Goal: Task Accomplishment & Management: Use online tool/utility

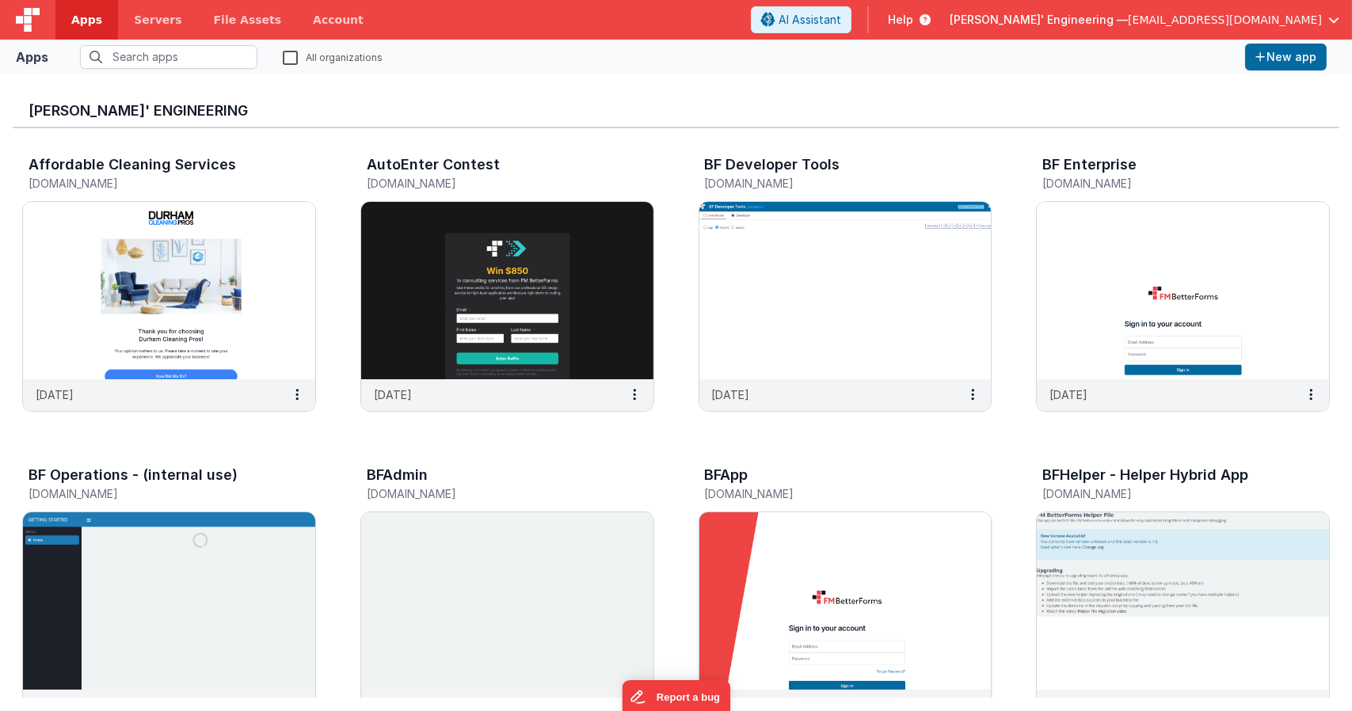
click at [863, 583] on img at bounding box center [845, 600] width 292 height 177
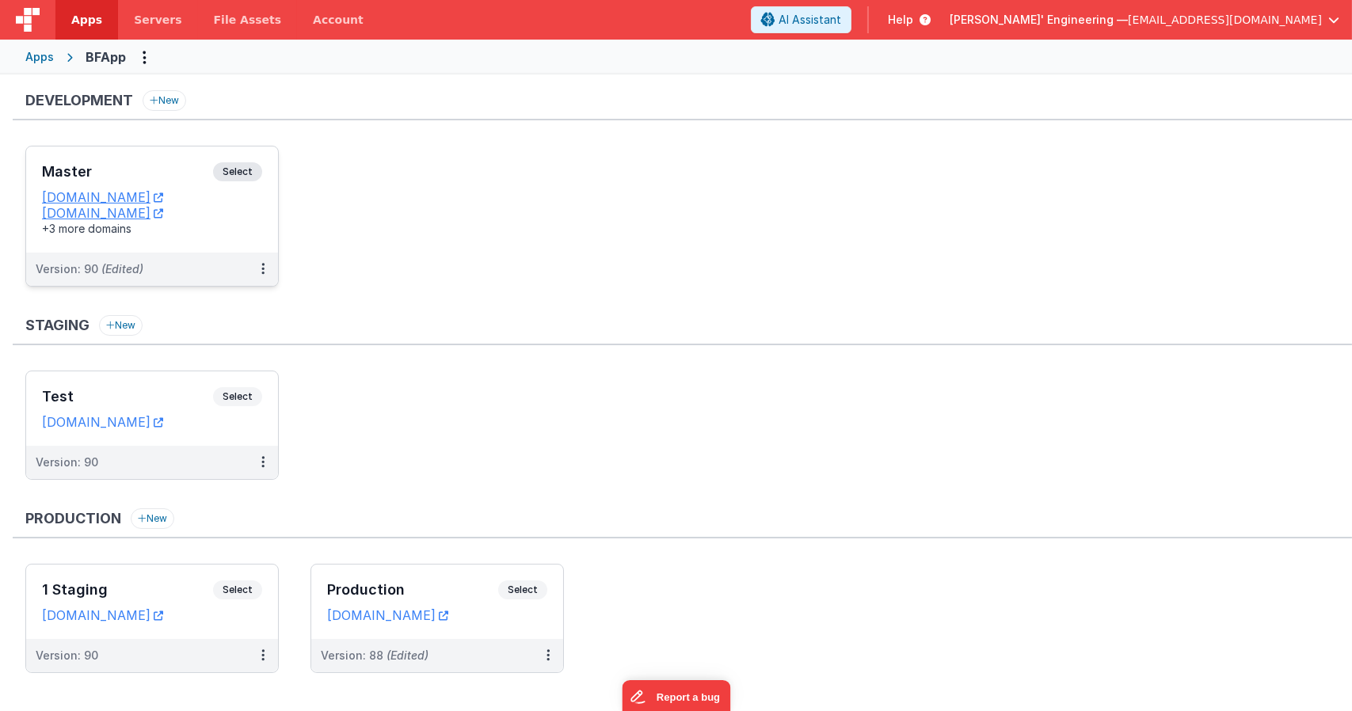
click at [175, 161] on div "Master Select URLs [DOMAIN_NAME] [DOMAIN_NAME] +3 more domains" at bounding box center [152, 199] width 252 height 106
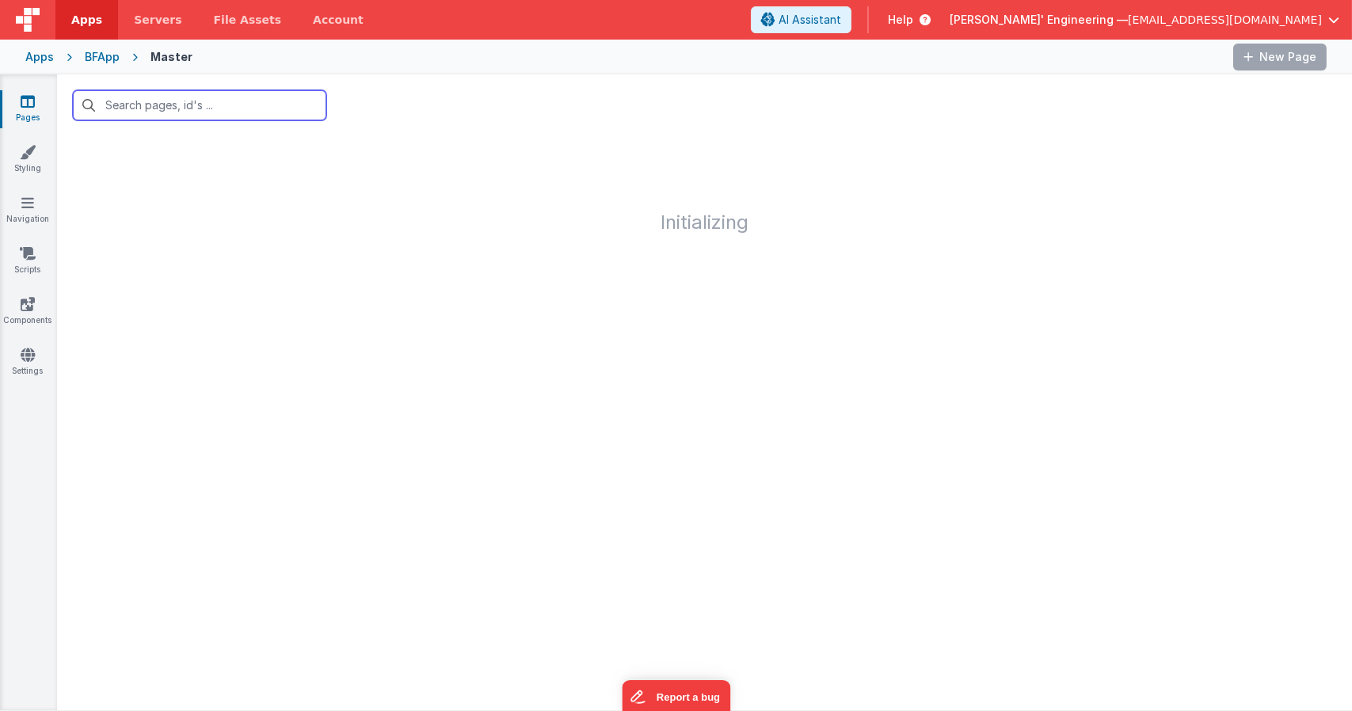
click at [207, 106] on input "text" at bounding box center [199, 105] width 253 height 30
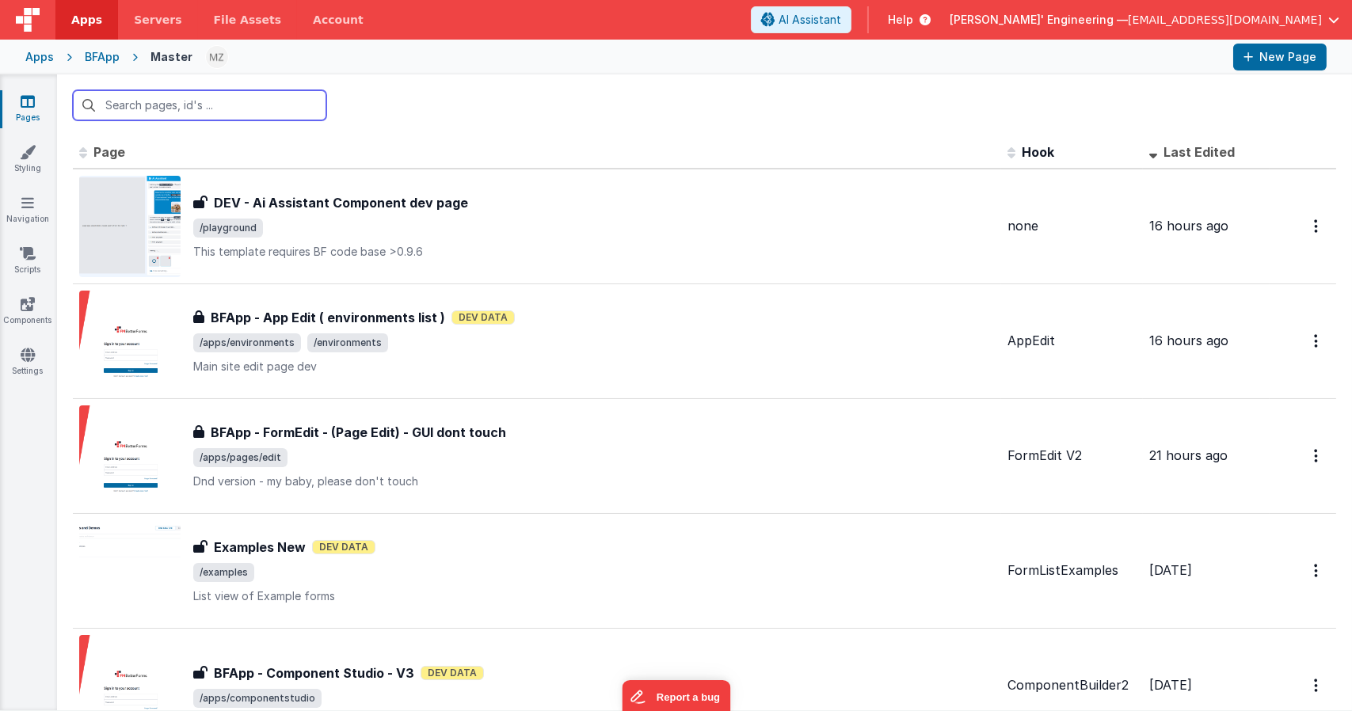
click at [165, 105] on input "text" at bounding box center [199, 105] width 253 height 30
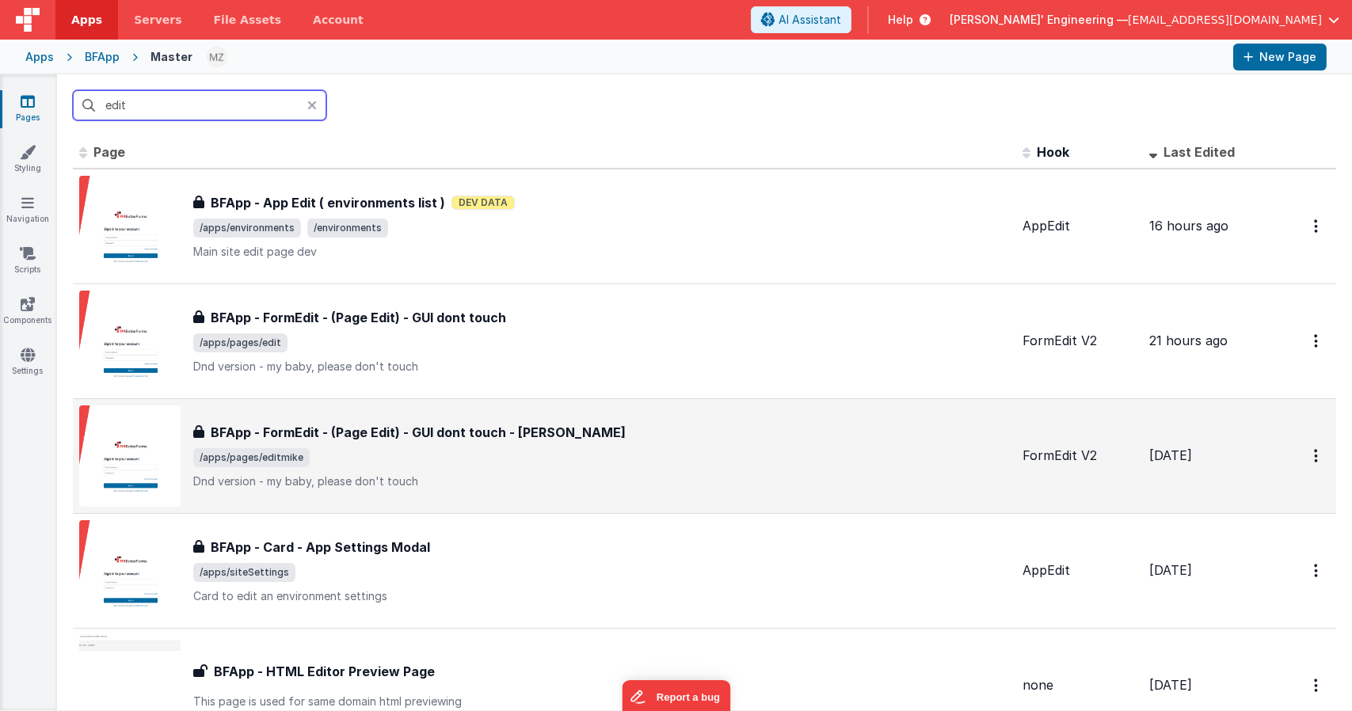
type input "edit"
click at [508, 457] on span "/apps/pages/editmike" at bounding box center [601, 457] width 816 height 19
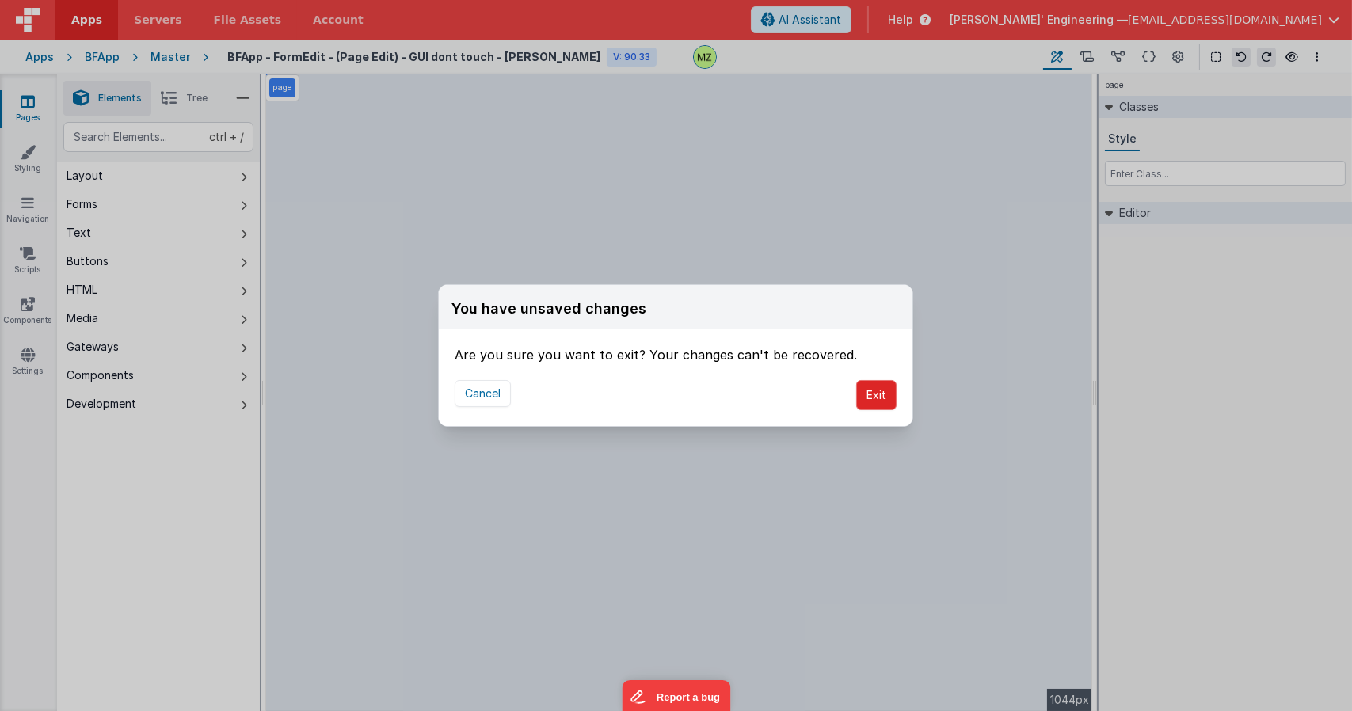
click at [877, 409] on div "Cancel Exit" at bounding box center [675, 395] width 473 height 62
click at [880, 402] on button "Exit" at bounding box center [876, 395] width 40 height 30
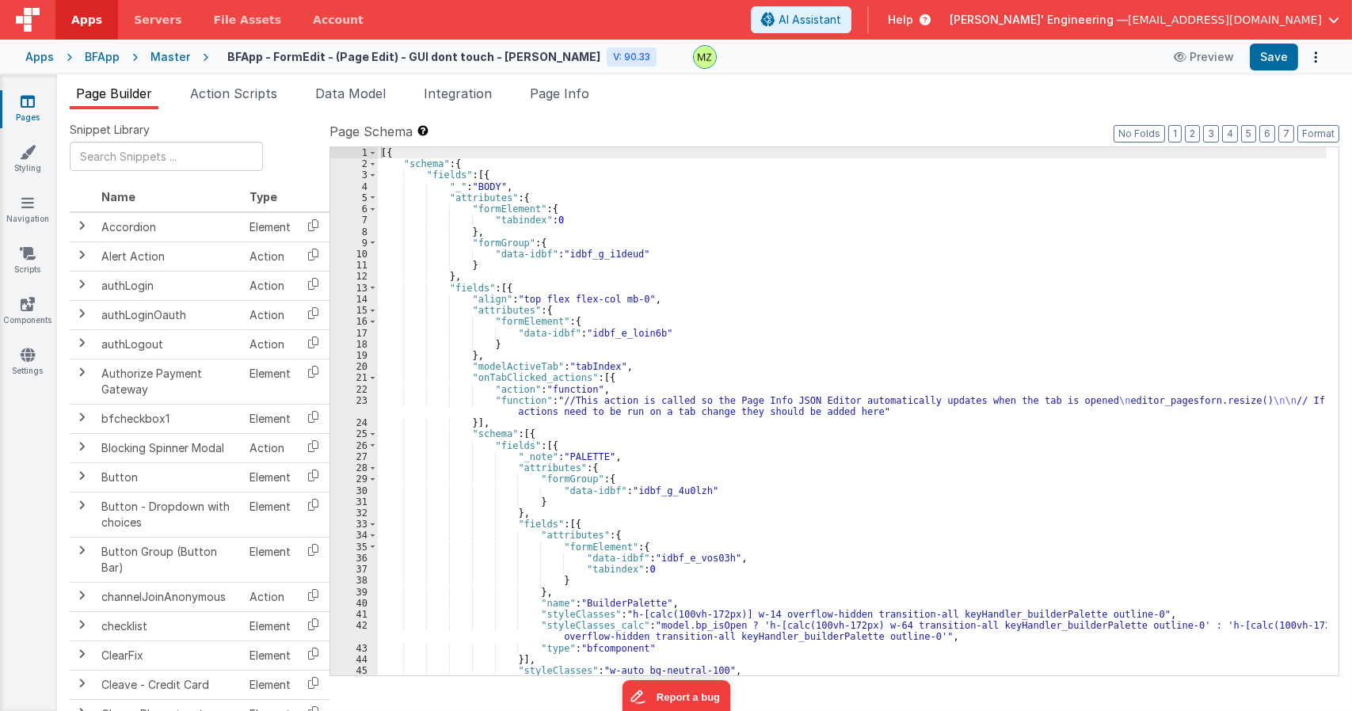
click at [769, 288] on div "[{ "schema" : { "fields" : [{ "_" : "BODY" , "attributes" : { "formElement" : {…" at bounding box center [852, 422] width 949 height 550
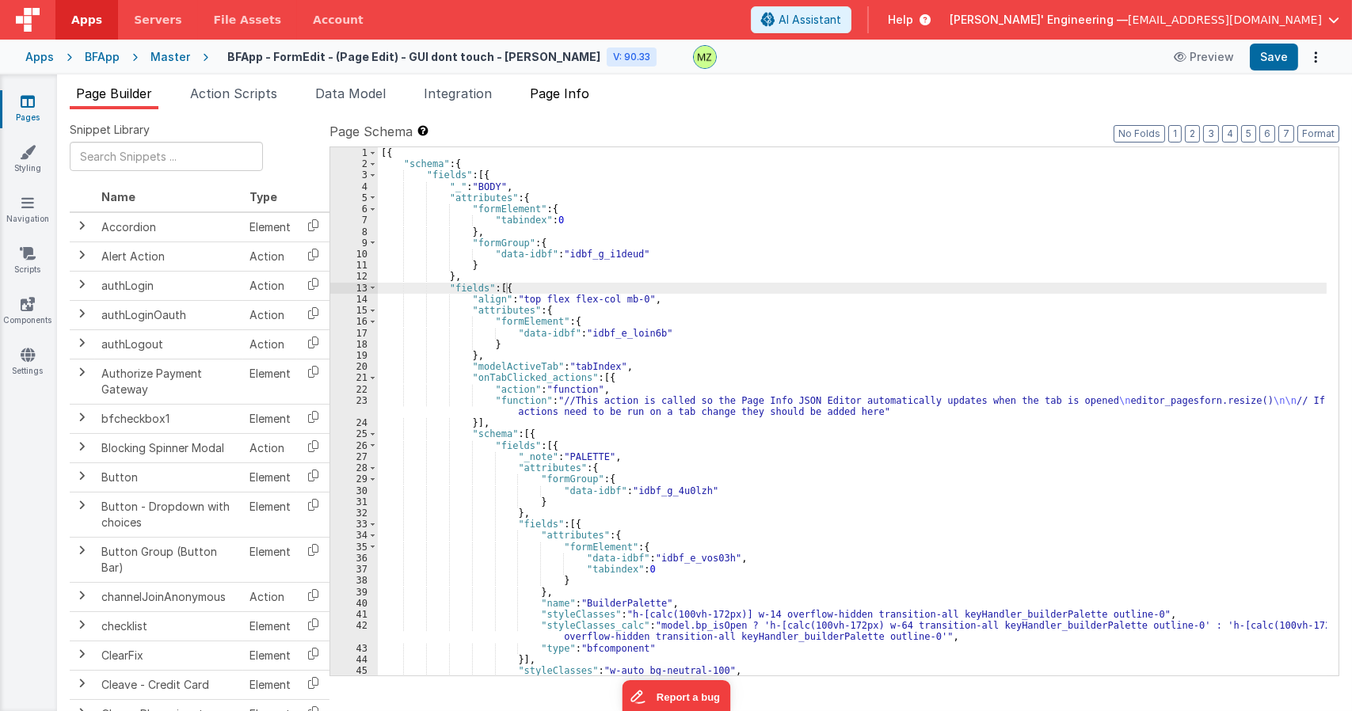
click at [586, 94] on span "Page Info" at bounding box center [559, 94] width 59 height 16
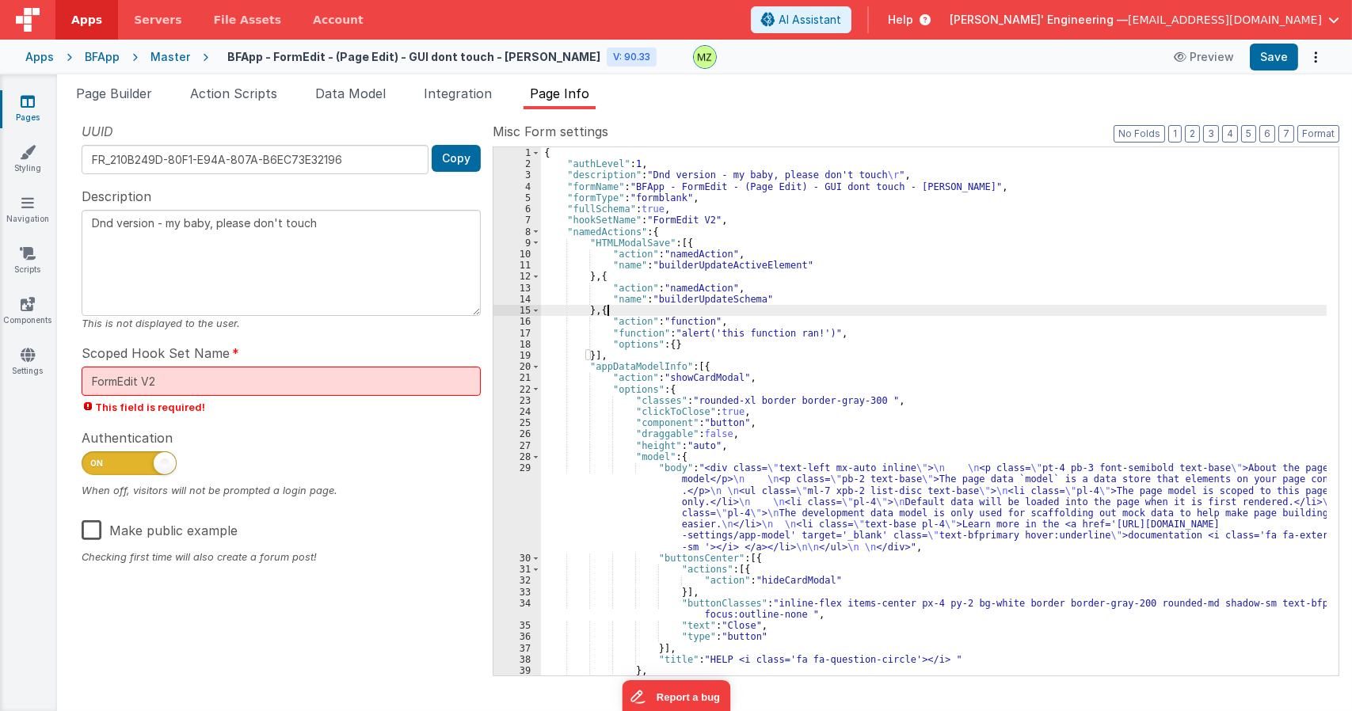
click at [808, 308] on div "{ "authLevel" : 1 , "description" : "Dnd version - my baby, please don't touch …" at bounding box center [933, 422] width 785 height 550
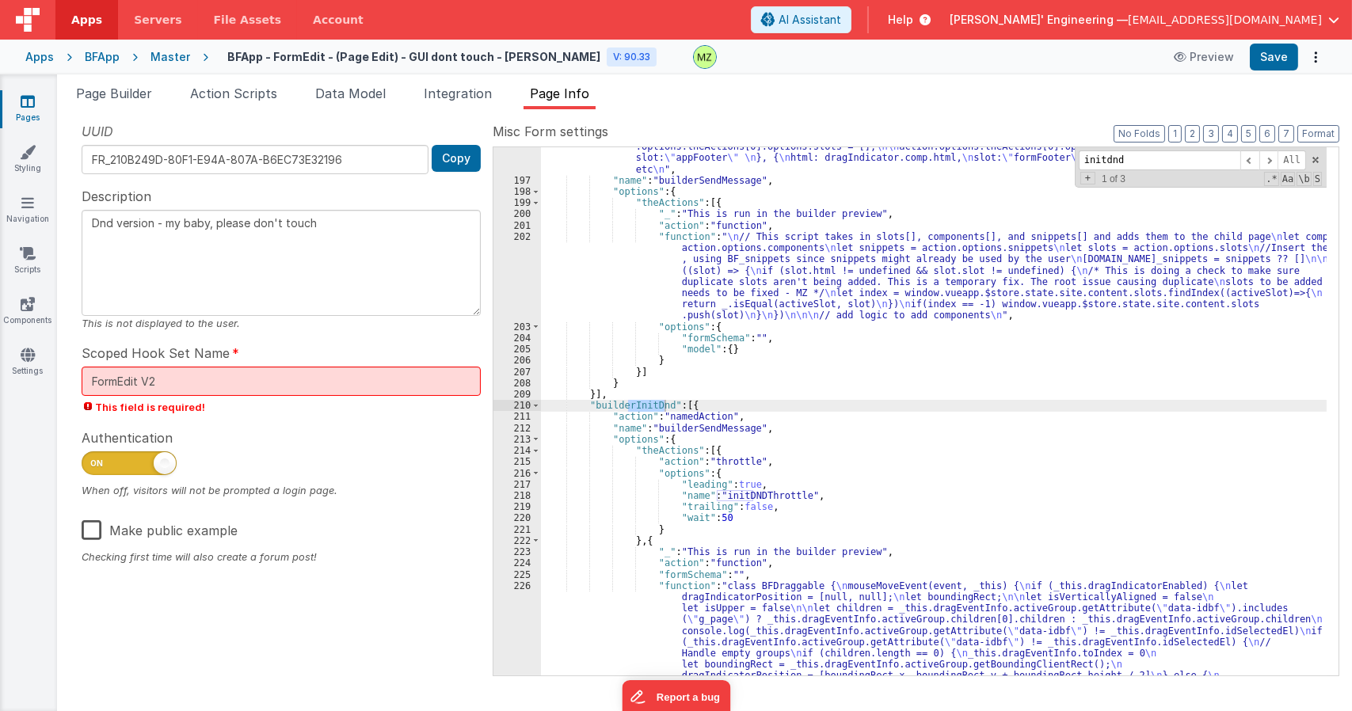
scroll to position [4413, 0]
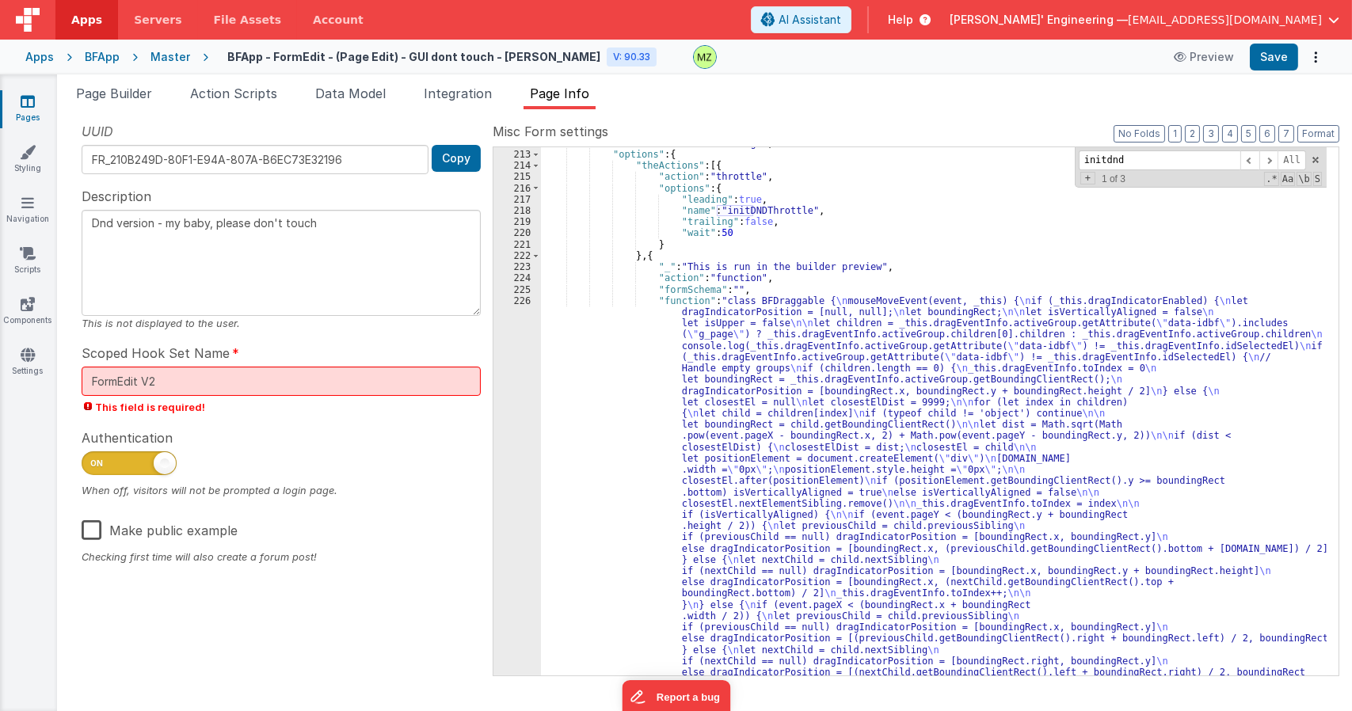
type input "initdnd"
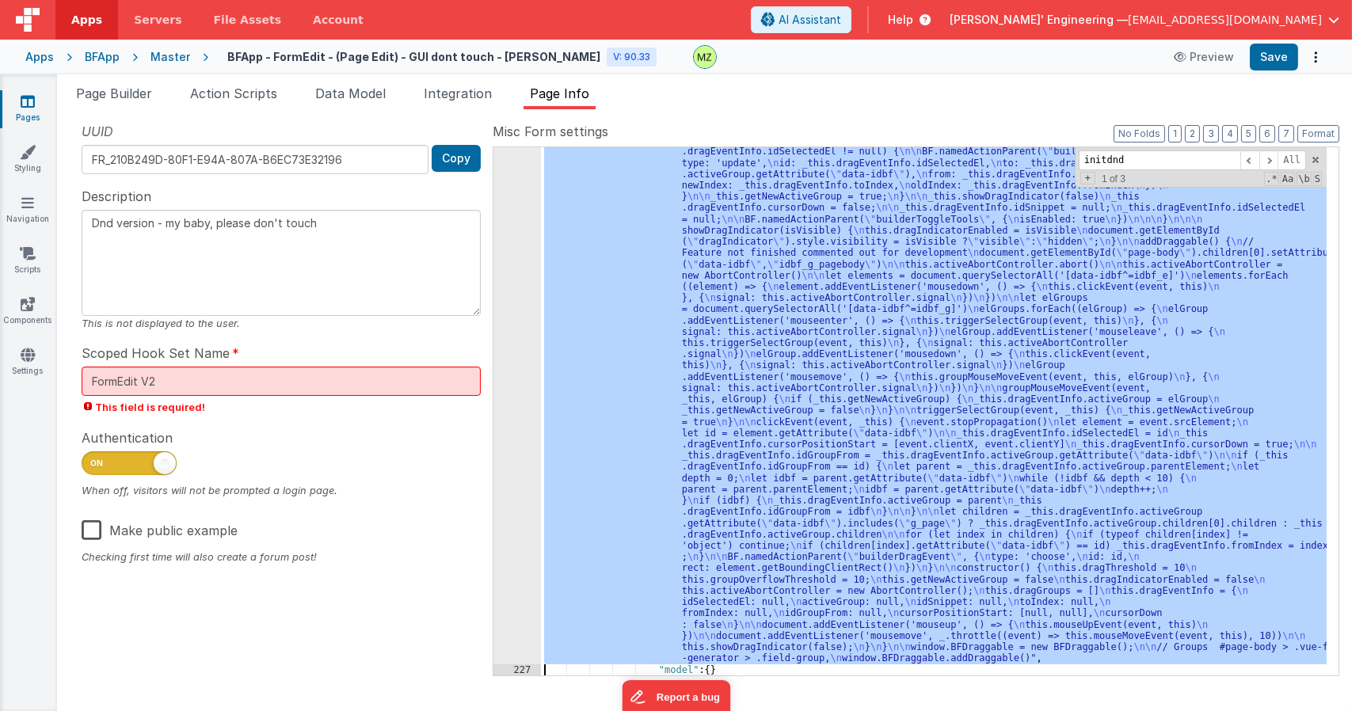
click at [519, 306] on div "226 227 228 229 230 231 232 233 234 235 236 237 238 239 240 241 242 243 244 245…" at bounding box center [517, 298] width 48 height 1812
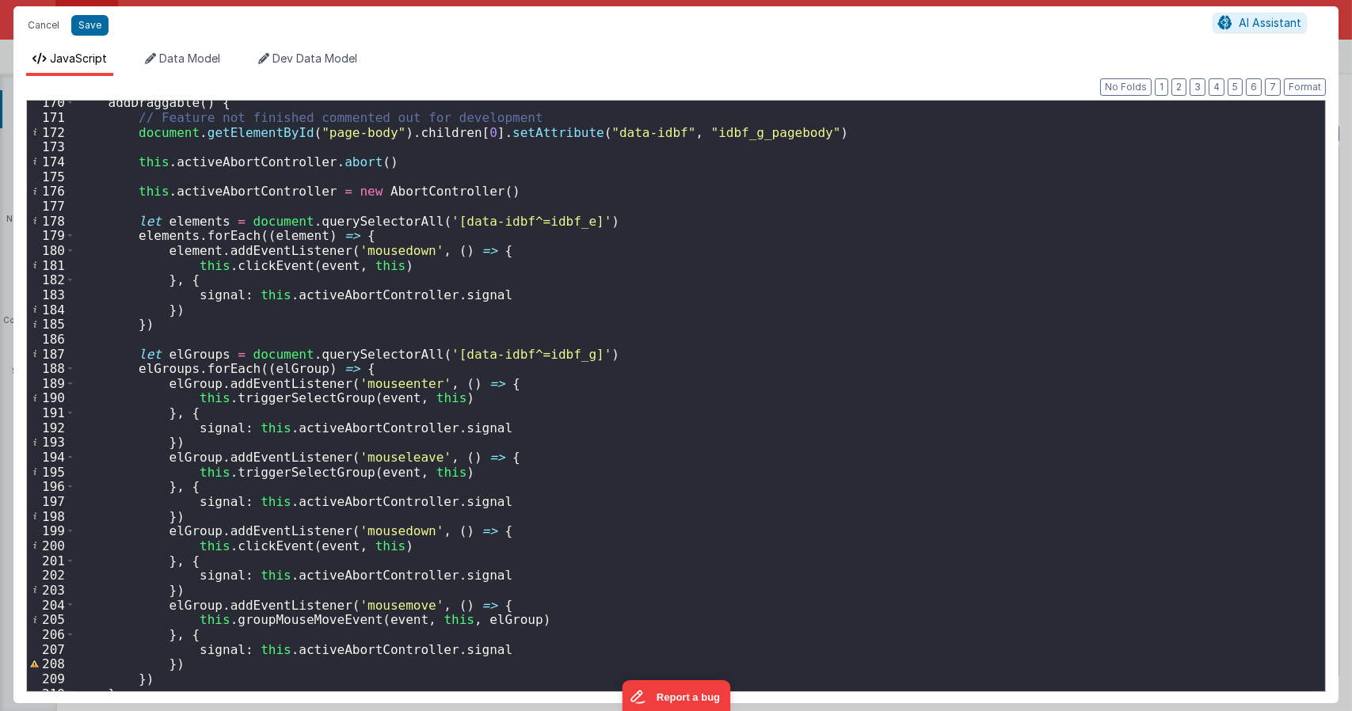
scroll to position [2610, 0]
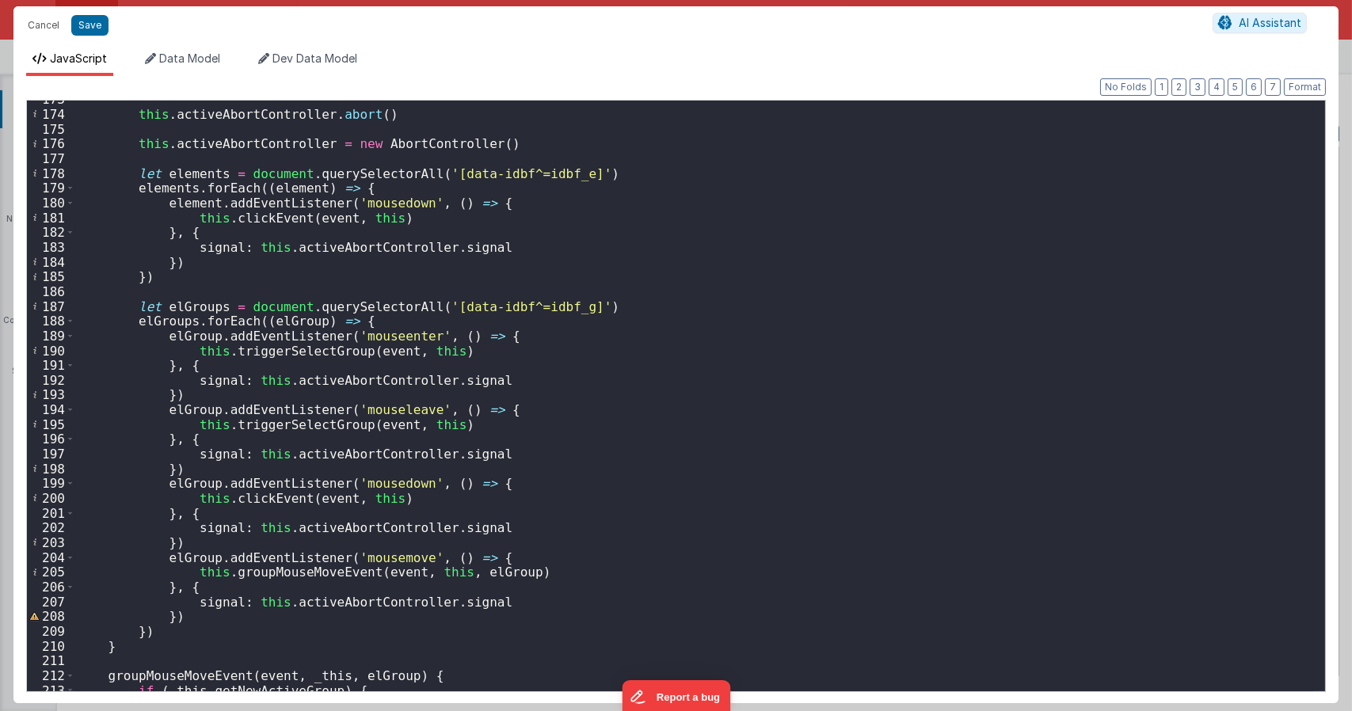
click at [251, 499] on div "this . activeAbortController . abort ( ) this . activeAbortController = new Abo…" at bounding box center [693, 401] width 1238 height 618
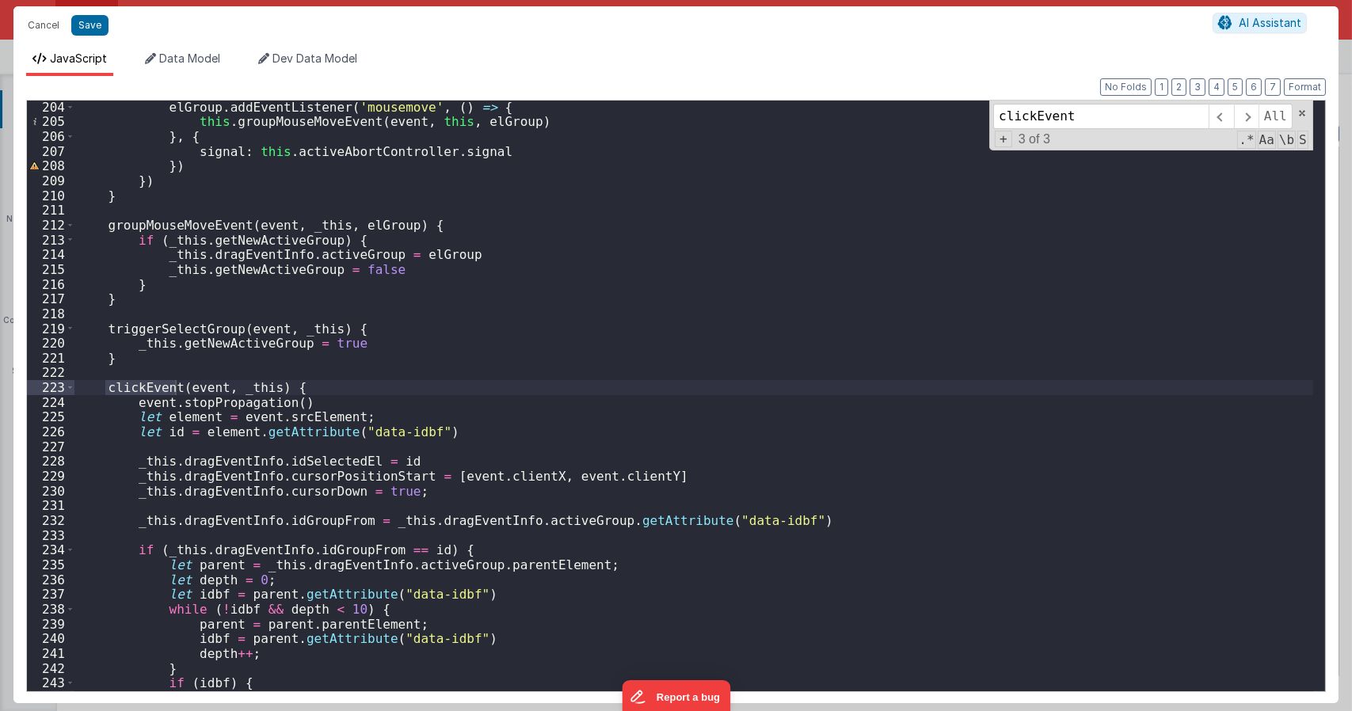
scroll to position [3060, 0]
click at [340, 379] on div "elGroup . addEventListener ( 'mousemove' , ( ) => { this . groupMouseMoveEvent …" at bounding box center [693, 409] width 1238 height 618
click at [364, 383] on div "elGroup . addEventListener ( 'mousemove' , ( ) => { this . groupMouseMoveEvent …" at bounding box center [693, 409] width 1238 height 618
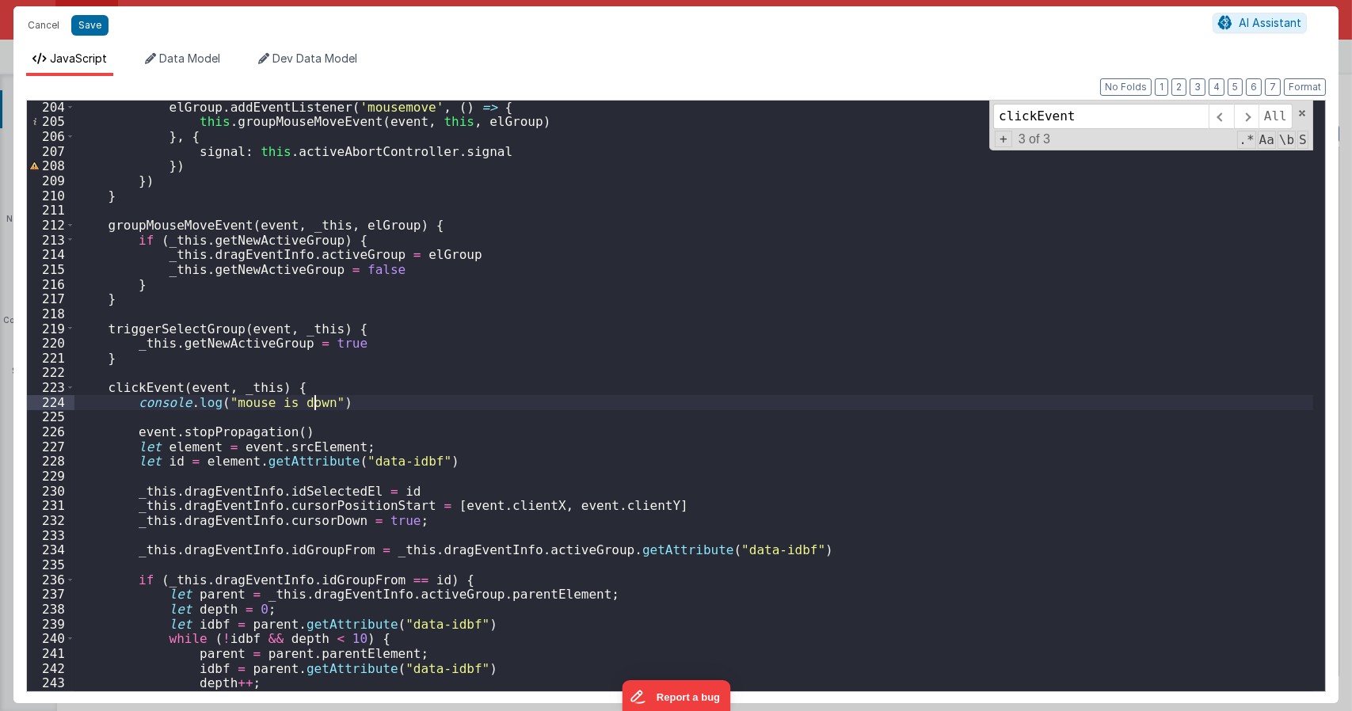
type textarea "Dnd version - my baby, please don't touch"
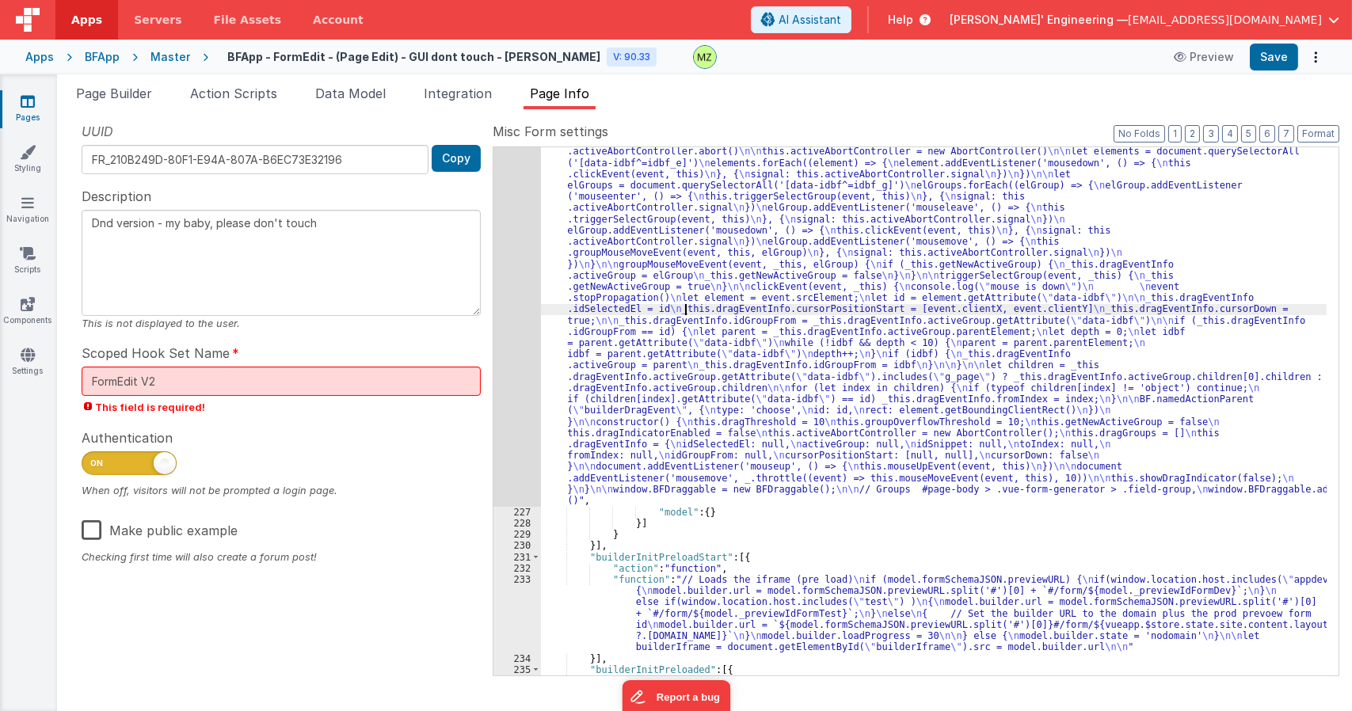
click at [683, 309] on div ""function" : "class BFDraggable { \n mouseMoveEvent(event, _this) { \n if (_thi…" at bounding box center [933, 219] width 785 height 1654
click at [492, 264] on div "226 227 228 229 230 231 232 233 234 235 236 237 238 239 240 241 242 243 244 245…" at bounding box center [915, 411] width 846 height 530
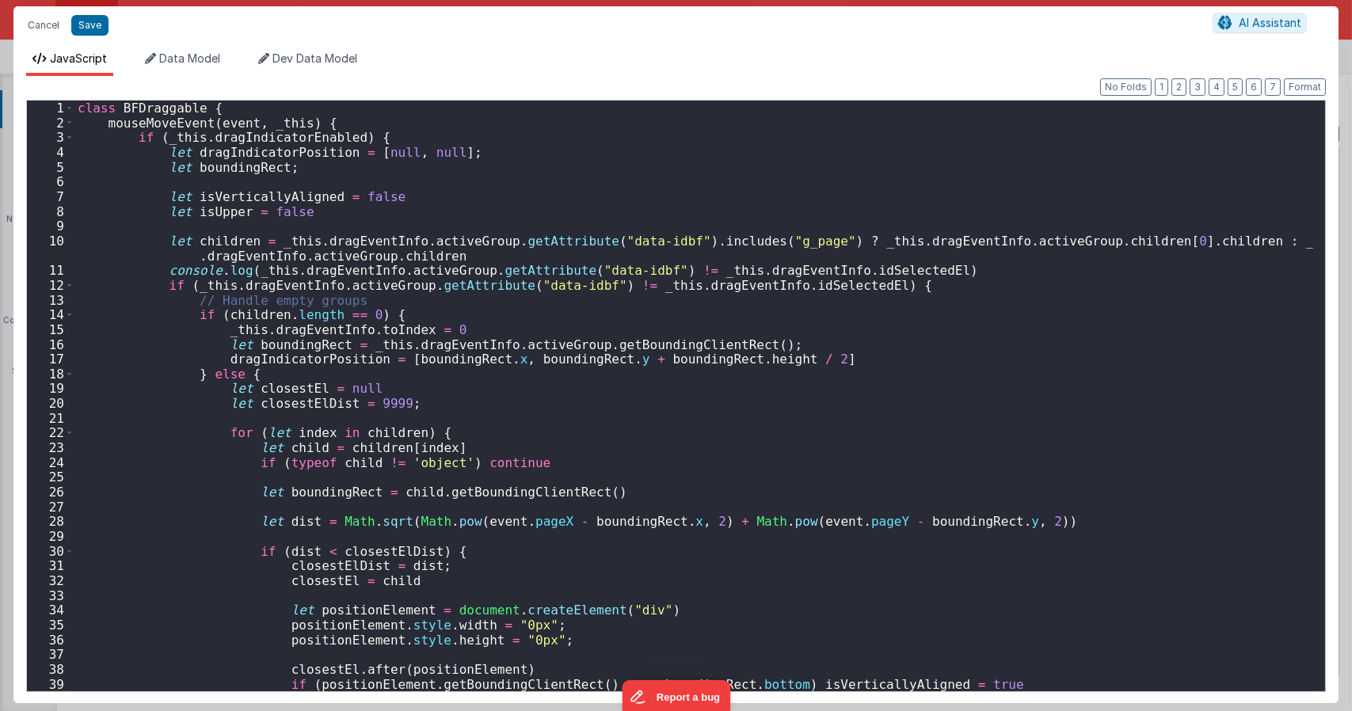
click at [513, 268] on div "class BFDraggable { mouseMoveEvent ( event , _this ) { if ( _this . dragIndicat…" at bounding box center [693, 411] width 1238 height 620
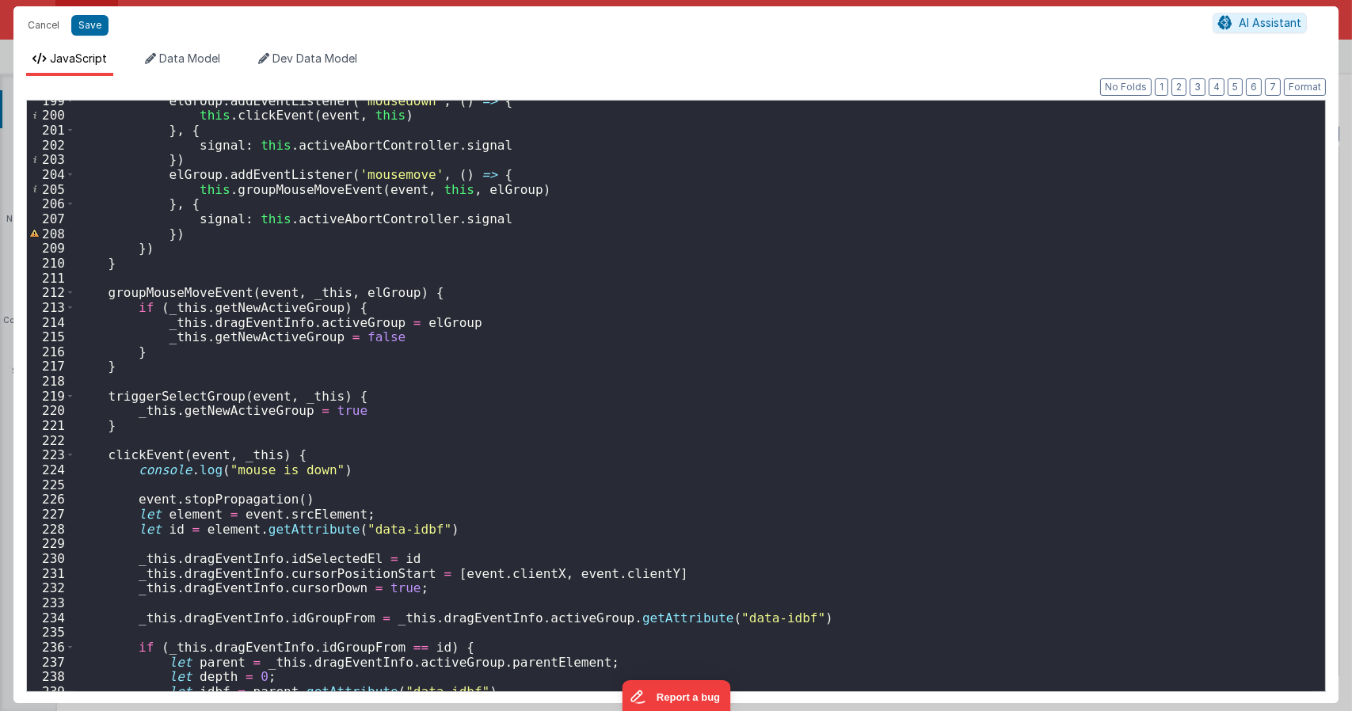
scroll to position [3040, 0]
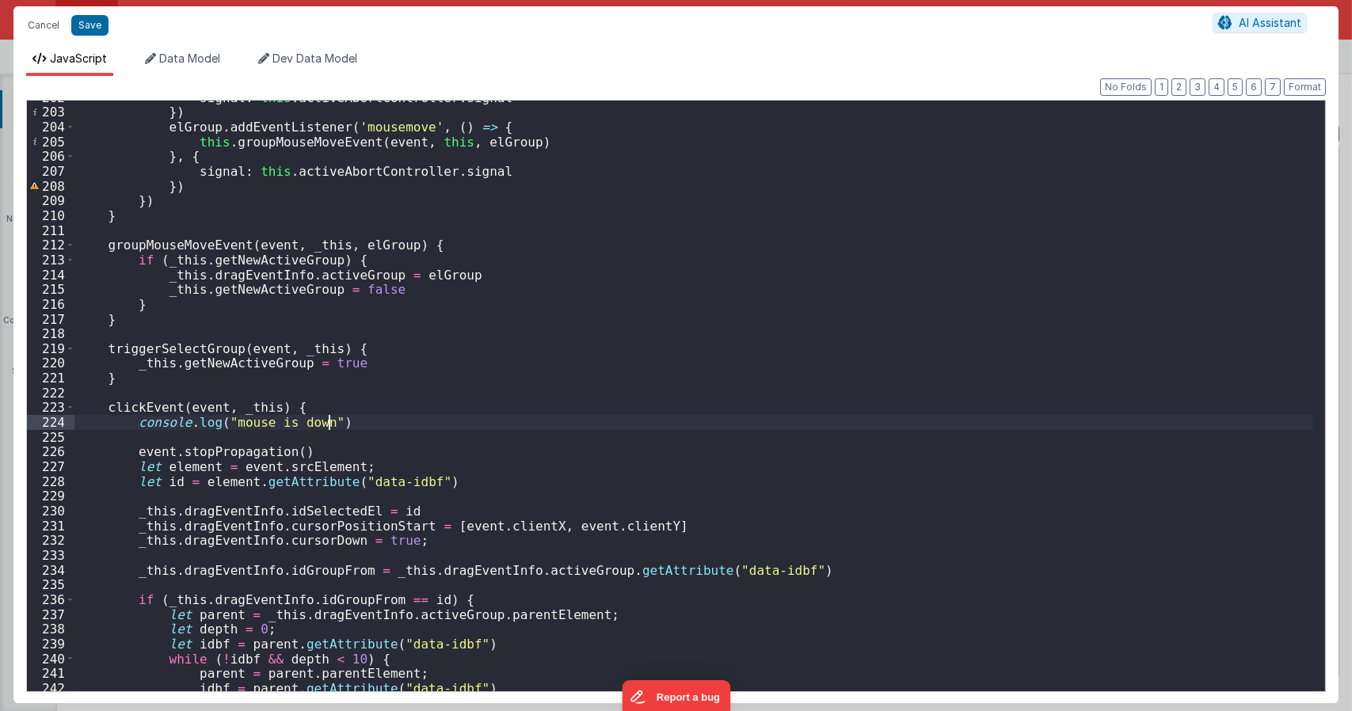
click at [340, 420] on div "signal : this . activeAbortController . signal }) elGroup . addEventListener ( …" at bounding box center [693, 400] width 1238 height 620
drag, startPoint x: 339, startPoint y: 420, endPoint x: 135, endPoint y: 424, distance: 203.5
click at [135, 424] on div "signal : this . activeAbortController . signal }) elGroup . addEventListener ( …" at bounding box center [693, 400] width 1238 height 620
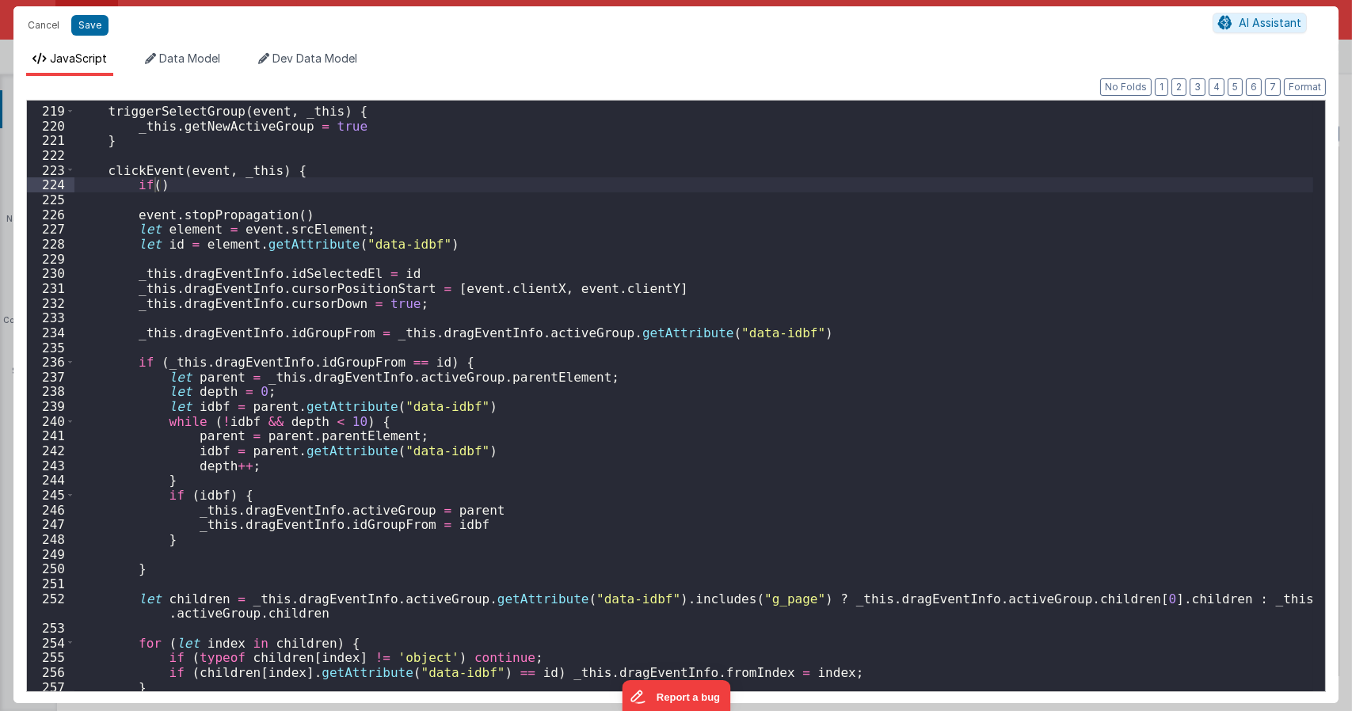
click at [751, 352] on div "triggerSelectGroup ( event , _this ) { _this . getNewActiveGroup = true } click…" at bounding box center [693, 399] width 1238 height 620
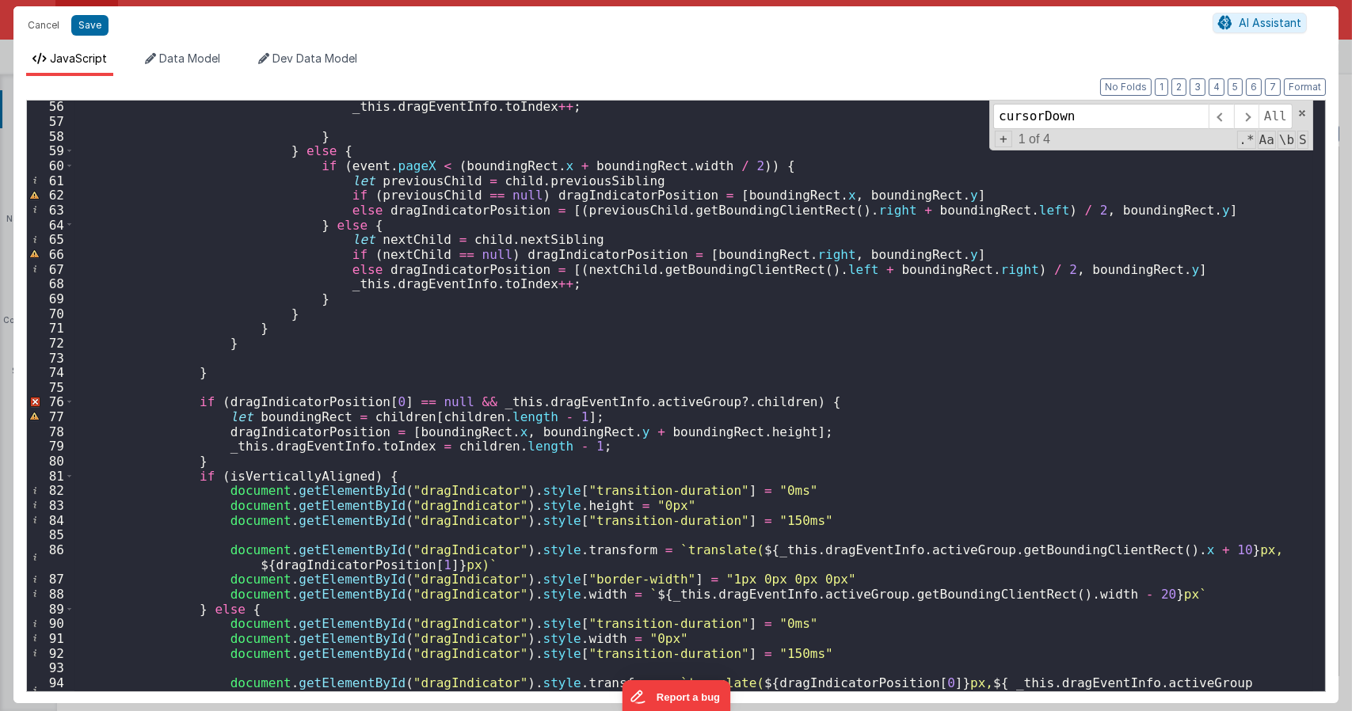
scroll to position [924, 0]
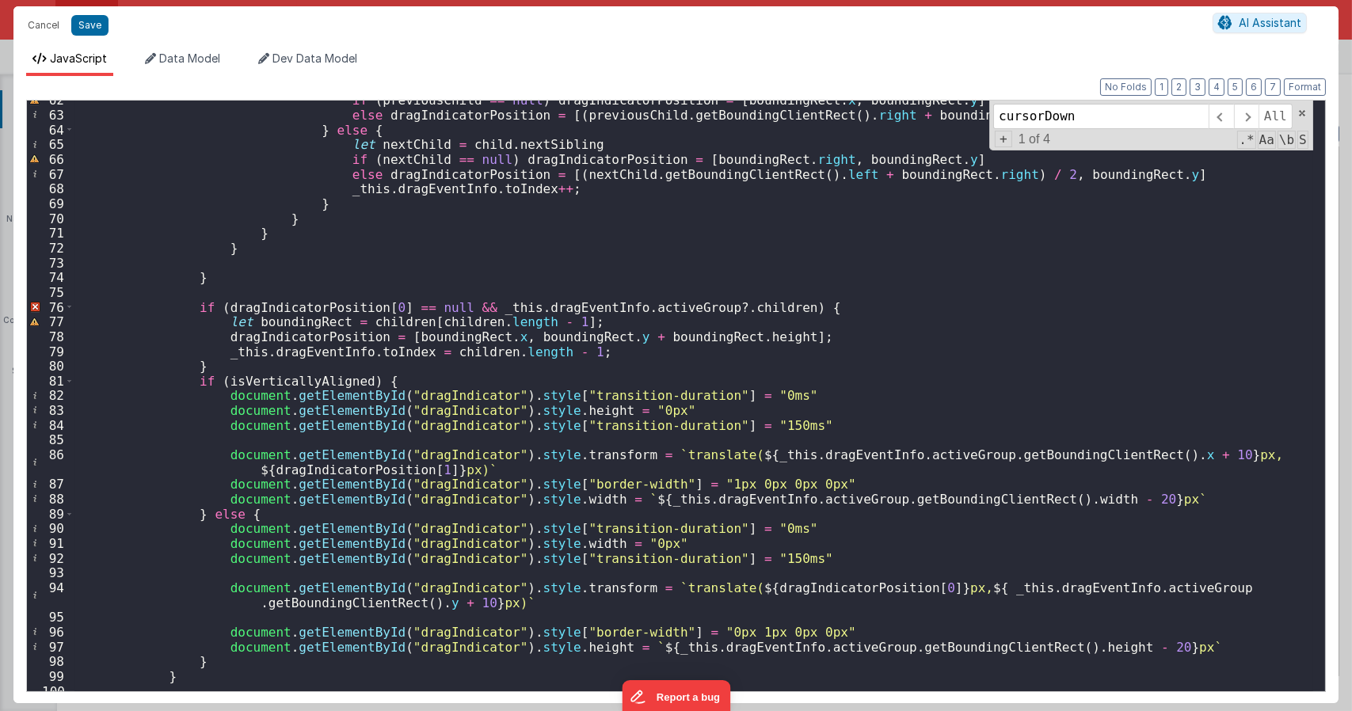
type input "cursorDown"
click at [489, 389] on div "if ( previousChild == null ) dragIndicatorPosition = [ boundingRect . x , bound…" at bounding box center [693, 403] width 1238 height 620
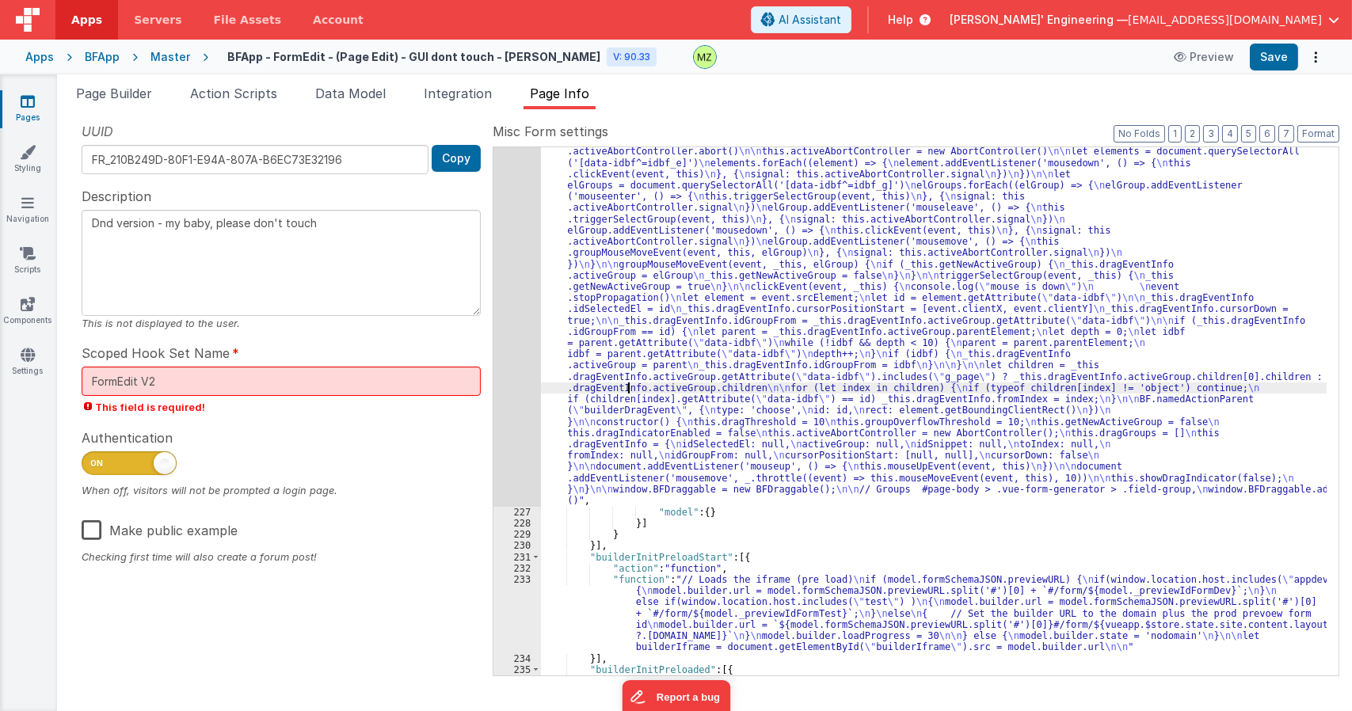
click at [627, 387] on div ""function" : "class BFDraggable { \n mouseMoveEvent(event, _this) { \n if (_thi…" at bounding box center [933, 219] width 785 height 1654
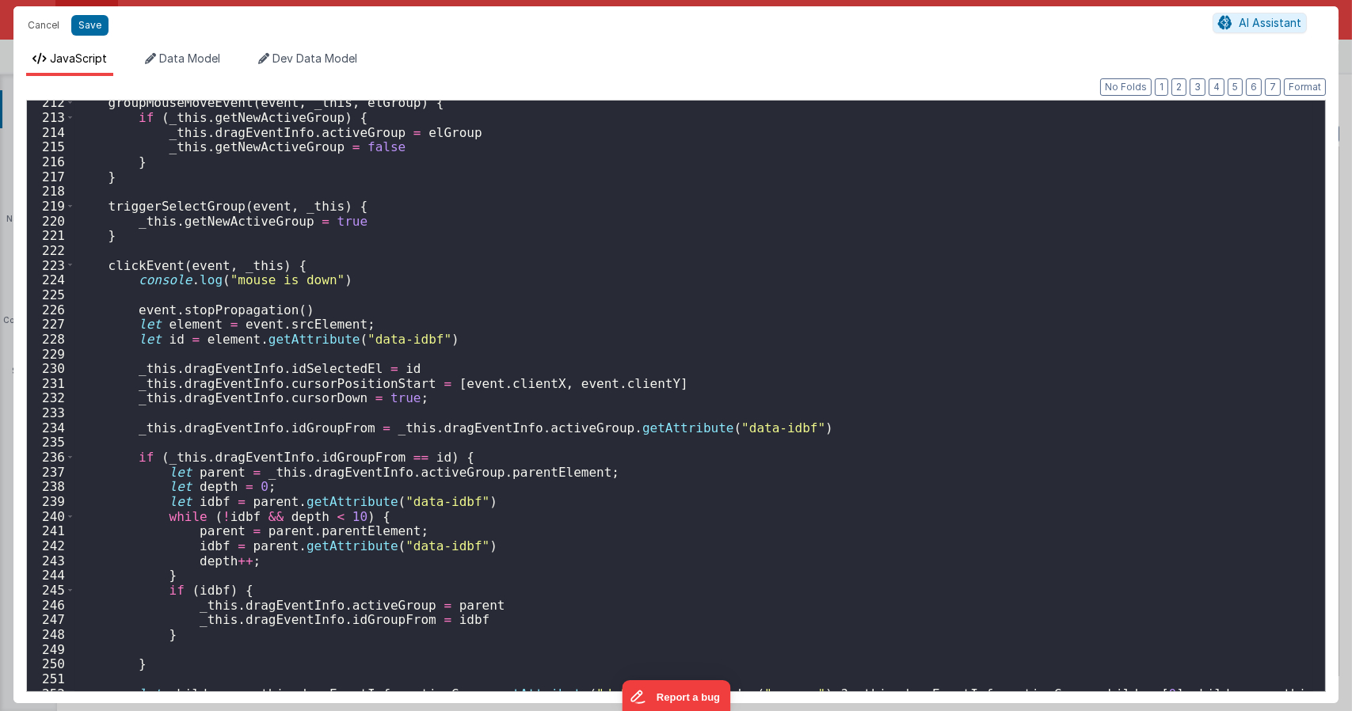
scroll to position [3135, 0]
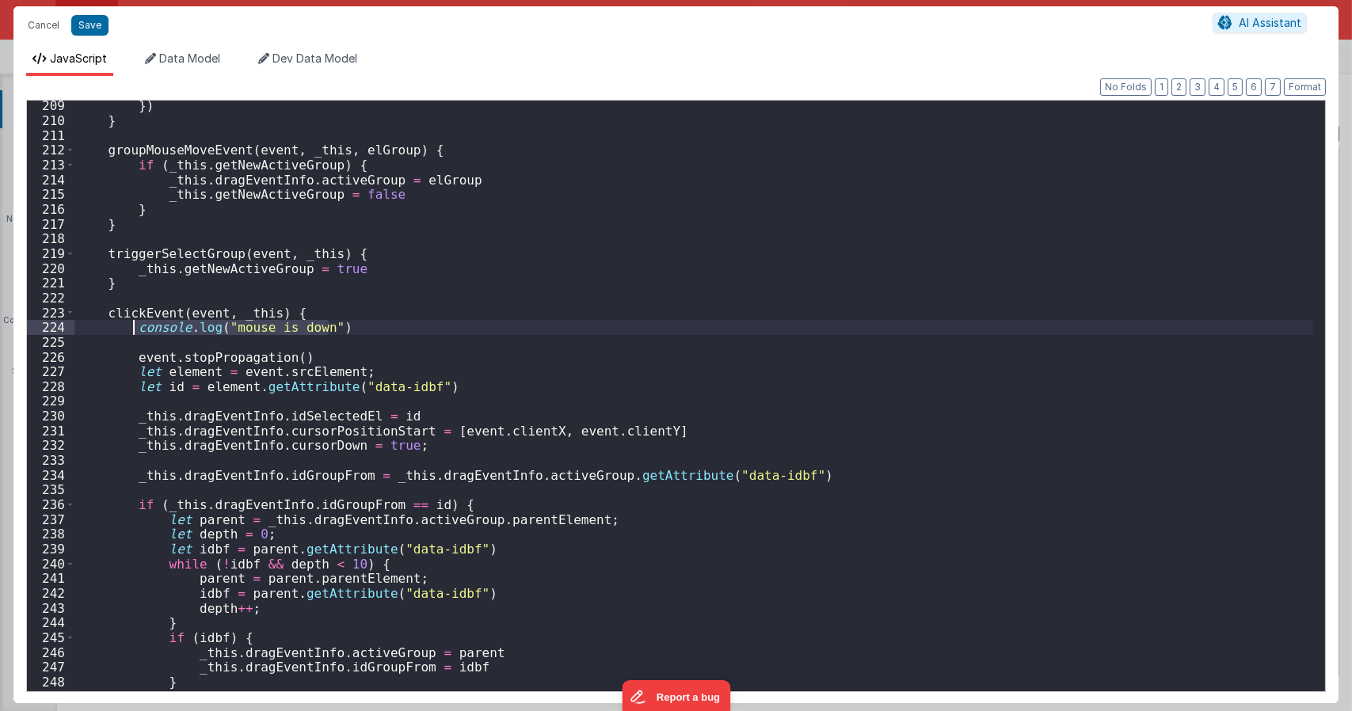
drag, startPoint x: 264, startPoint y: 338, endPoint x: 131, endPoint y: 327, distance: 133.5
click at [131, 327] on div "}) } groupMouseMoveEvent ( event , _this , elGroup ) { if ( _this . getNewActiv…" at bounding box center [693, 408] width 1238 height 620
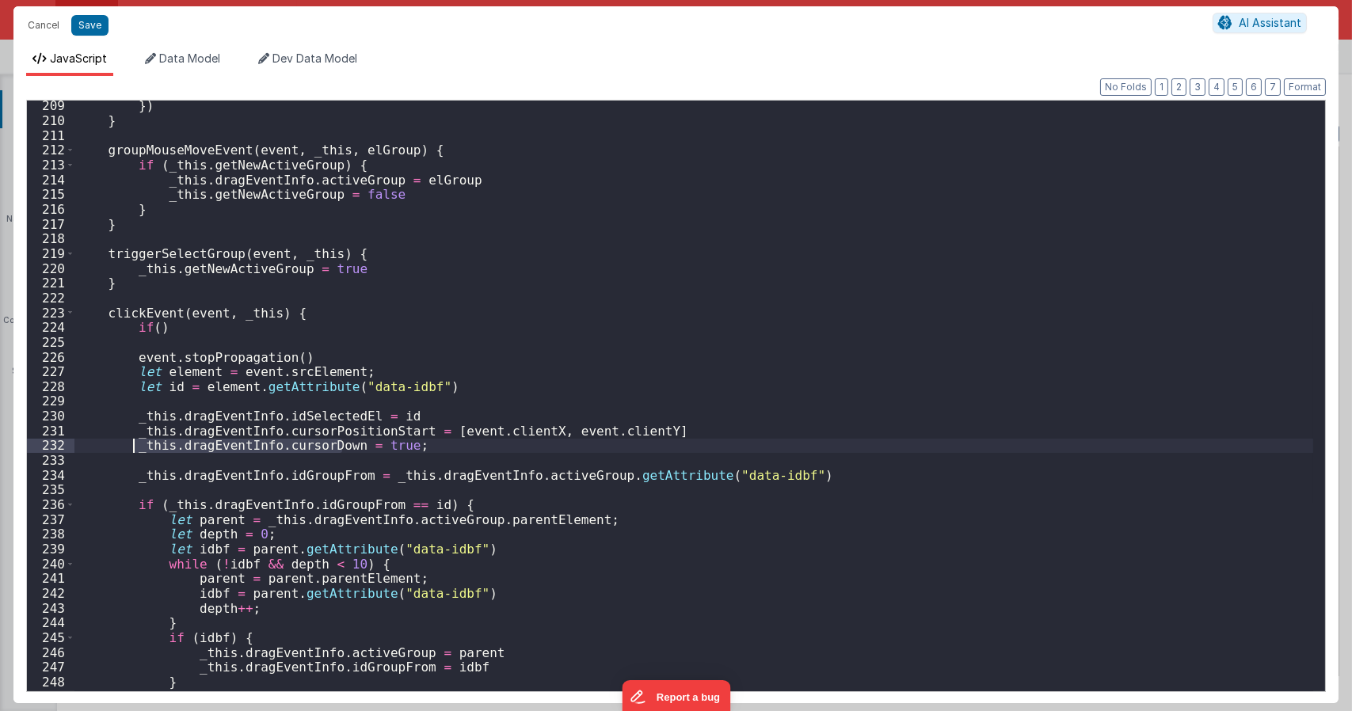
drag, startPoint x: 340, startPoint y: 445, endPoint x: 133, endPoint y: 449, distance: 207.5
click at [133, 449] on div "}) } groupMouseMoveEvent ( event , _this , elGroup ) { if ( _this . getNewActiv…" at bounding box center [693, 408] width 1238 height 620
click at [154, 328] on div "}) } groupMouseMoveEvent ( event , _this , elGroup ) { if ( _this . getNewActiv…" at bounding box center [693, 408] width 1238 height 620
paste textarea
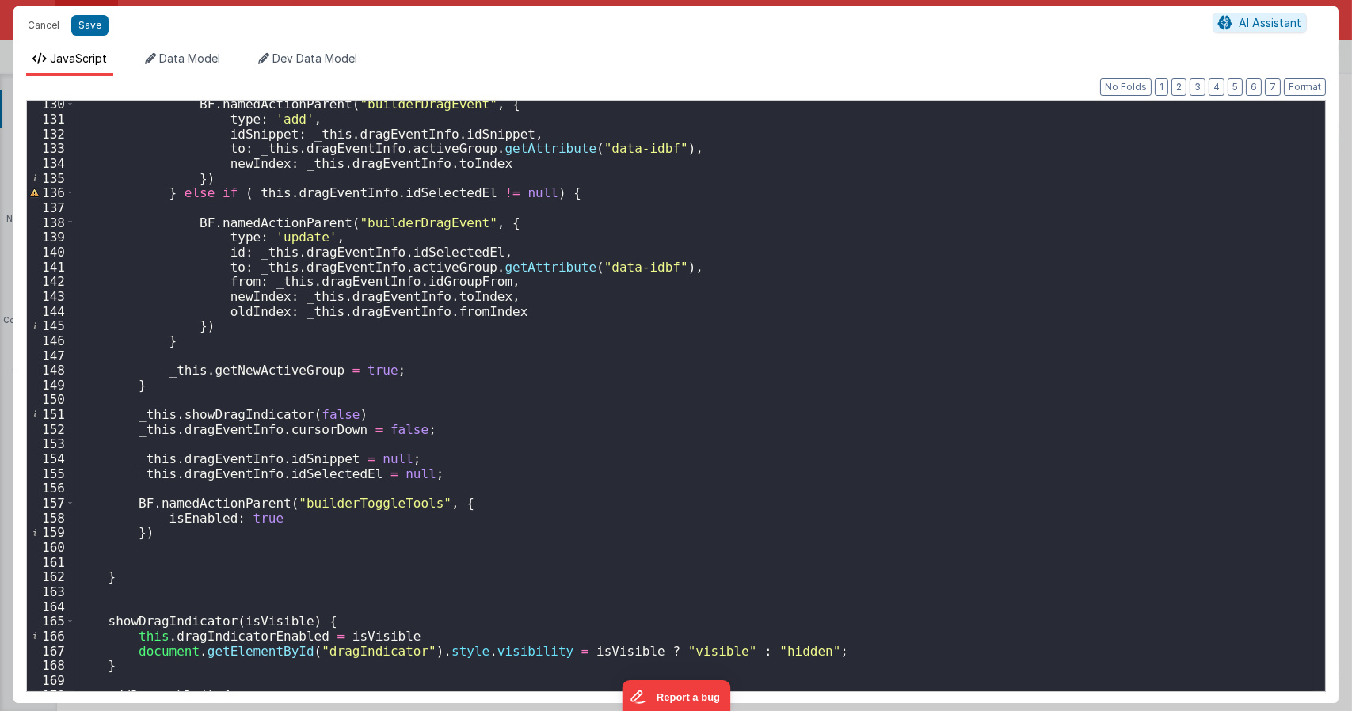
scroll to position [1969, 0]
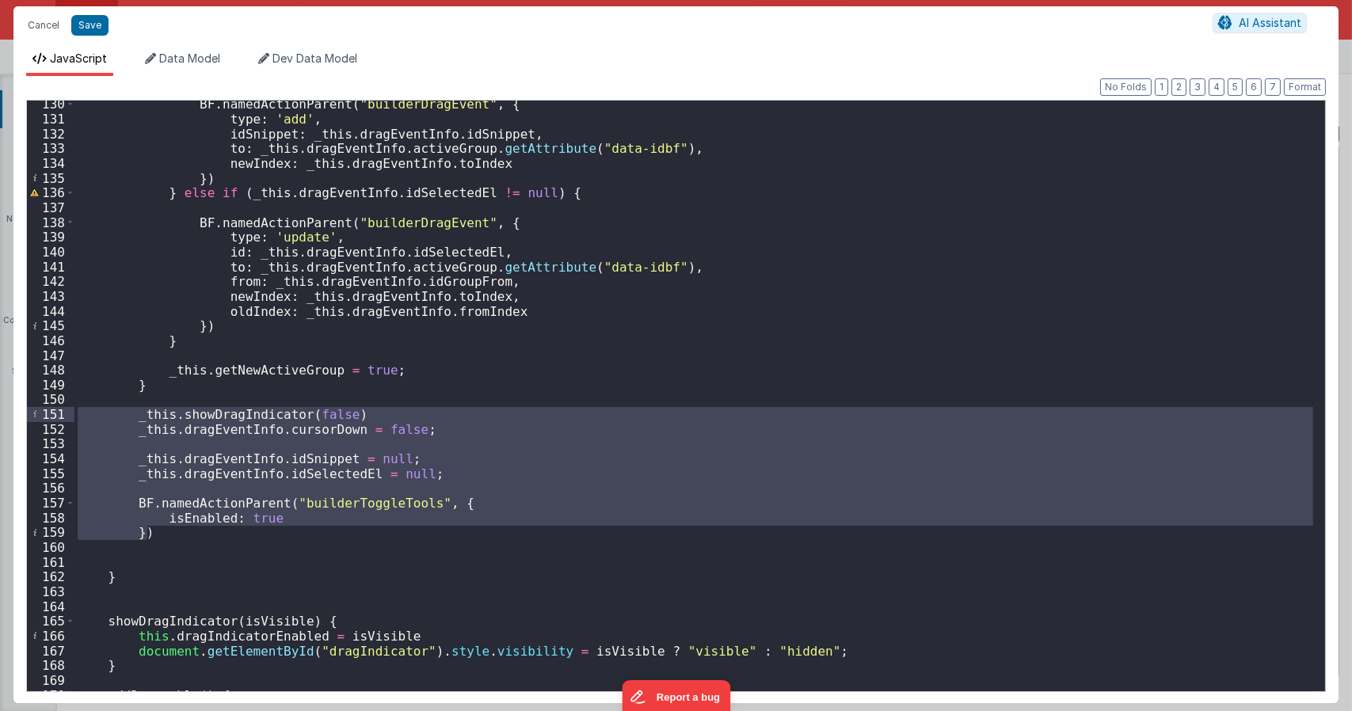
drag, startPoint x: 193, startPoint y: 534, endPoint x: 47, endPoint y: 414, distance: 189.1
click at [47, 414] on div "130 131 132 133 134 135 136 137 138 139 140 141 142 143 144 145 146 147 148 149…" at bounding box center [675, 396] width 1299 height 592
click at [169, 576] on div "BF . namedActionParent ( "builderDragEvent" , { type : 'add' , idSnippet : _thi…" at bounding box center [693, 407] width 1238 height 620
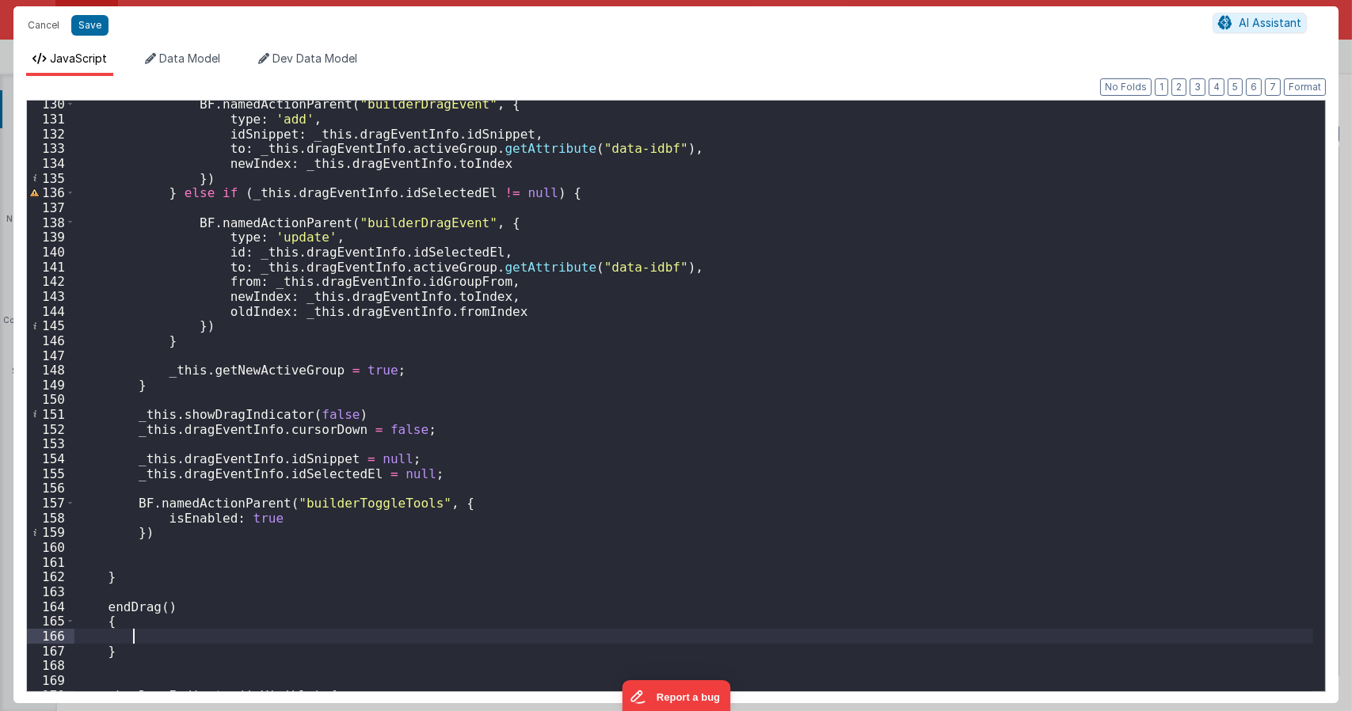
scroll to position [2040, 0]
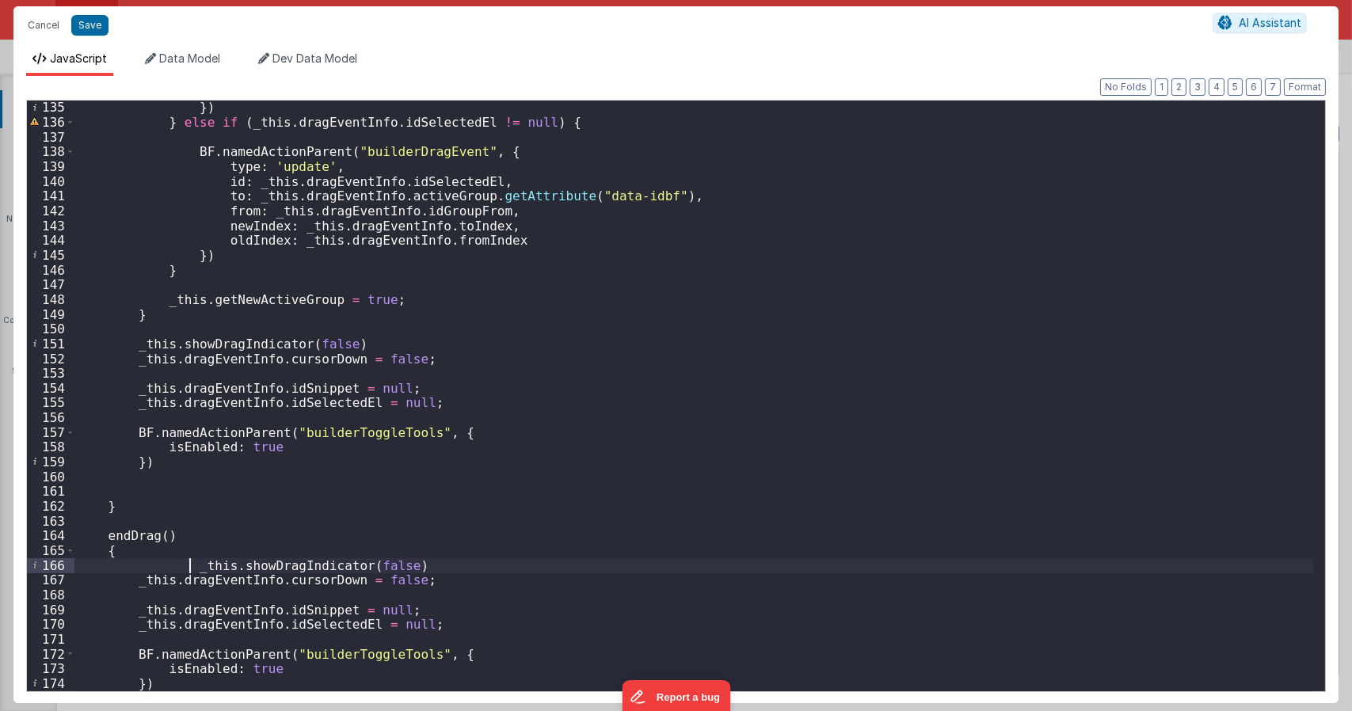
click at [191, 565] on div "}) } else if ( _this . dragEventInfo . idSelectedEl != null ) { BF . namedActio…" at bounding box center [693, 410] width 1238 height 620
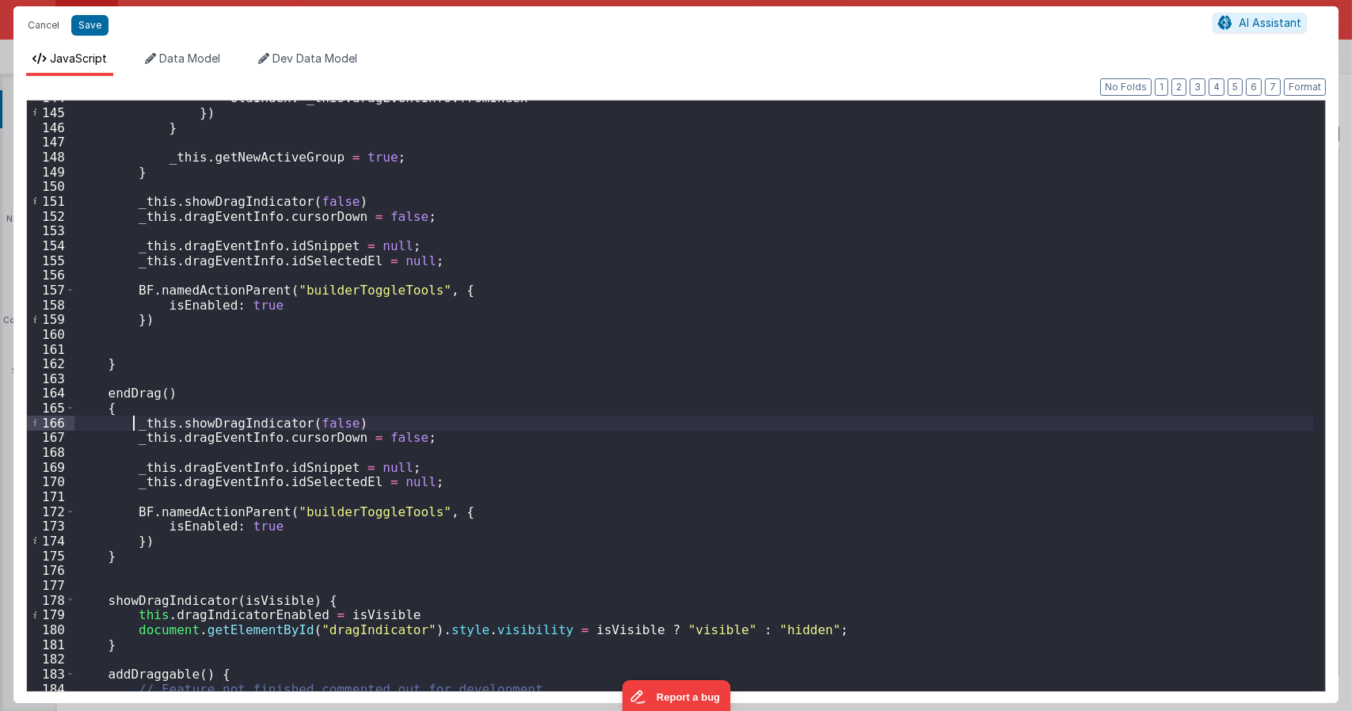
scroll to position [2325, 0]
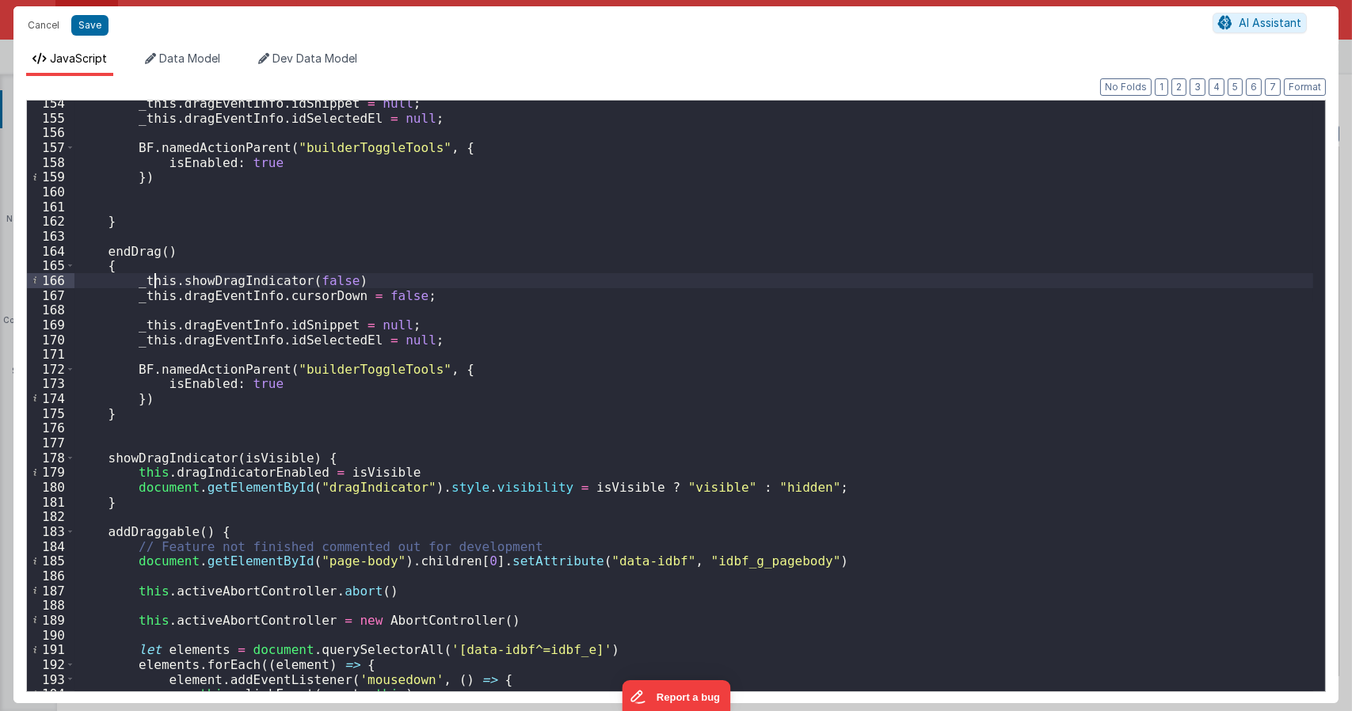
click at [154, 279] on div "_this . dragEventInfo . idSnippet = null ; _this . dragEventInfo . idSelectedEl…" at bounding box center [693, 406] width 1238 height 620
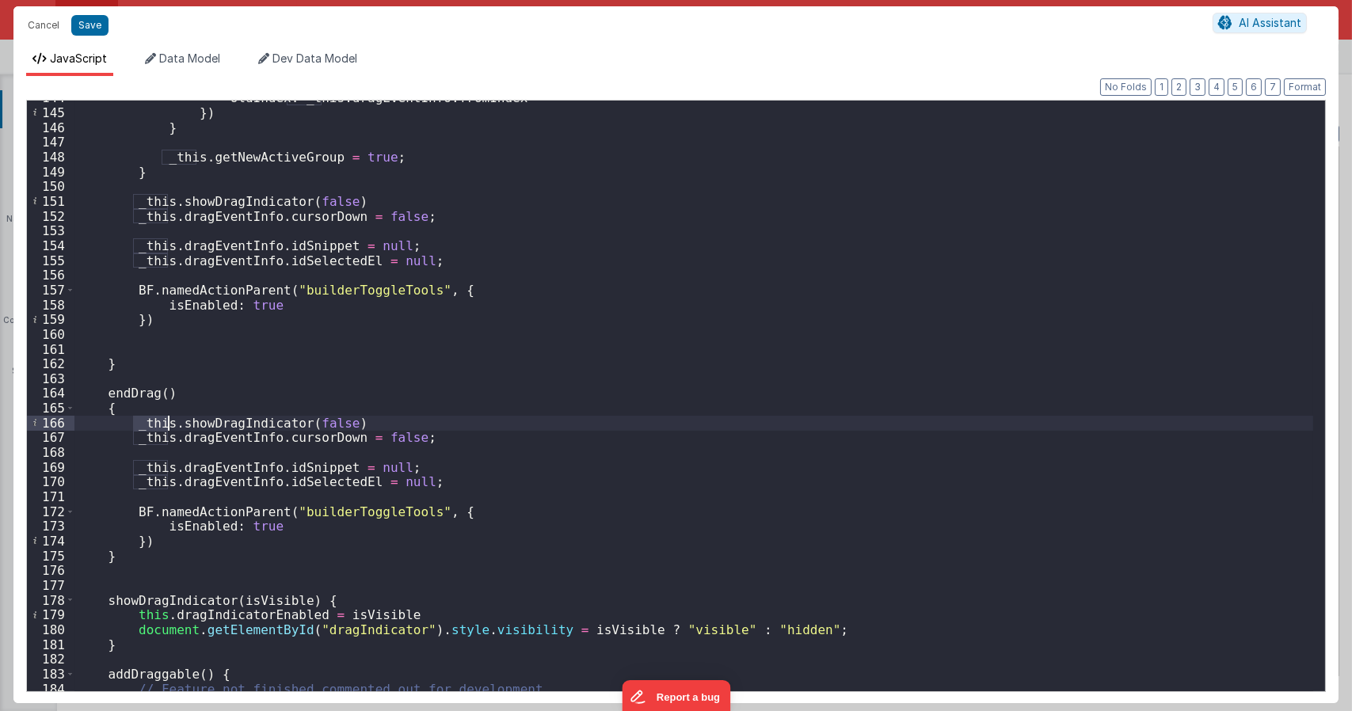
scroll to position [2135, 0]
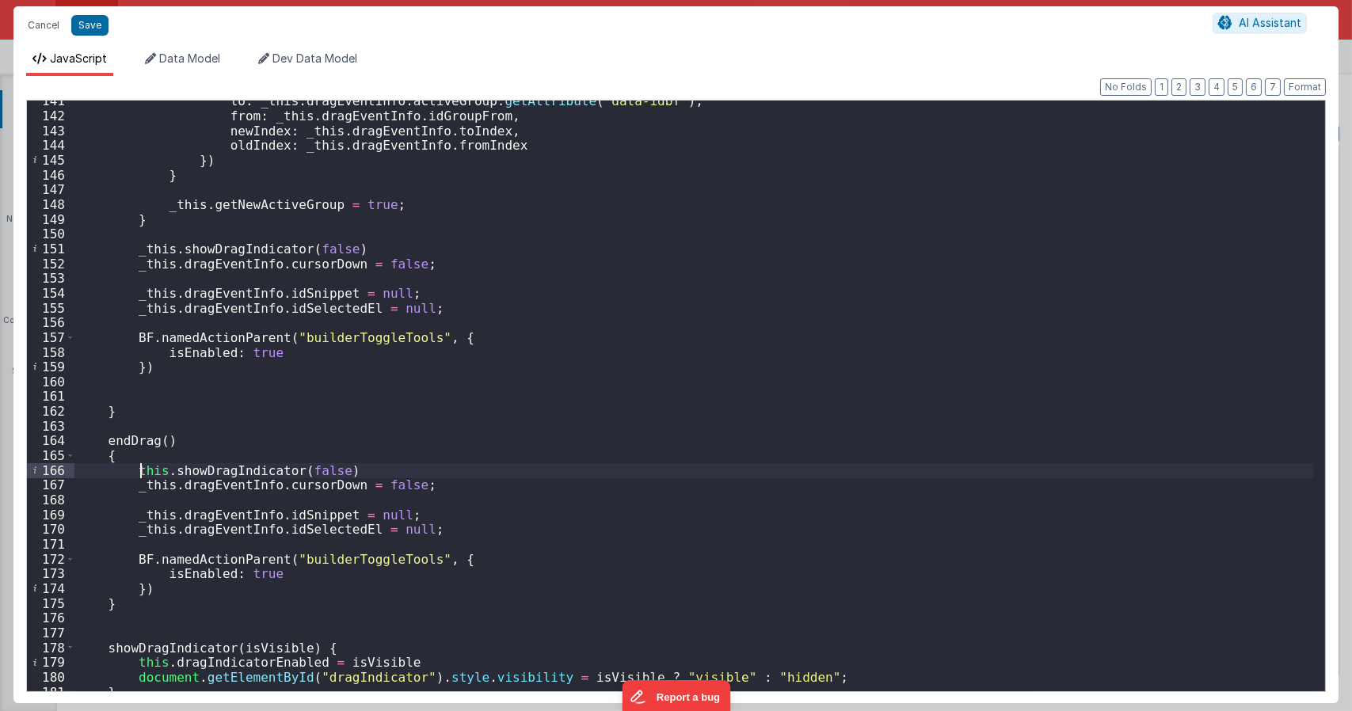
click at [142, 472] on div "to : _this . dragEventInfo . activeGroup . getAttribute ( "data-idbf" ) , from …" at bounding box center [693, 403] width 1238 height 620
click at [150, 489] on div "to : _this . dragEventInfo . activeGroup . getAttribute ( "data-idbf" ) , from …" at bounding box center [693, 403] width 1238 height 620
click at [150, 514] on div "to : _this . dragEventInfo . activeGroup . getAttribute ( "data-idbf" ) , from …" at bounding box center [693, 403] width 1238 height 620
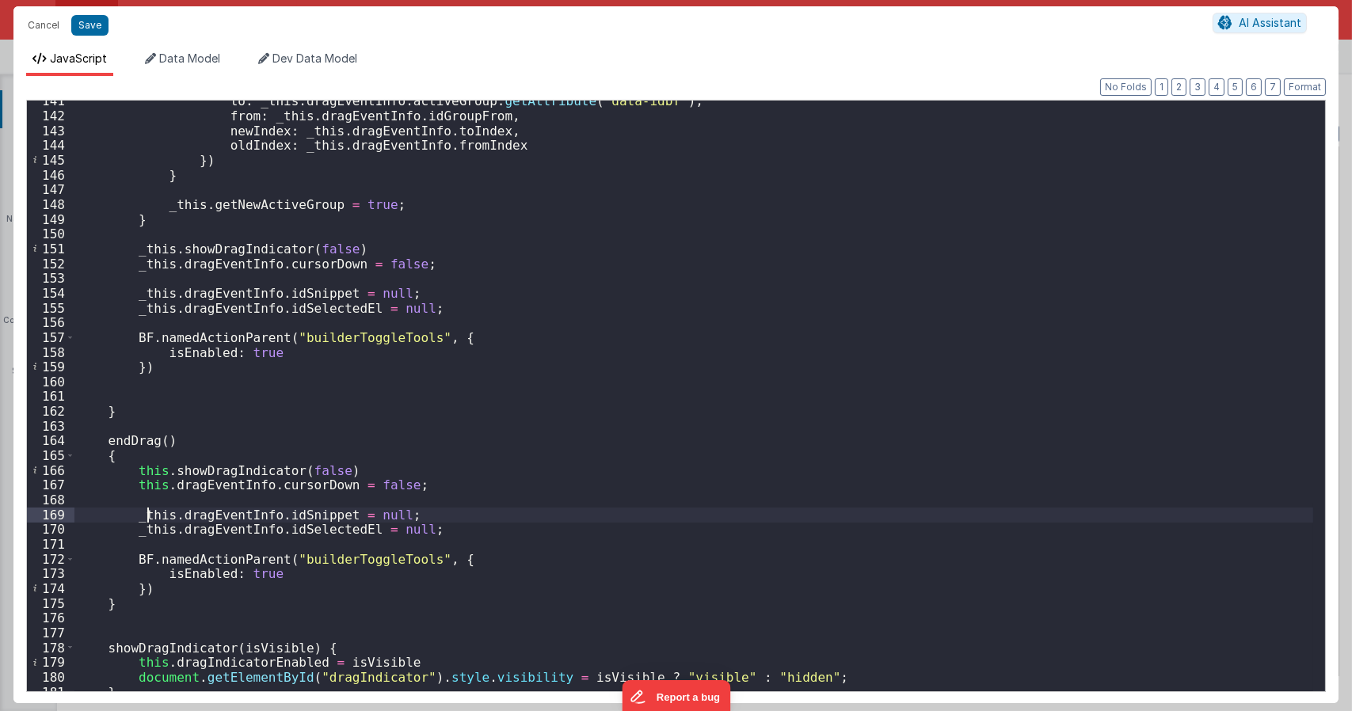
click at [150, 513] on div "to : _this . dragEventInfo . activeGroup . getAttribute ( "data-idbf" ) , from …" at bounding box center [693, 403] width 1238 height 620
click at [150, 526] on div "to : _this . dragEventInfo . activeGroup . getAttribute ( "data-idbf" ) , from …" at bounding box center [693, 403] width 1238 height 620
click at [458, 506] on div "to : _this . dragEventInfo . activeGroup . getAttribute ( "data-idbf" ) , from …" at bounding box center [693, 403] width 1238 height 620
click at [127, 444] on div "to : _this . dragEventInfo . activeGroup . getAttribute ( "data-idbf" ) , from …" at bounding box center [693, 403] width 1238 height 620
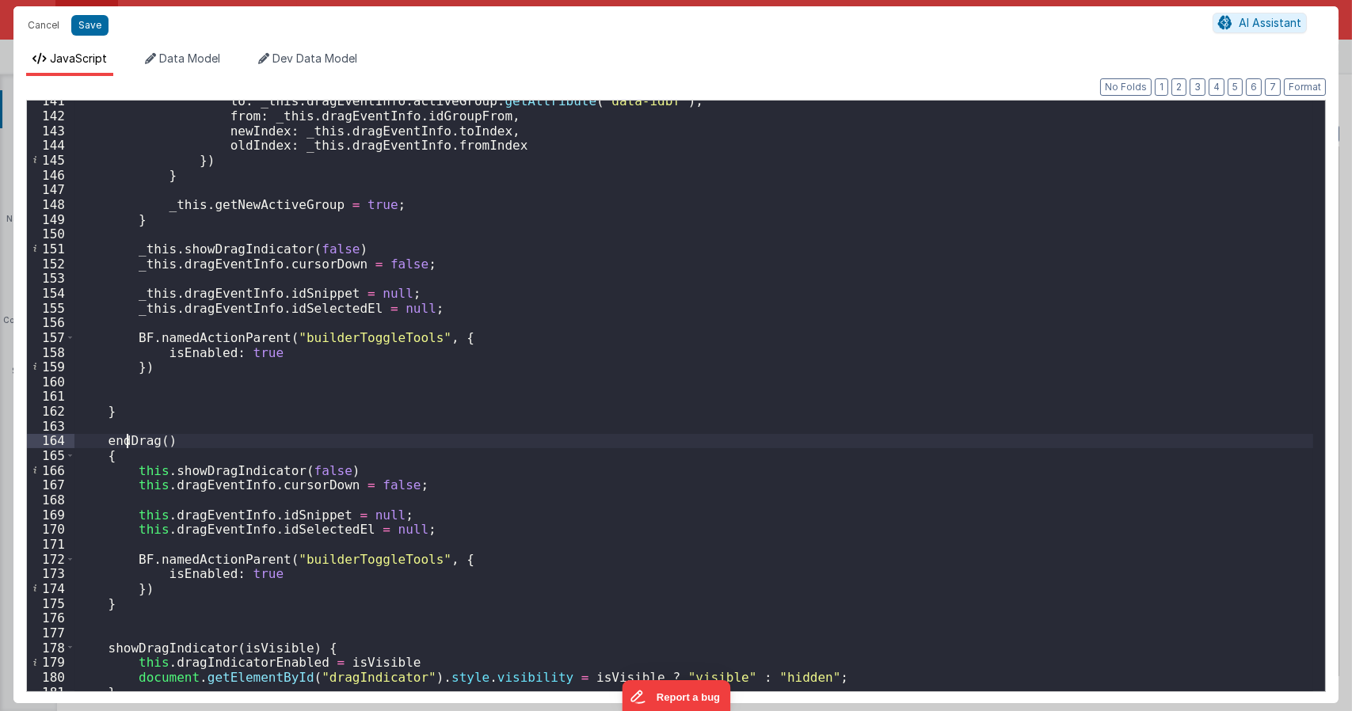
click at [127, 444] on div "to : _this . dragEventInfo . activeGroup . getAttribute ( "data-idbf" ) , from …" at bounding box center [693, 403] width 1238 height 620
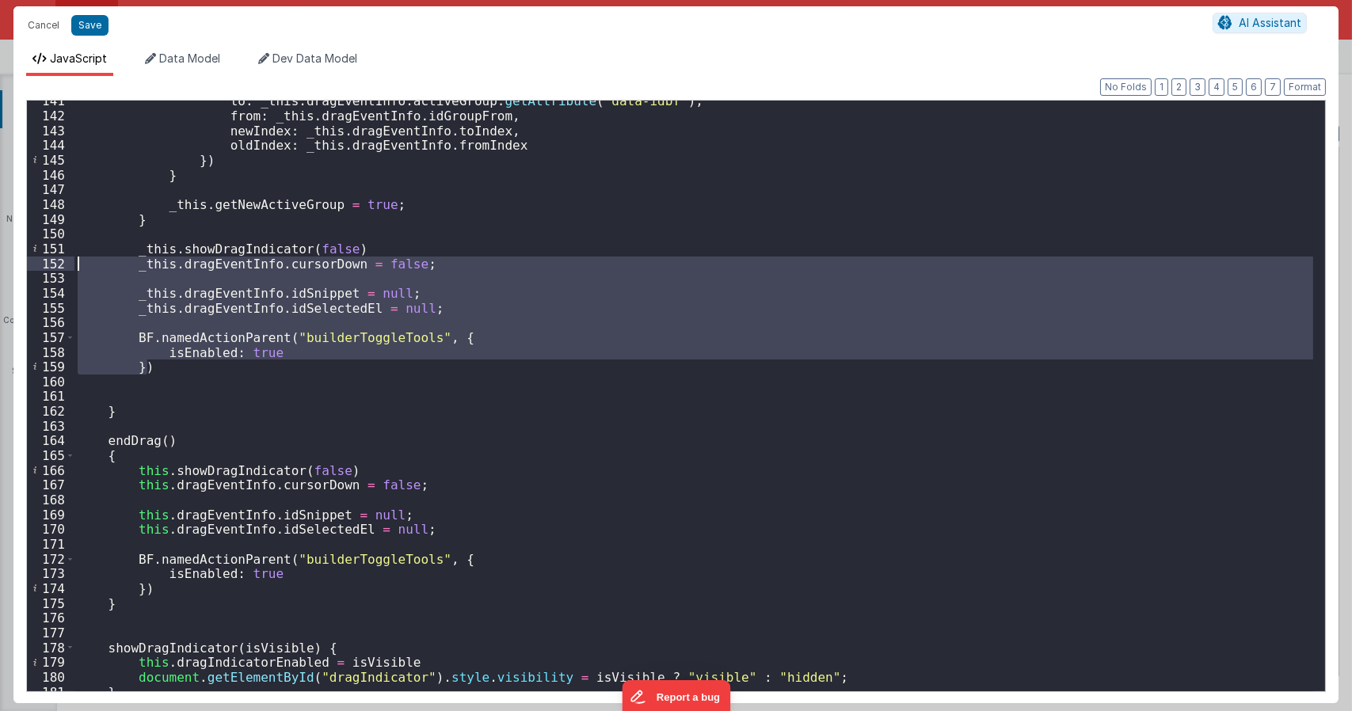
drag, startPoint x: 192, startPoint y: 369, endPoint x: 2, endPoint y: 254, distance: 222.0
click at [2, 254] on div "Cancel Save AI Assistant JavaScript Data Model Dev Data Model Format 7 6 5 4 3 …" at bounding box center [676, 355] width 1352 height 711
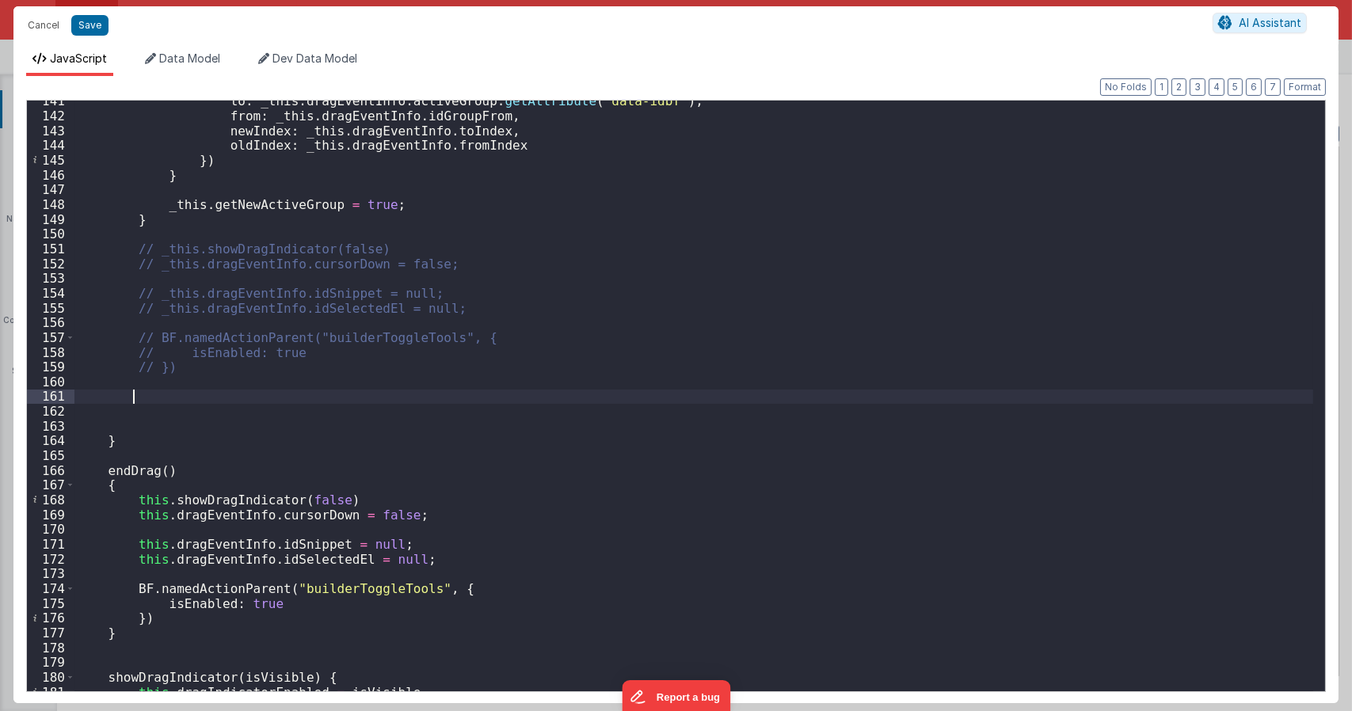
paste textarea
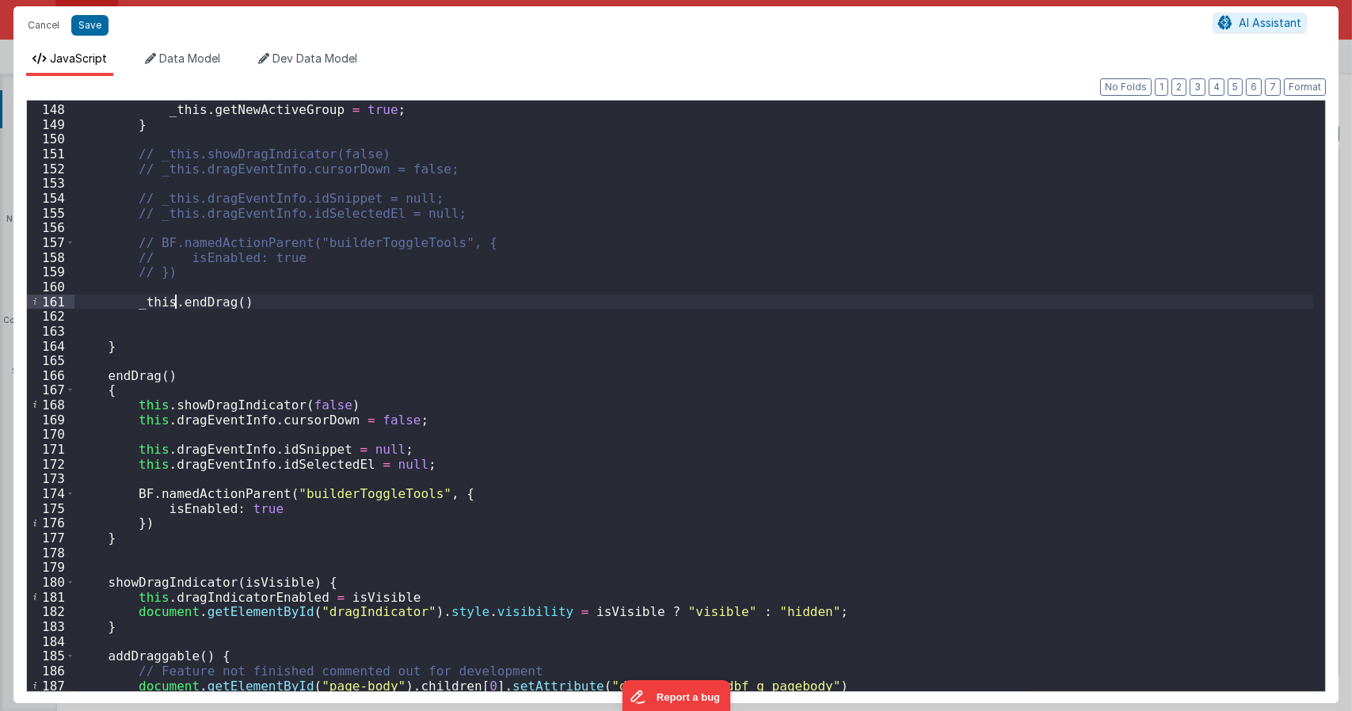
scroll to position [2230, 0]
click at [125, 378] on div "_this . getNewActiveGroup = true ; } // _this.showDragIndicator(false) // _this…" at bounding box center [693, 397] width 1238 height 620
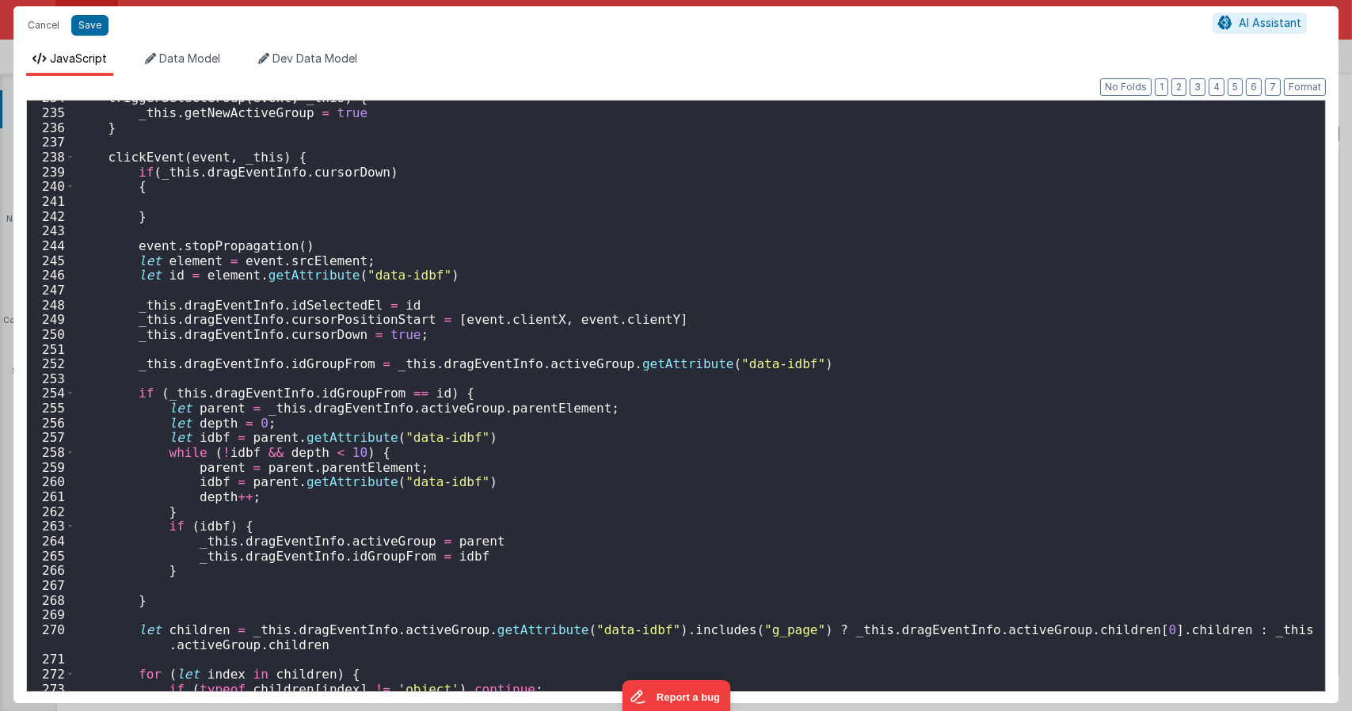
scroll to position [3512, 0]
click at [164, 203] on div "triggerSelectGroup ( event , _this ) { _this . getNewActiveGroup = true } click…" at bounding box center [693, 400] width 1238 height 620
paste textarea
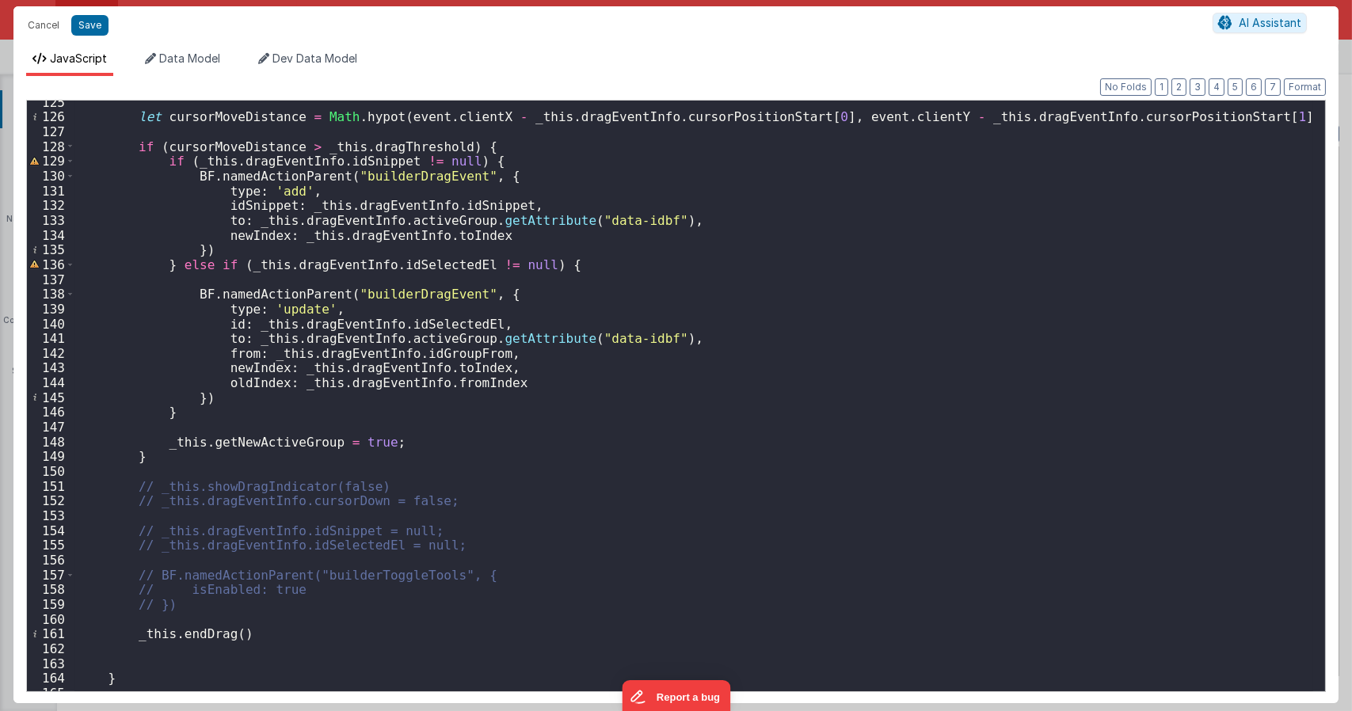
scroll to position [1755, 0]
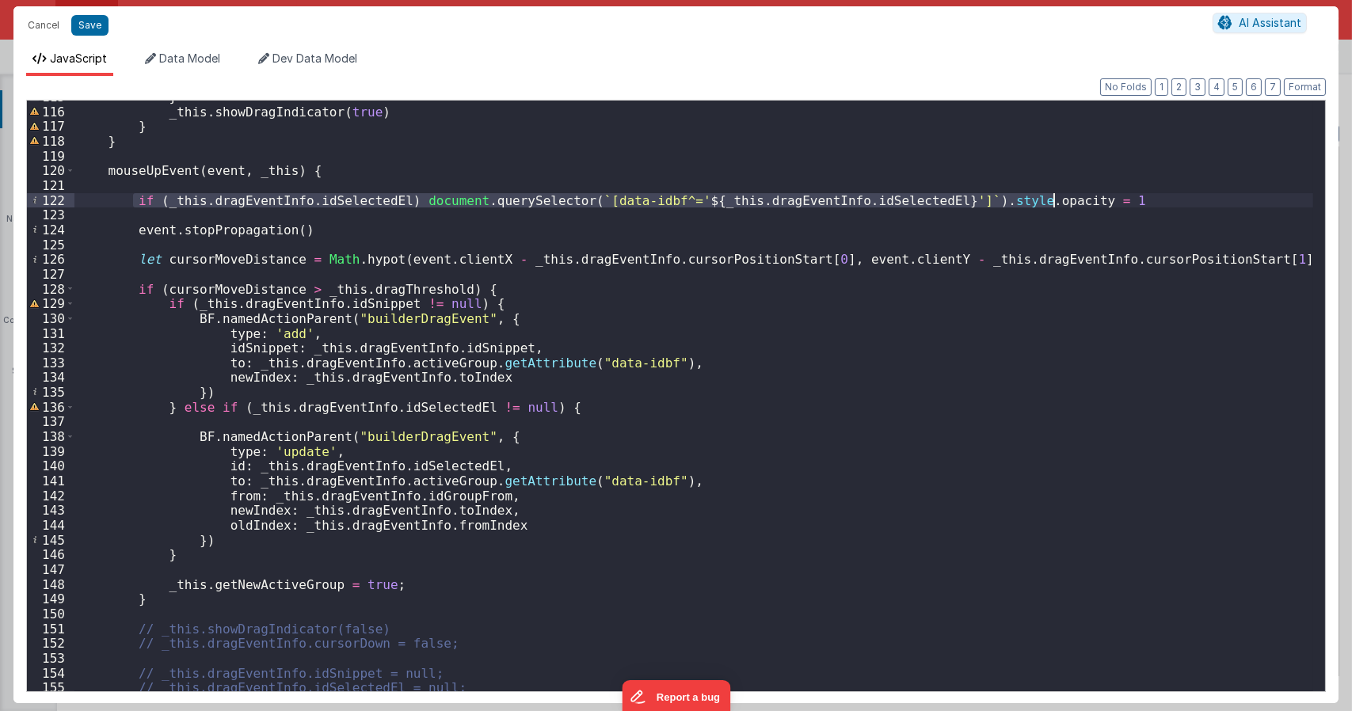
drag, startPoint x: 133, startPoint y: 200, endPoint x: 1067, endPoint y: 201, distance: 934.3
click at [1067, 201] on div "} _this . showDragIndicator ( true ) } } mouseUpEvent ( event , _this ) { if ( …" at bounding box center [693, 399] width 1238 height 620
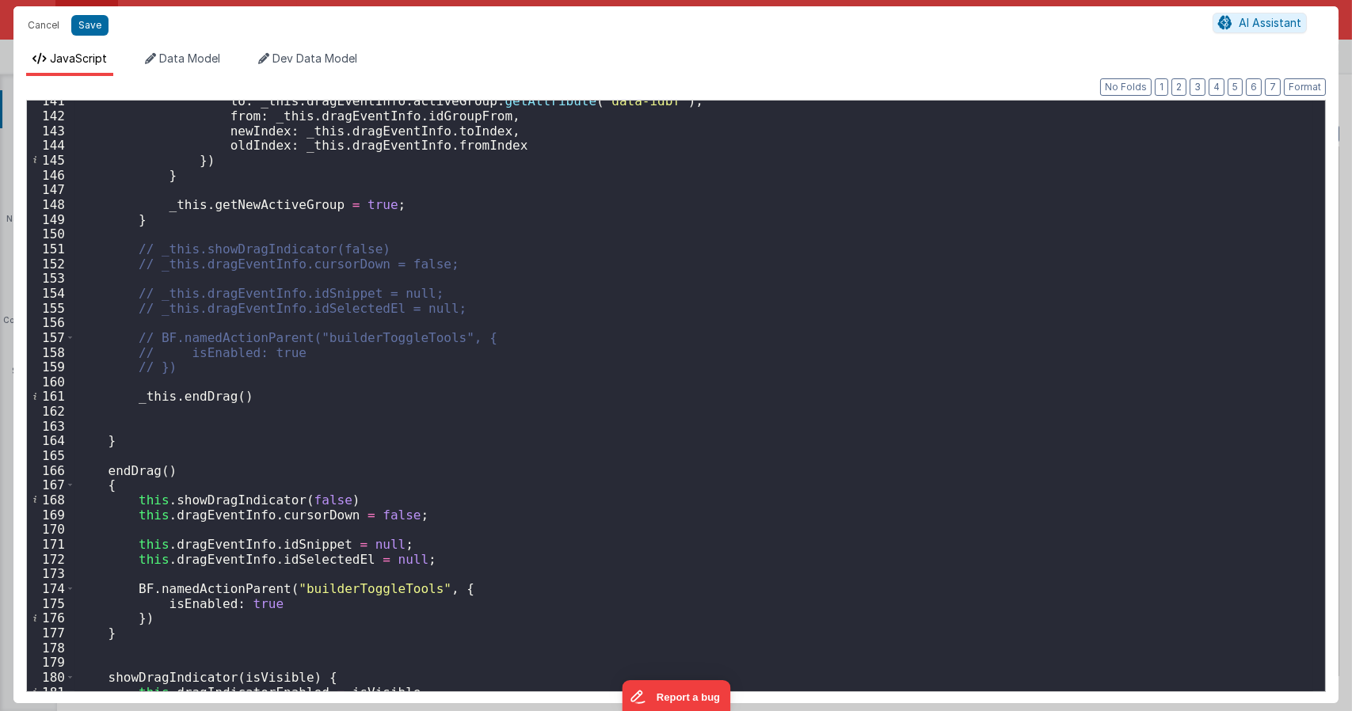
scroll to position [2182, 0]
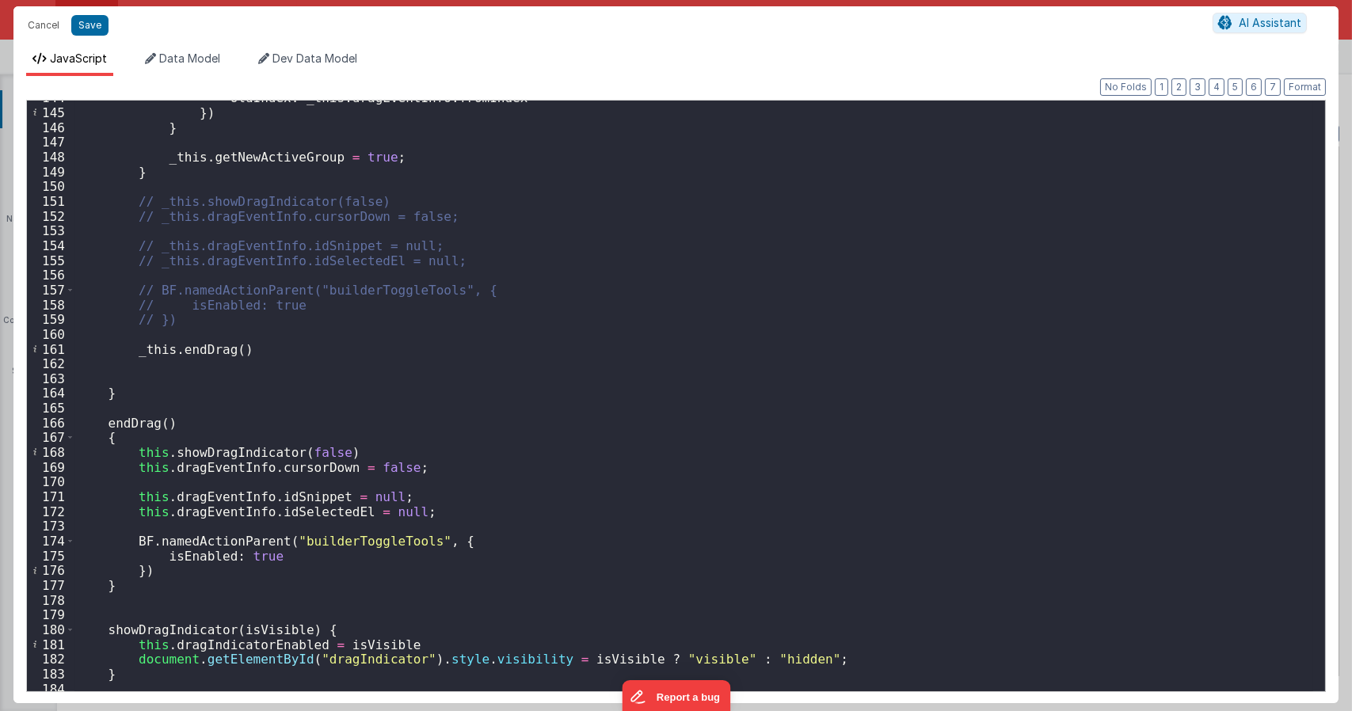
click at [162, 439] on div "oldIndex : _this . dragEventInfo . fromIndex }) } _this . getNewActiveGroup = t…" at bounding box center [693, 400] width 1238 height 620
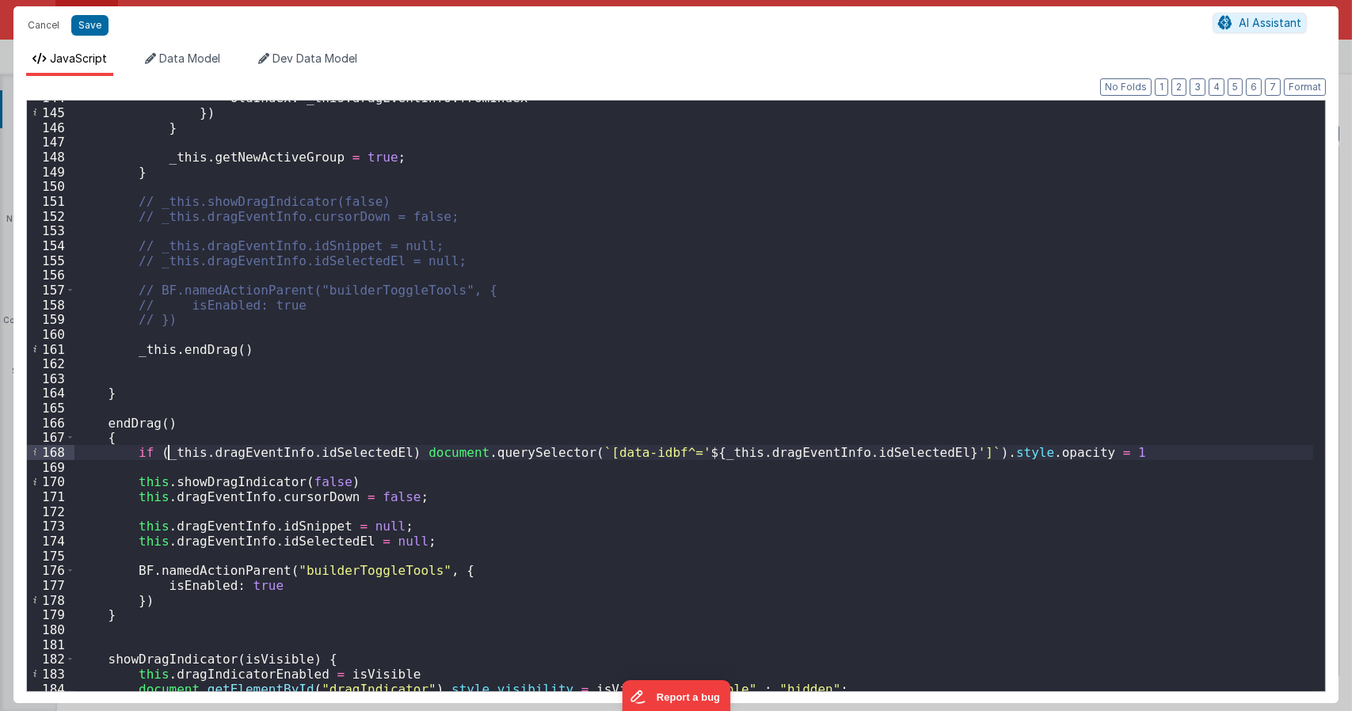
click at [171, 452] on div "oldIndex : _this . dragEventInfo . fromIndex }) } _this . getNewActiveGroup = t…" at bounding box center [693, 400] width 1238 height 620
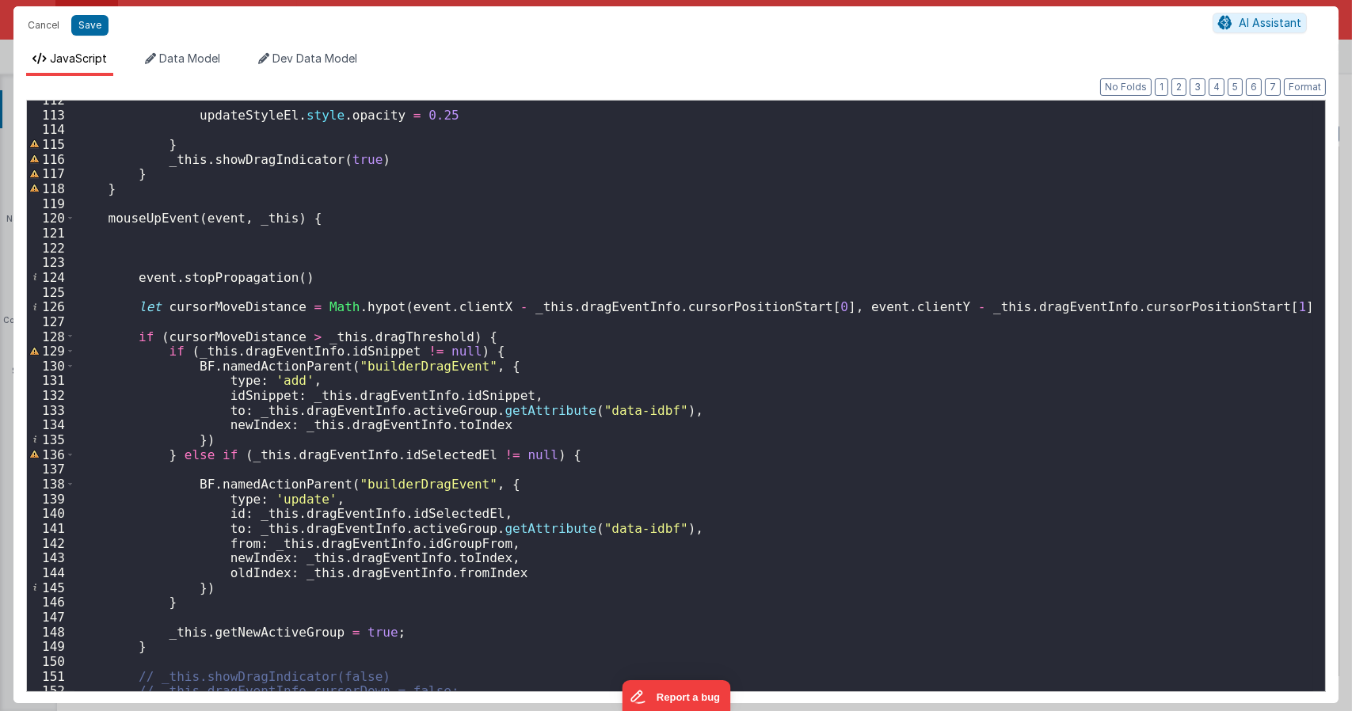
scroll to position [1660, 0]
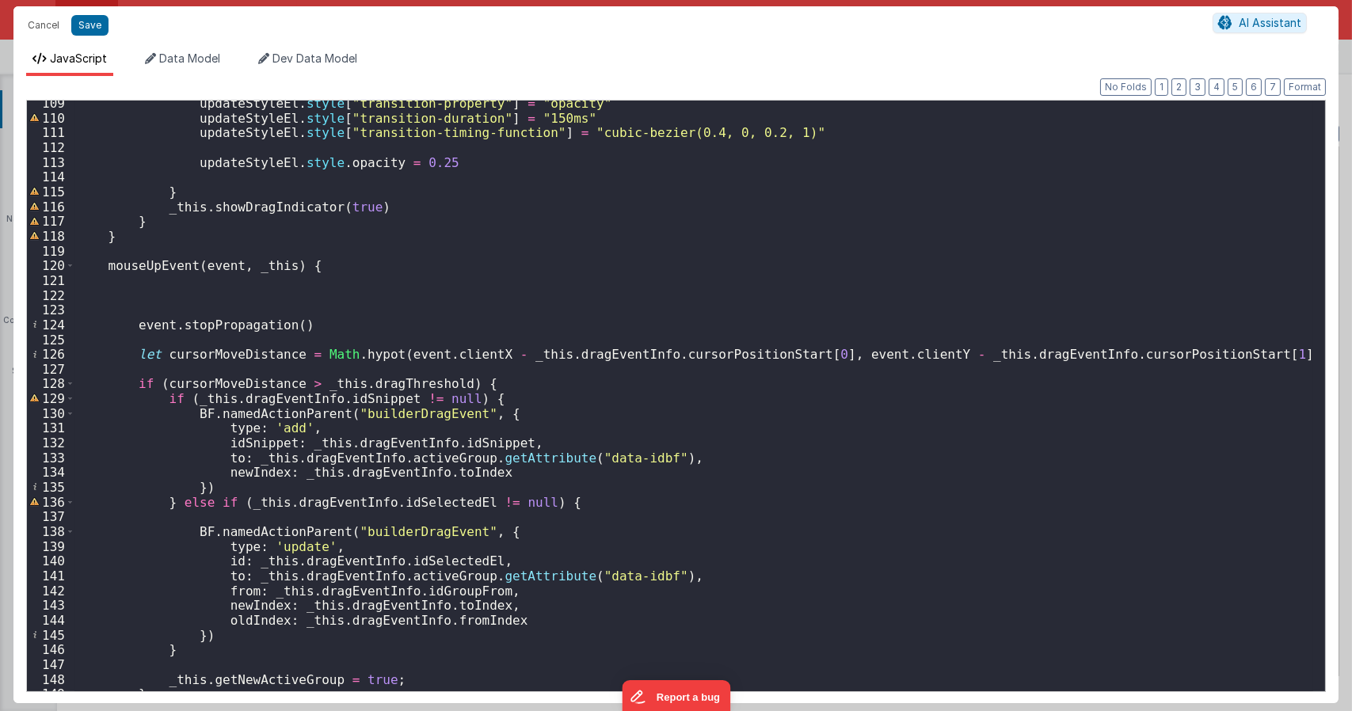
click at [158, 298] on div "updateStyleEl . style [ "transition-property" ] = "opacity" updateStyleEl . sty…" at bounding box center [693, 406] width 1238 height 620
paste textarea
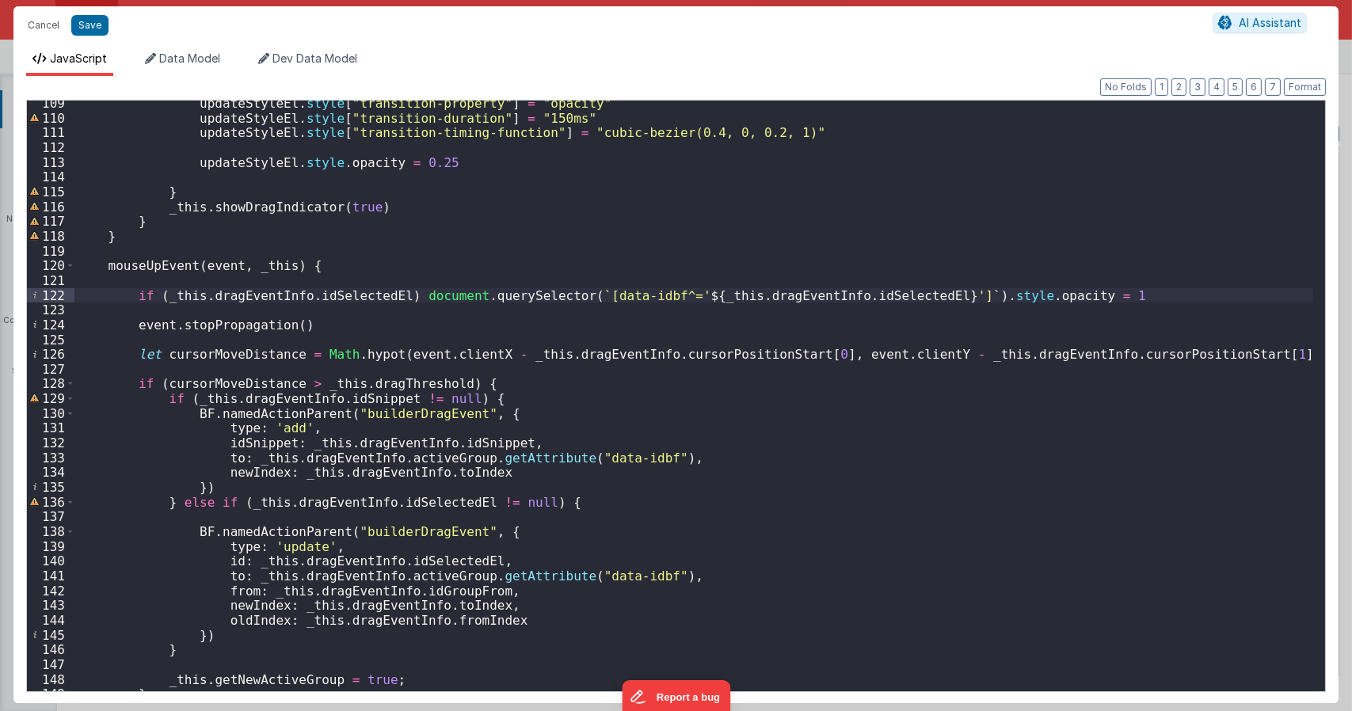
click at [130, 292] on div "updateStyleEl . style [ "transition-property" ] = "opacity" updateStyleEl . sty…" at bounding box center [693, 406] width 1238 height 620
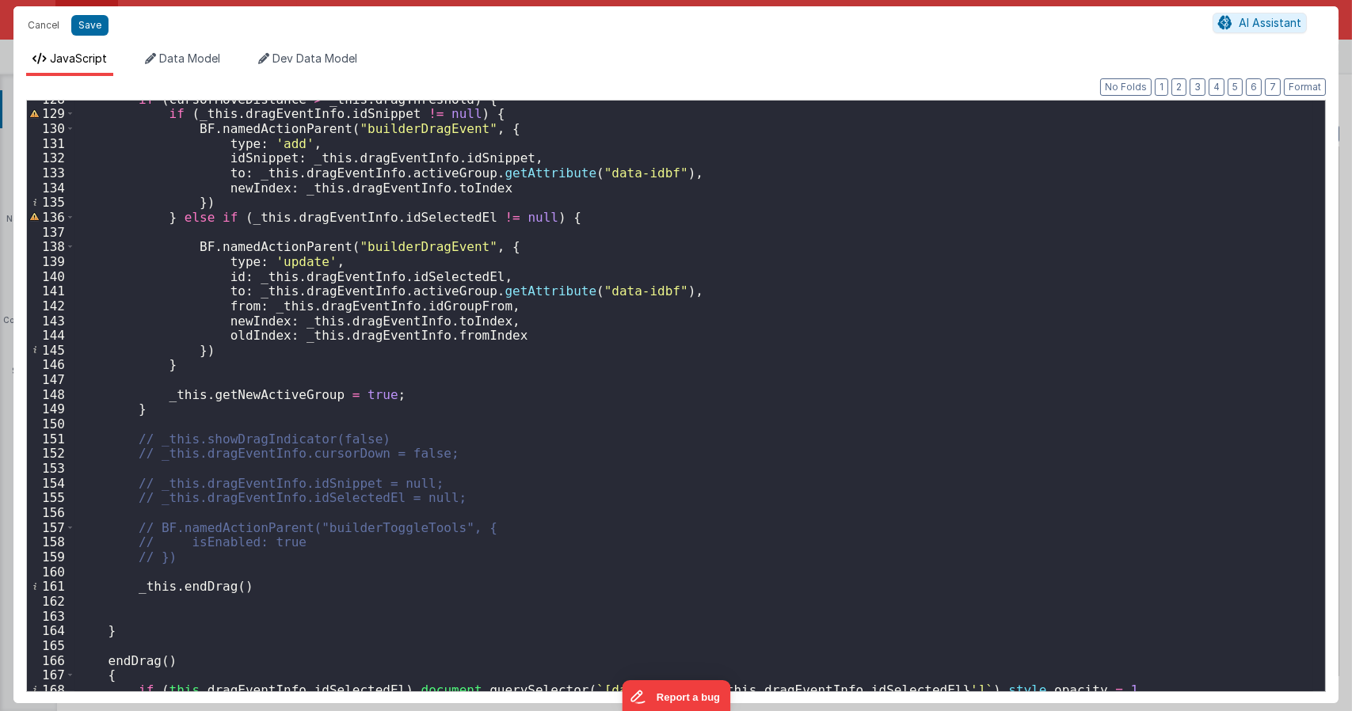
scroll to position [2182, 0]
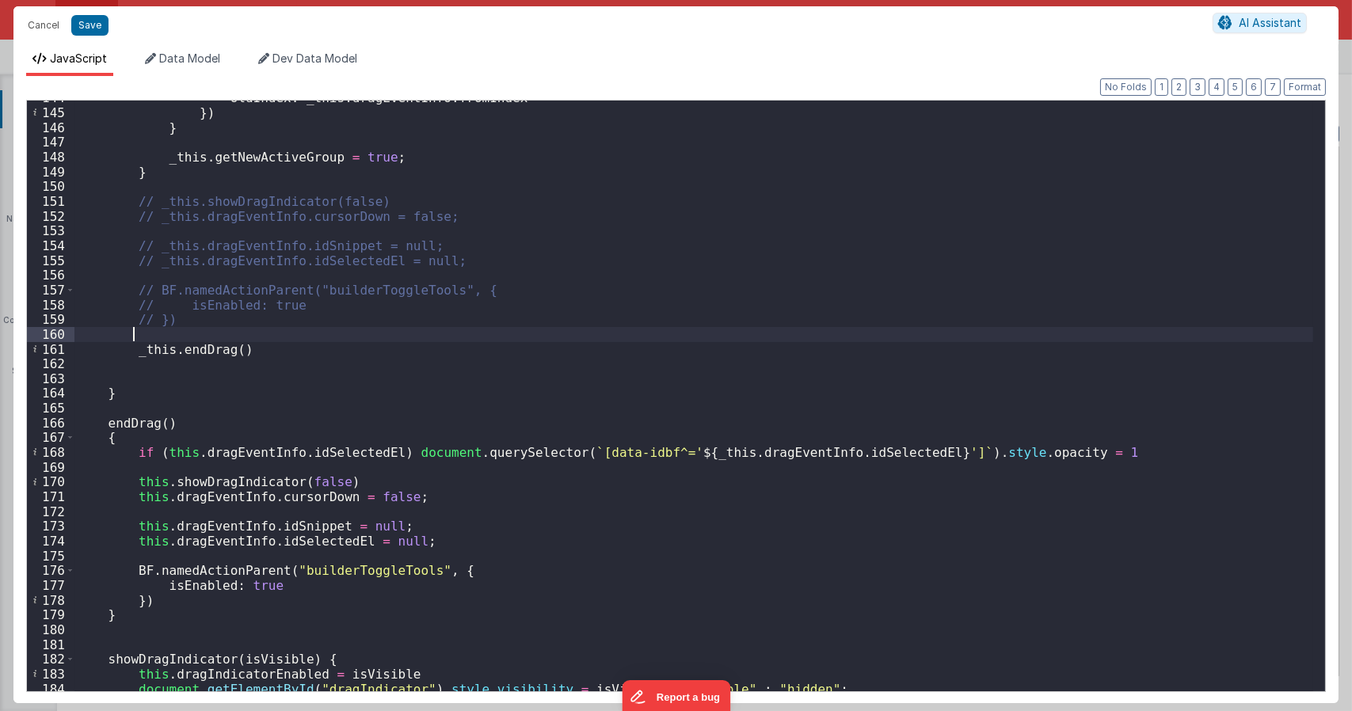
click at [314, 340] on div "oldIndex : _this . dragEventInfo . fromIndex }) } _this . getNewActiveGroup = t…" at bounding box center [693, 400] width 1238 height 620
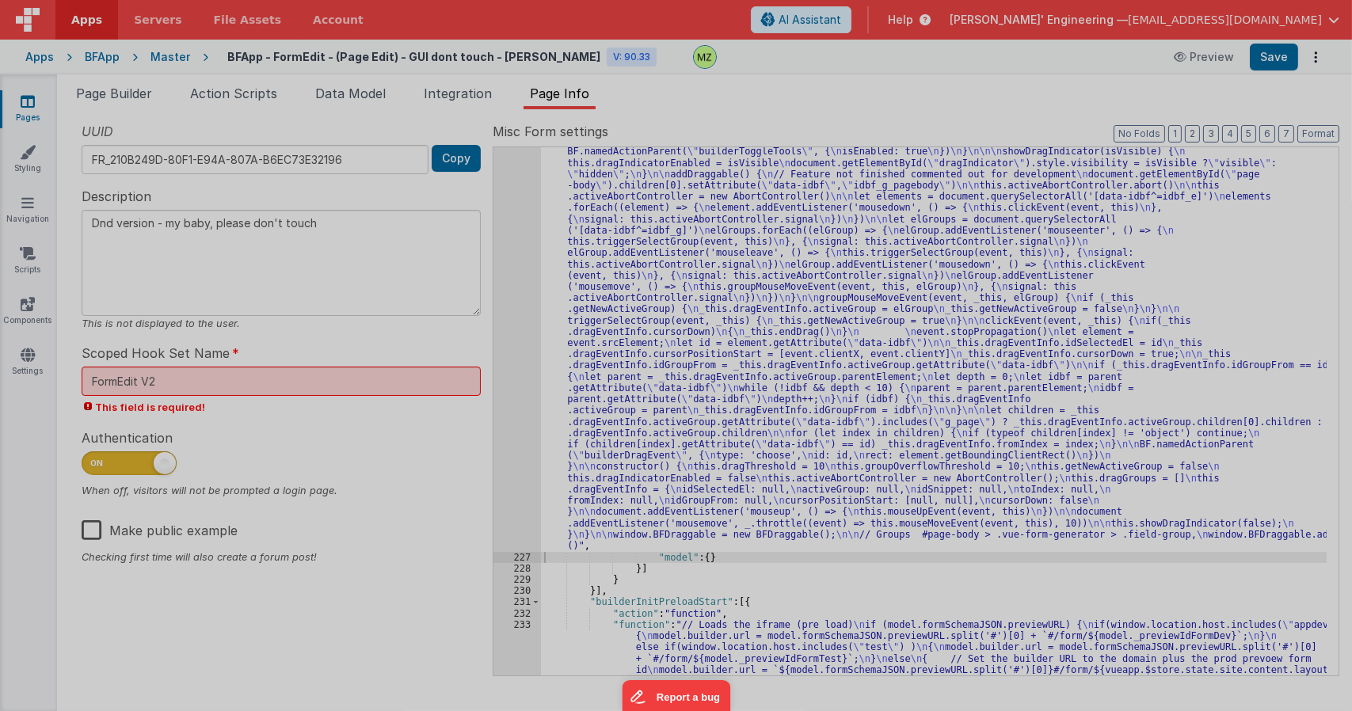
type textarea "Dnd version - my baby, please don't touch"
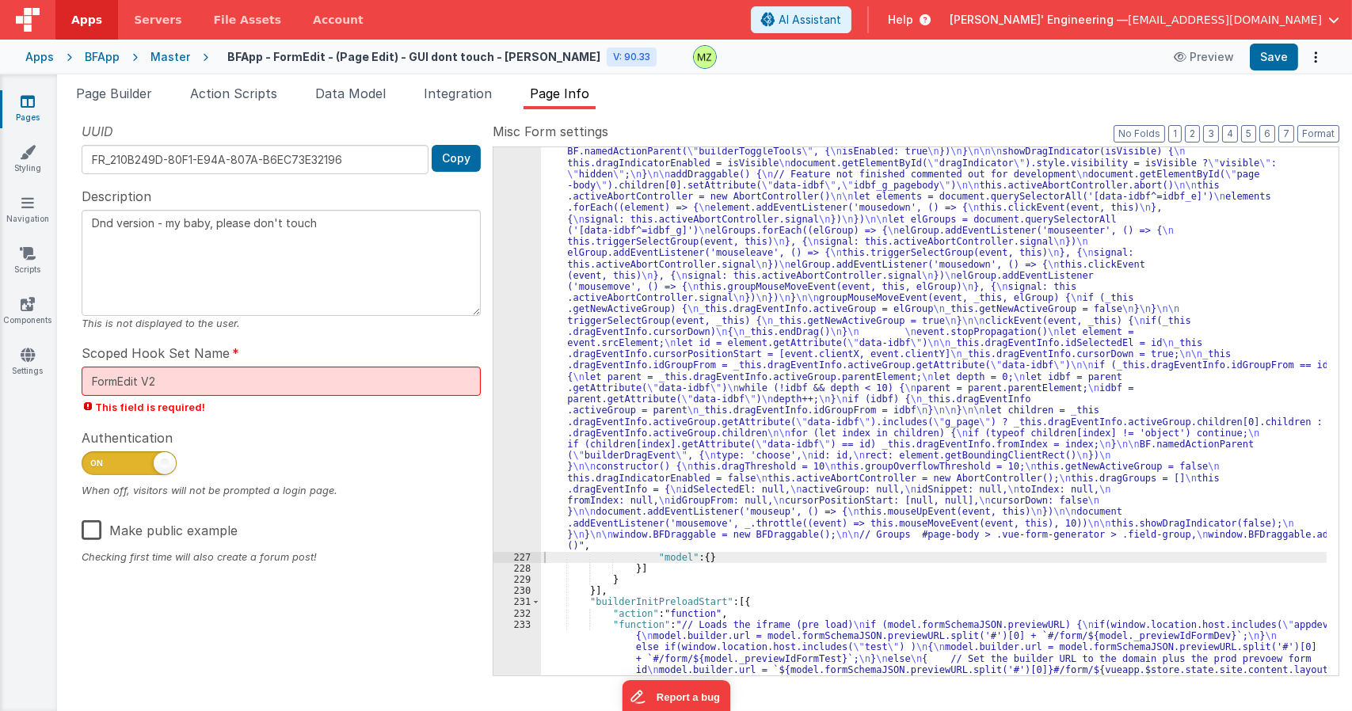
click at [850, 276] on div ""function" : "class BFDraggable { \n mouseMoveEvent(event, _this) { \n if (_thi…" at bounding box center [933, 275] width 785 height 1766
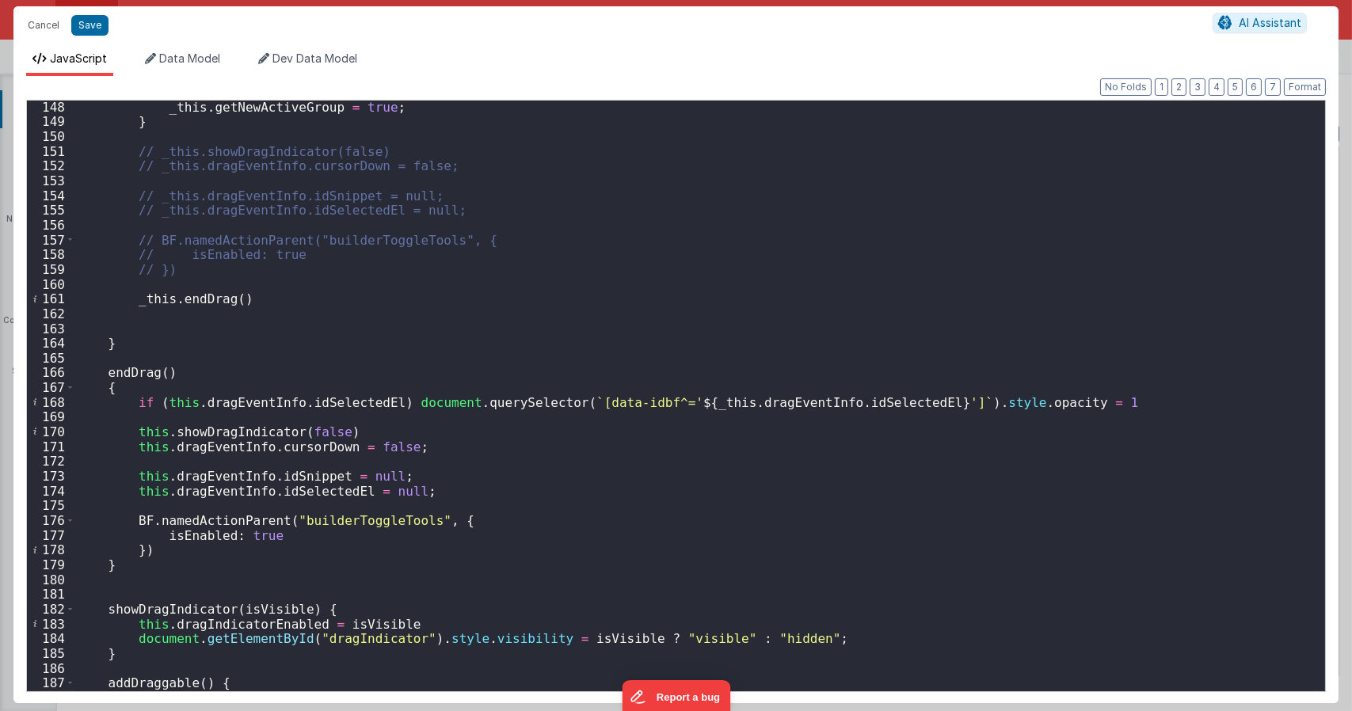
scroll to position [2280, 0]
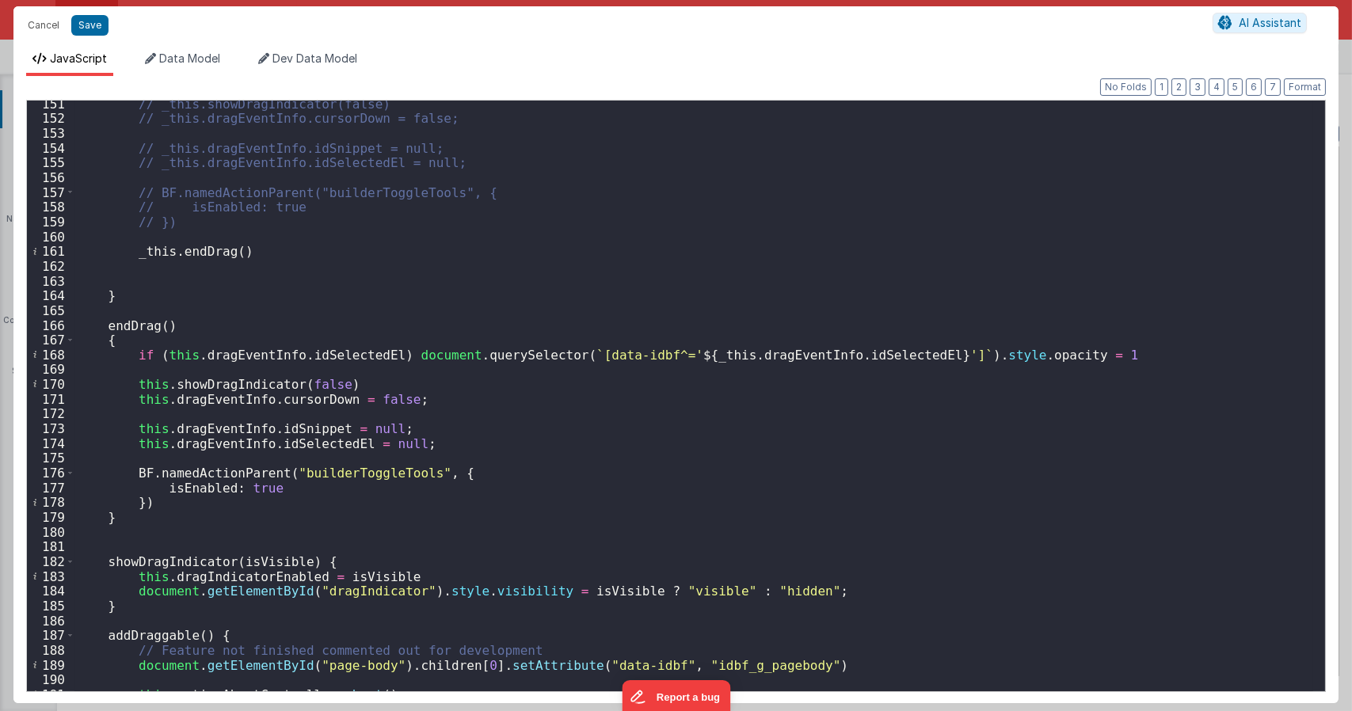
click at [227, 329] on div "// _this.showDragIndicator(false) // _this.dragEventInfo.cursorDown = false; //…" at bounding box center [693, 407] width 1238 height 620
click at [234, 338] on div "// _this.showDragIndicator(false) // _this.dragEventInfo.cursorDown = false; //…" at bounding box center [693, 407] width 1238 height 620
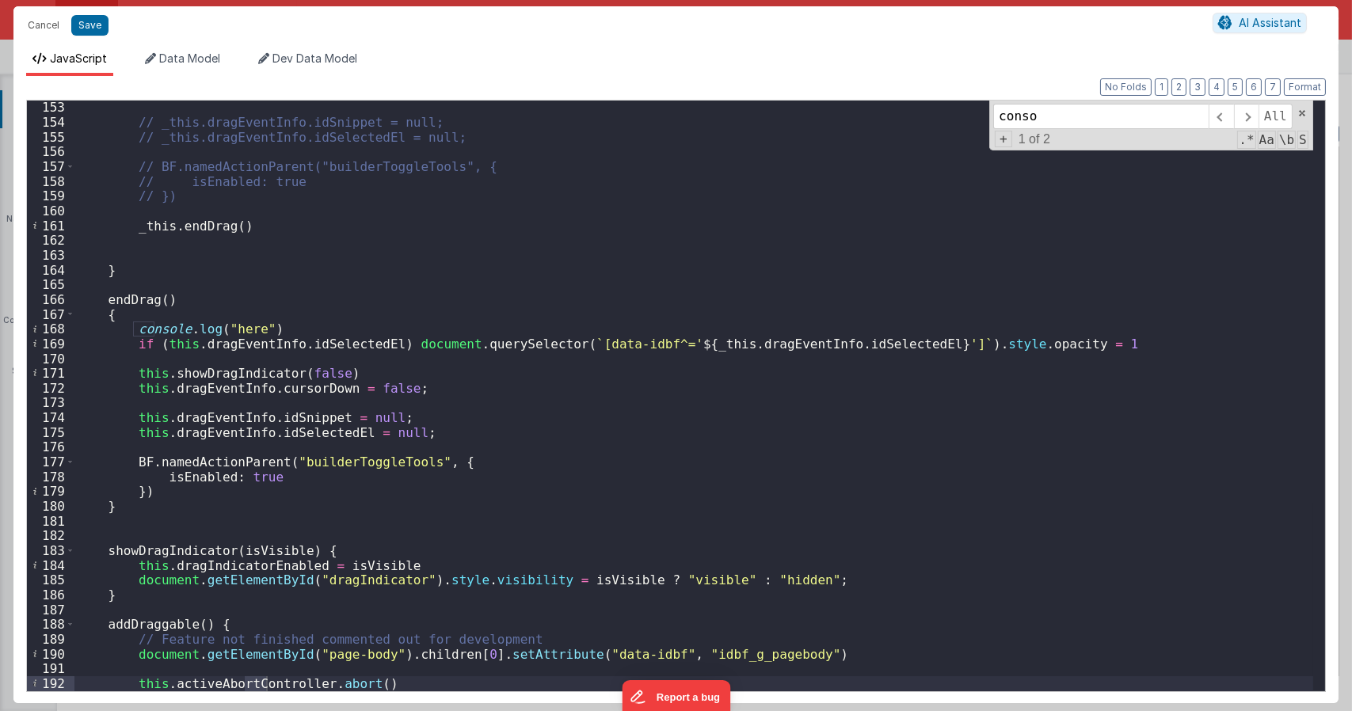
scroll to position [0, 0]
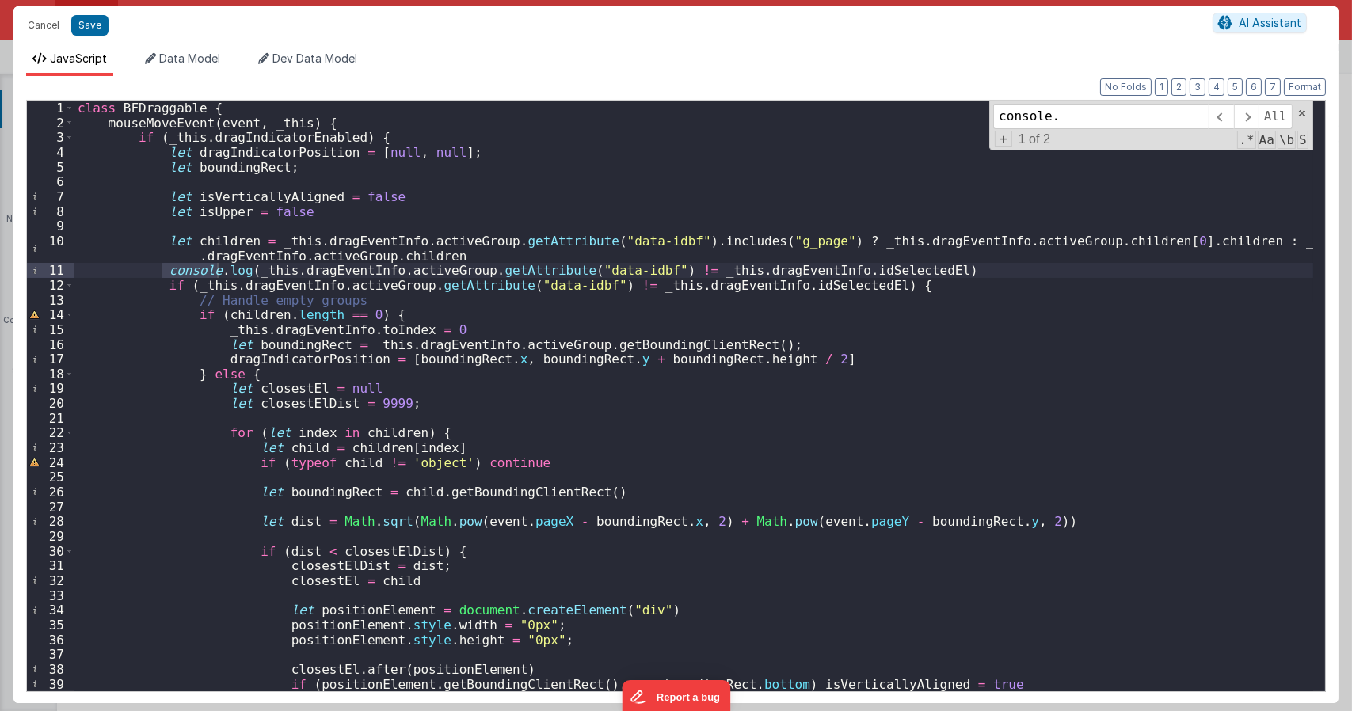
type input "console."
drag, startPoint x: 908, startPoint y: 268, endPoint x: 0, endPoint y: 272, distance: 908.2
click at [0, 272] on div "Cancel Save AI Assistant JavaScript Data Model Dev Data Model Format 7 6 5 4 3 …" at bounding box center [676, 355] width 1352 height 711
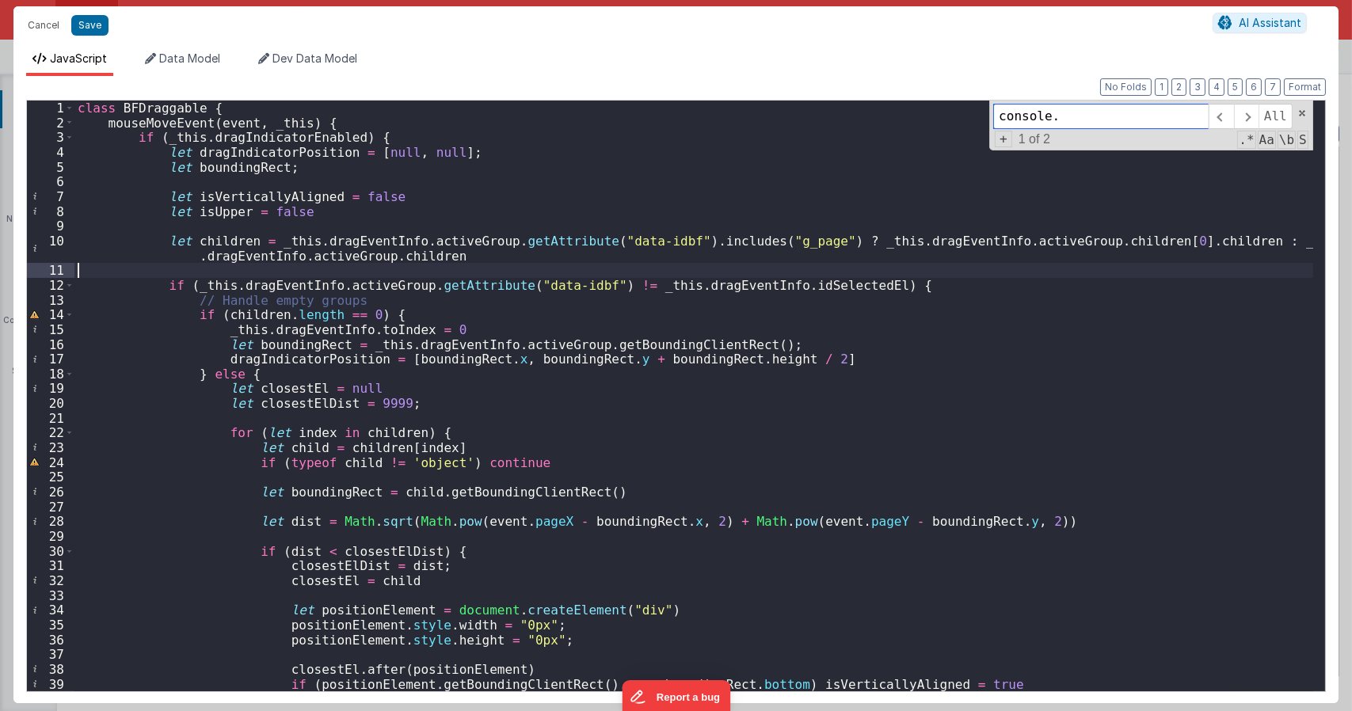
click at [1069, 113] on input "console." at bounding box center [1100, 116] width 215 height 25
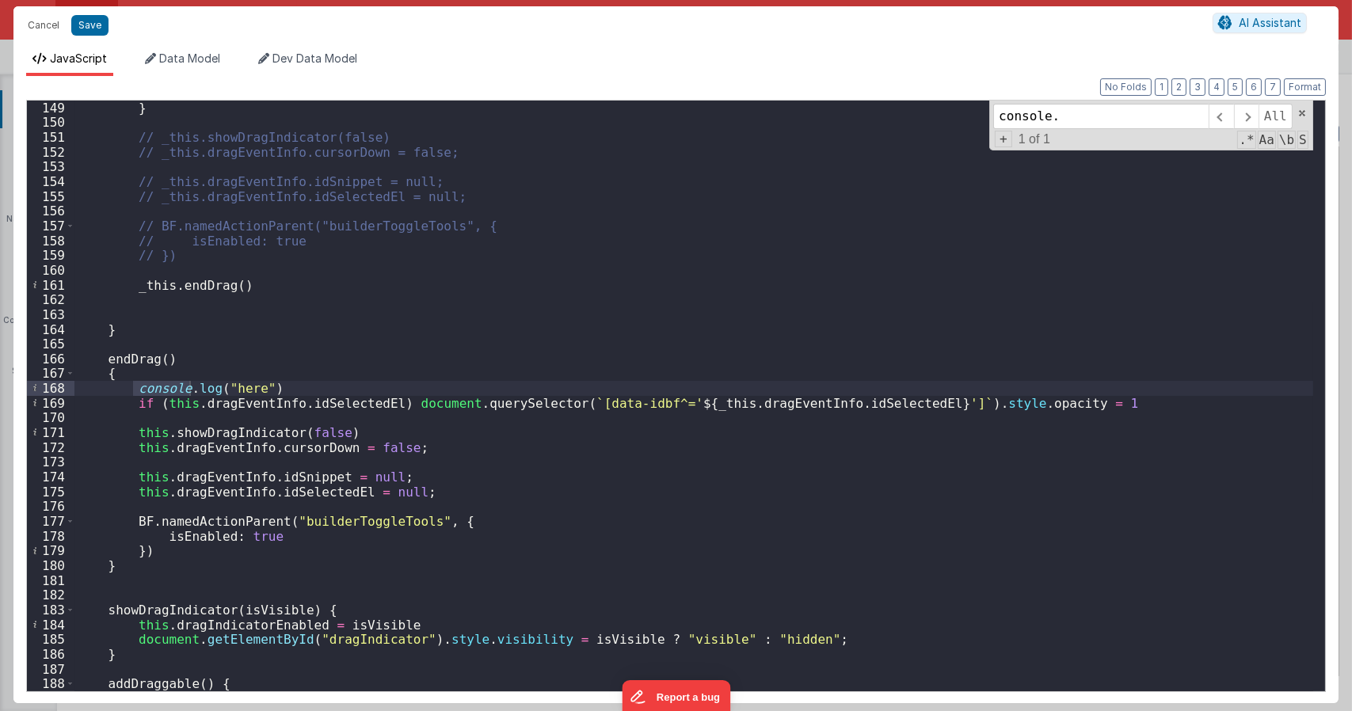
click at [584, 418] on div "} // _this.showDragIndicator(false) // _this.dragEventInfo.cursorDown = false; …" at bounding box center [693, 411] width 1238 height 620
type textarea "Dnd version - my baby, please don't touch"
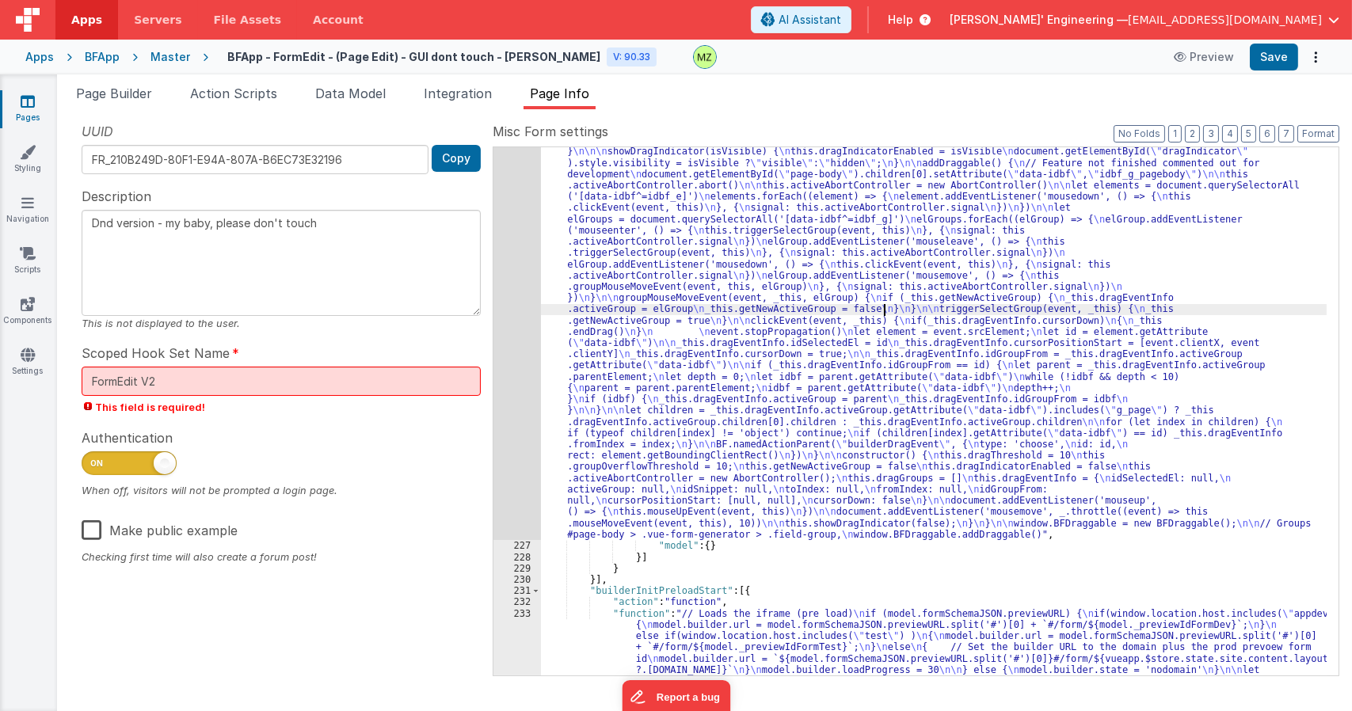
drag, startPoint x: 884, startPoint y: 309, endPoint x: 667, endPoint y: 316, distance: 217.1
click at [884, 310] on div ""function" : "class BFDraggable { \n mouseMoveEvent(event, _this) { \n if (_thi…" at bounding box center [933, 269] width 785 height 1755
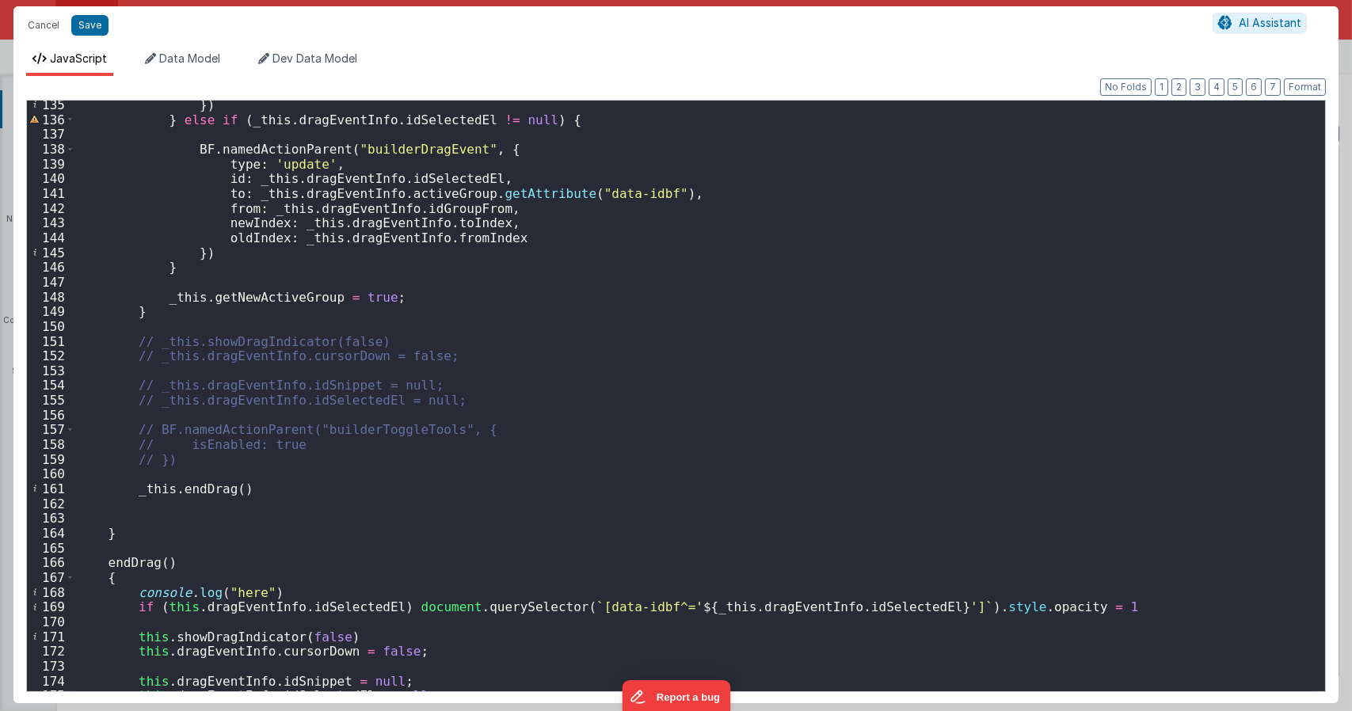
scroll to position [2185, 0]
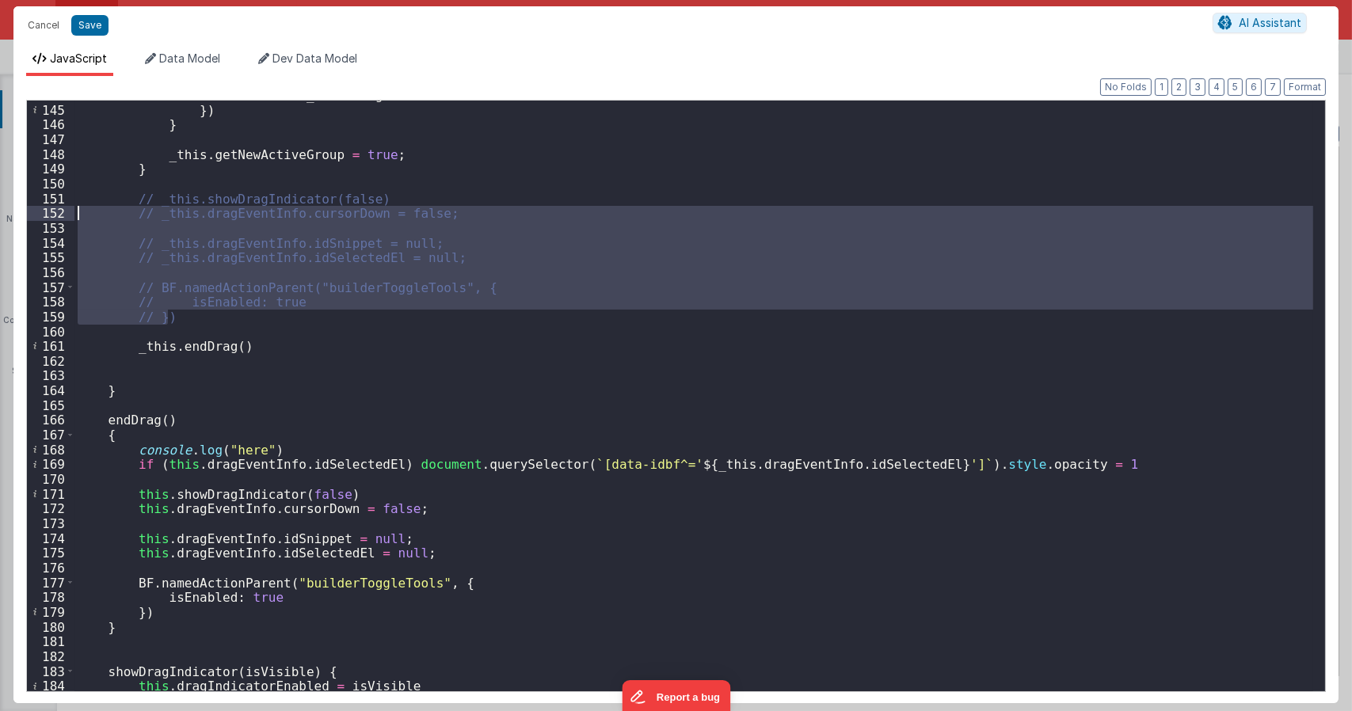
drag, startPoint x: 196, startPoint y: 315, endPoint x: 28, endPoint y: 202, distance: 203.1
click at [28, 202] on div "144 145 146 147 148 149 150 151 152 153 154 155 156 157 158 159 160 161 162 163…" at bounding box center [675, 396] width 1299 height 592
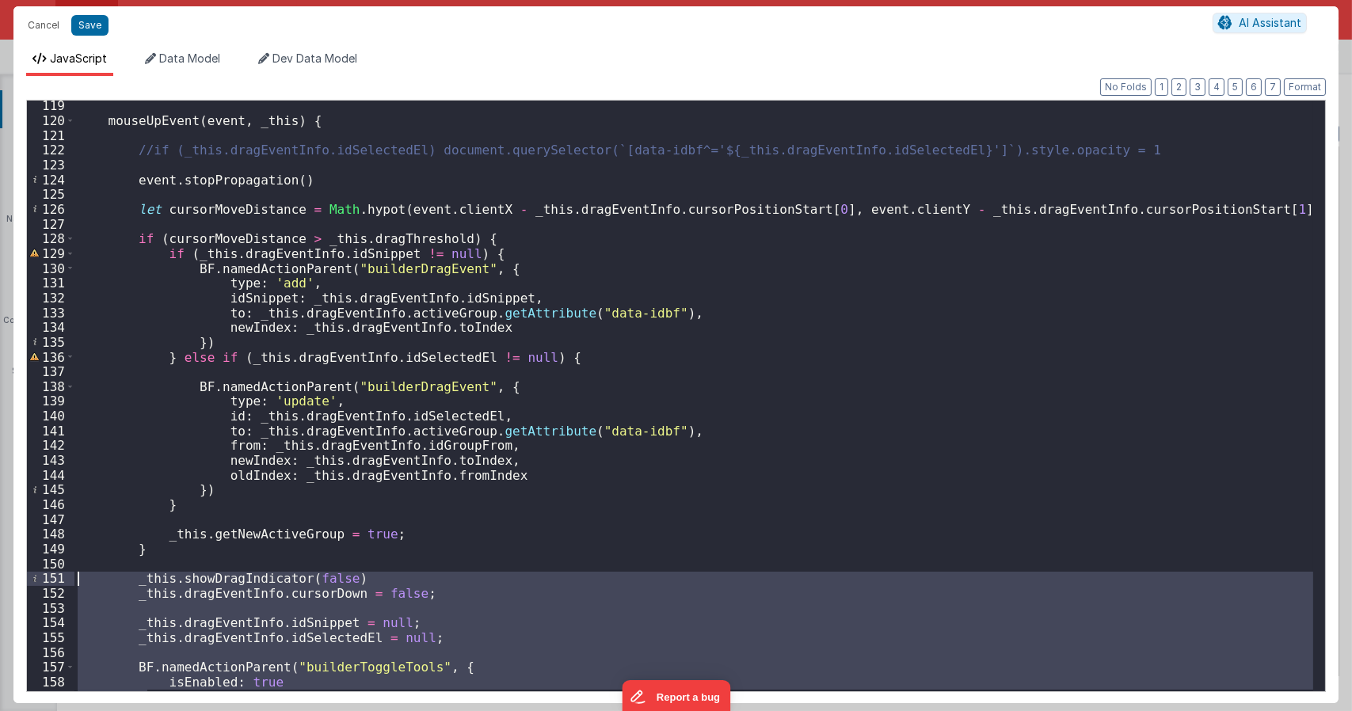
scroll to position [1520, 0]
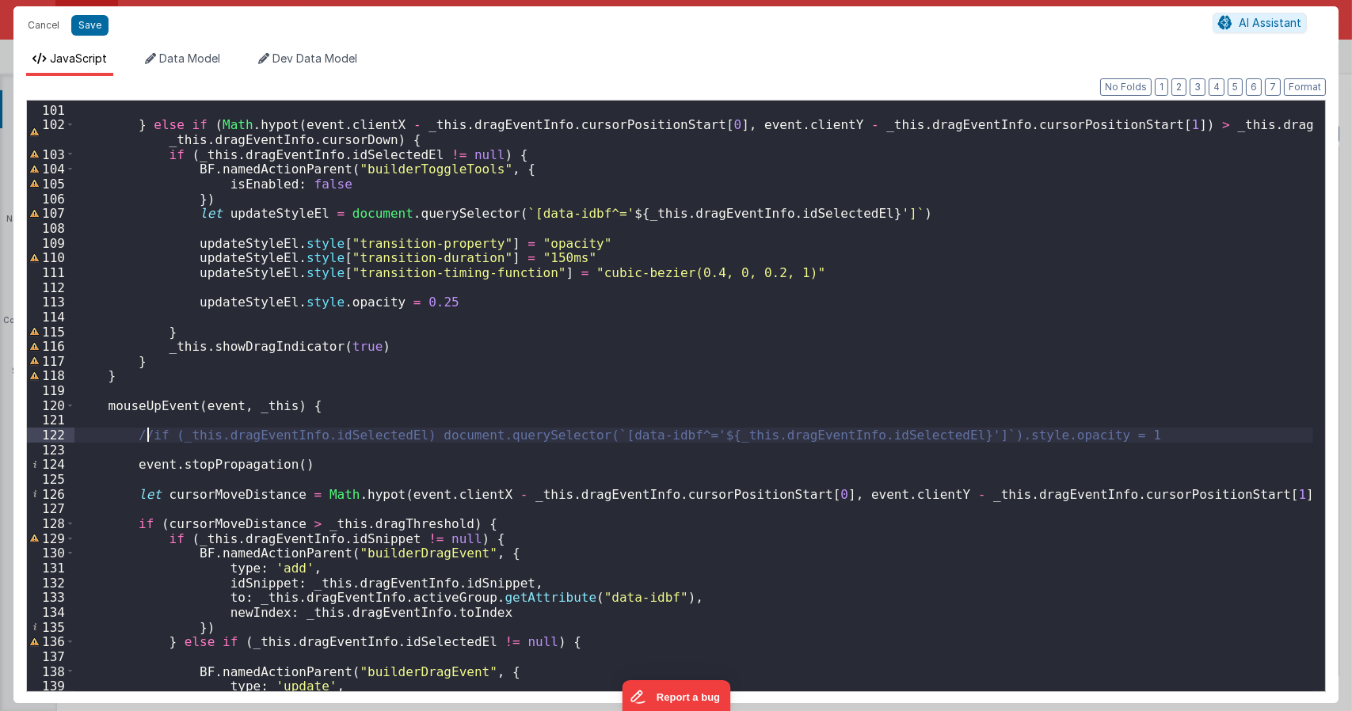
click at [145, 434] on div "} else if ( Math . hypot ( event . clientX - _this . dragEventInfo . cursorPosi…" at bounding box center [693, 398] width 1238 height 620
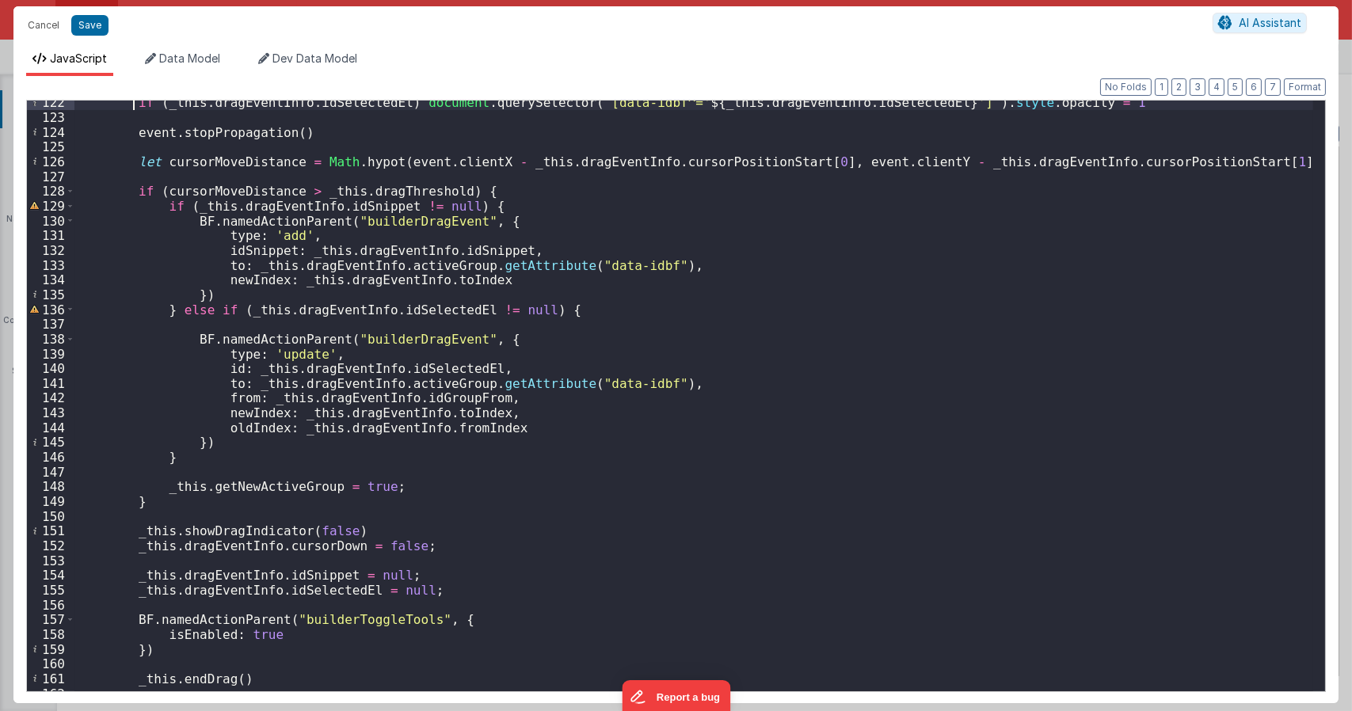
scroll to position [2138, 0]
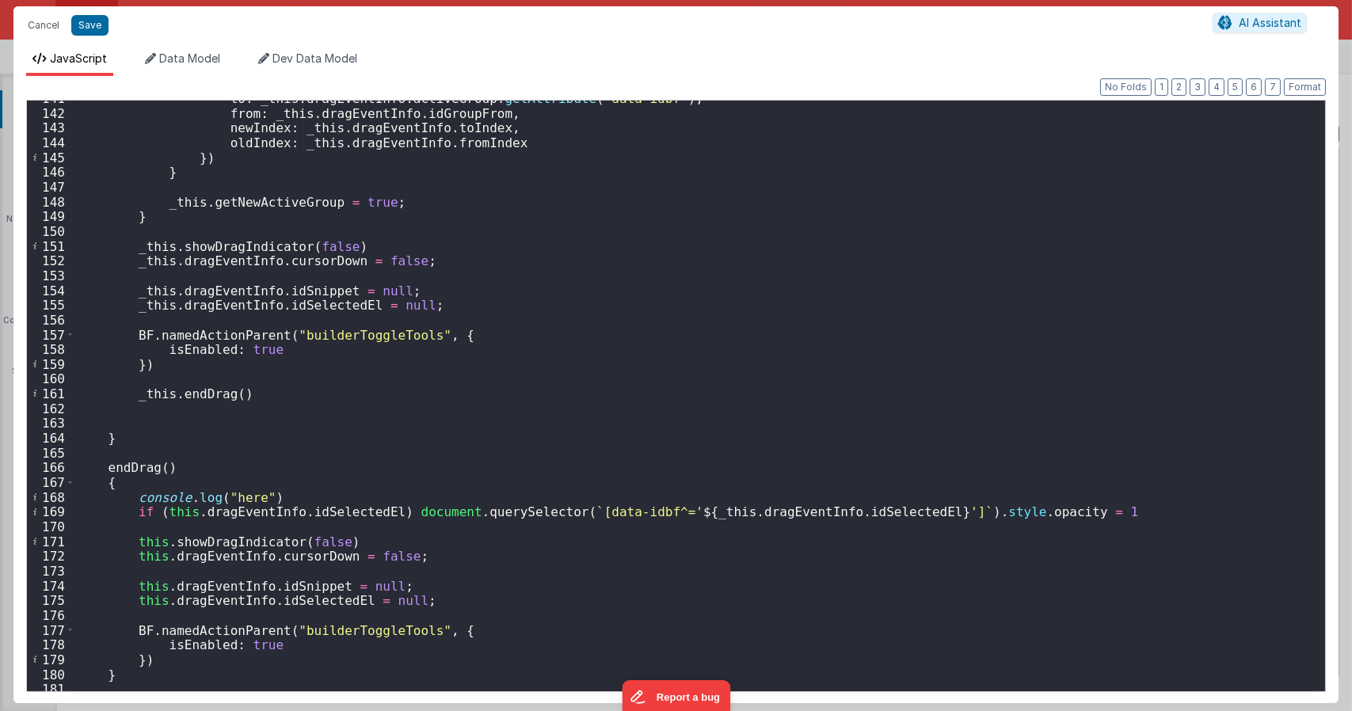
click at [131, 398] on div "to : _this . dragEventInfo . activeGroup . getAttribute ( "data-idbf" ) , from …" at bounding box center [693, 401] width 1238 height 620
click at [377, 434] on div "to : _this . dragEventInfo . activeGroup . getAttribute ( "data-idbf" ) , from …" at bounding box center [693, 401] width 1238 height 620
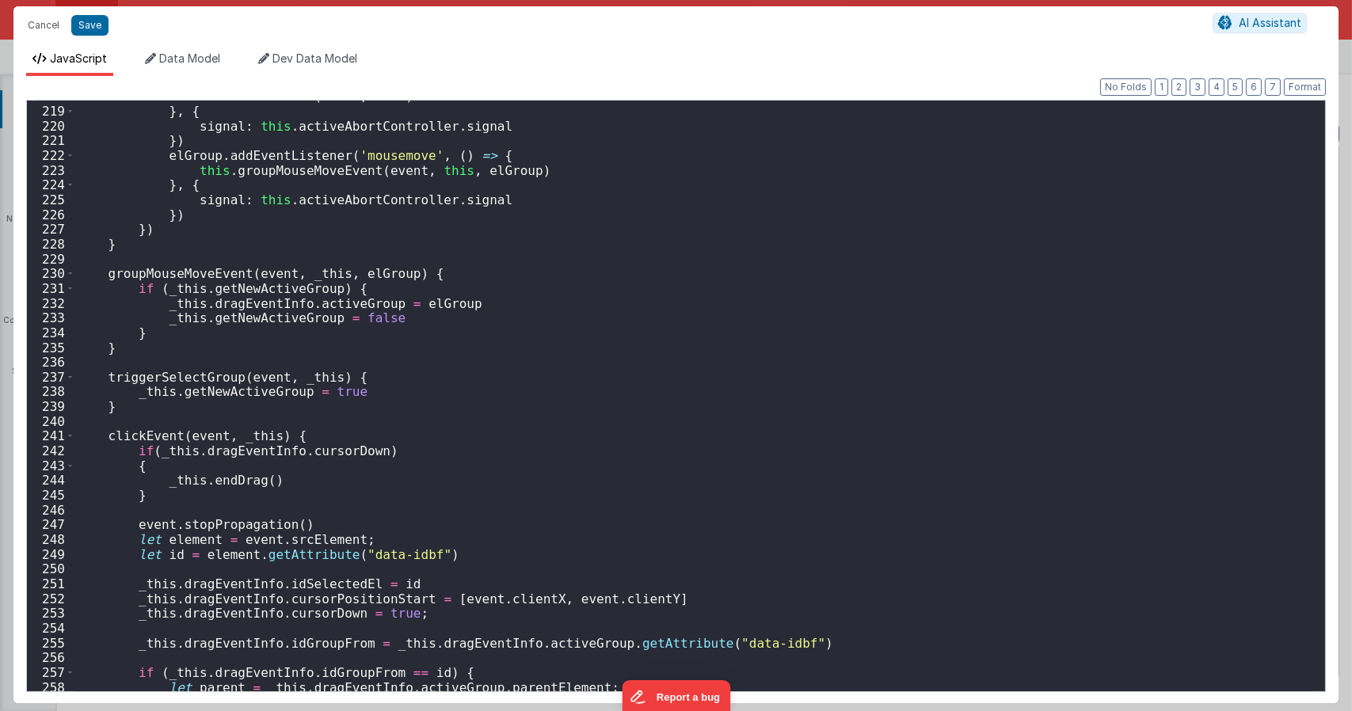
scroll to position [3325, 0]
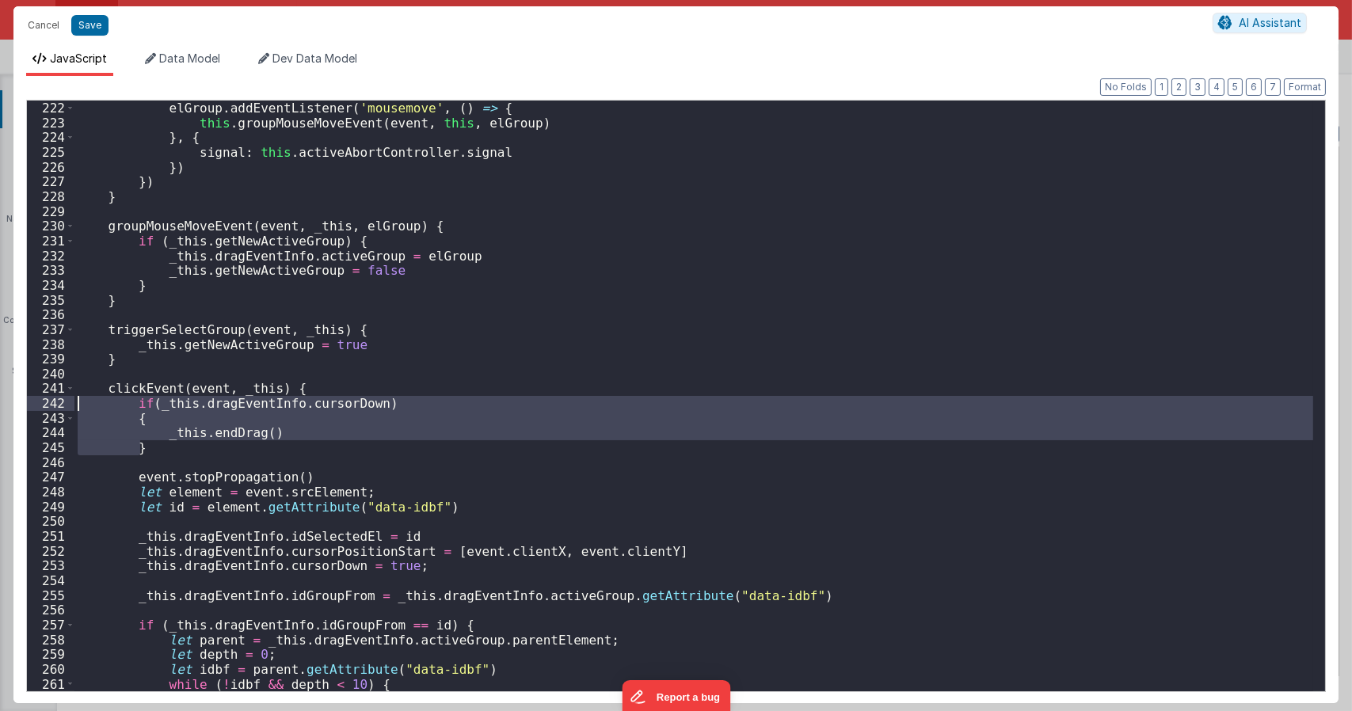
drag, startPoint x: 154, startPoint y: 449, endPoint x: 0, endPoint y: 404, distance: 160.1
click at [0, 404] on div "Cancel Save AI Assistant JavaScript Data Model Dev Data Model Format 7 6 5 4 3 …" at bounding box center [676, 355] width 1352 height 711
click at [240, 438] on div "elGroup . addEventListener ( 'mousemove' , ( ) => { this . groupMouseMoveEvent …" at bounding box center [693, 396] width 1238 height 591
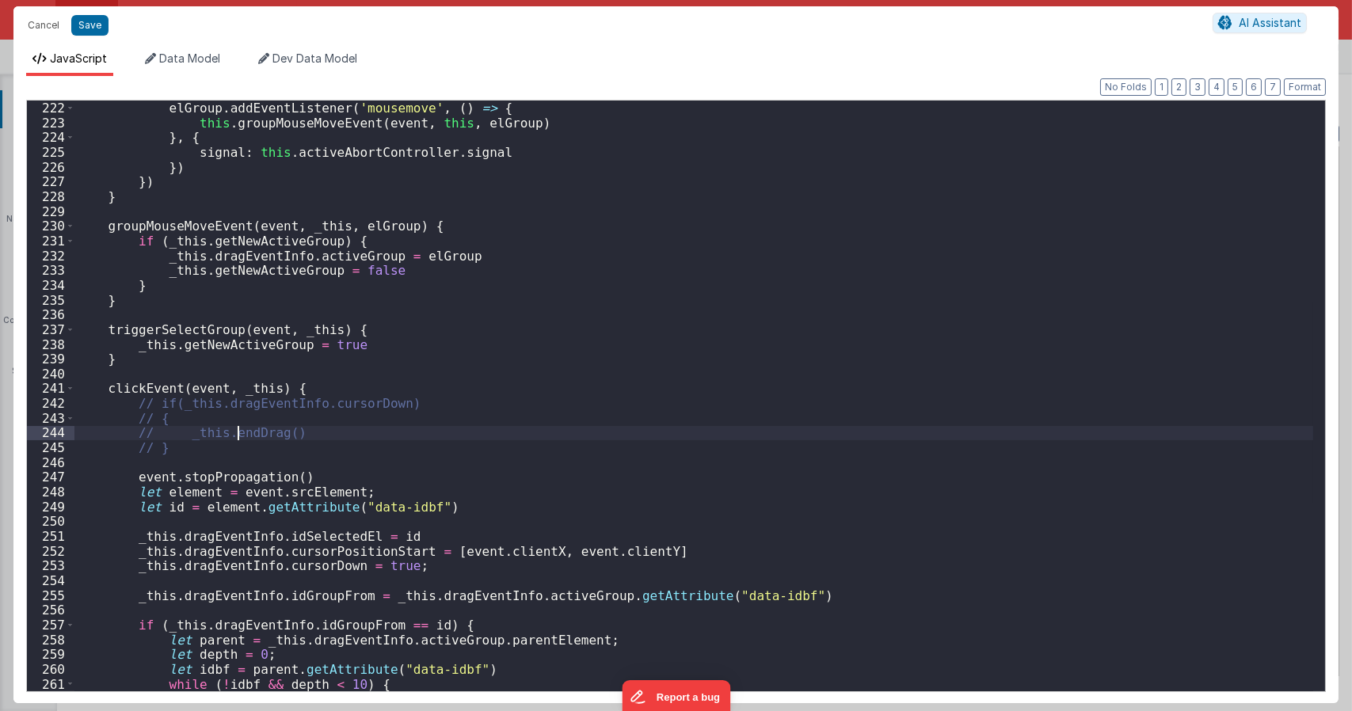
type textarea "Dnd version - my baby, please don't touch"
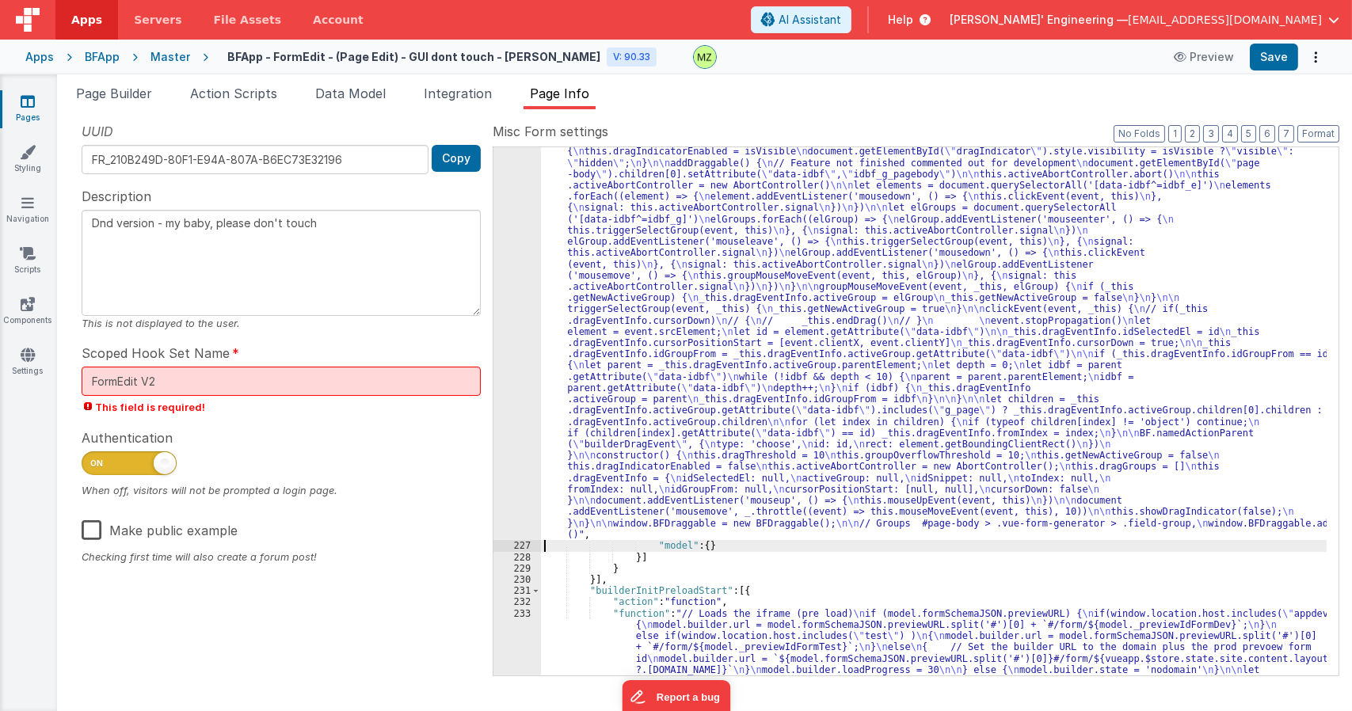
click at [629, 308] on div ""function" : "class BFDraggable { \n mouseMoveEvent(event, _this) { \n if (_thi…" at bounding box center [933, 269] width 785 height 1755
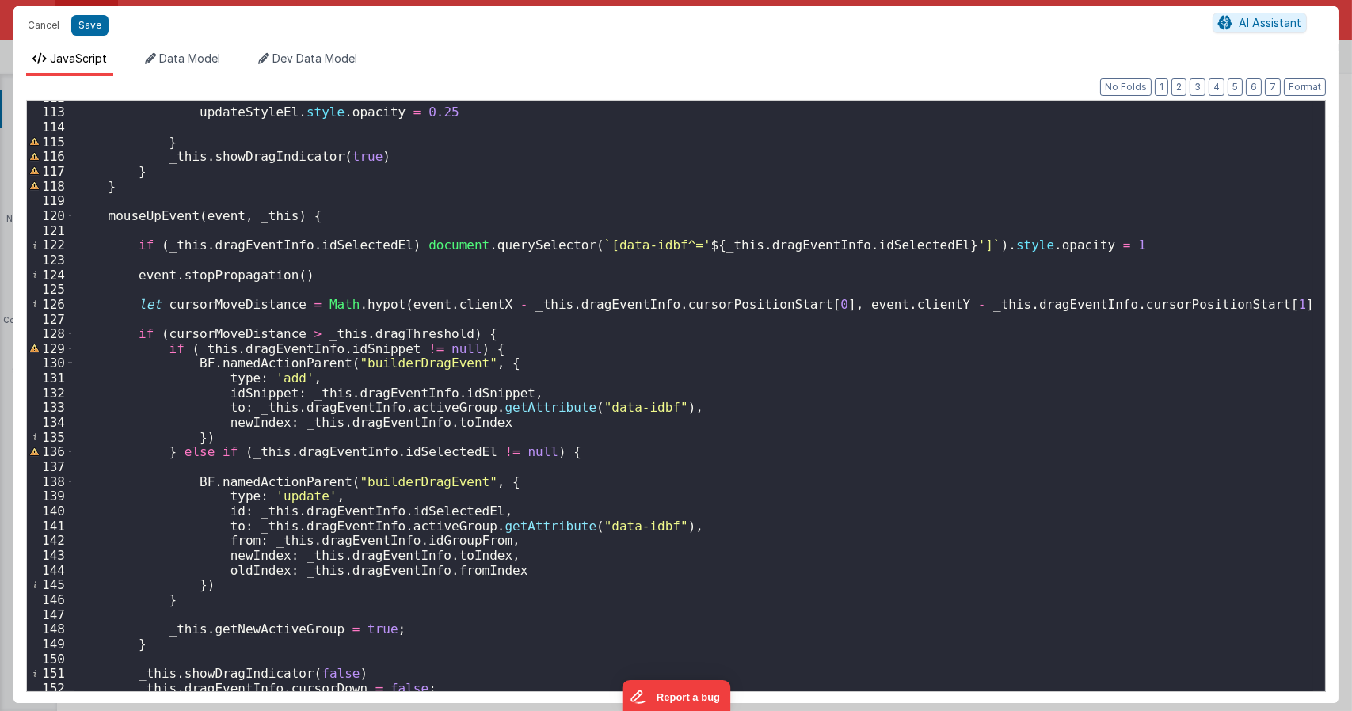
scroll to position [1948, 0]
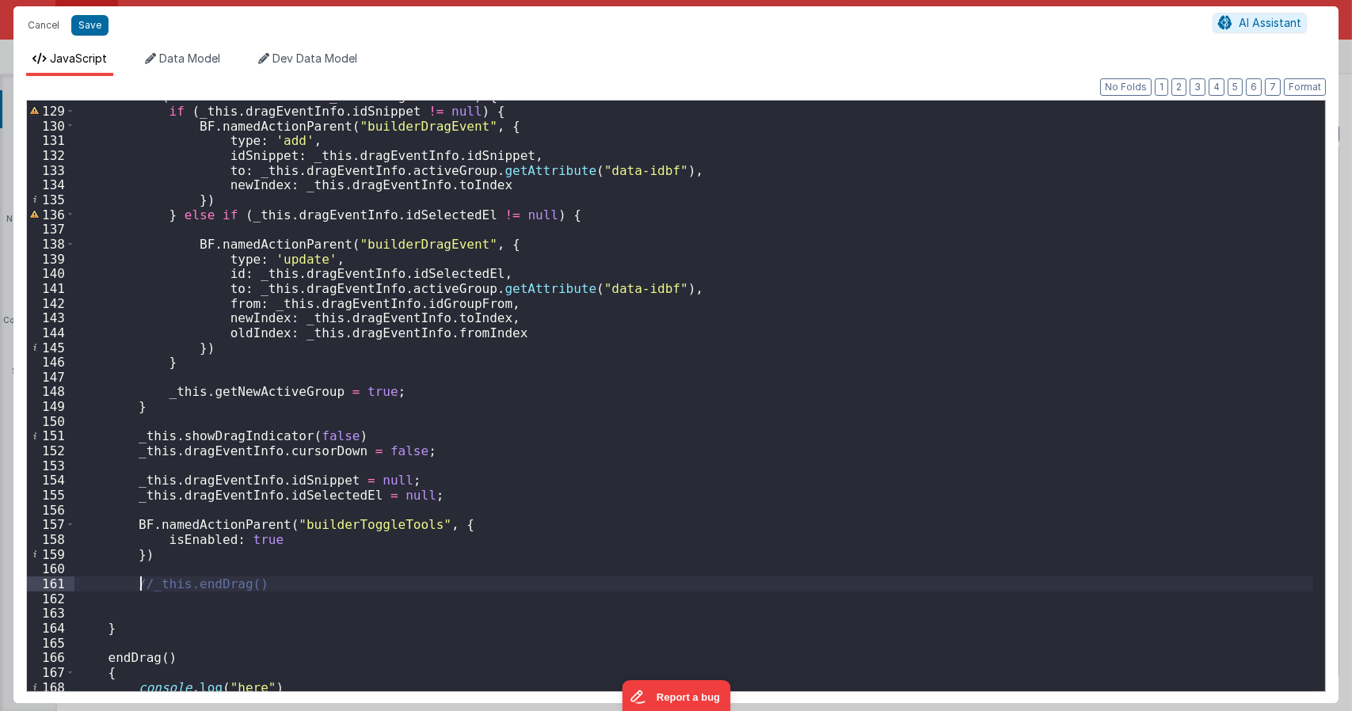
click at [143, 587] on div "if ( cursorMoveDistance > _this . dragThreshold ) { if ( _this . dragEventInfo …" at bounding box center [693, 399] width 1238 height 620
click at [146, 583] on div "if ( cursorMoveDistance > _this . dragThreshold ) { if ( _this . dragEventInfo …" at bounding box center [693, 399] width 1238 height 620
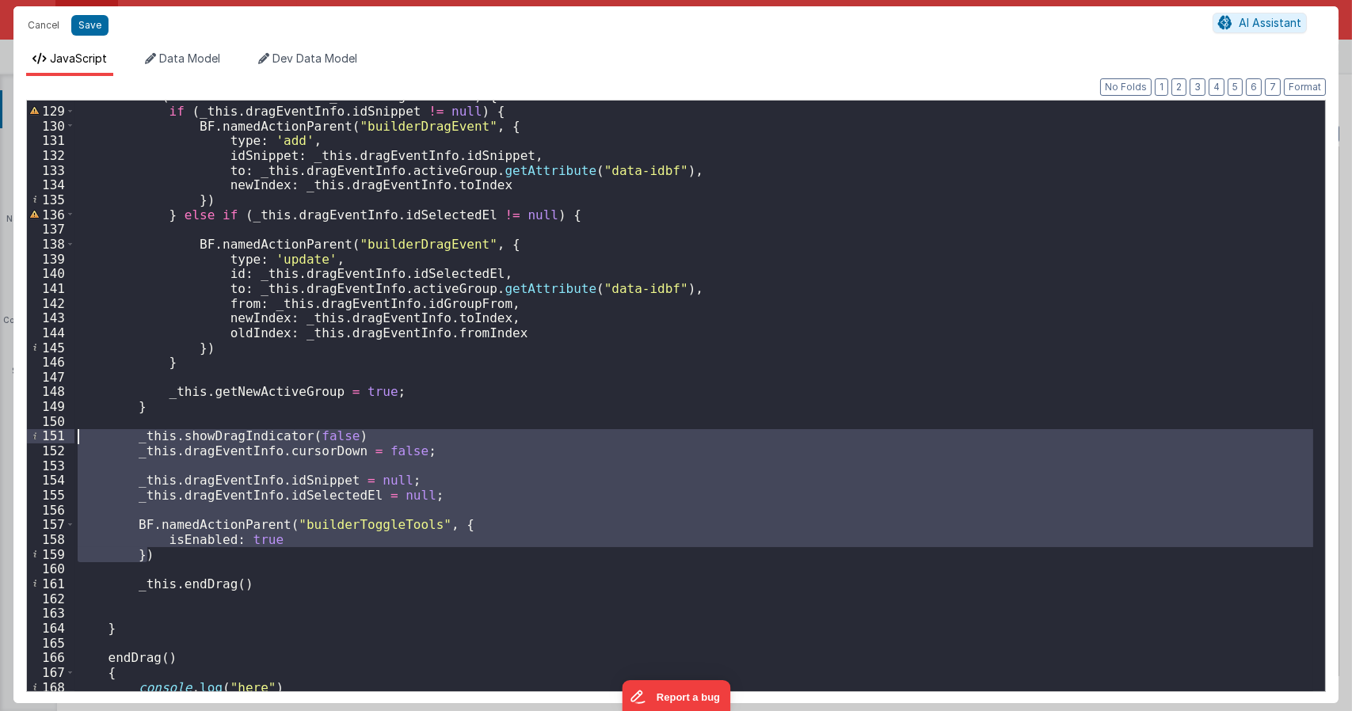
drag, startPoint x: 157, startPoint y: 554, endPoint x: 48, endPoint y: 436, distance: 160.3
click at [48, 436] on div "128 129 130 131 132 133 134 135 136 137 138 139 140 141 142 143 144 145 146 147…" at bounding box center [675, 396] width 1299 height 592
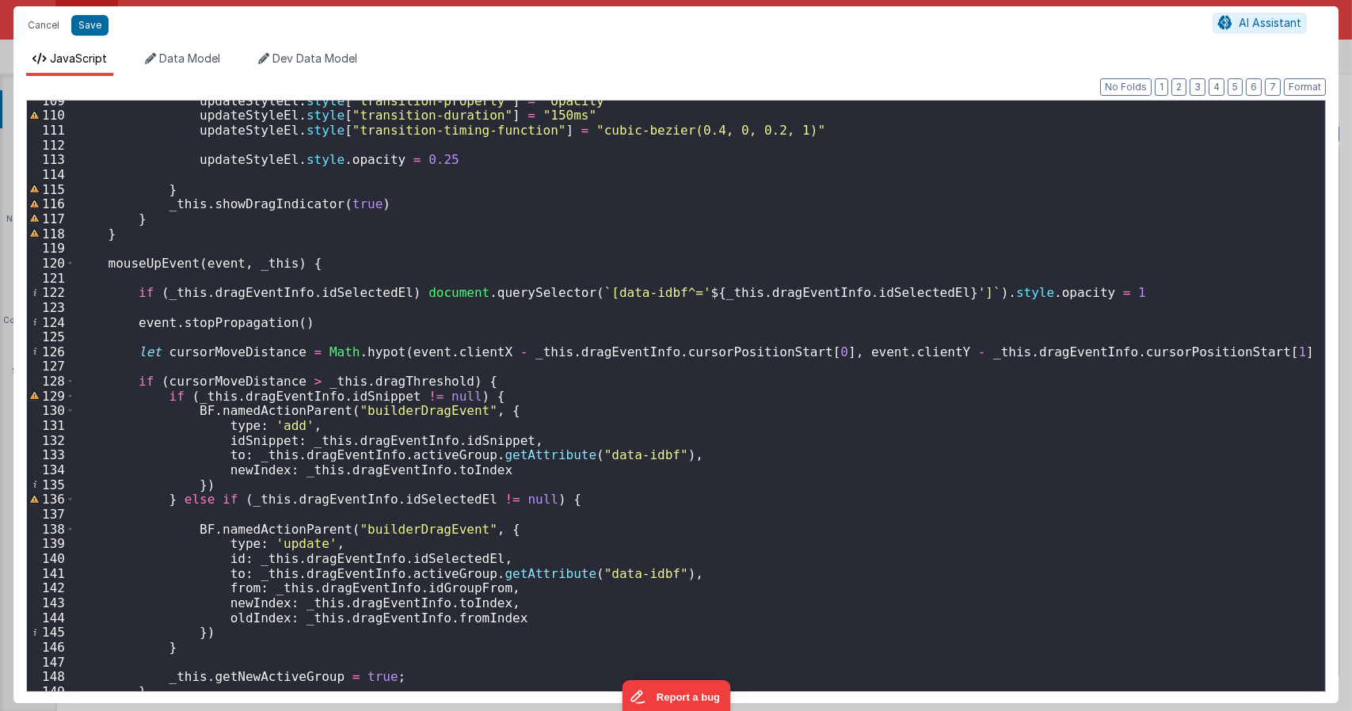
scroll to position [1663, 0]
click at [131, 293] on div "updateStyleEl . style [ "transition-property" ] = "opacity" updateStyleEl . sty…" at bounding box center [693, 403] width 1238 height 620
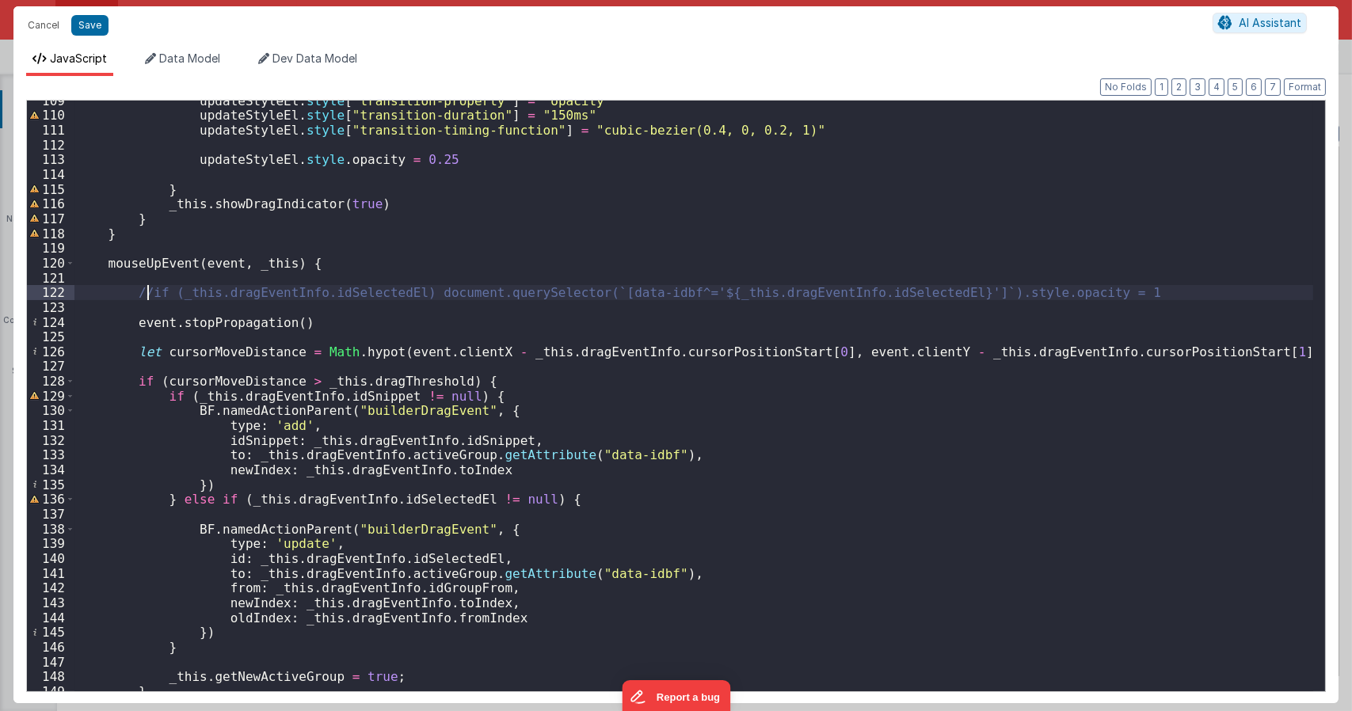
type textarea "Dnd version - my baby, please don't touch"
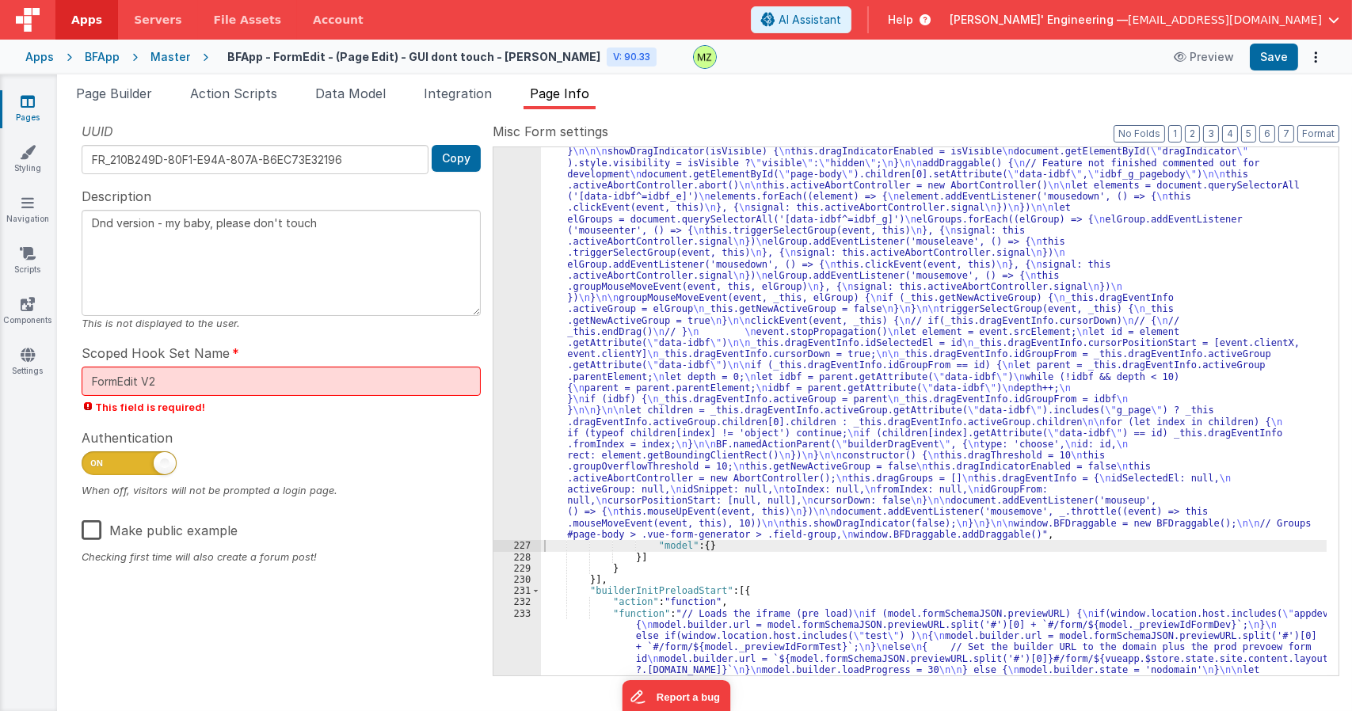
click at [595, 324] on div ""function" : "class BFDraggable { \n mouseMoveEvent(event, _this) { \n if (_thi…" at bounding box center [933, 269] width 785 height 1755
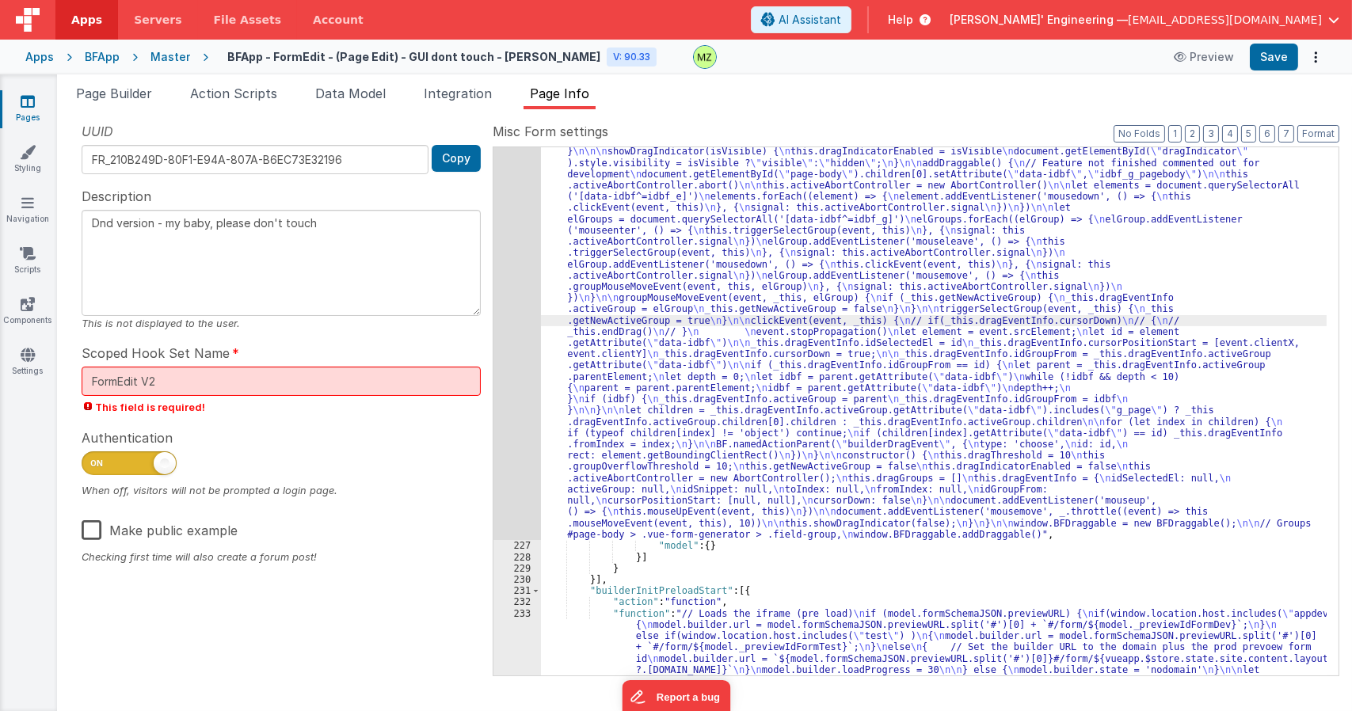
click at [540, 222] on div "226 227 228 229 230 231 232 233 234 235 236 237 238 239 240 241 242 243 244 245…" at bounding box center [915, 411] width 846 height 530
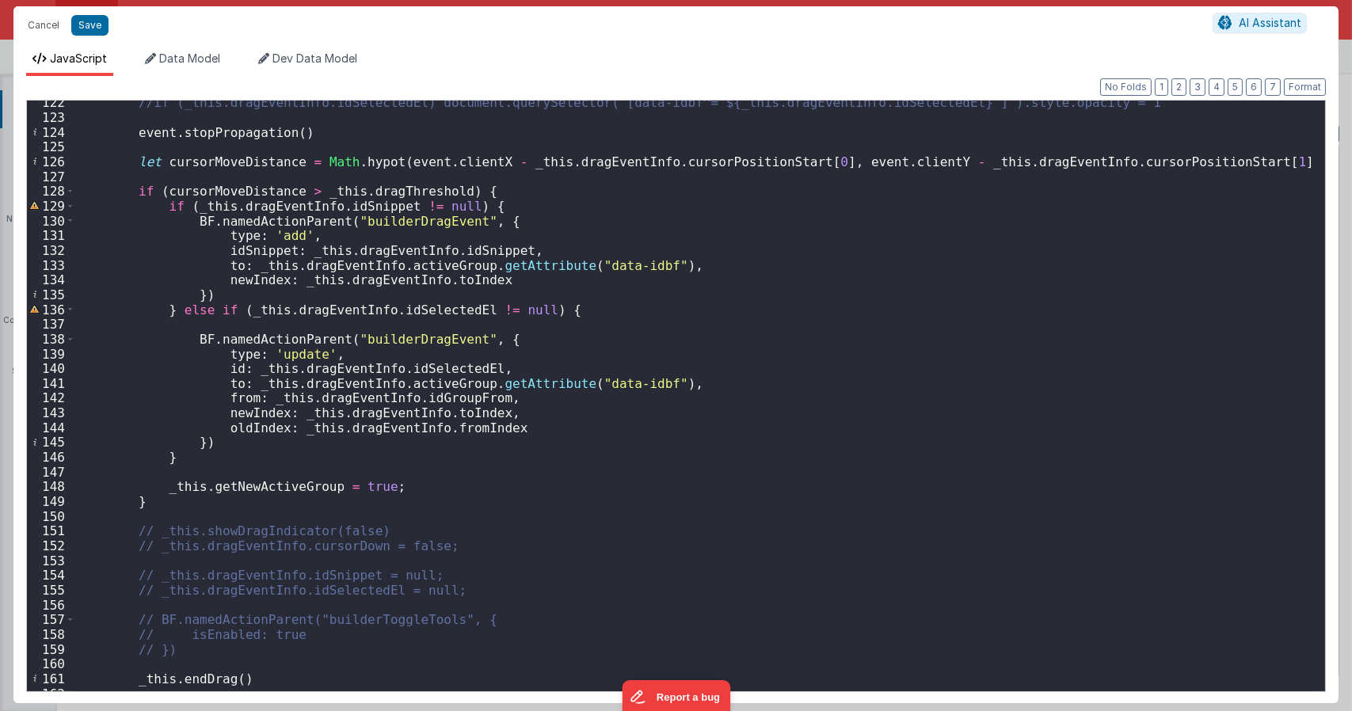
scroll to position [1520, 0]
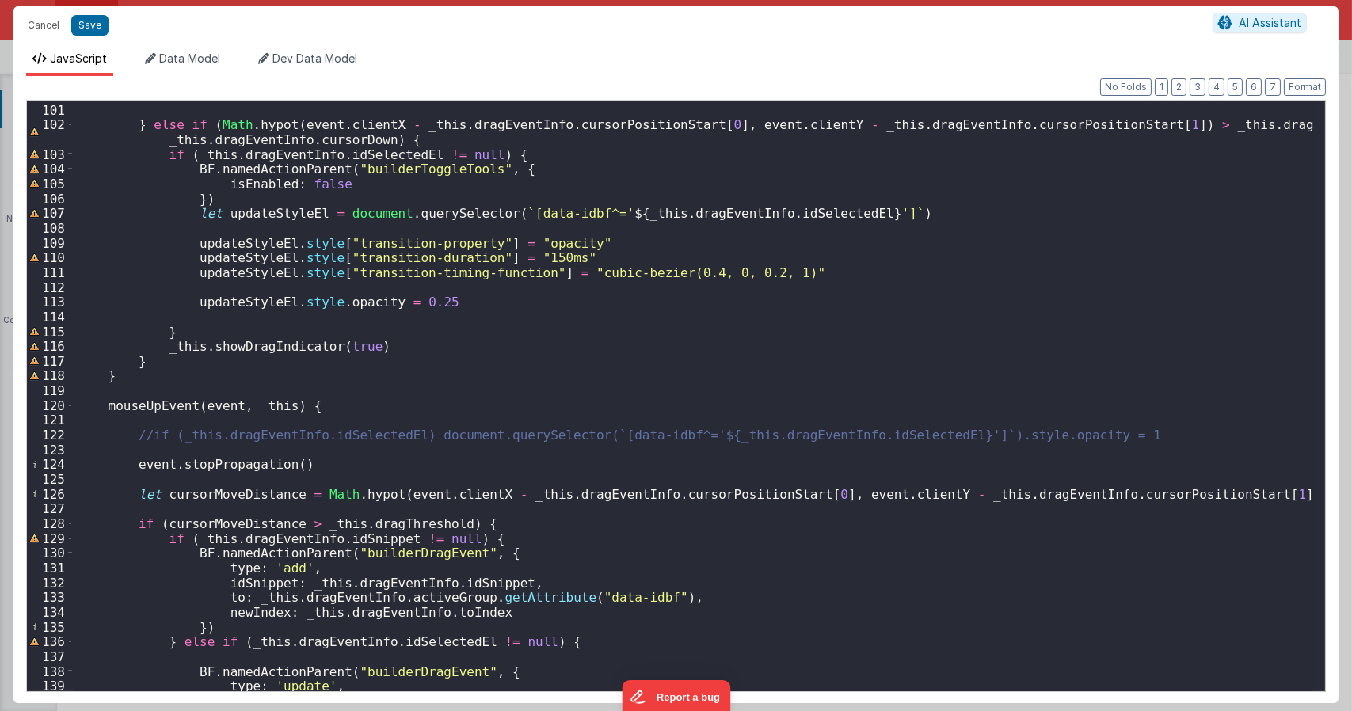
click at [146, 437] on div "} else if ( Math . hypot ( event . clientX - _this . dragEventInfo . cursorPosi…" at bounding box center [693, 398] width 1238 height 620
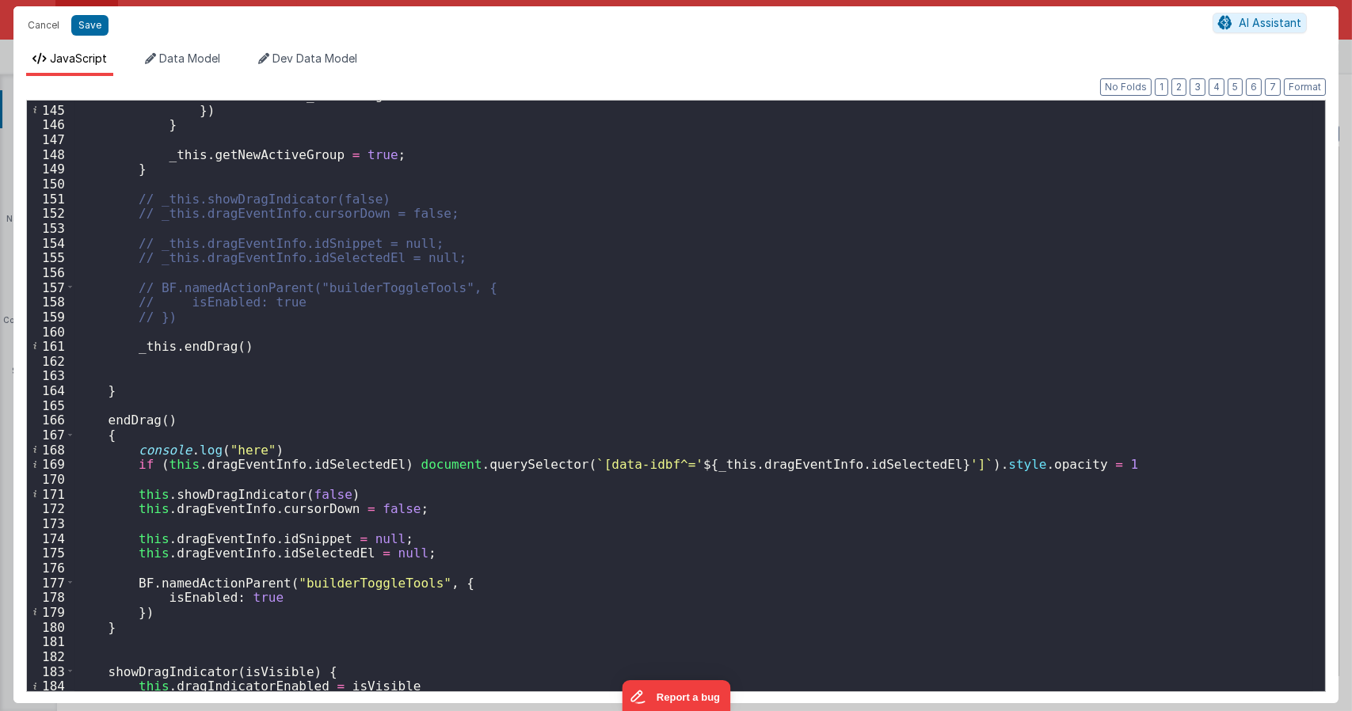
scroll to position [2185, 0]
click at [133, 450] on div "oldIndex : _this . dragEventInfo . fromIndex }) } _this . getNewActiveGroup = t…" at bounding box center [693, 398] width 1238 height 620
click at [309, 449] on div "oldIndex : _this . dragEventInfo . fromIndex }) } _this . getNewActiveGroup = t…" at bounding box center [693, 398] width 1238 height 620
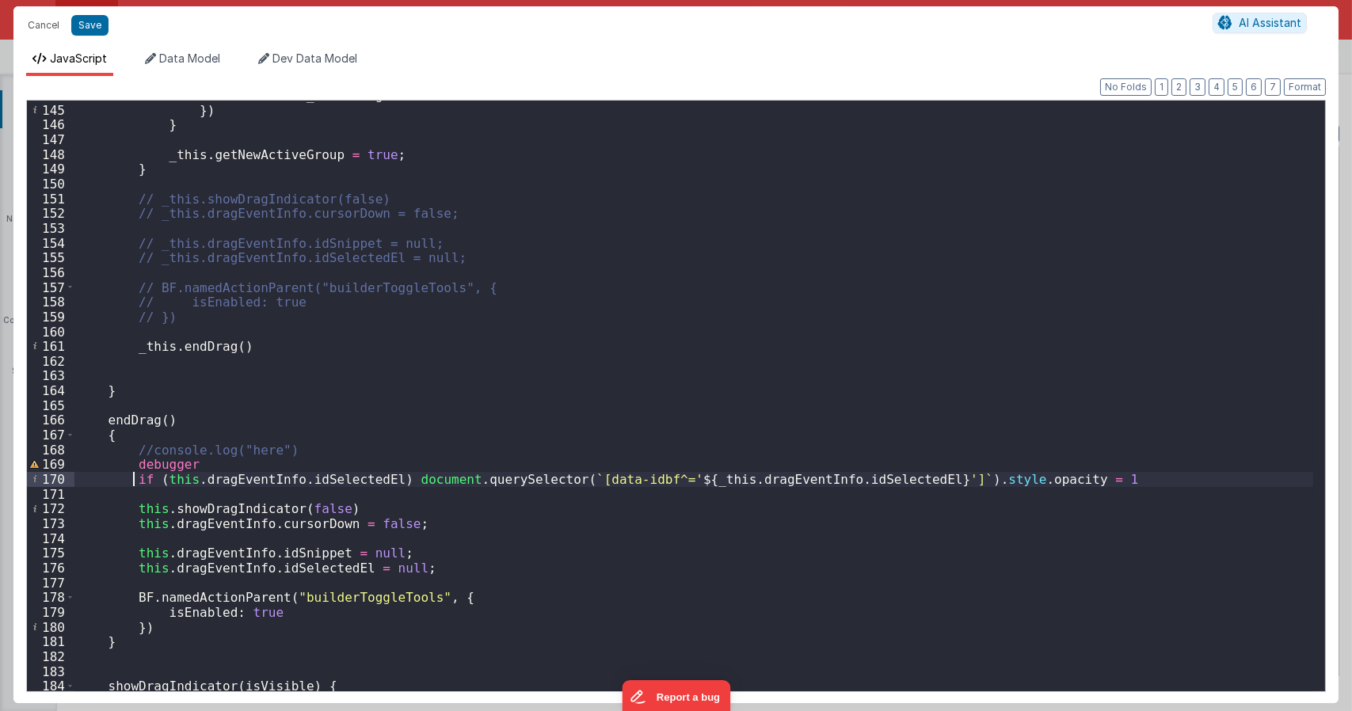
click at [135, 480] on div "oldIndex : _this . dragEventInfo . fromIndex }) } _this . getNewActiveGroup = t…" at bounding box center [693, 398] width 1238 height 620
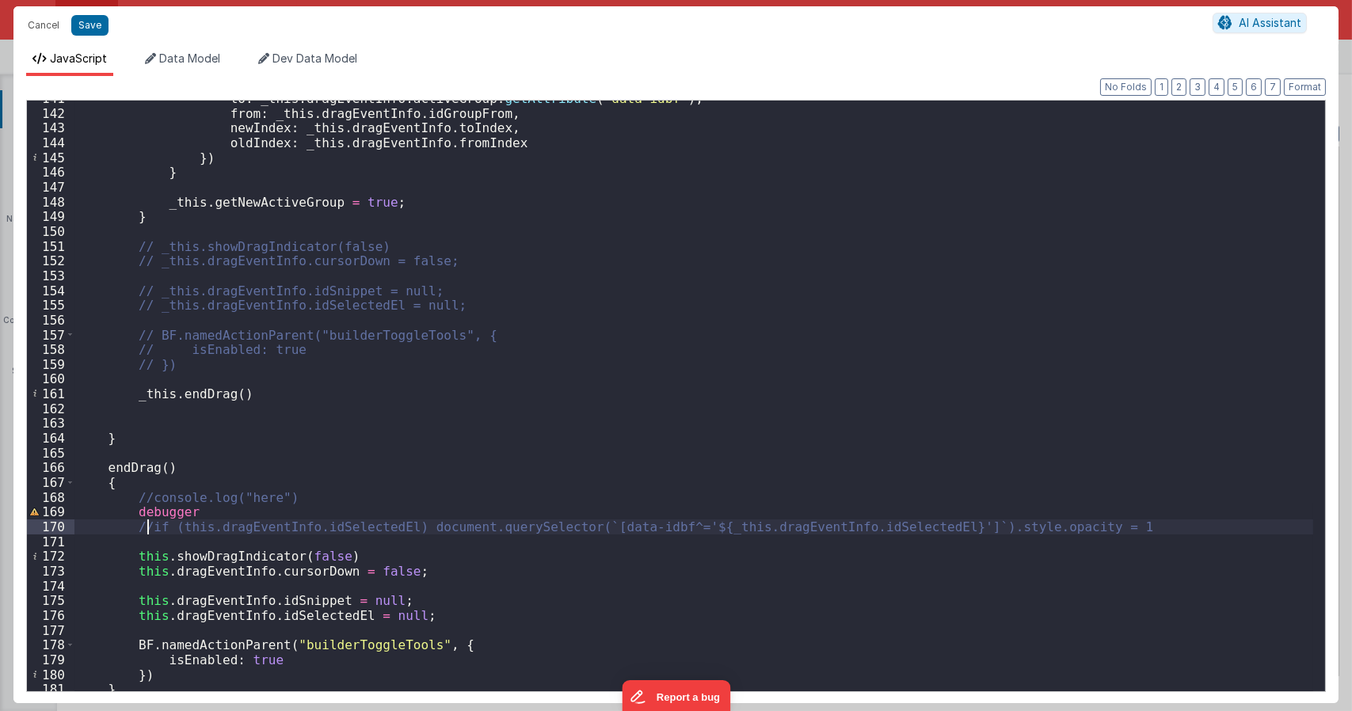
scroll to position [2328, 0]
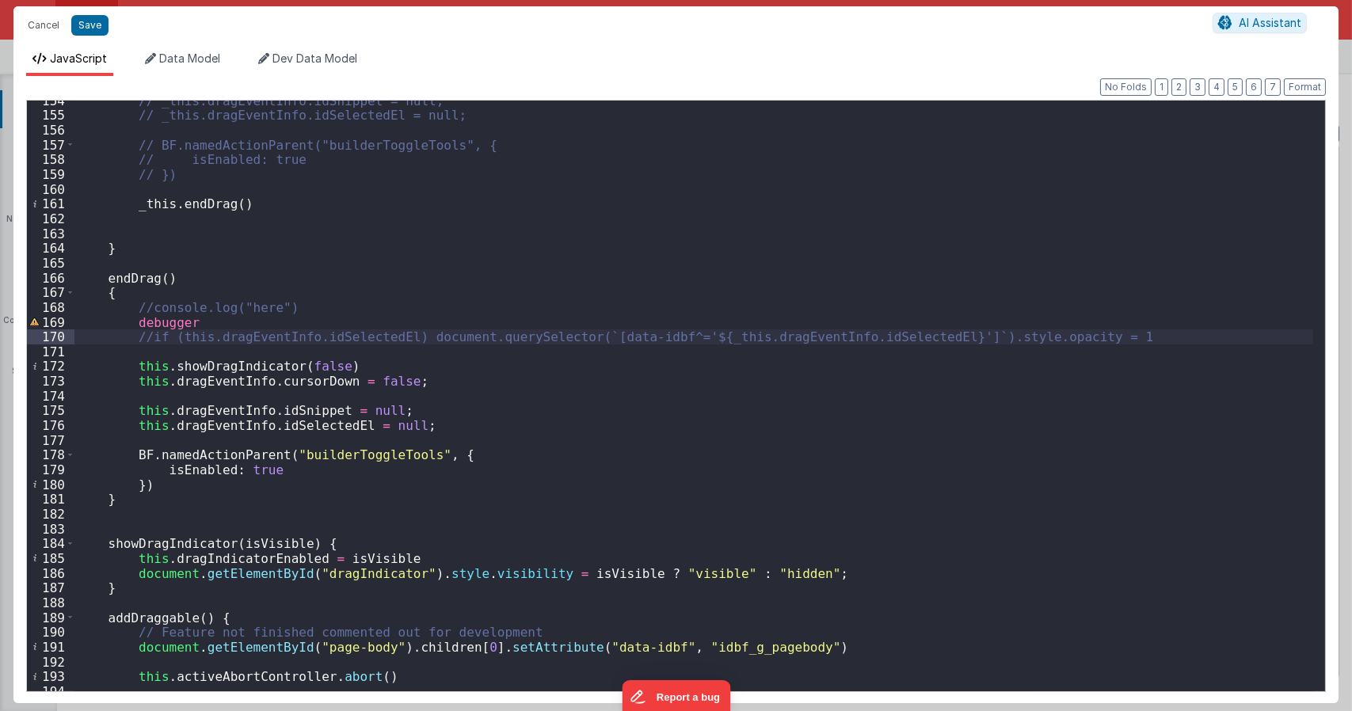
click at [542, 444] on div "// _this.dragEventInfo.idSnippet = null; // _this.dragEventInfo.idSelectedEl = …" at bounding box center [693, 403] width 1238 height 620
click at [822, 307] on div "// _this.dragEventInfo.idSnippet = null; // _this.dragEventInfo.idSelectedEl = …" at bounding box center [693, 403] width 1238 height 620
type textarea "Dnd version - my baby, please don't touch"
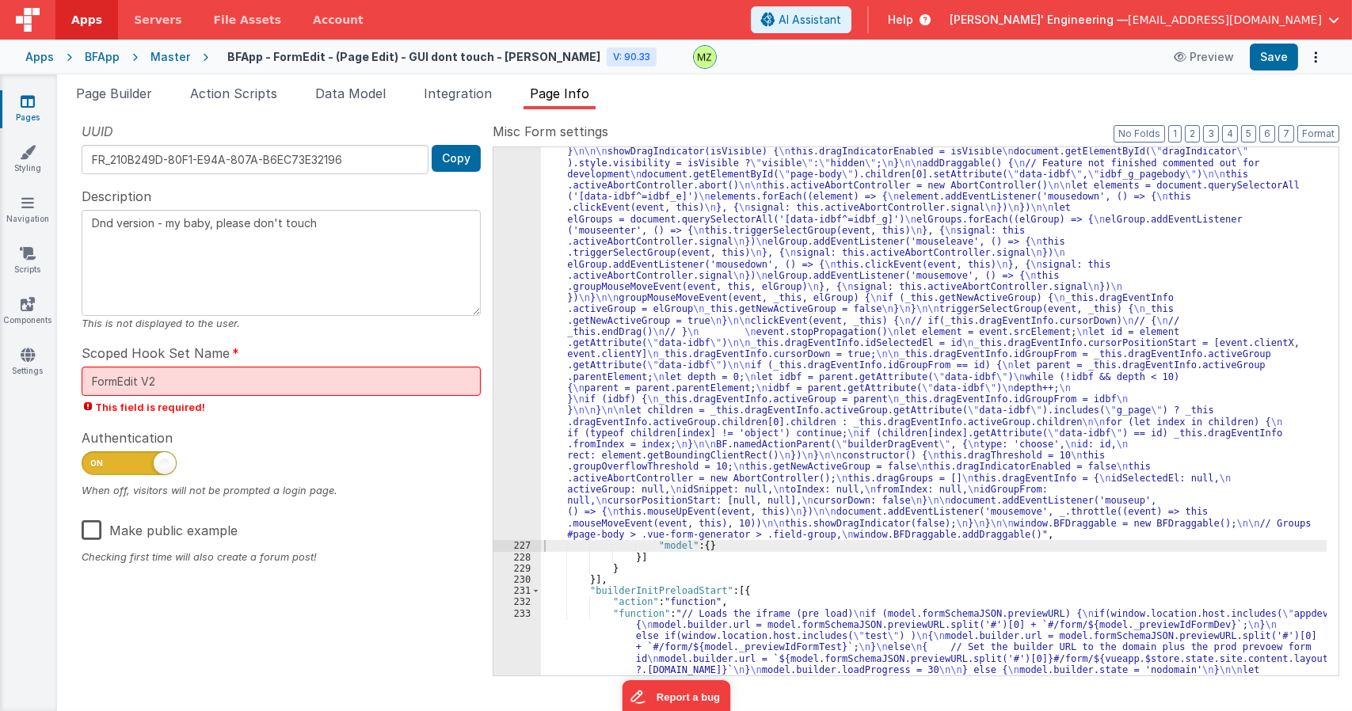
click at [925, 344] on div ""function" : "class BFDraggable { \n mouseMoveEvent(event, _this) { \n if (_thi…" at bounding box center [933, 269] width 785 height 1755
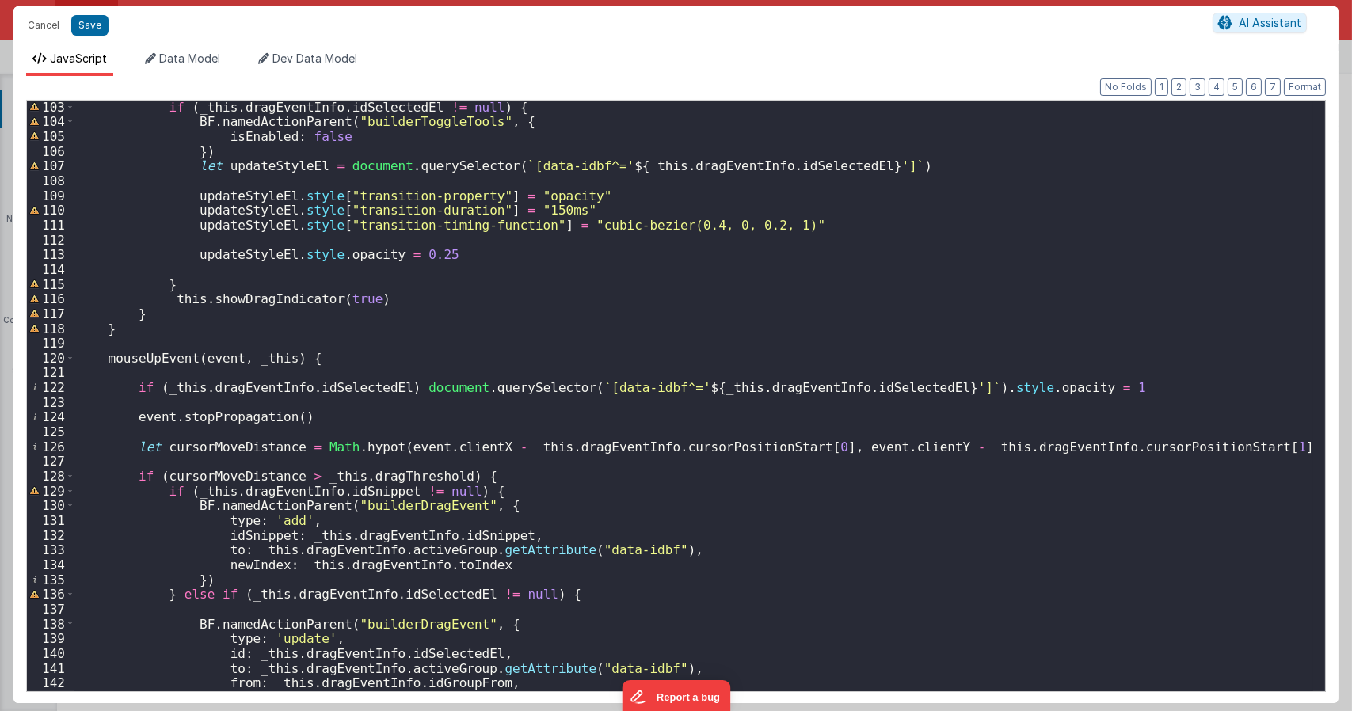
scroll to position [1758, 0]
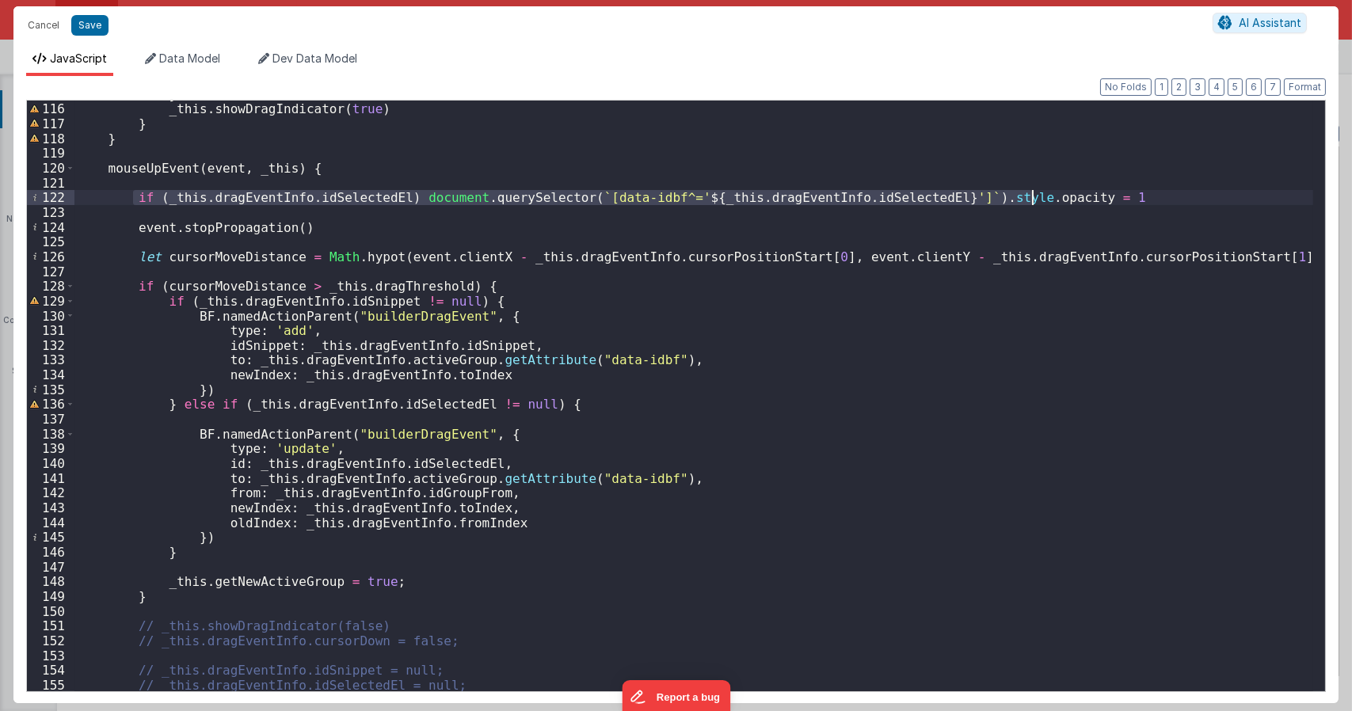
drag, startPoint x: 131, startPoint y: 198, endPoint x: 382, endPoint y: 173, distance: 251.4
click at [1026, 192] on div "} _this . showDragIndicator ( true ) } } mouseUpEvent ( event , _this ) { if ( …" at bounding box center [693, 397] width 1238 height 620
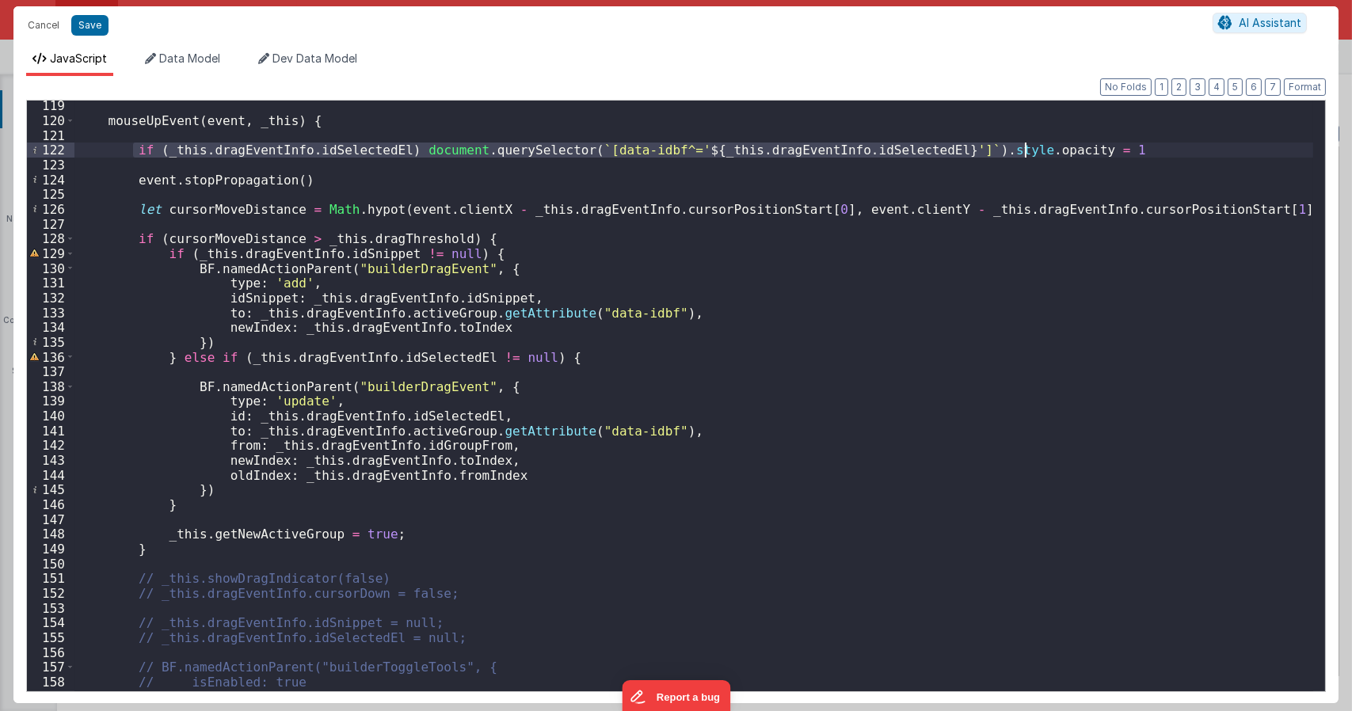
scroll to position [1805, 0]
click at [125, 148] on div "mouseUpEvent ( event , _this ) { if ( _this . dragEventInfo . idSelectedEl ) do…" at bounding box center [693, 408] width 1238 height 620
drag, startPoint x: 134, startPoint y: 151, endPoint x: 1055, endPoint y: 150, distance: 920.8
click at [1055, 150] on div "mouseUpEvent ( event , _this ) { if ( _this . dragEventInfo . idSelectedEl ) do…" at bounding box center [693, 408] width 1238 height 620
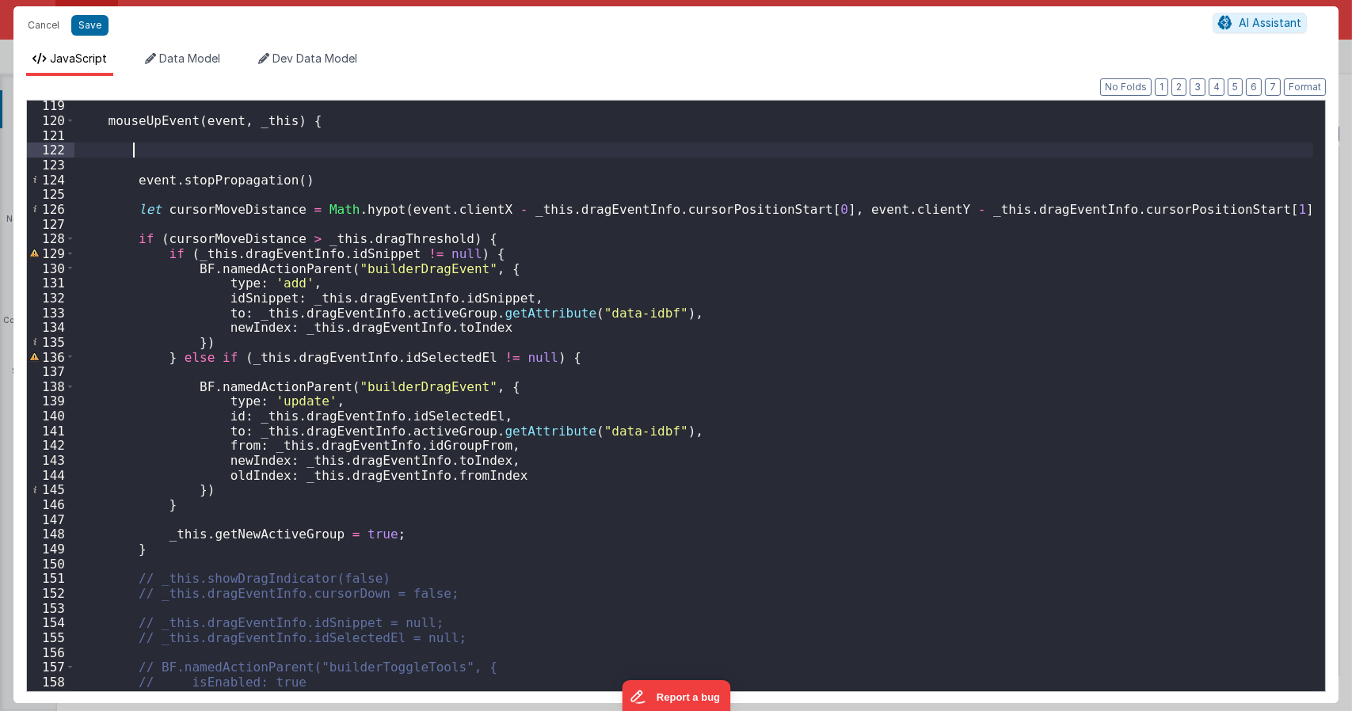
scroll to position [2043, 0]
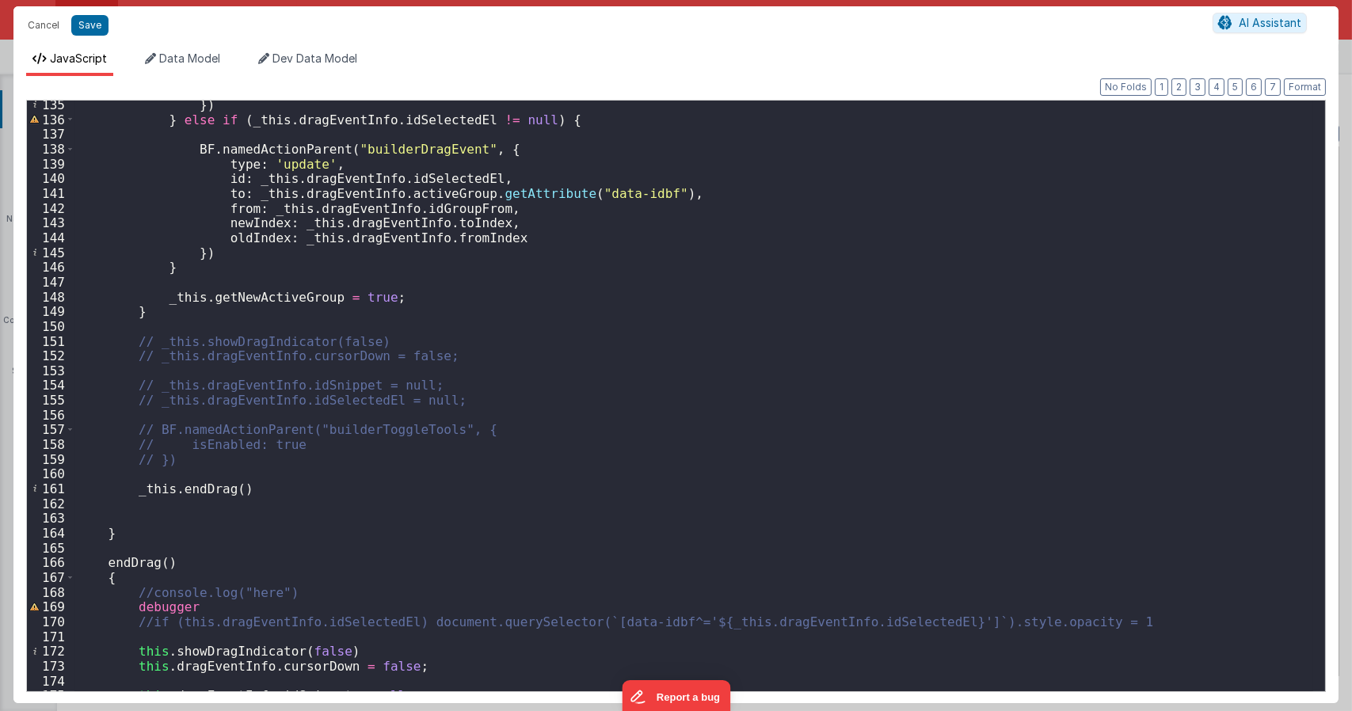
click at [229, 465] on div "}) } else if ( _this . dragEventInfo . idSelectedEl != null ) { BF . namedActio…" at bounding box center [693, 407] width 1238 height 620
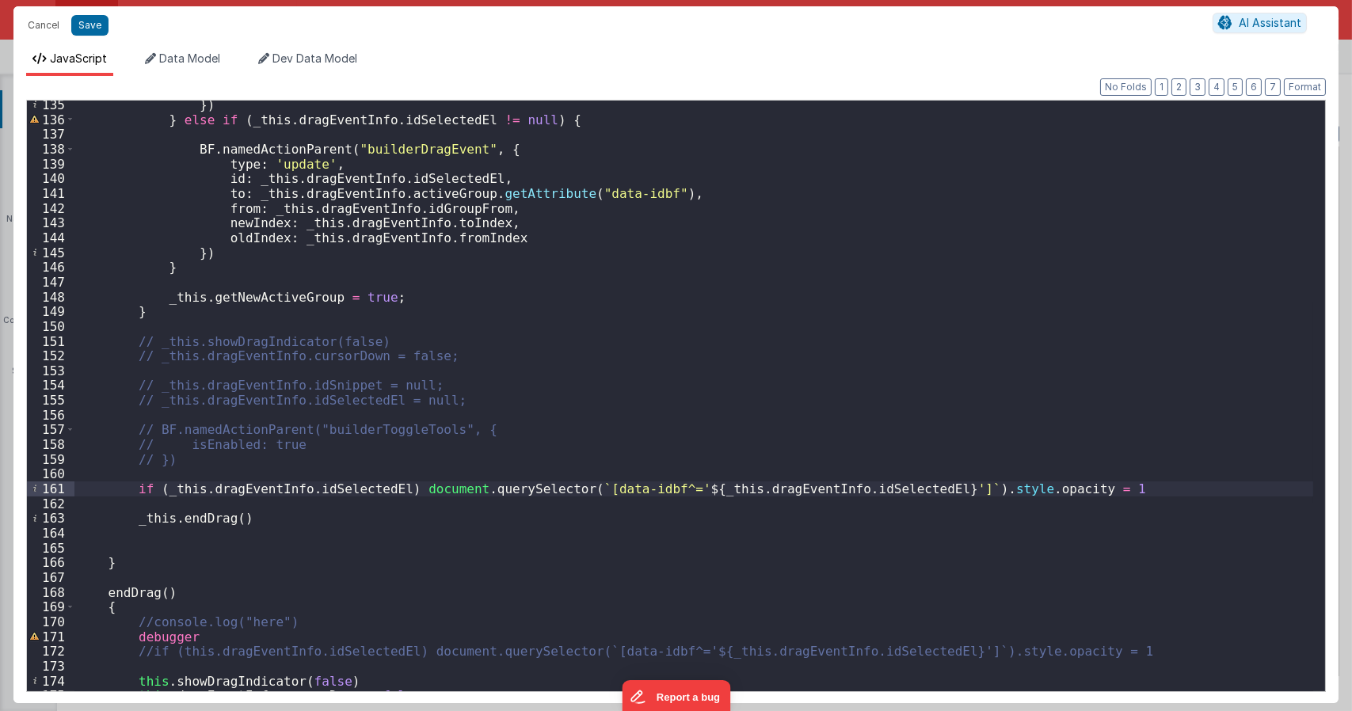
scroll to position [2233, 0]
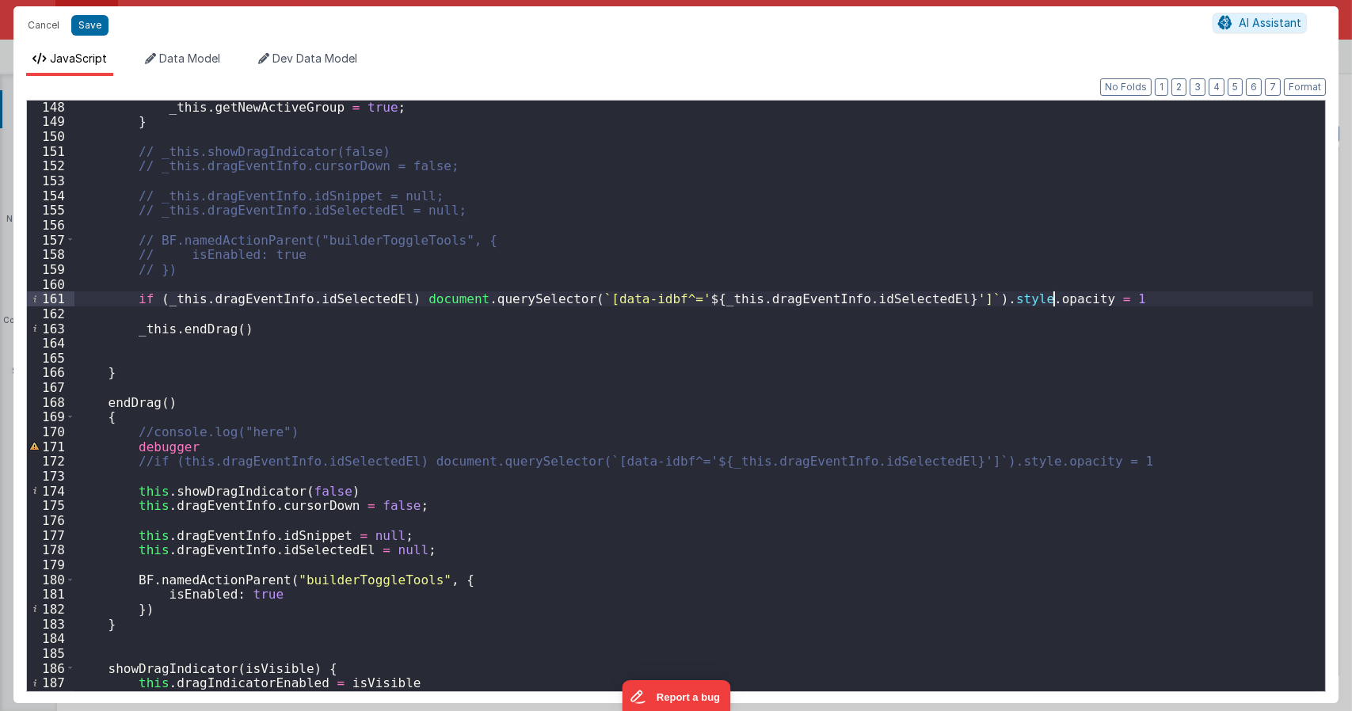
click at [149, 464] on div "_this . getNewActiveGroup = true ; } // _this.showDragIndicator(false) // _this…" at bounding box center [693, 410] width 1238 height 620
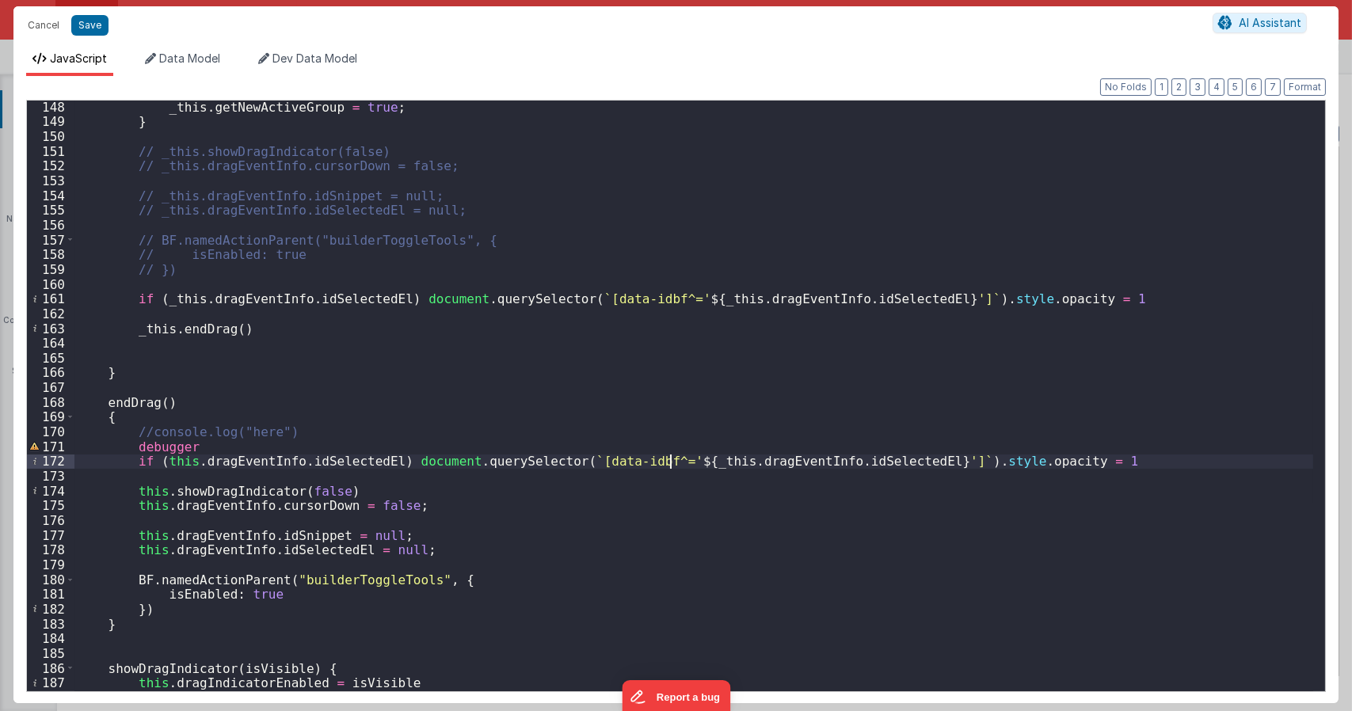
click at [671, 462] on div "_this . getNewActiveGroup = true ; } // _this.showDragIndicator(false) // _this…" at bounding box center [693, 410] width 1238 height 620
click at [136, 296] on div "_this . getNewActiveGroup = true ; } // _this.showDragIndicator(false) // _this…" at bounding box center [693, 410] width 1238 height 620
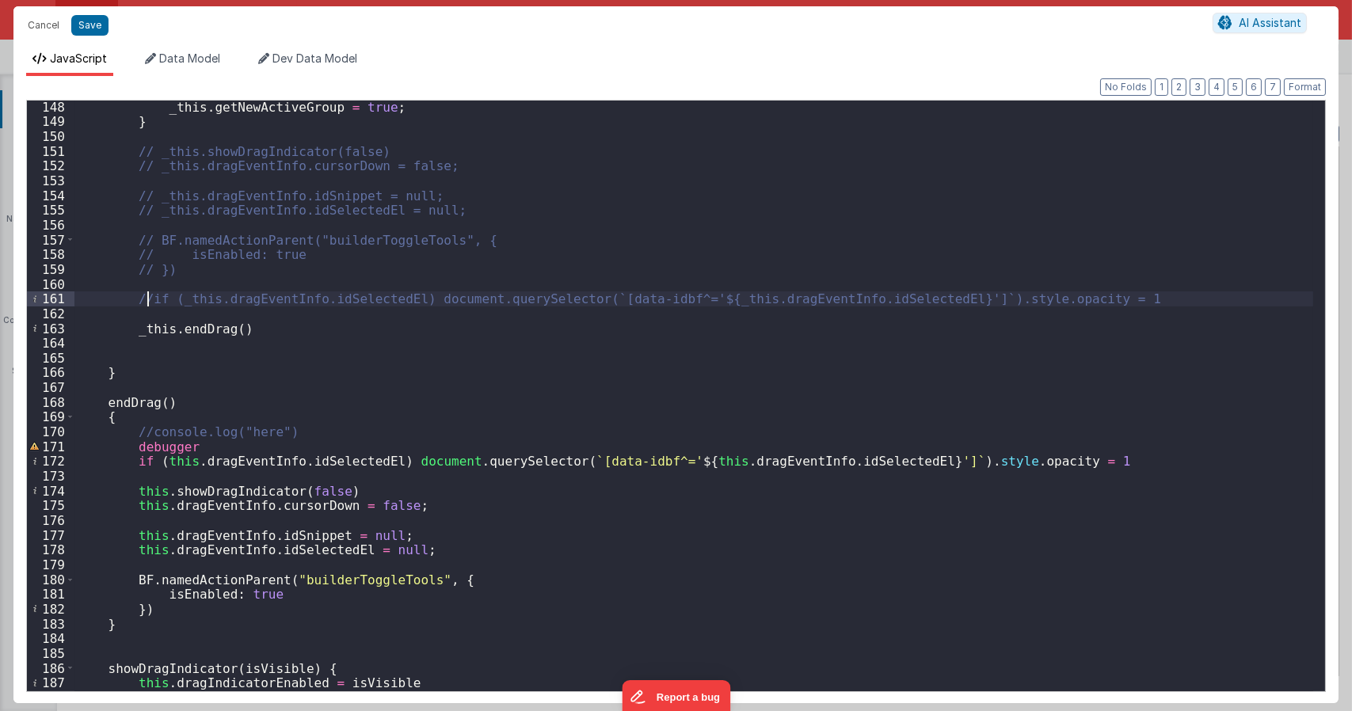
click at [503, 412] on div "_this . getNewActiveGroup = true ; } // _this.showDragIndicator(false) // _this…" at bounding box center [693, 410] width 1238 height 620
type textarea "Dnd version - my baby, please don't touch"
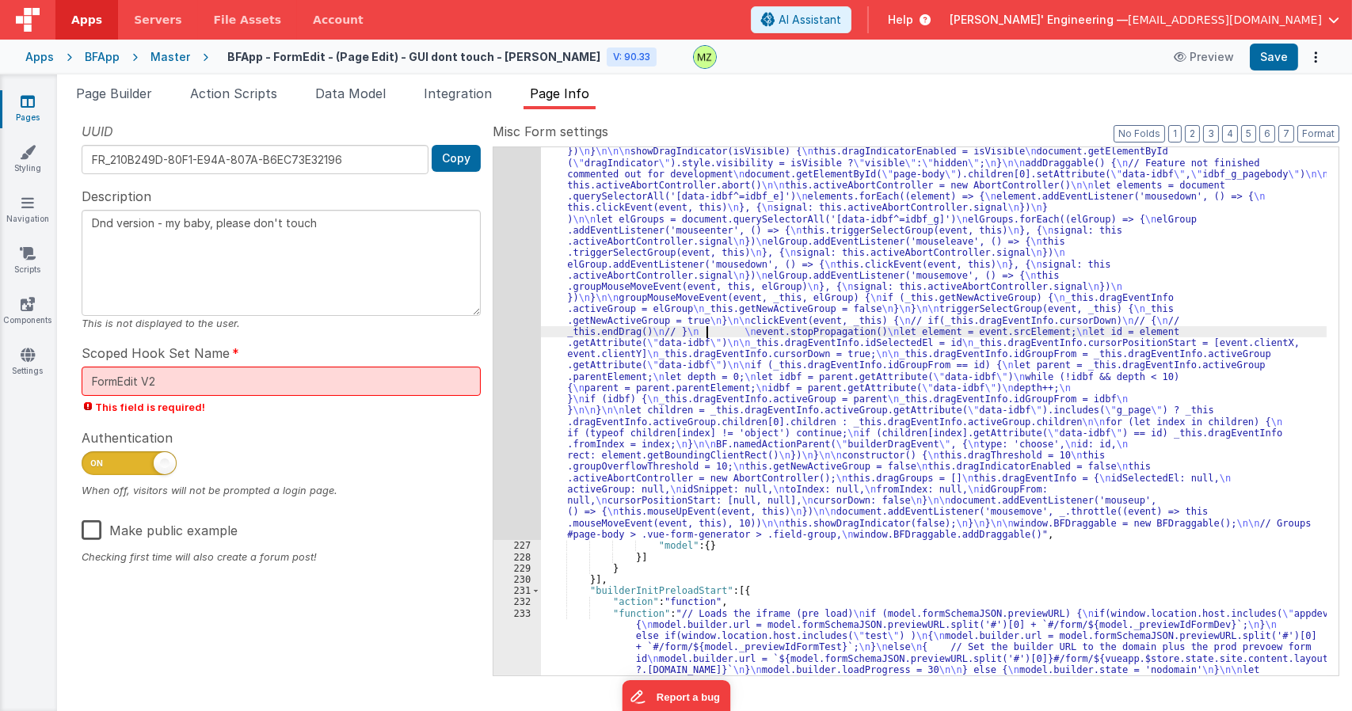
click at [706, 333] on div ""function" : "class BFDraggable { \n mouseMoveEvent(event, _this) { \n if (_thi…" at bounding box center [933, 269] width 785 height 1755
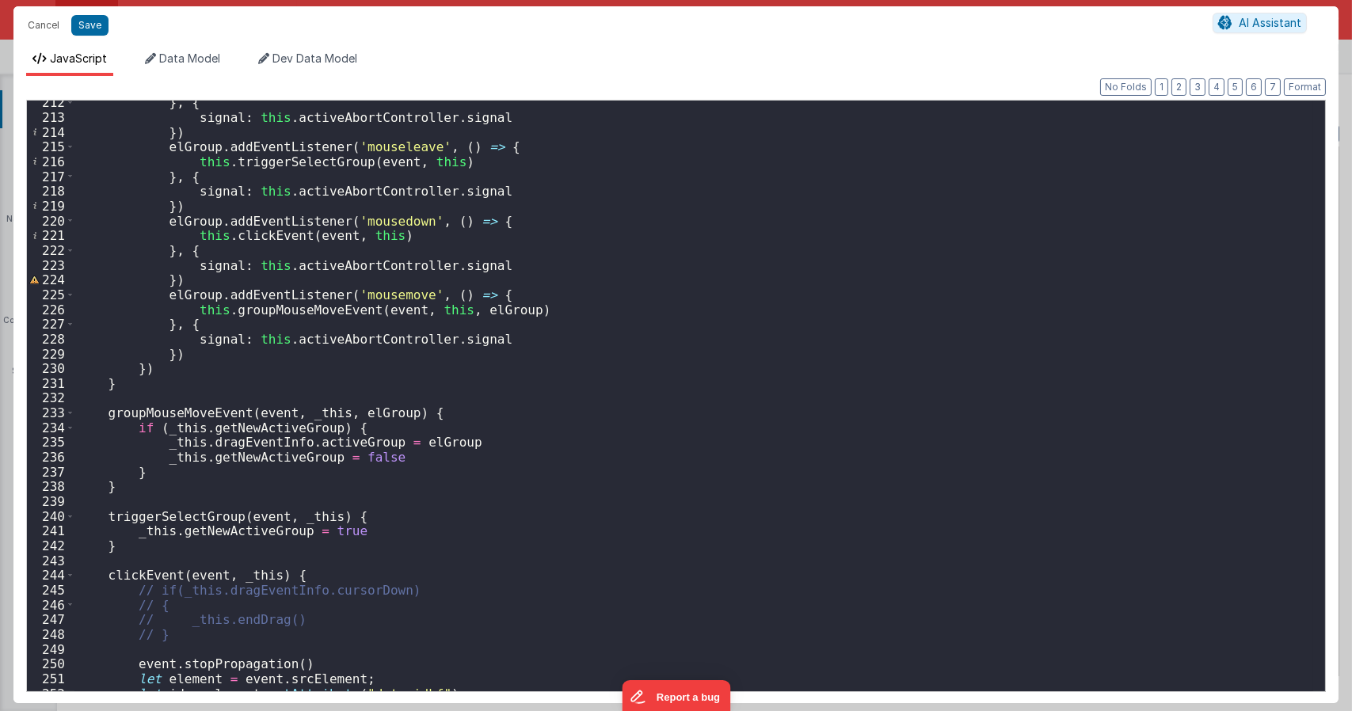
scroll to position [3373, 0]
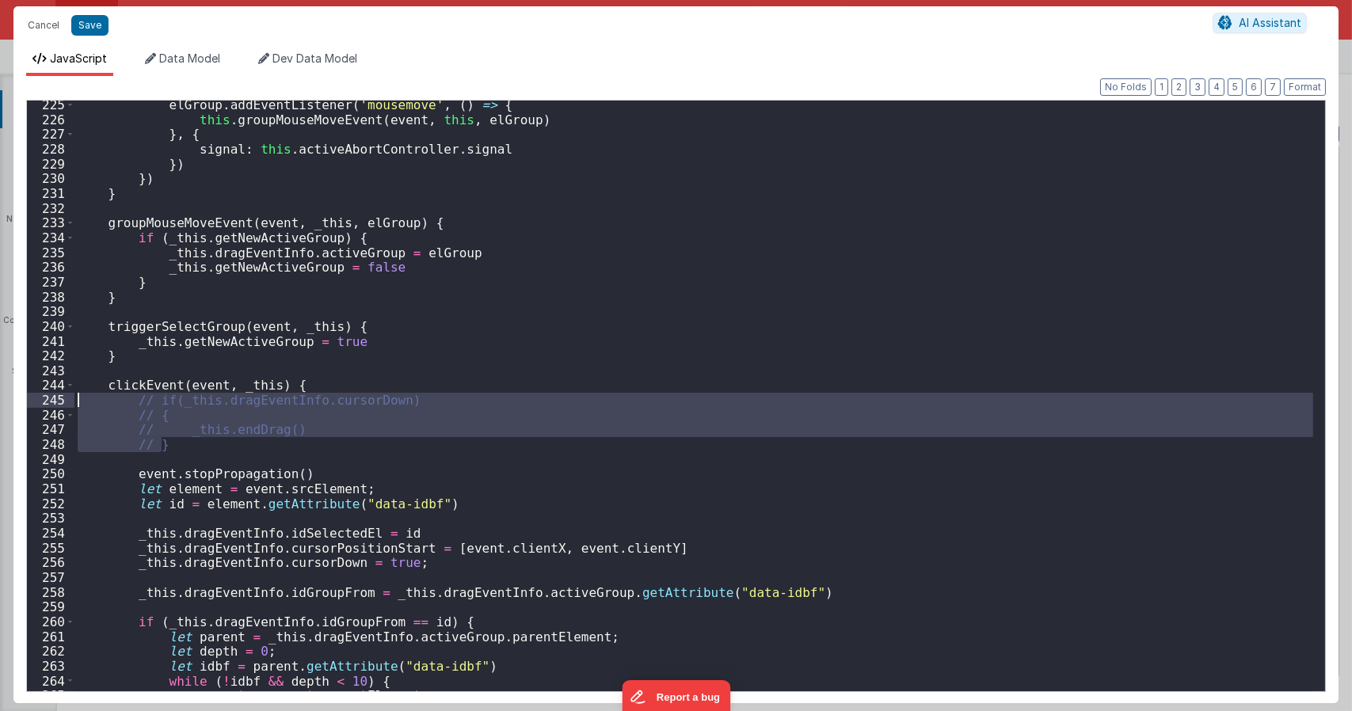
drag, startPoint x: 180, startPoint y: 447, endPoint x: 61, endPoint y: 412, distance: 123.8
click at [63, 410] on div "225 226 227 228 229 230 231 232 233 234 235 236 237 238 239 240 241 242 243 244…" at bounding box center [675, 396] width 1299 height 592
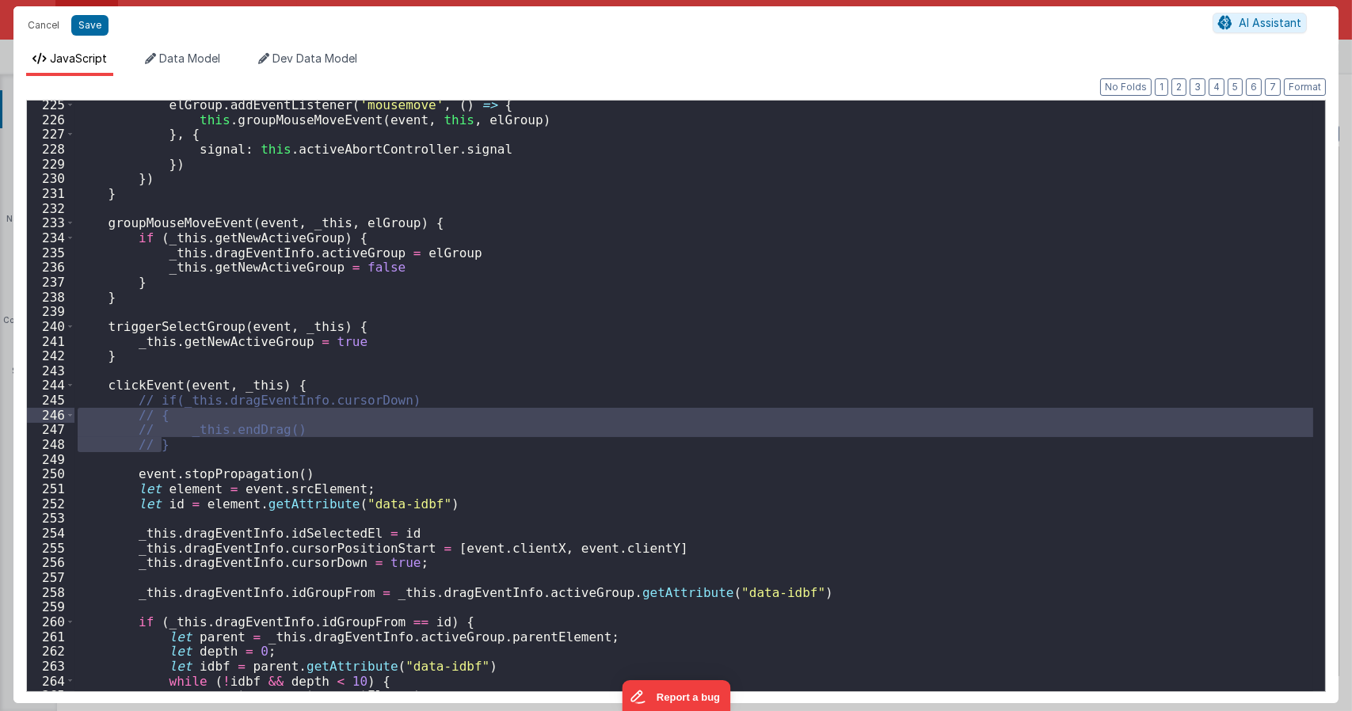
click at [154, 401] on div "elGroup . addEventListener ( 'mousemove' , ( ) => { this . groupMouseMoveEvent …" at bounding box center [693, 407] width 1238 height 620
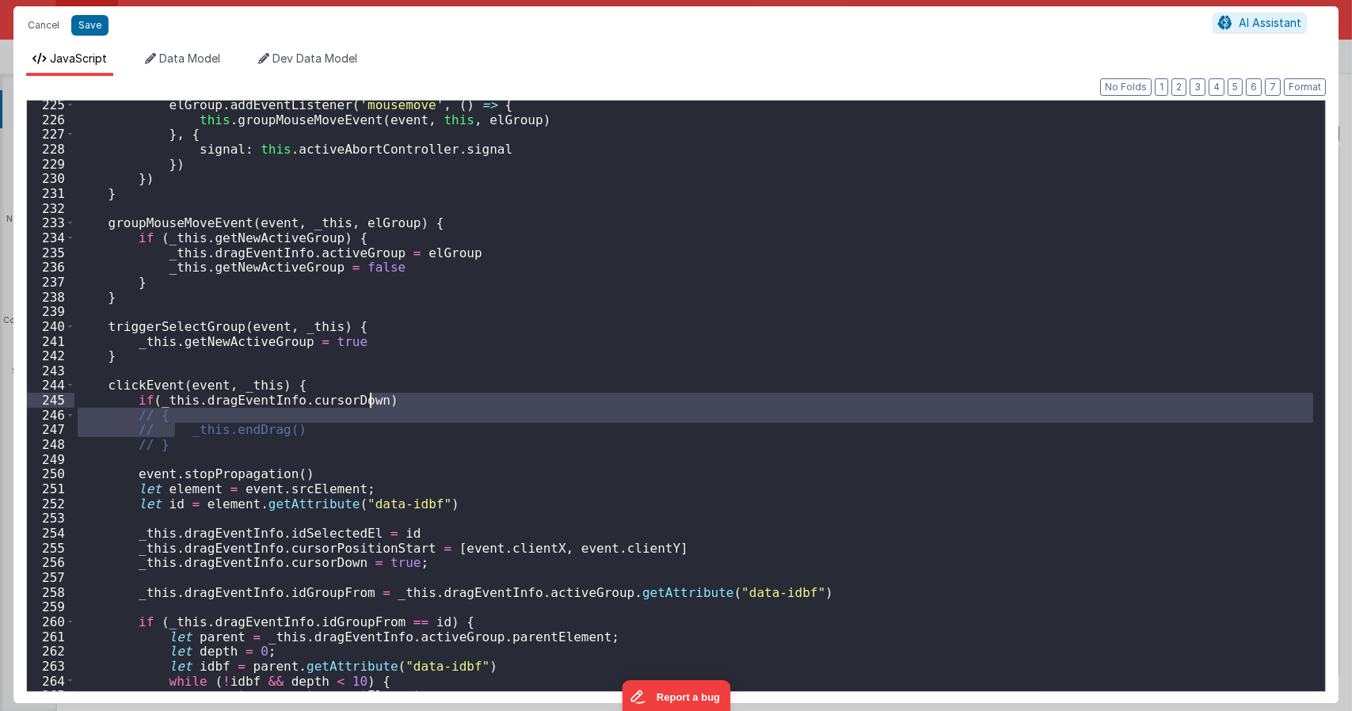
drag, startPoint x: 178, startPoint y: 429, endPoint x: 380, endPoint y: 401, distance: 203.8
click at [380, 401] on div "elGroup . addEventListener ( 'mousemove' , ( ) => { this . groupMouseMoveEvent …" at bounding box center [693, 407] width 1238 height 620
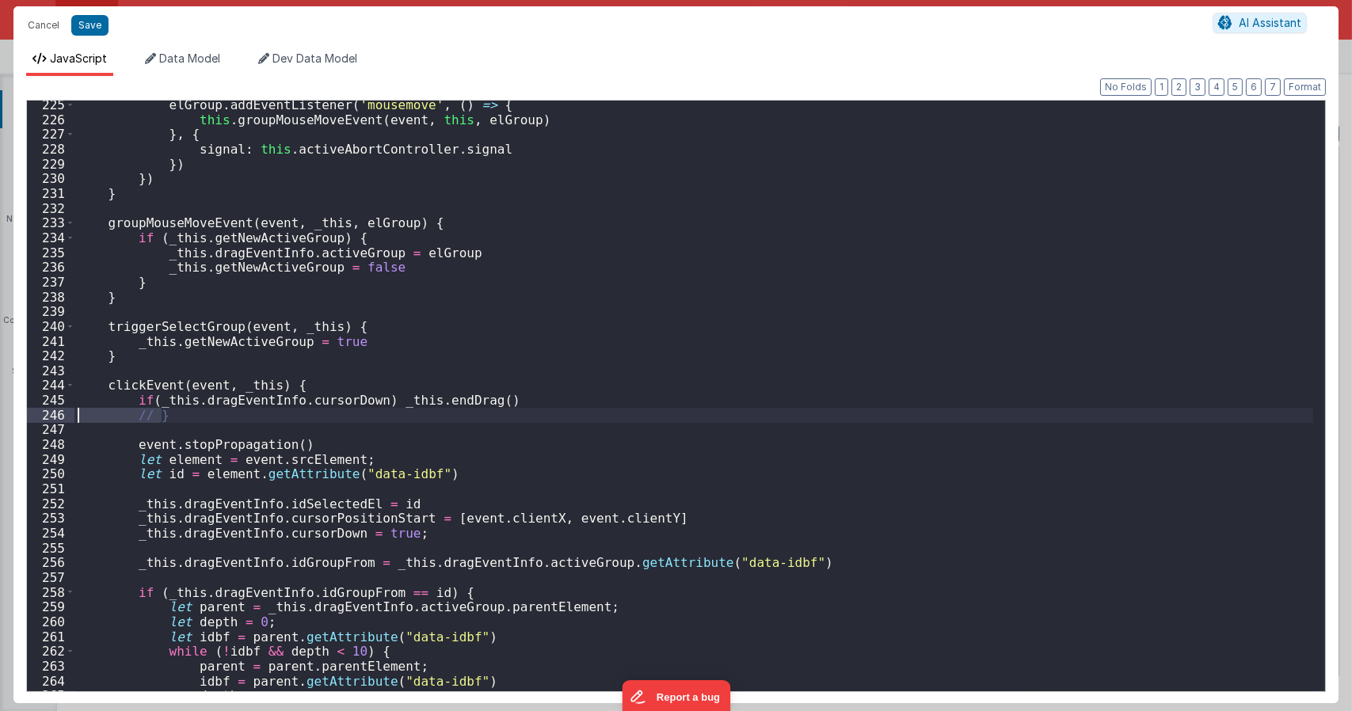
drag, startPoint x: 187, startPoint y: 416, endPoint x: 21, endPoint y: 414, distance: 166.3
click at [21, 414] on div "Format 7 6 5 4 3 2 1 No Folds 225 226 227 228 229 230 231 232 233 234 235 236 2…" at bounding box center [675, 389] width 1325 height 627
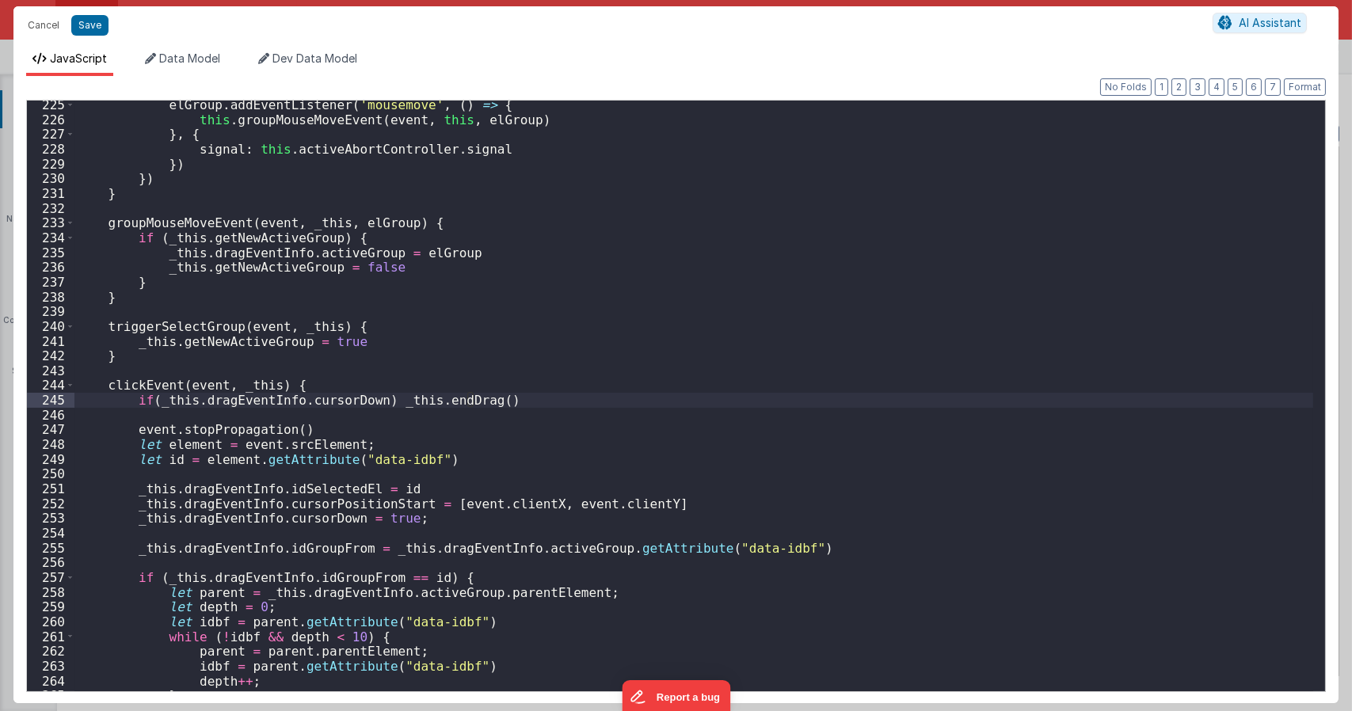
click at [534, 394] on div "elGroup . addEventListener ( 'mousemove' , ( ) => { this . groupMouseMoveEvent …" at bounding box center [693, 407] width 1238 height 620
type textarea "Dnd version - my baby, please don't touch"
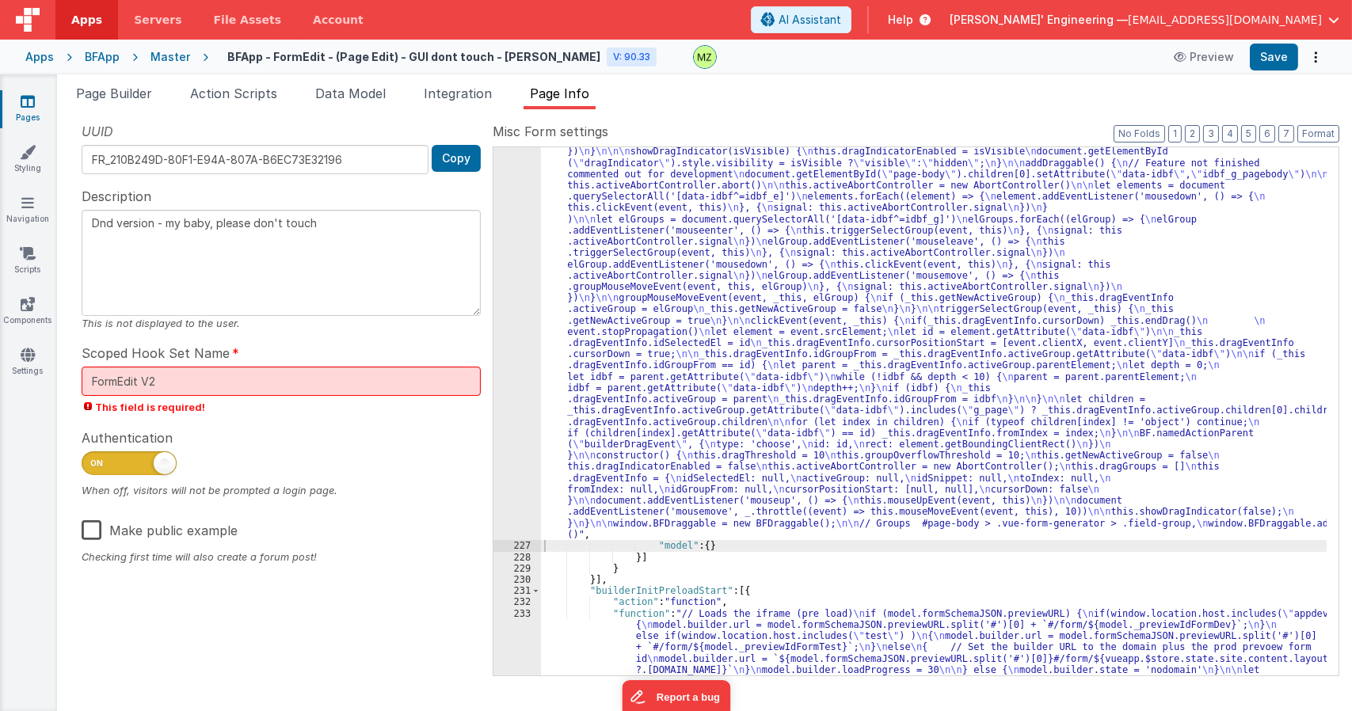
click at [713, 490] on div ""function" : "class BFDraggable { \n mouseMoveEvent(event, _this) { \n if (_thi…" at bounding box center [933, 269] width 785 height 1755
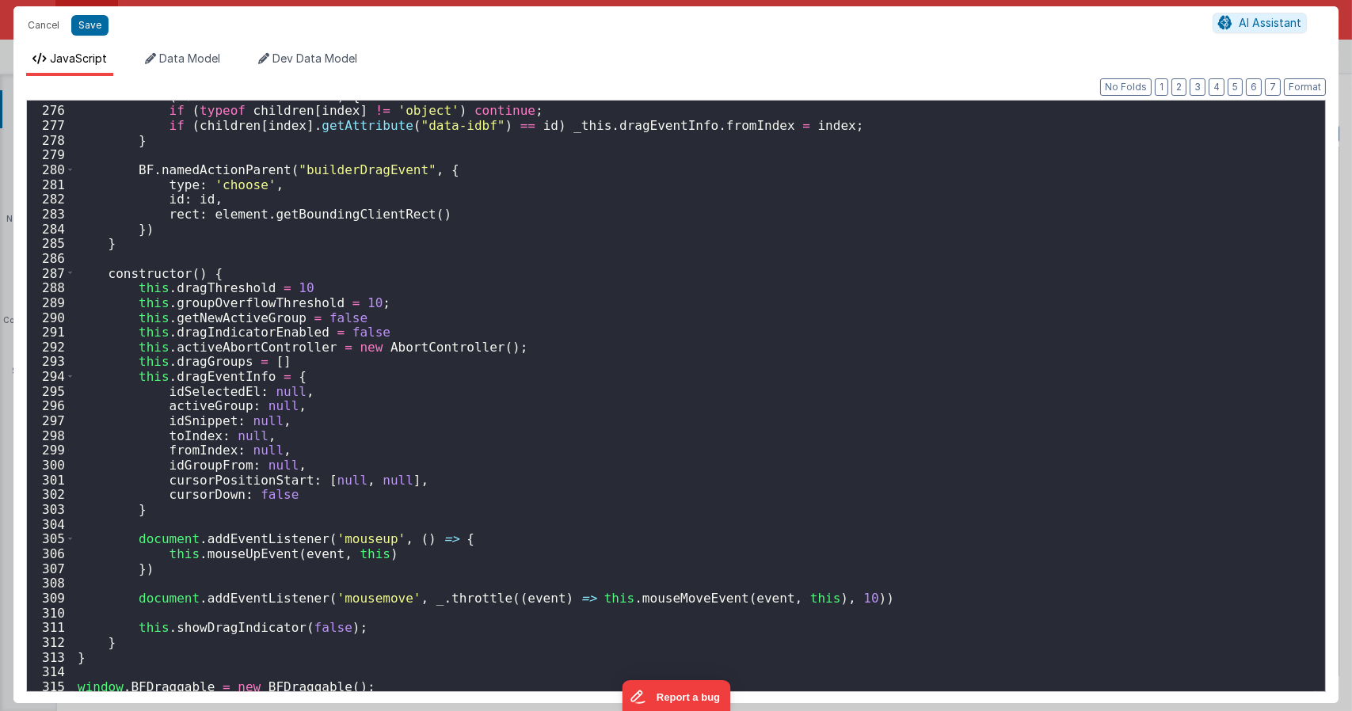
scroll to position [4183, 0]
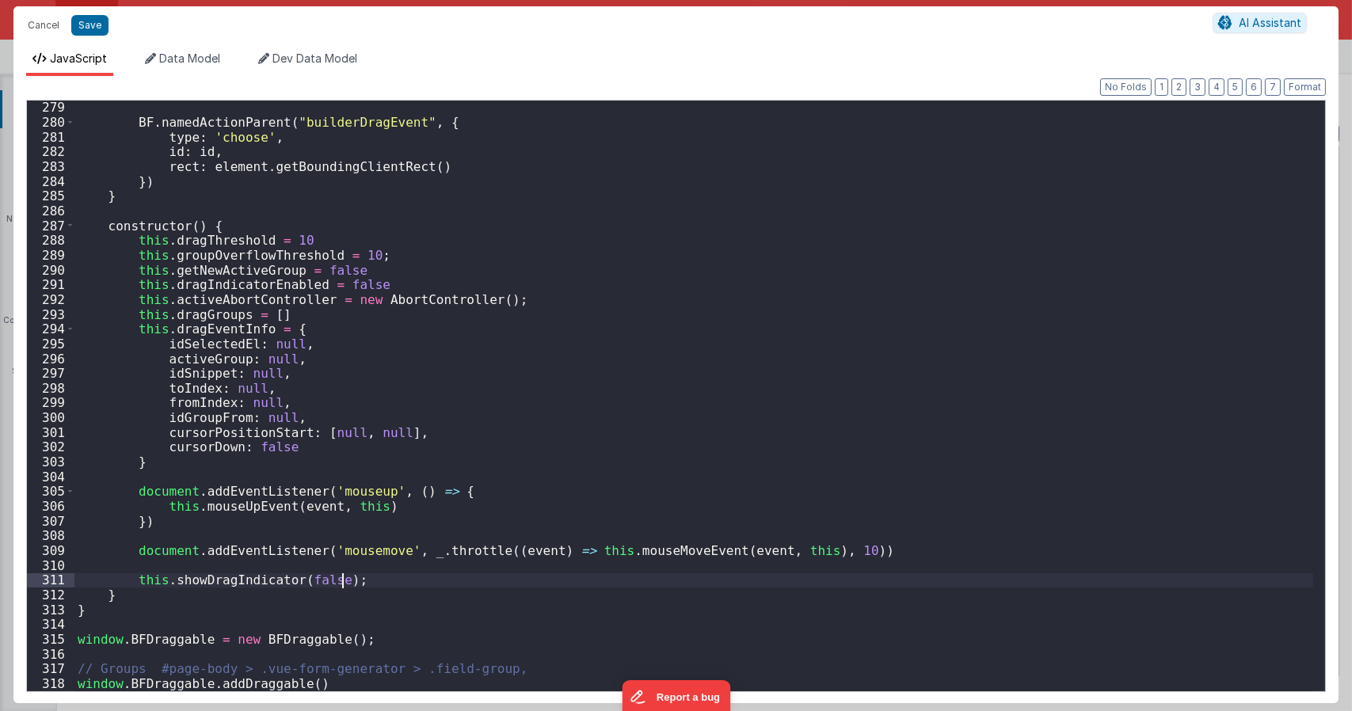
click at [374, 576] on div "BF . namedActionParent ( "builderDragEvent" , { type : 'choose' , id : id , rec…" at bounding box center [693, 410] width 1238 height 620
click at [838, 550] on div "BF . namedActionParent ( "builderDragEvent" , { type : 'choose' , id : id , rec…" at bounding box center [693, 410] width 1238 height 620
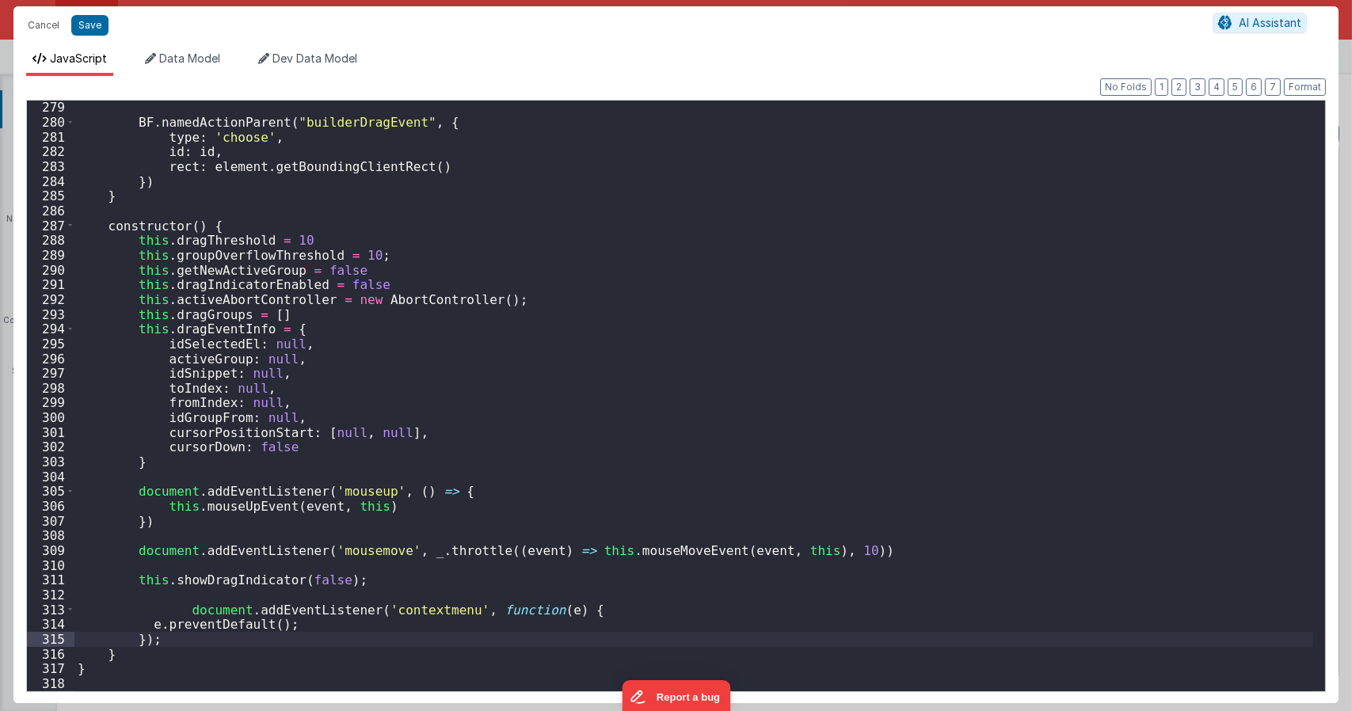
click at [185, 613] on div "BF . namedActionParent ( "builderDragEvent" , { type : 'choose' , id : id , rec…" at bounding box center [693, 410] width 1238 height 620
click at [184, 600] on div "BF . namedActionParent ( "builderDragEvent" , { type : 'choose' , id : id , rec…" at bounding box center [693, 410] width 1238 height 620
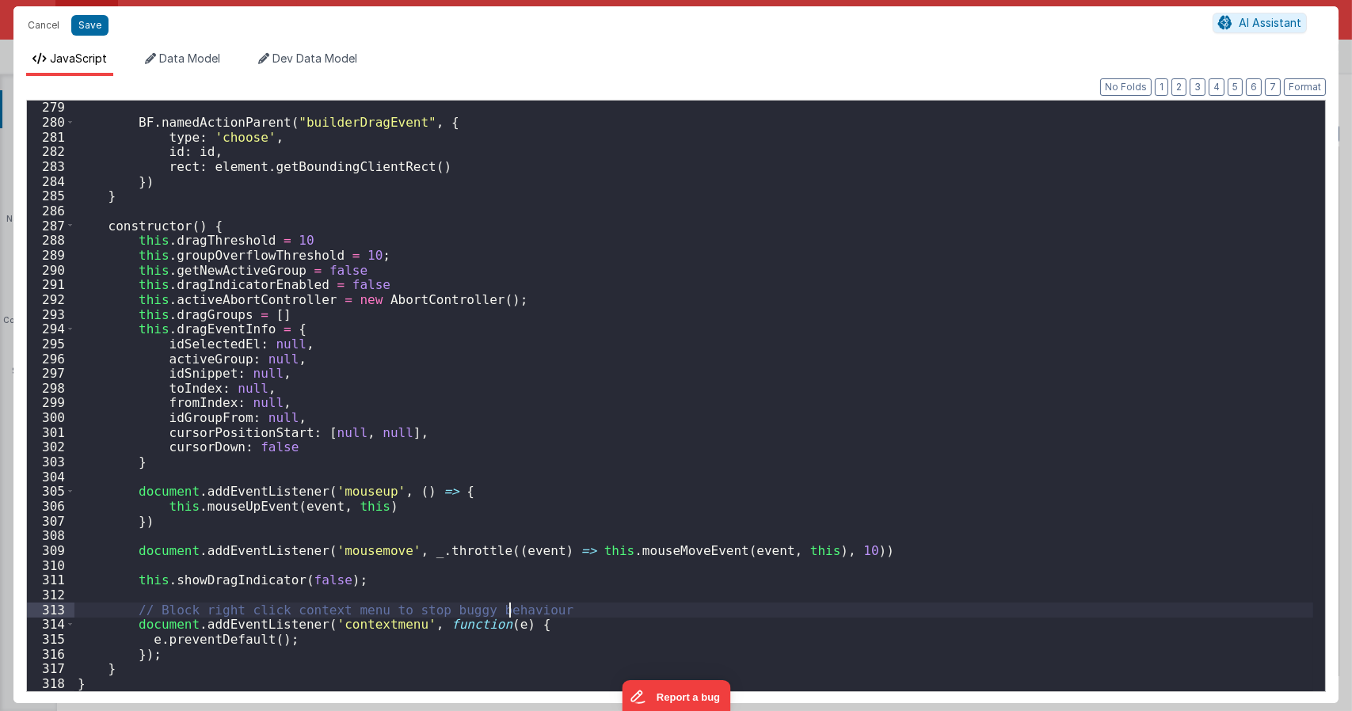
click at [510, 610] on div "BF . namedActionParent ( "builderDragEvent" , { type : 'choose' , id : id , rec…" at bounding box center [693, 410] width 1238 height 620
click at [614, 391] on div "BF . namedActionParent ( "builderDragEvent" , { type : 'choose' , id : id , rec…" at bounding box center [693, 410] width 1238 height 620
type textarea "Dnd version - my baby, please don't touch"
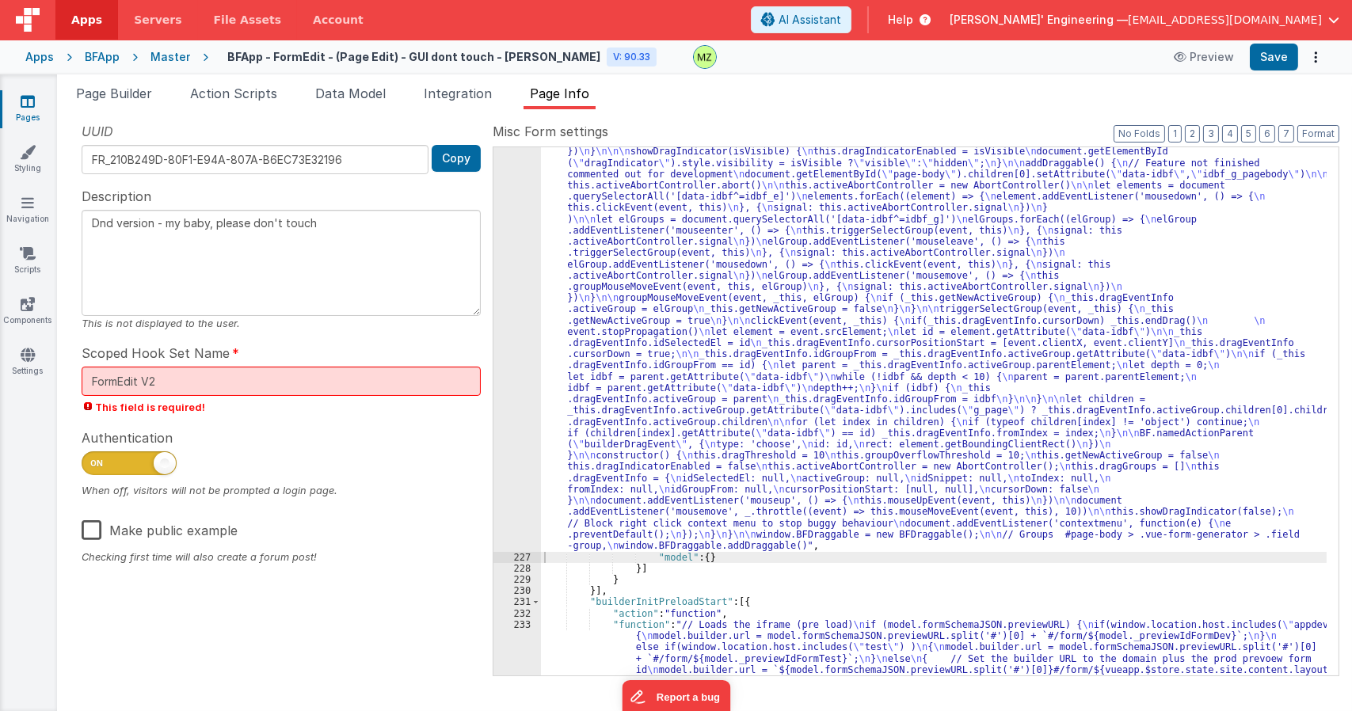
drag, startPoint x: 849, startPoint y: 398, endPoint x: 774, endPoint y: 358, distance: 84.7
click at [849, 398] on div ""function" : "class BFDraggable { \n mouseMoveEvent(event, _this) { \n if (_thi…" at bounding box center [933, 275] width 785 height 1766
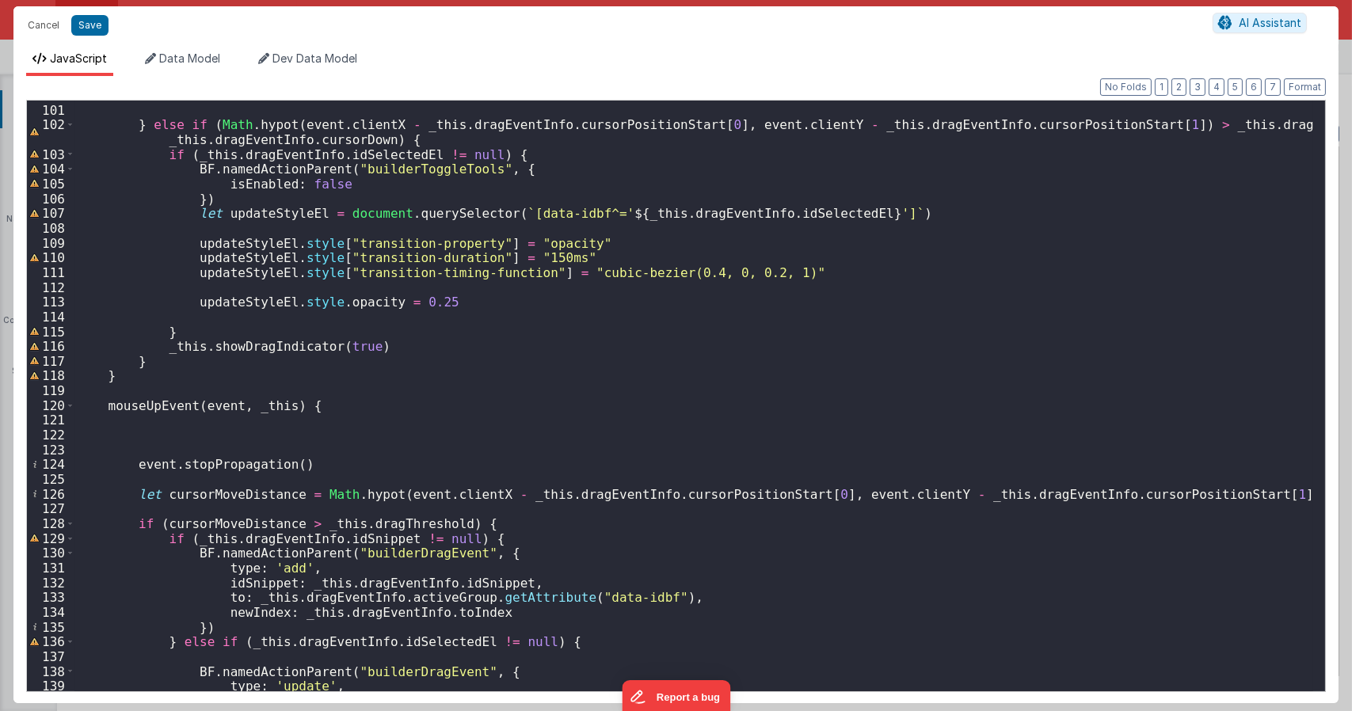
scroll to position [1520, 0]
click at [203, 441] on div "} else if ( Math . hypot ( event . clientX - _this . dragEventInfo . cursorPosi…" at bounding box center [693, 398] width 1238 height 620
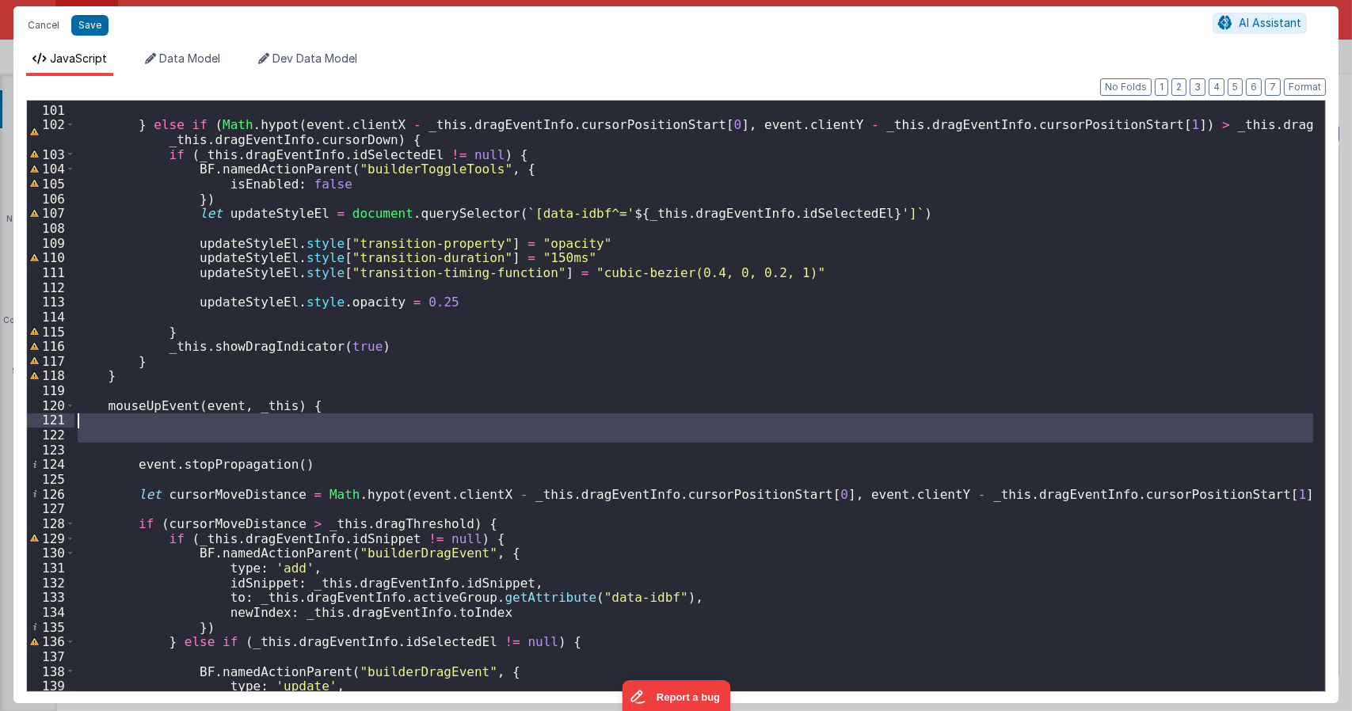
drag, startPoint x: 193, startPoint y: 444, endPoint x: 10, endPoint y: 414, distance: 186.1
click at [17, 414] on div "Format 7 6 5 4 3 2 1 No Folds 100 101 102 103 104 105 106 107 108 109 110 111 1…" at bounding box center [675, 389] width 1325 height 627
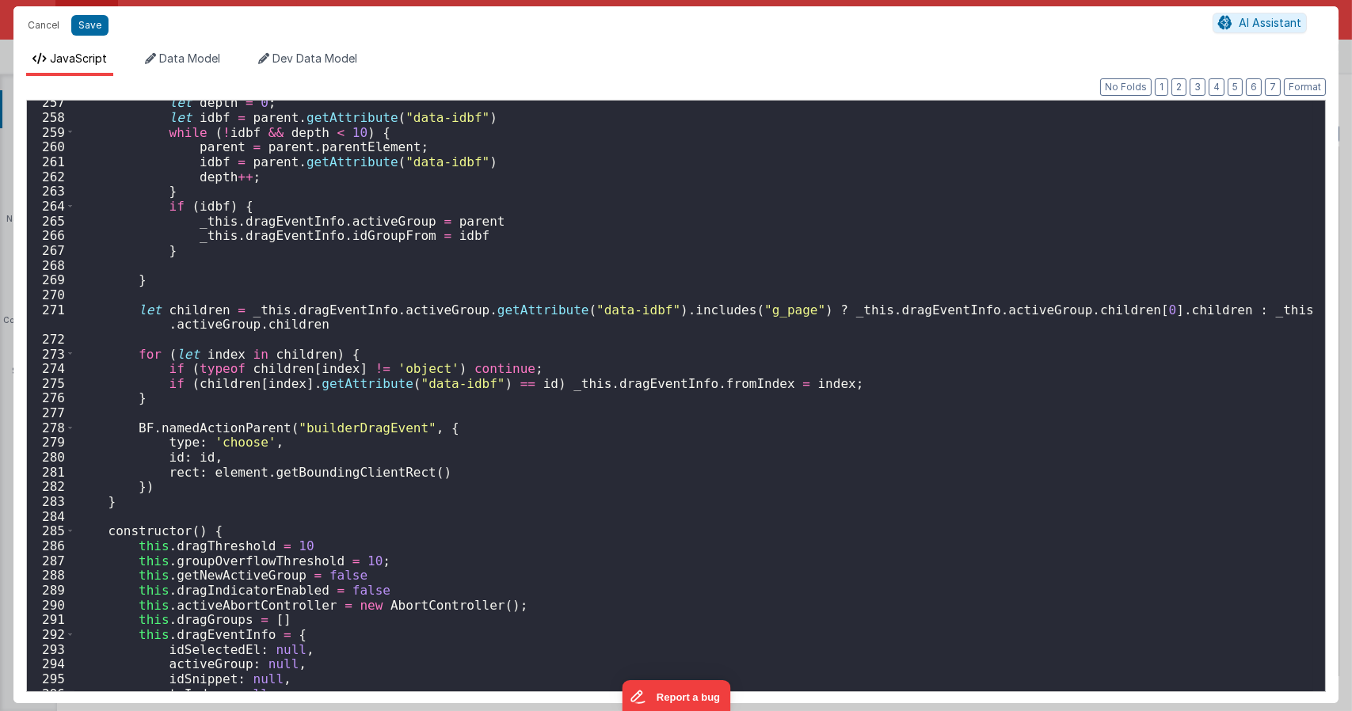
scroll to position [3563, 0]
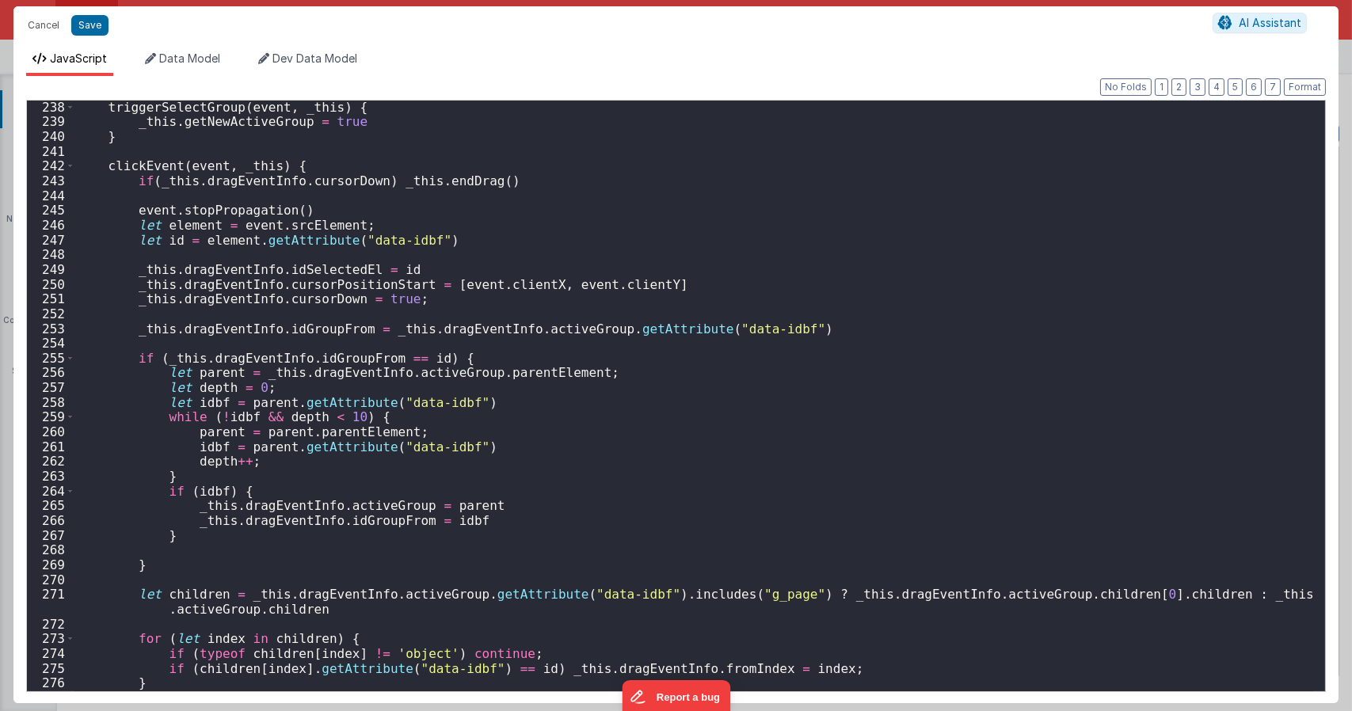
click at [371, 173] on div "triggerSelectGroup ( event , _this ) { _this . getNewActiveGroup = true } click…" at bounding box center [693, 410] width 1238 height 620
click at [378, 163] on div "triggerSelectGroup ( event , _this ) { _this . getNewActiveGroup = true } click…" at bounding box center [693, 410] width 1238 height 620
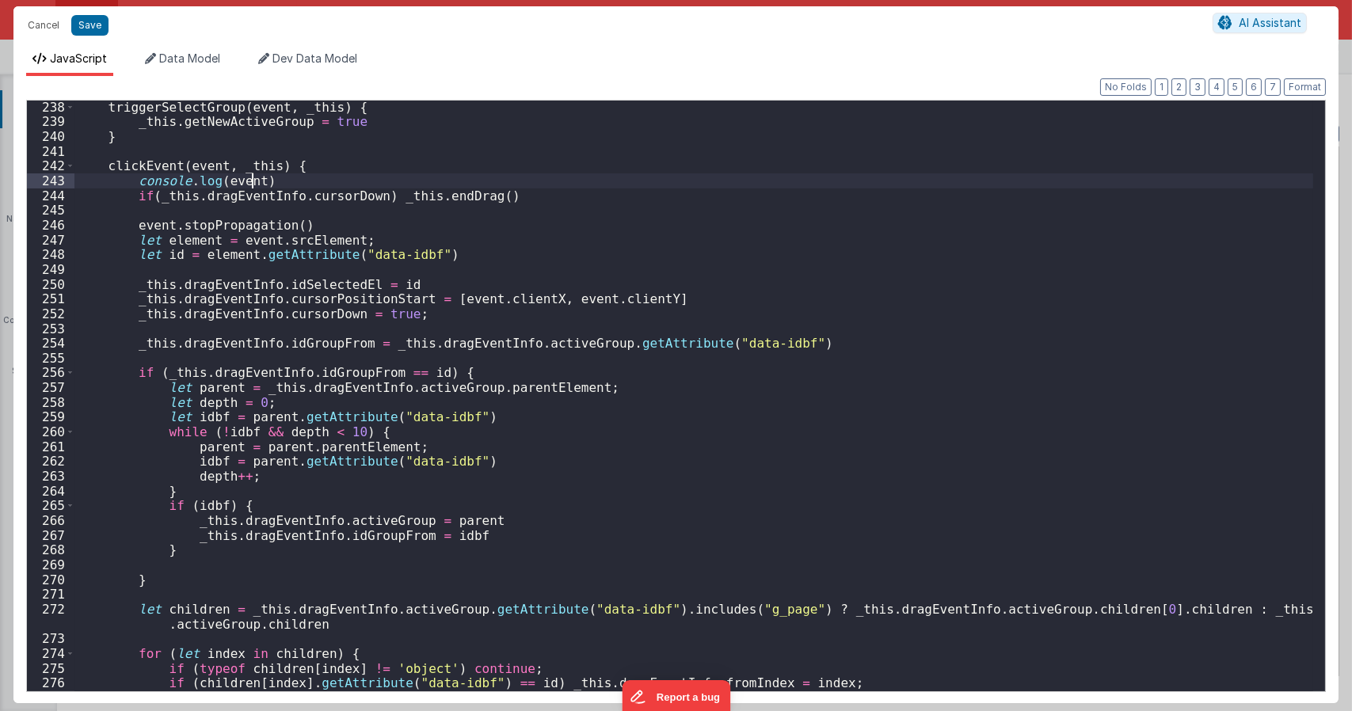
type textarea "Dnd version - my baby, please don't touch"
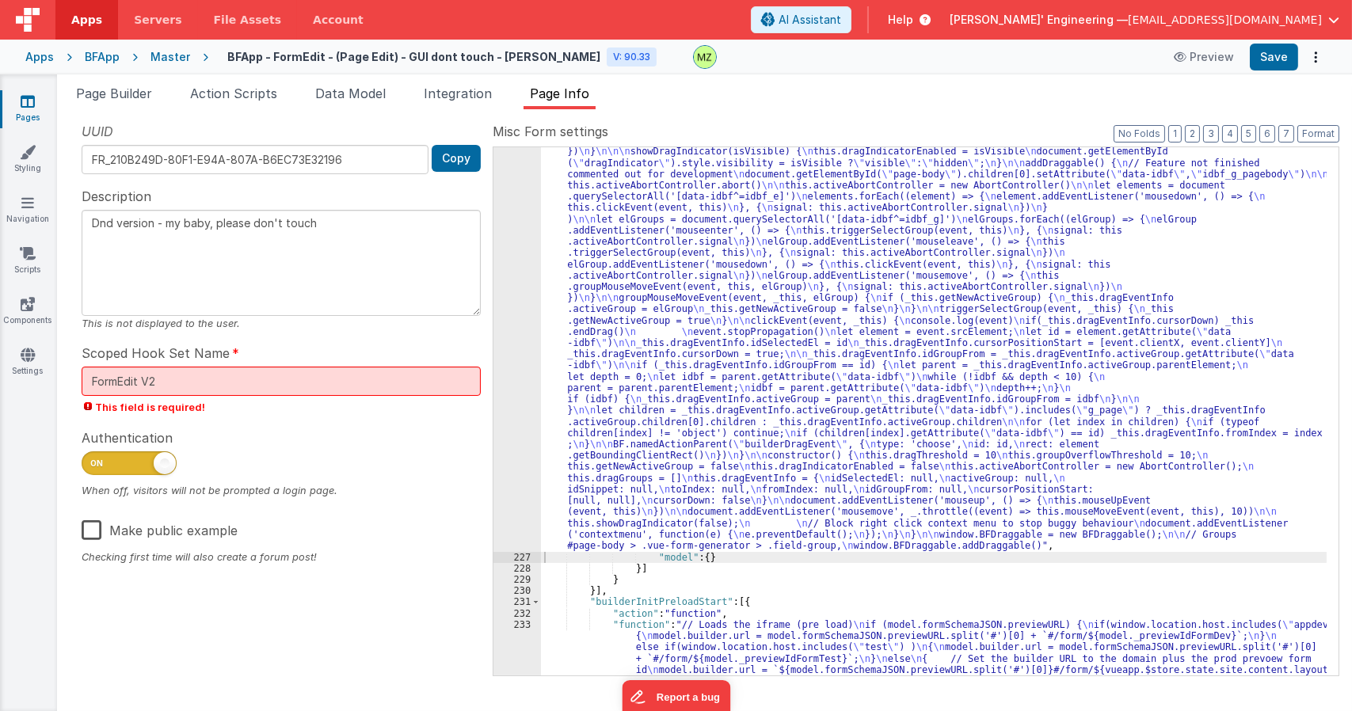
click at [684, 241] on div ""function" : "class BFDraggable { \n mouseMoveEvent(event, _this) { \n if (_thi…" at bounding box center [933, 275] width 785 height 1766
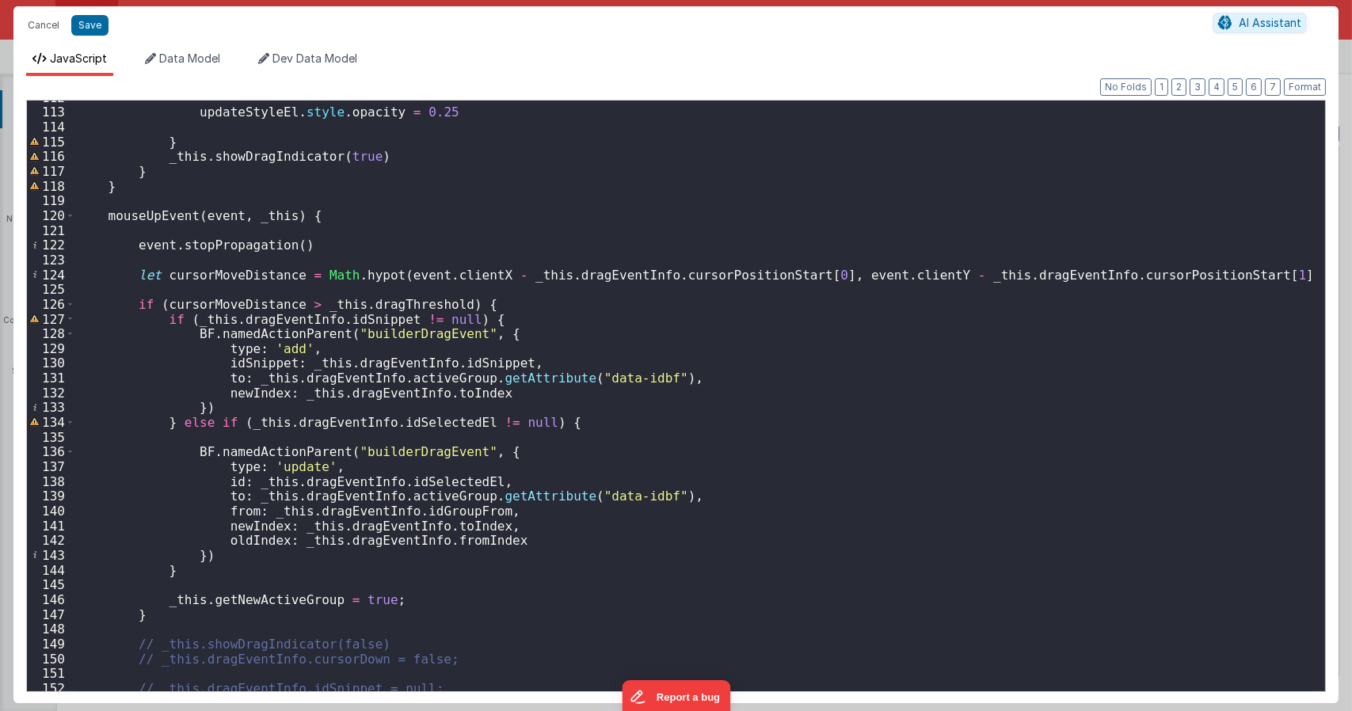
scroll to position [1758, 0]
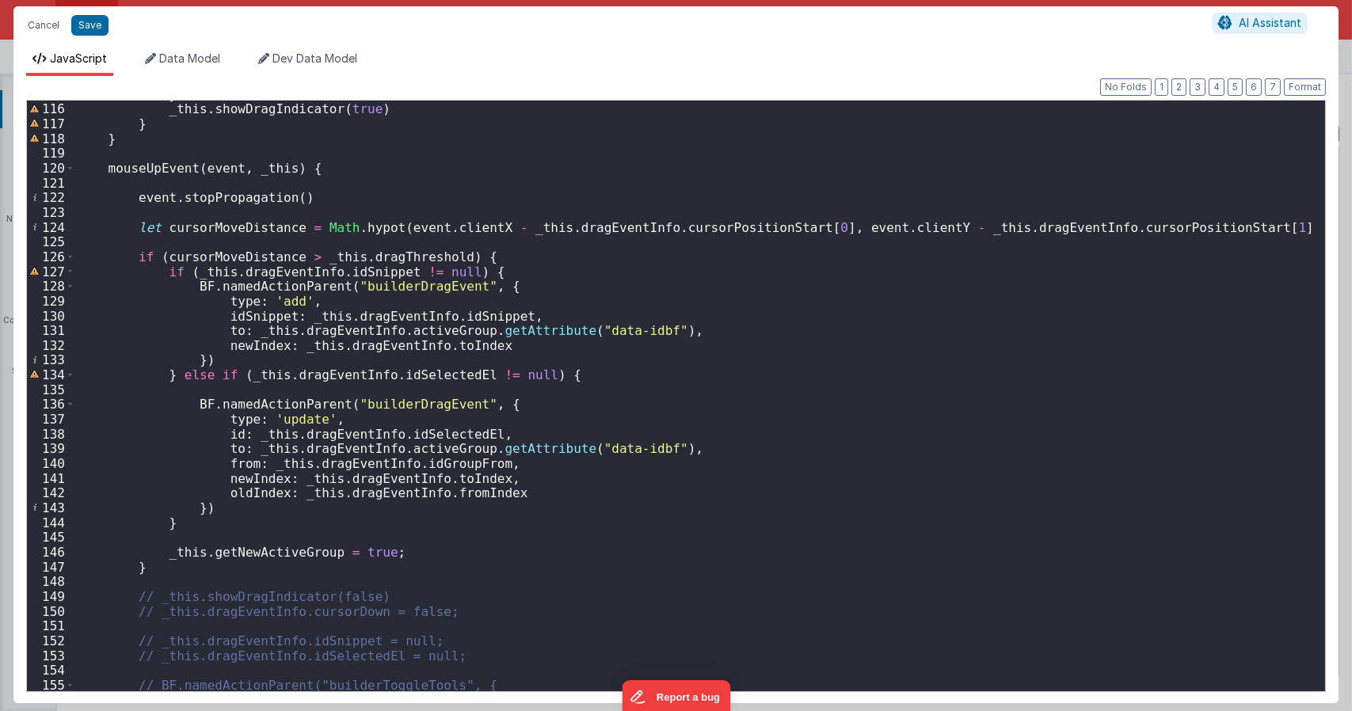
click at [310, 177] on div "} _this . showDragIndicator ( true ) } } mouseUpEvent ( event , _this ) { event…" at bounding box center [693, 397] width 1238 height 620
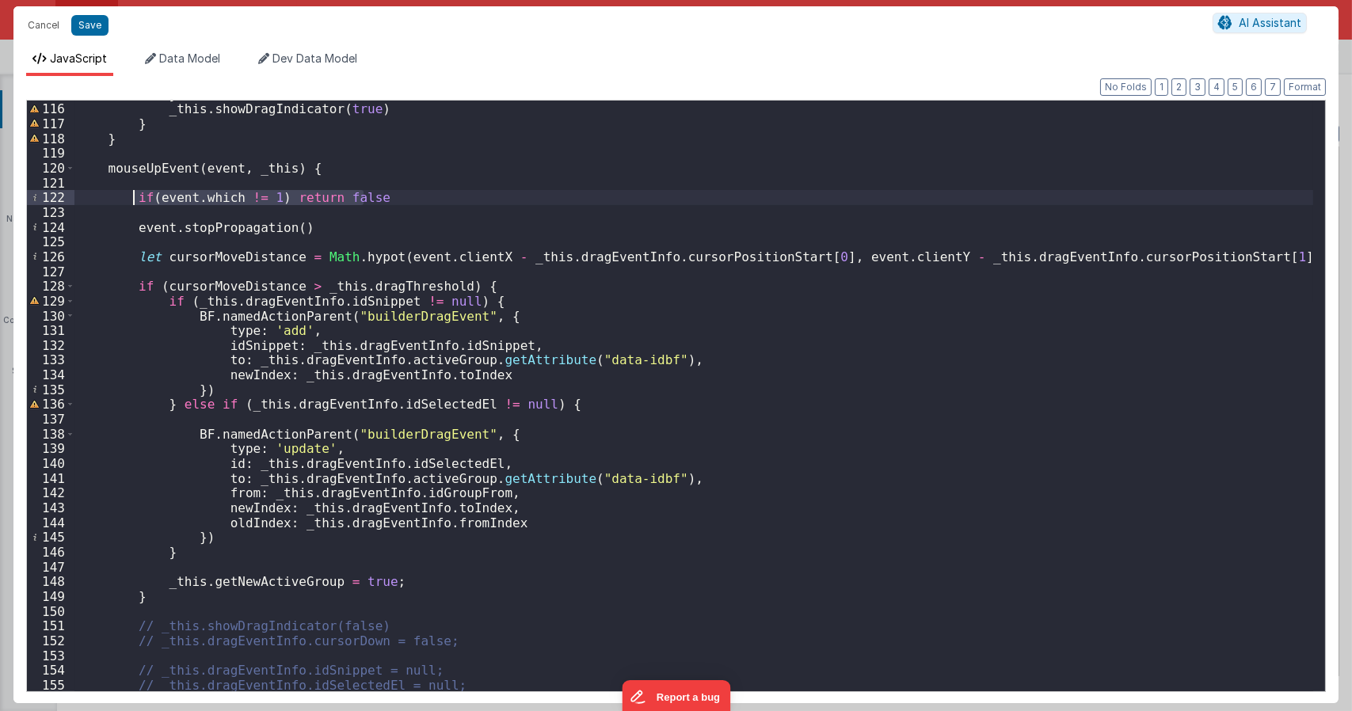
drag, startPoint x: 376, startPoint y: 203, endPoint x: 158, endPoint y: 247, distance: 222.2
click at [131, 201] on div "} _this . showDragIndicator ( true ) } } mouseUpEvent ( event , _this ) { if ( …" at bounding box center [693, 397] width 1238 height 620
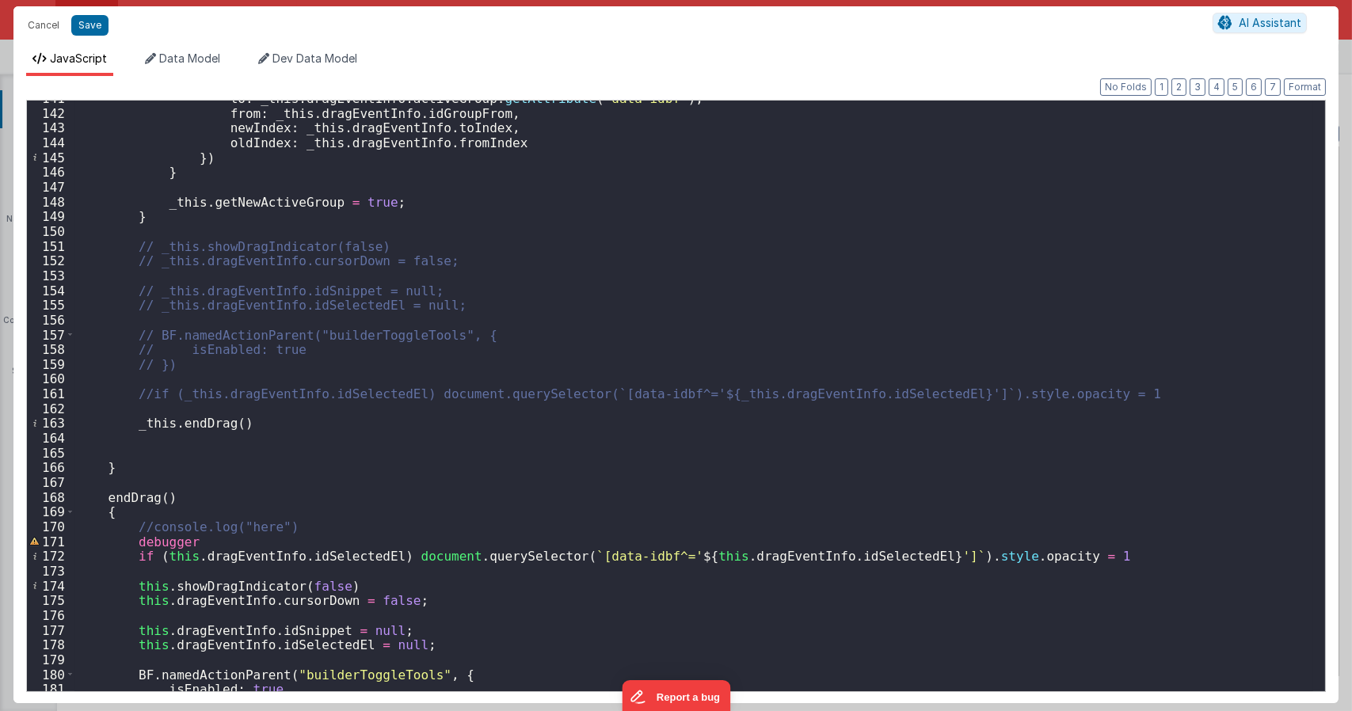
scroll to position [2423, 0]
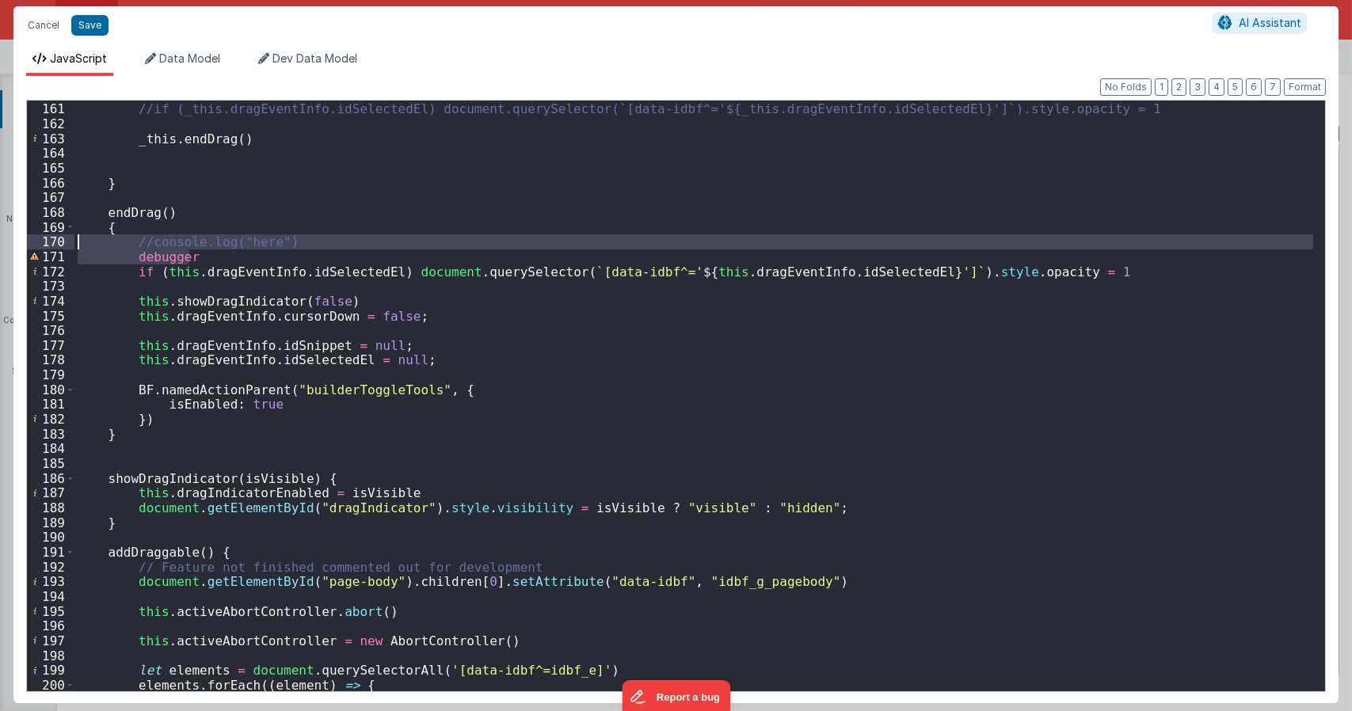
drag, startPoint x: 215, startPoint y: 260, endPoint x: 17, endPoint y: 247, distance: 198.4
click at [17, 247] on div "Format 7 6 5 4 3 2 1 No Folds 160 161 162 163 164 165 166 167 168 169 170 171 1…" at bounding box center [675, 389] width 1325 height 627
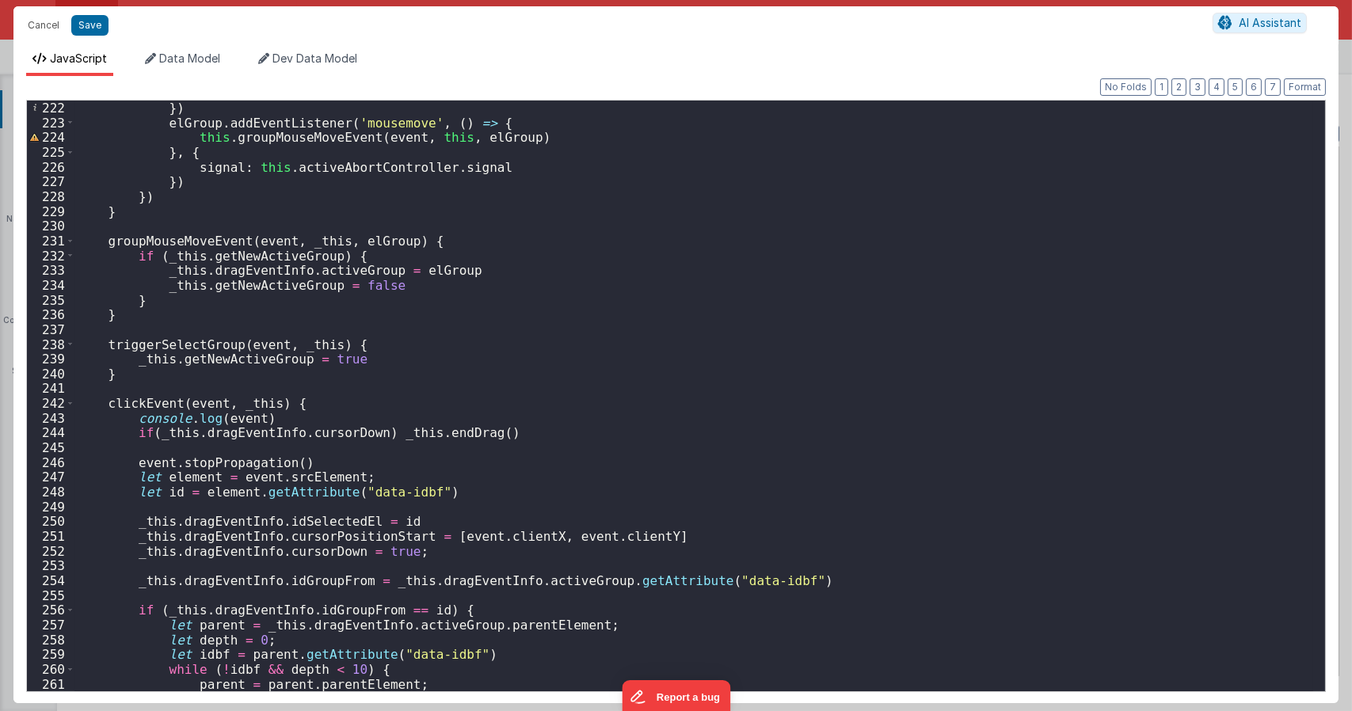
scroll to position [3325, 0]
click at [276, 417] on div "}) elGroup . addEventListener ( 'mousemove' , ( ) => { this . groupMouseMoveEve…" at bounding box center [693, 411] width 1238 height 620
drag, startPoint x: 279, startPoint y: 417, endPoint x: 51, endPoint y: 422, distance: 228.1
click at [51, 423] on div "222 223 224 225 226 227 228 229 230 231 232 233 234 235 236 237 238 239 240 241…" at bounding box center [675, 396] width 1299 height 592
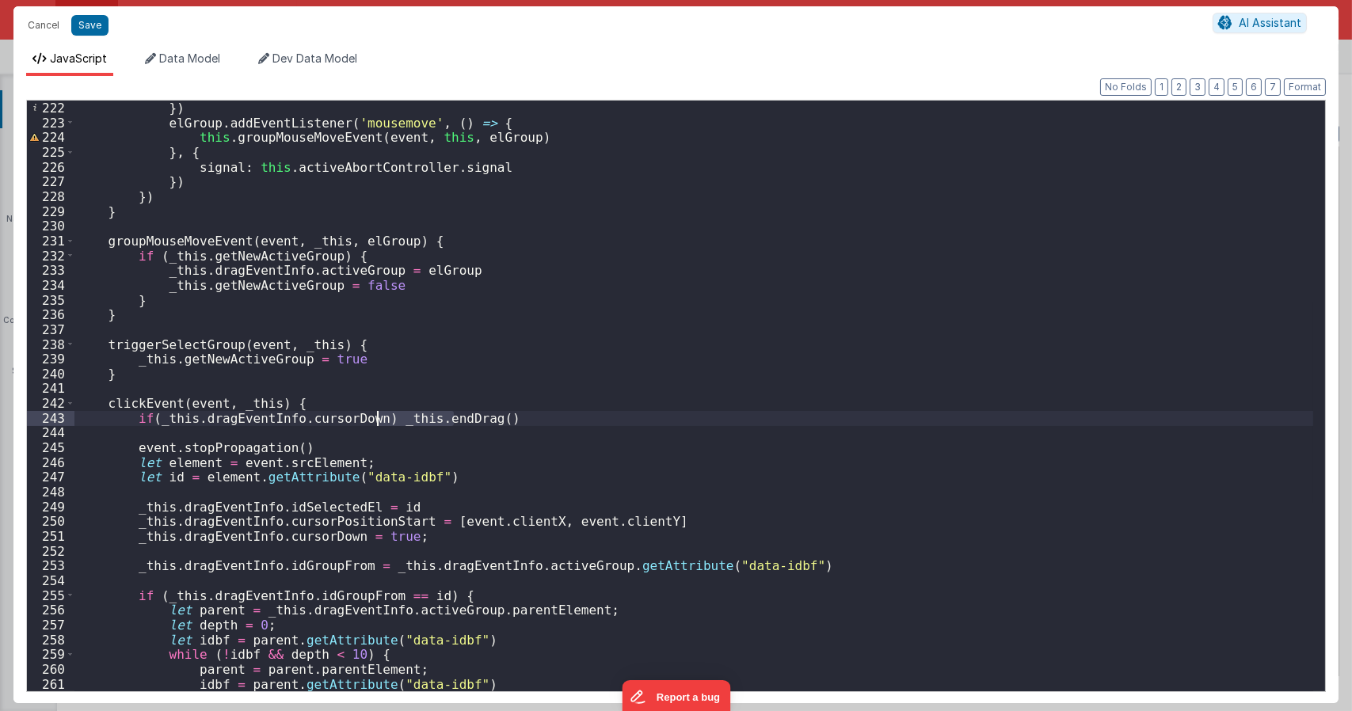
drag, startPoint x: 439, startPoint y: 424, endPoint x: 373, endPoint y: 424, distance: 65.7
click at [373, 424] on div "}) elGroup . addEventListener ( 'mousemove' , ( ) => { this . groupMouseMoveEve…" at bounding box center [693, 411] width 1238 height 620
drag, startPoint x: 515, startPoint y: 420, endPoint x: 378, endPoint y: 421, distance: 136.2
click at [378, 421] on div "}) elGroup . addEventListener ( 'mousemove' , ( ) => { this . groupMouseMoveEve…" at bounding box center [693, 411] width 1238 height 620
drag, startPoint x: 359, startPoint y: 419, endPoint x: 156, endPoint y: 419, distance: 203.5
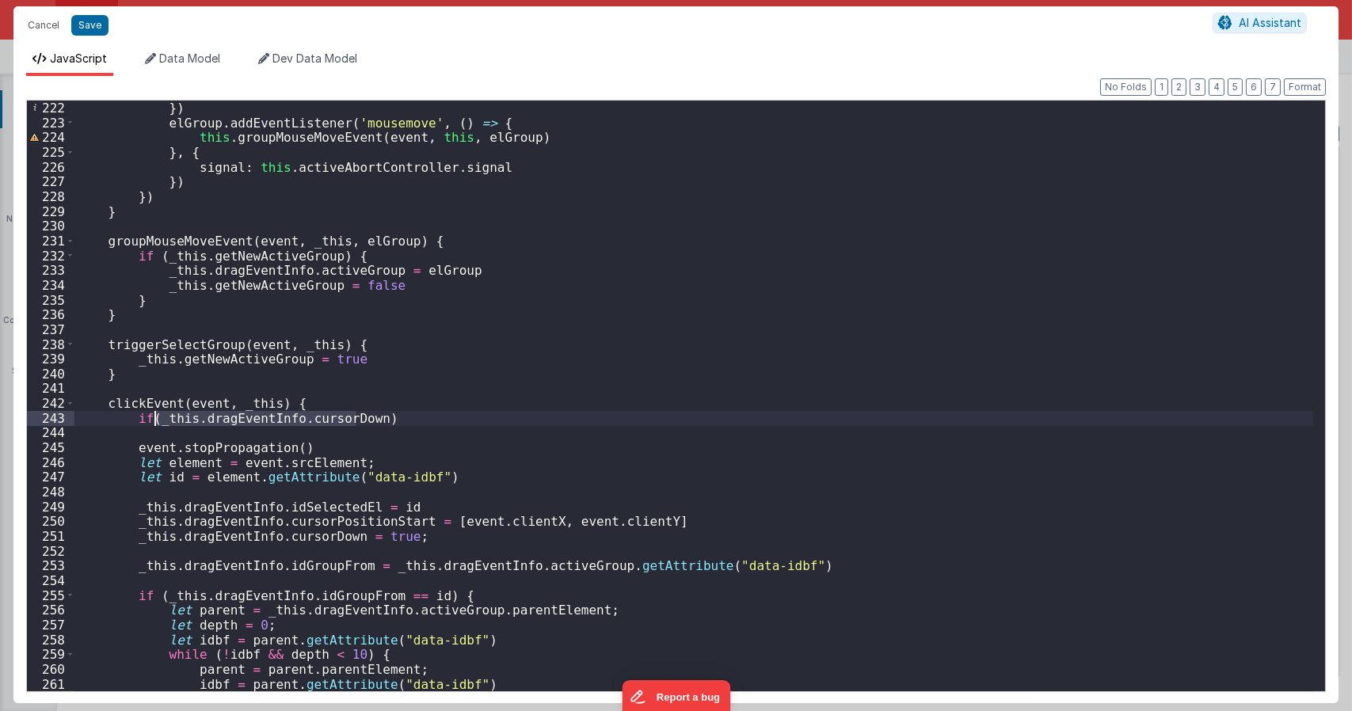
click at [156, 419] on div "}) elGroup . addEventListener ( 'mousemove' , ( ) => { this . groupMouseMoveEve…" at bounding box center [693, 411] width 1238 height 620
drag, startPoint x: 393, startPoint y: 421, endPoint x: 135, endPoint y: 417, distance: 258.1
click at [135, 417] on div "}) elGroup . addEventListener ( 'mousemove' , ( ) => { this . groupMouseMoveEve…" at bounding box center [693, 411] width 1238 height 620
click at [297, 401] on div "}) elGroup . addEventListener ( 'mousemove' , ( ) => { this . groupMouseMoveEve…" at bounding box center [693, 411] width 1238 height 620
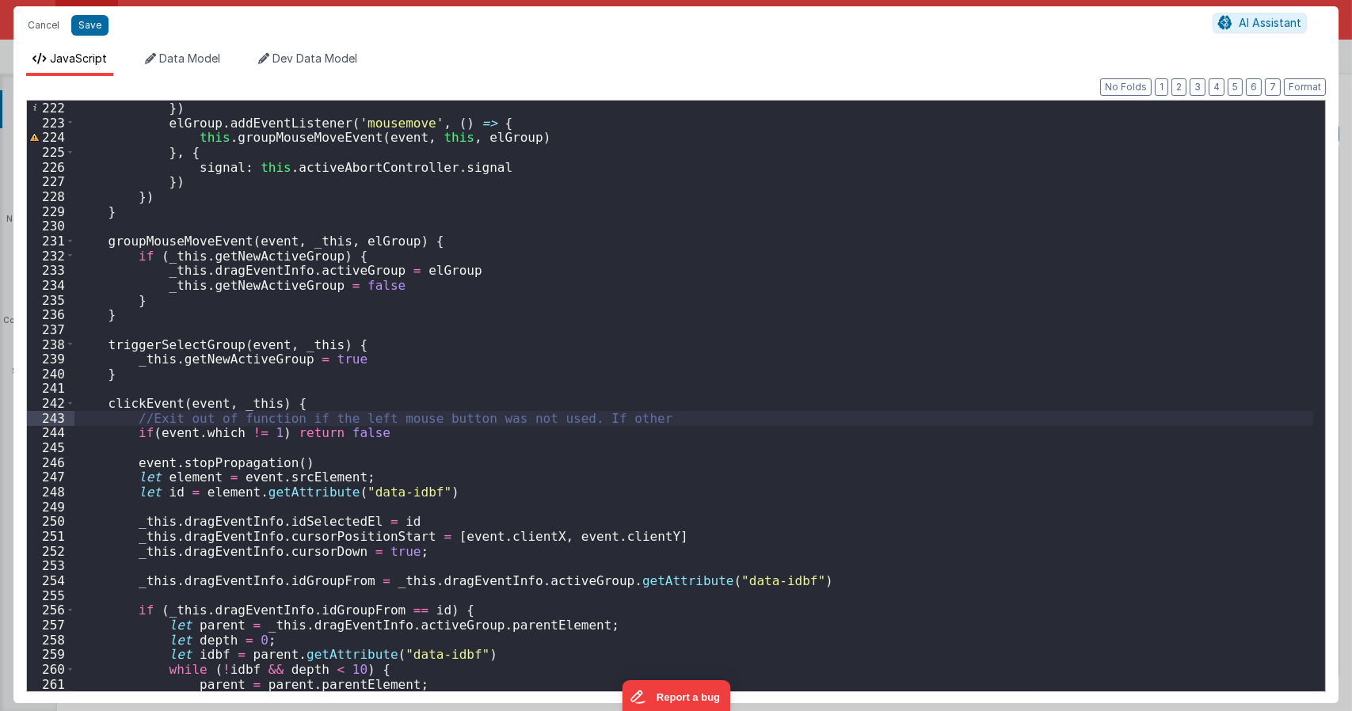
scroll to position [5316, 0]
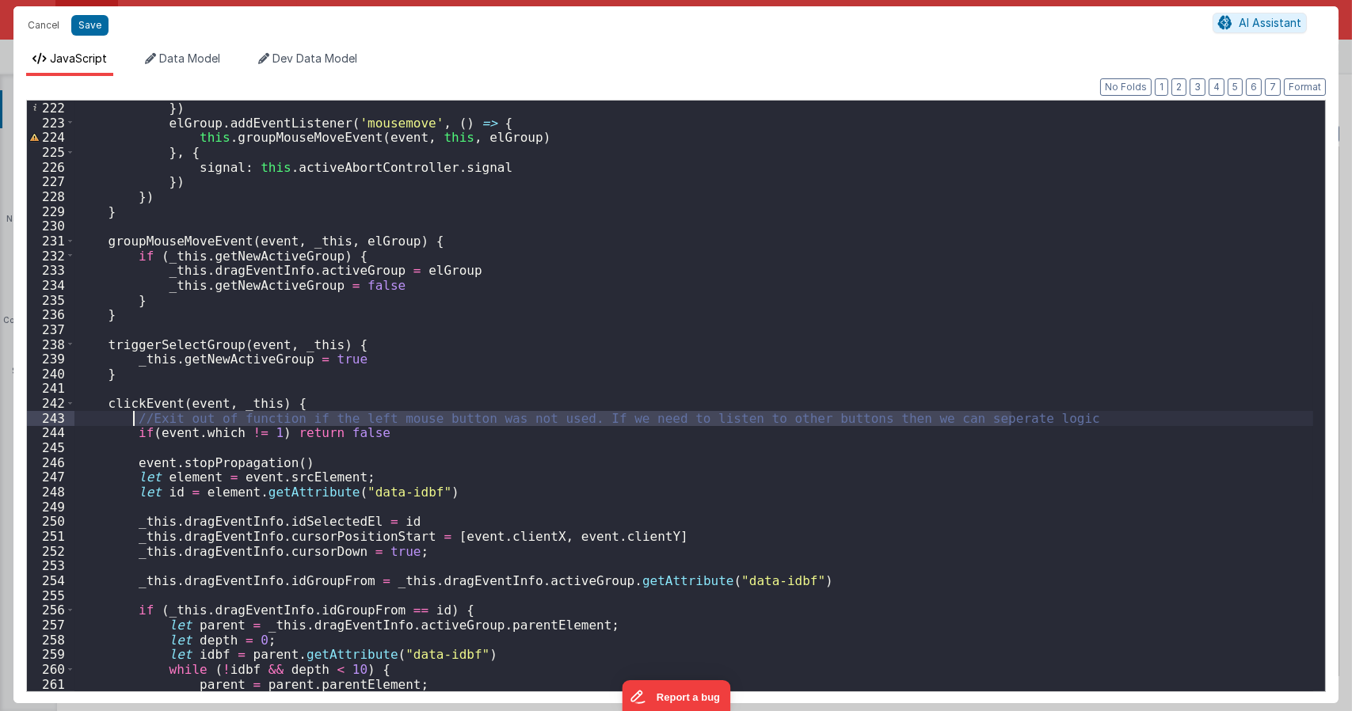
drag, startPoint x: 1025, startPoint y: 416, endPoint x: 135, endPoint y: 422, distance: 889.2
click at [135, 422] on div "}) elGroup . addEventListener ( 'mousemove' , ( ) => { this . groupMouseMoveEve…" at bounding box center [693, 411] width 1238 height 620
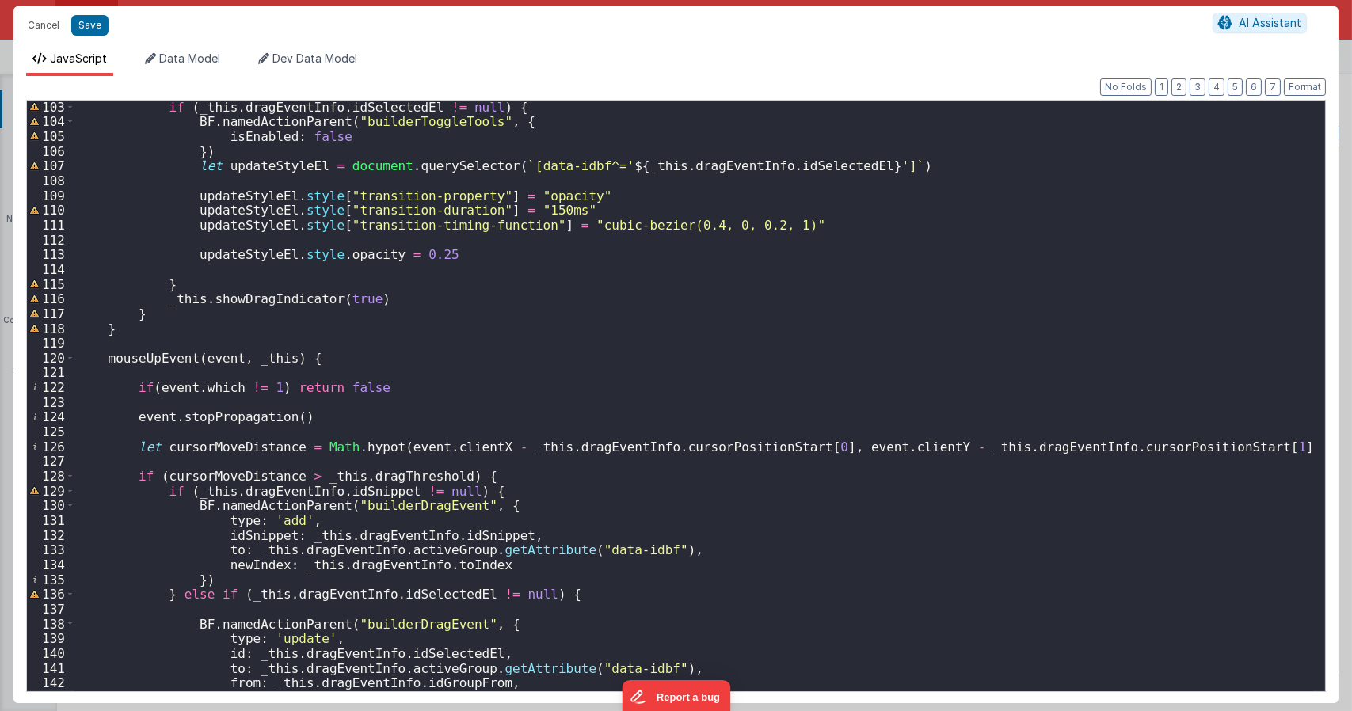
scroll to position [1330, 0]
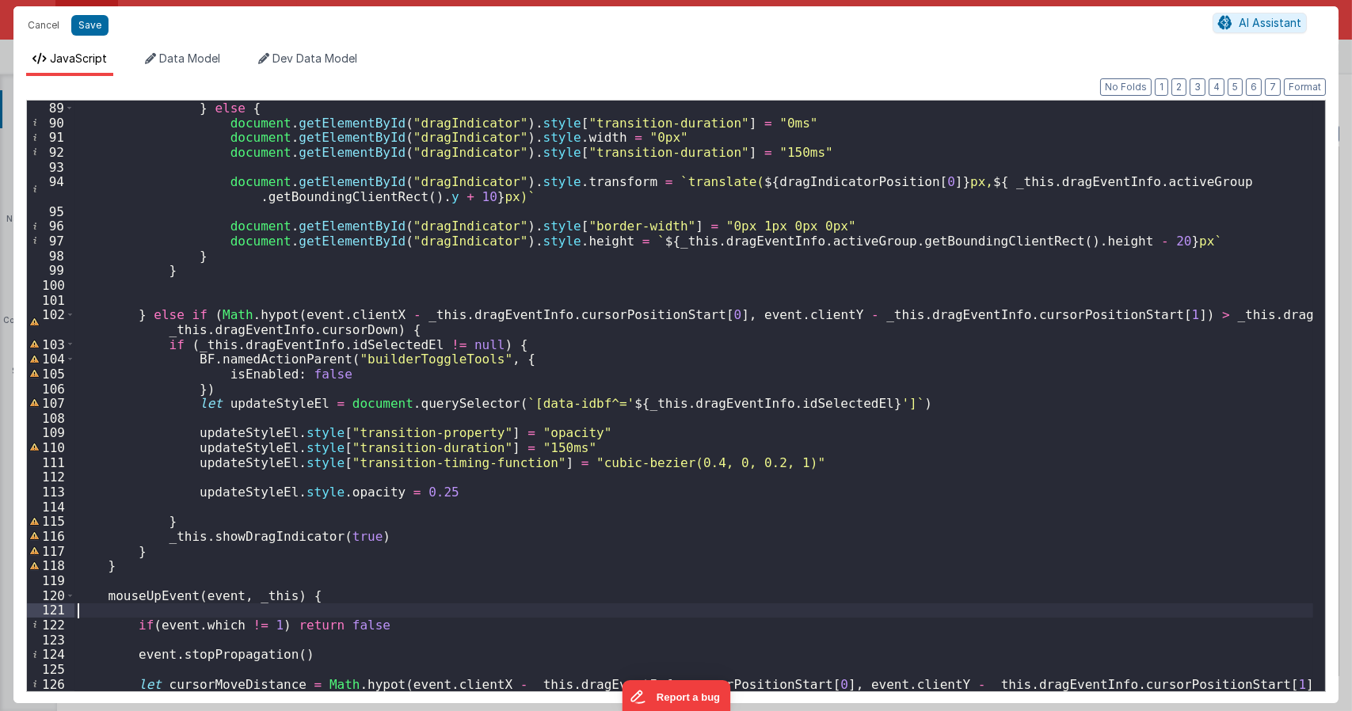
click at [235, 614] on div "} else { document . getElementById ( "dragIndicator" ) . style [ "transition-du…" at bounding box center [693, 411] width 1238 height 620
click at [81, 609] on div "} else { document . getElementById ( "dragIndicator" ) . style [ "transition-du…" at bounding box center [693, 411] width 1238 height 620
click at [174, 628] on div "} else { document . getElementById ( "dragIndicator" ) . style [ "transition-du…" at bounding box center [693, 411] width 1238 height 620
type textarea "Dnd version - my baby, please don't touch"
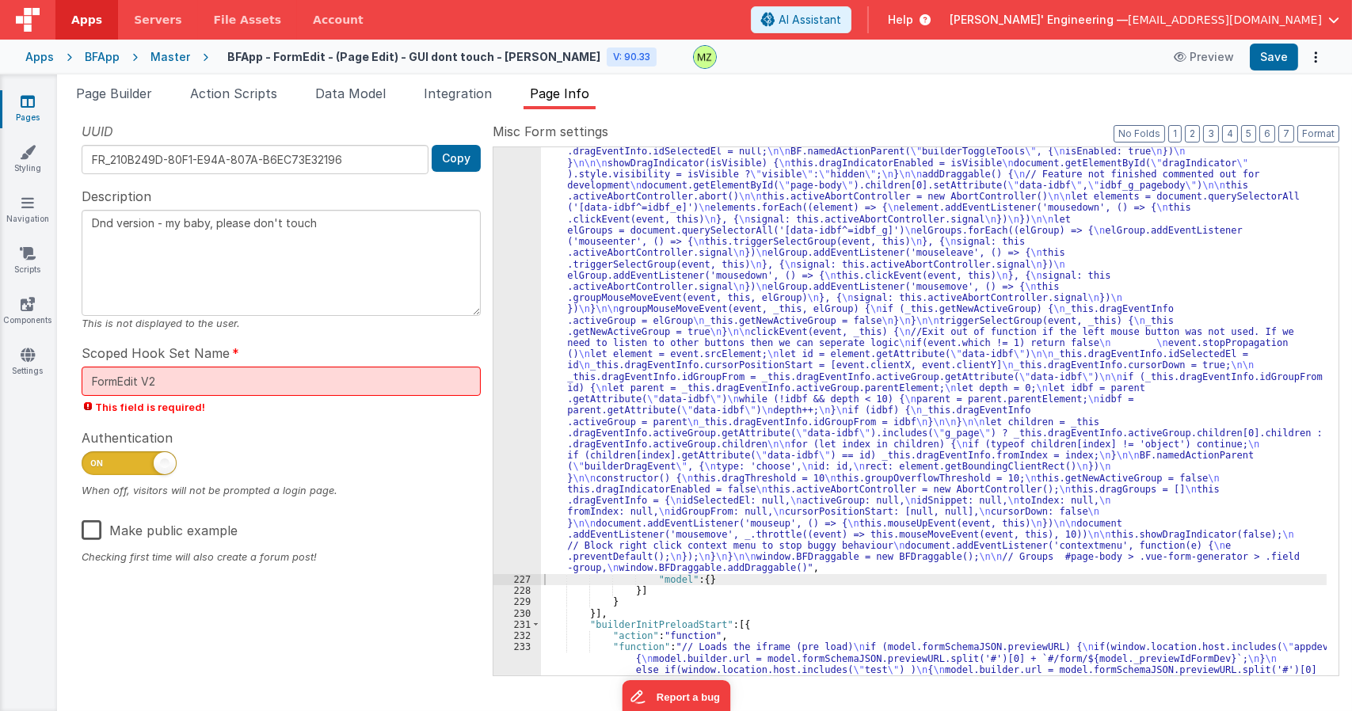
click at [682, 218] on div ""function" : "class BFDraggable { \n mouseMoveEvent(event, _this) { \n if (_thi…" at bounding box center [933, 286] width 785 height 1789
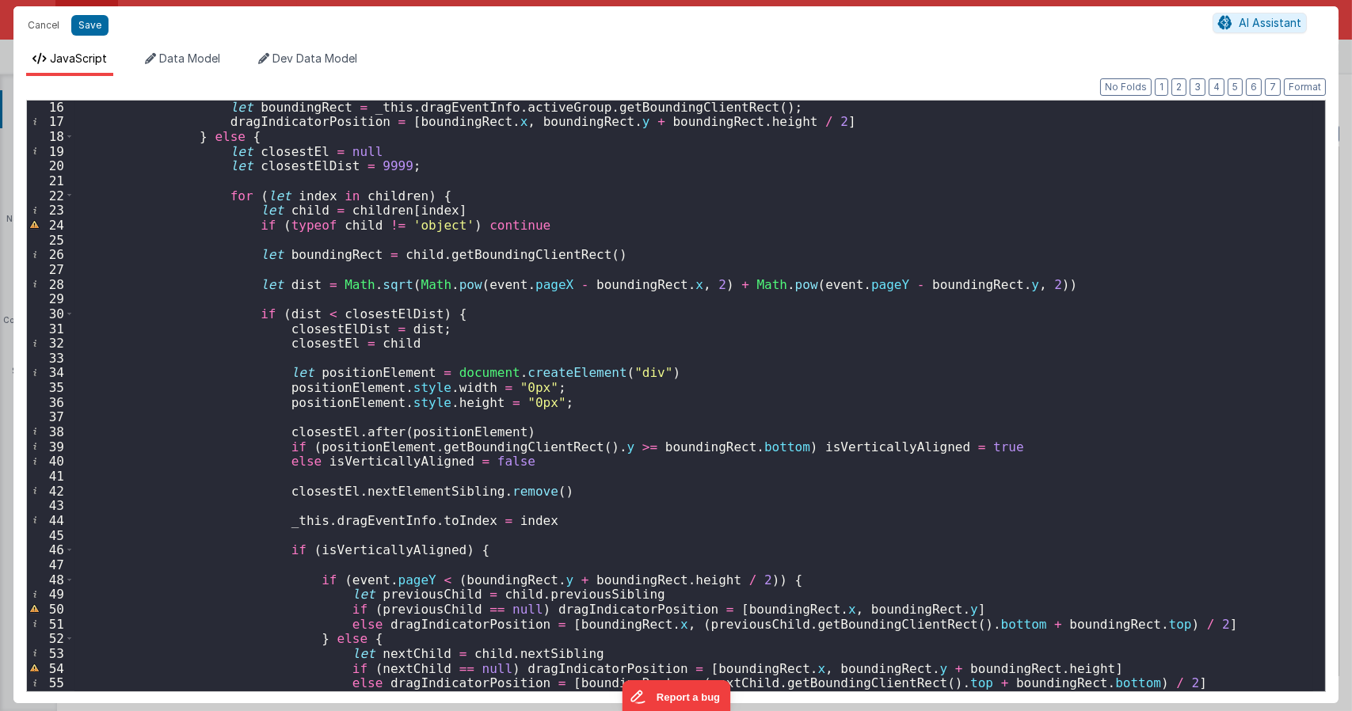
scroll to position [0, 0]
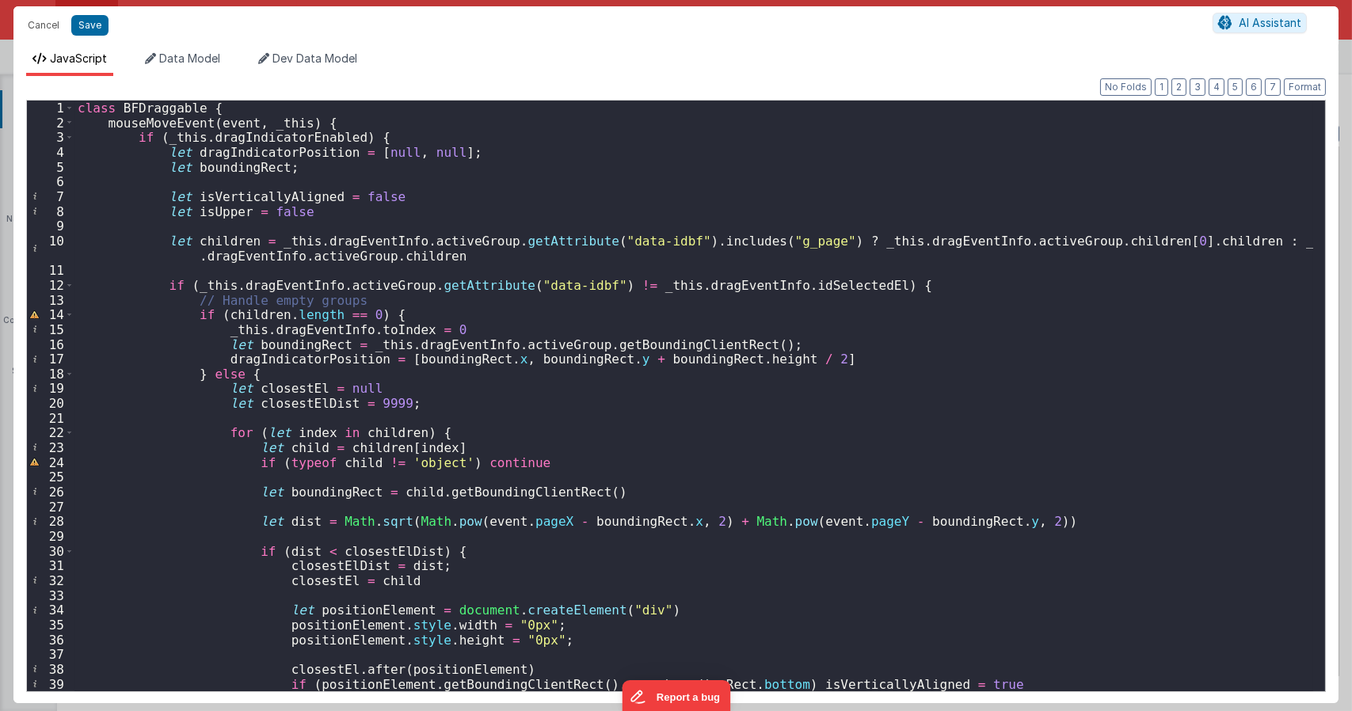
click at [62, 286] on div "12" at bounding box center [51, 285] width 48 height 15
click at [67, 289] on span at bounding box center [69, 285] width 9 height 15
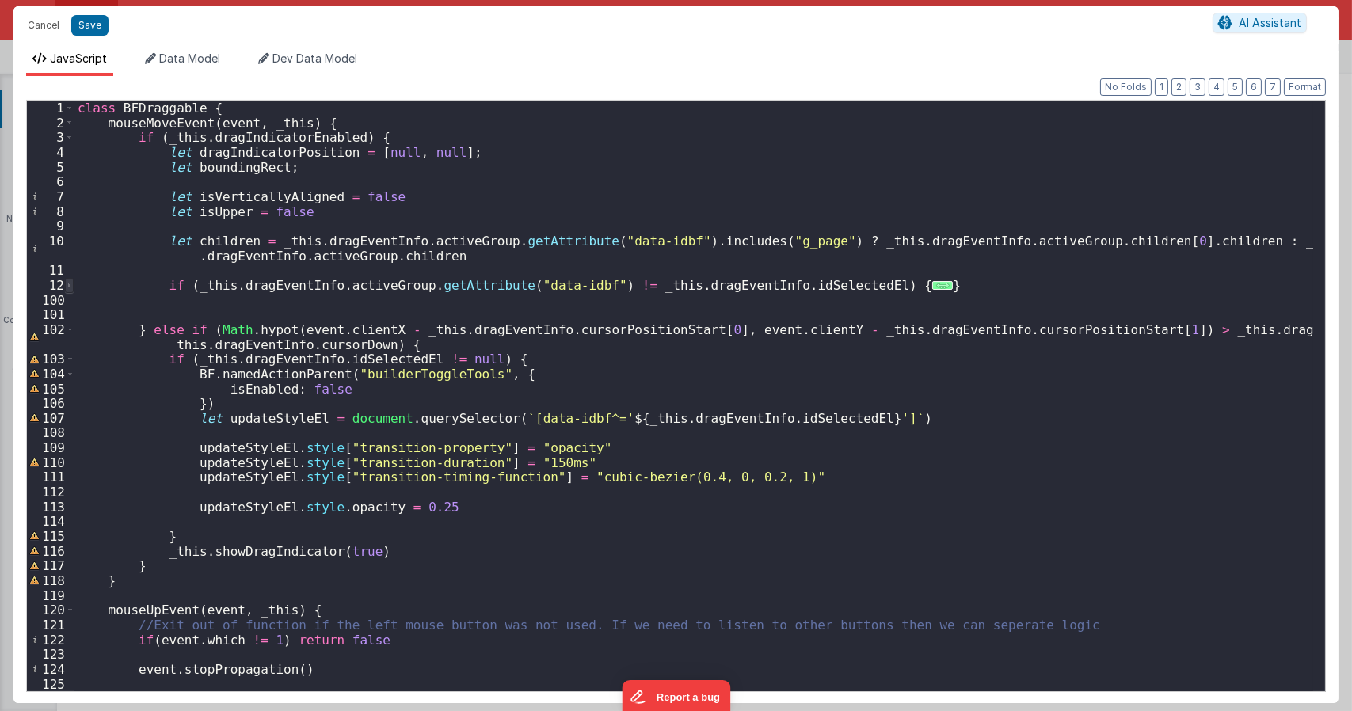
click at [67, 289] on span at bounding box center [69, 285] width 9 height 15
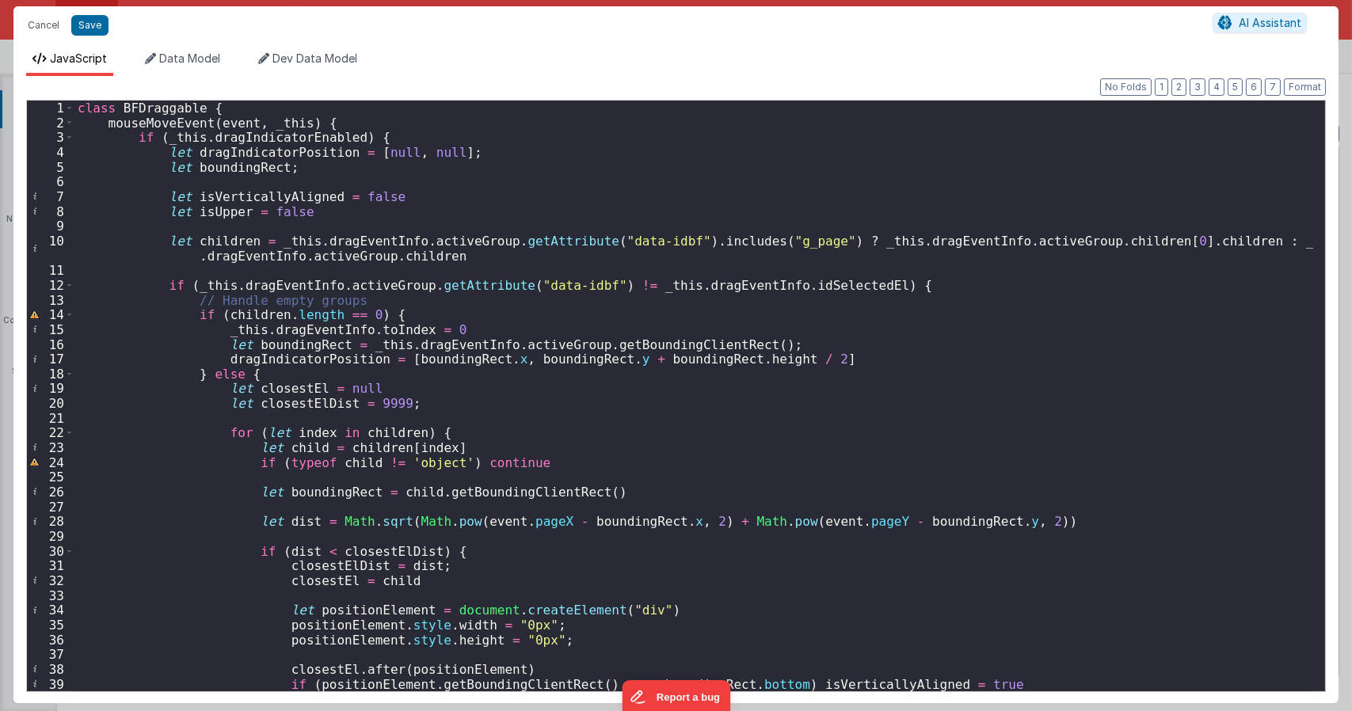
drag, startPoint x: 67, startPoint y: 289, endPoint x: 593, endPoint y: 257, distance: 527.5
click at [593, 257] on div "class BFDraggable { mouseMoveEvent ( event , _this ) { if ( _this . dragIndicat…" at bounding box center [693, 411] width 1238 height 620
click at [409, 269] on div "class BFDraggable { mouseMoveEvent ( event , _this ) { if ( _this . dragIndicat…" at bounding box center [693, 411] width 1238 height 620
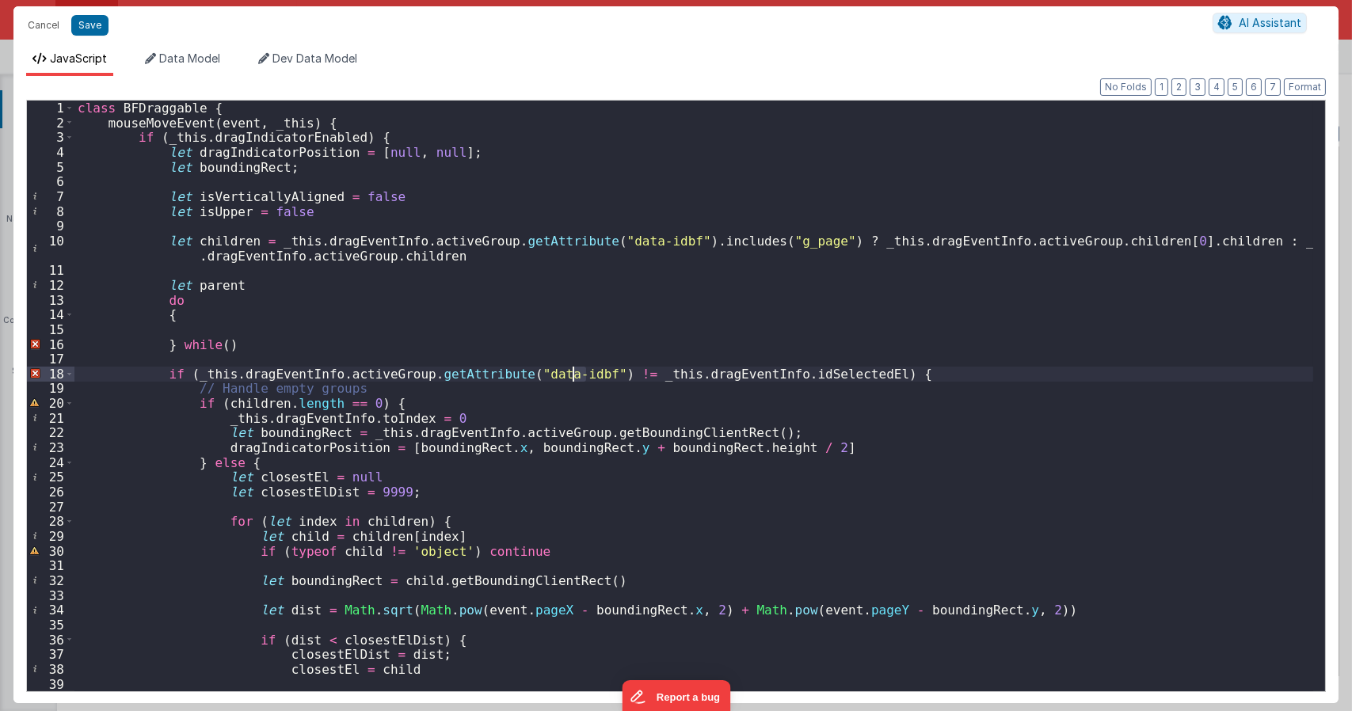
drag, startPoint x: 590, startPoint y: 376, endPoint x: 568, endPoint y: 375, distance: 22.2
click at [568, 376] on div "class BFDraggable { mouseMoveEvent ( event , _this ) { if ( _this . dragIndicat…" at bounding box center [693, 411] width 1238 height 620
click at [578, 374] on div "class BFDraggable { mouseMoveEvent ( event , _this ) { if ( _this . dragIndicat…" at bounding box center [693, 396] width 1238 height 591
drag, startPoint x: 584, startPoint y: 374, endPoint x: 191, endPoint y: 380, distance: 392.8
click at [191, 380] on div "class BFDraggable { mouseMoveEvent ( event , _this ) { if ( _this . dragIndicat…" at bounding box center [693, 411] width 1238 height 620
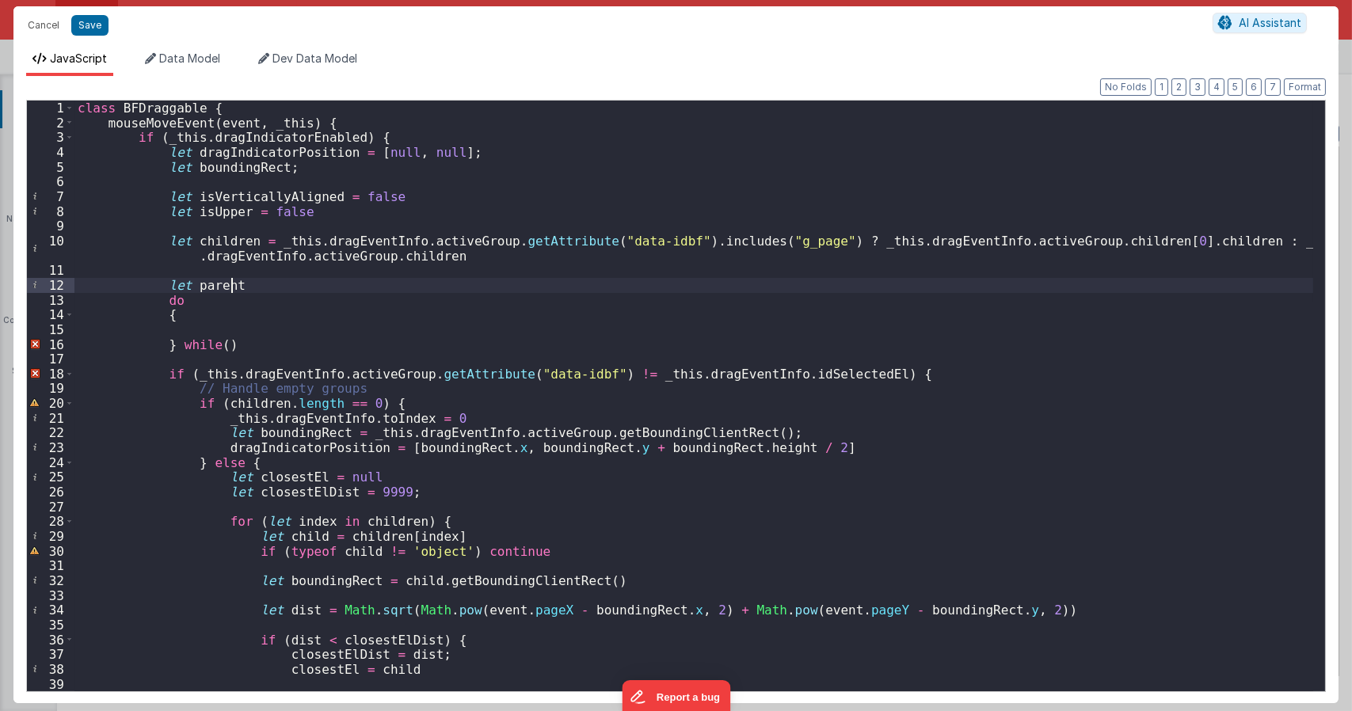
click at [257, 287] on div "class BFDraggable { mouseMoveEvent ( event , _this ) { if ( _this . dragIndicat…" at bounding box center [693, 411] width 1238 height 620
click at [231, 289] on div "class BFDraggable { mouseMoveEvent ( event , _this ) { if ( _this . dragIndicat…" at bounding box center [693, 411] width 1238 height 620
click at [217, 287] on div "class BFDraggable { mouseMoveEvent ( event , _this ) { if ( _this . dragIndicat…" at bounding box center [693, 411] width 1238 height 620
click at [226, 344] on div "class BFDraggable { mouseMoveEvent ( event , _this ) { if ( _this . dragIndicat…" at bounding box center [693, 411] width 1238 height 620
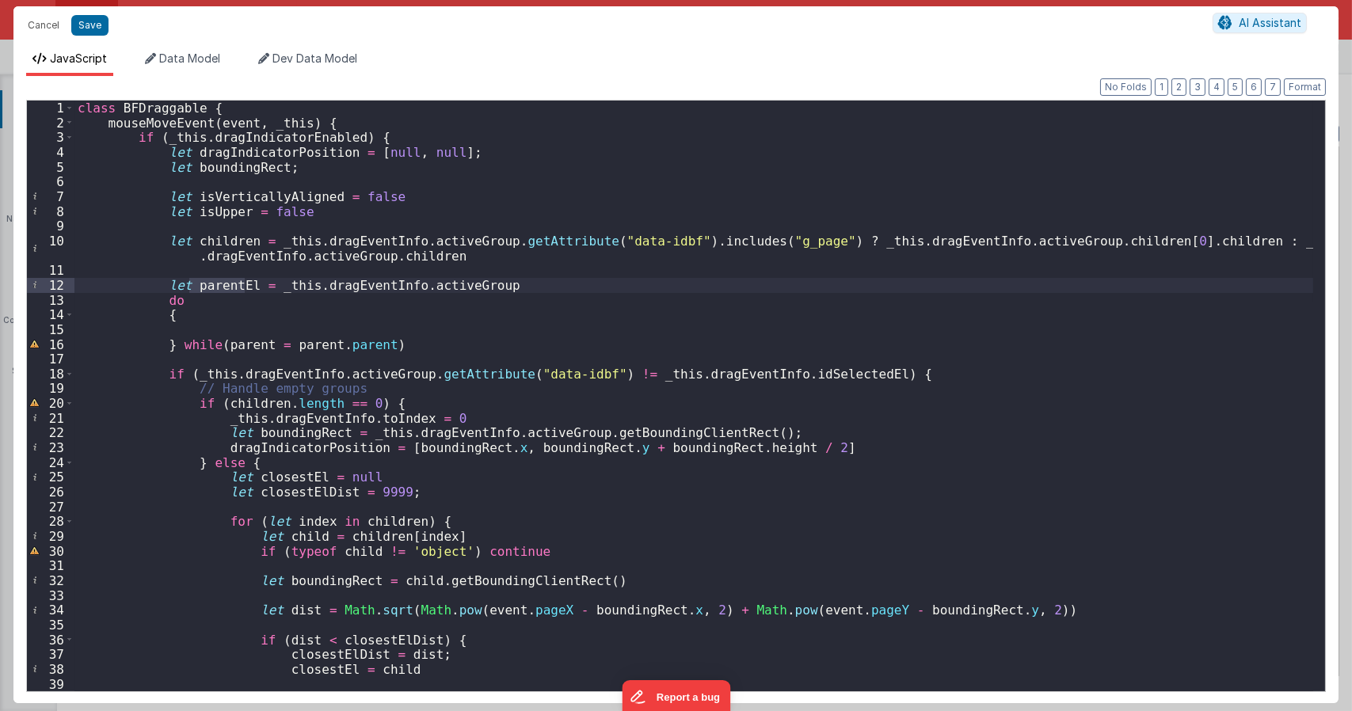
click at [226, 344] on div "class BFDraggable { mouseMoveEvent ( event , _this ) { if ( _this . dragIndicat…" at bounding box center [693, 411] width 1238 height 620
click at [371, 341] on div "class BFDraggable { mouseMoveEvent ( event , _this ) { if ( _this . dragIndicat…" at bounding box center [693, 411] width 1238 height 620
click at [329, 344] on div "class BFDraggable { mouseMoveEvent ( event , _this ) { if ( _this . dragIndicat…" at bounding box center [693, 411] width 1238 height 620
click at [371, 294] on div "class BFDraggable { mouseMoveEvent ( event , _this ) { if ( _this . dragIndicat…" at bounding box center [693, 411] width 1238 height 620
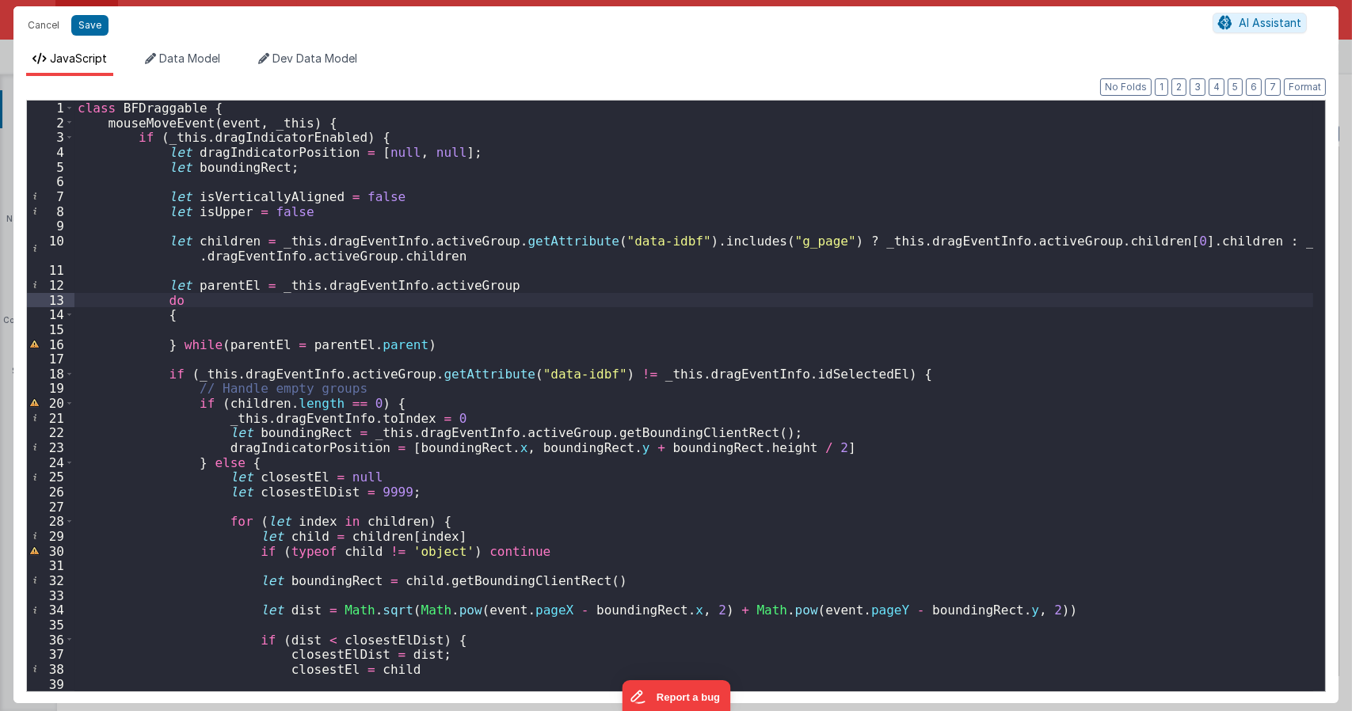
click at [214, 314] on div "class BFDraggable { mouseMoveEvent ( event , _this ) { if ( _this . dragIndicat…" at bounding box center [693, 411] width 1238 height 620
click at [218, 323] on div "class BFDraggable { mouseMoveEvent ( event , _this ) { if ( _this . dragIndicat…" at bounding box center [693, 411] width 1238 height 620
click at [495, 288] on div "class BFDraggable { mouseMoveEvent ( event , _this ) { if ( _this . dragIndicat…" at bounding box center [693, 411] width 1238 height 620
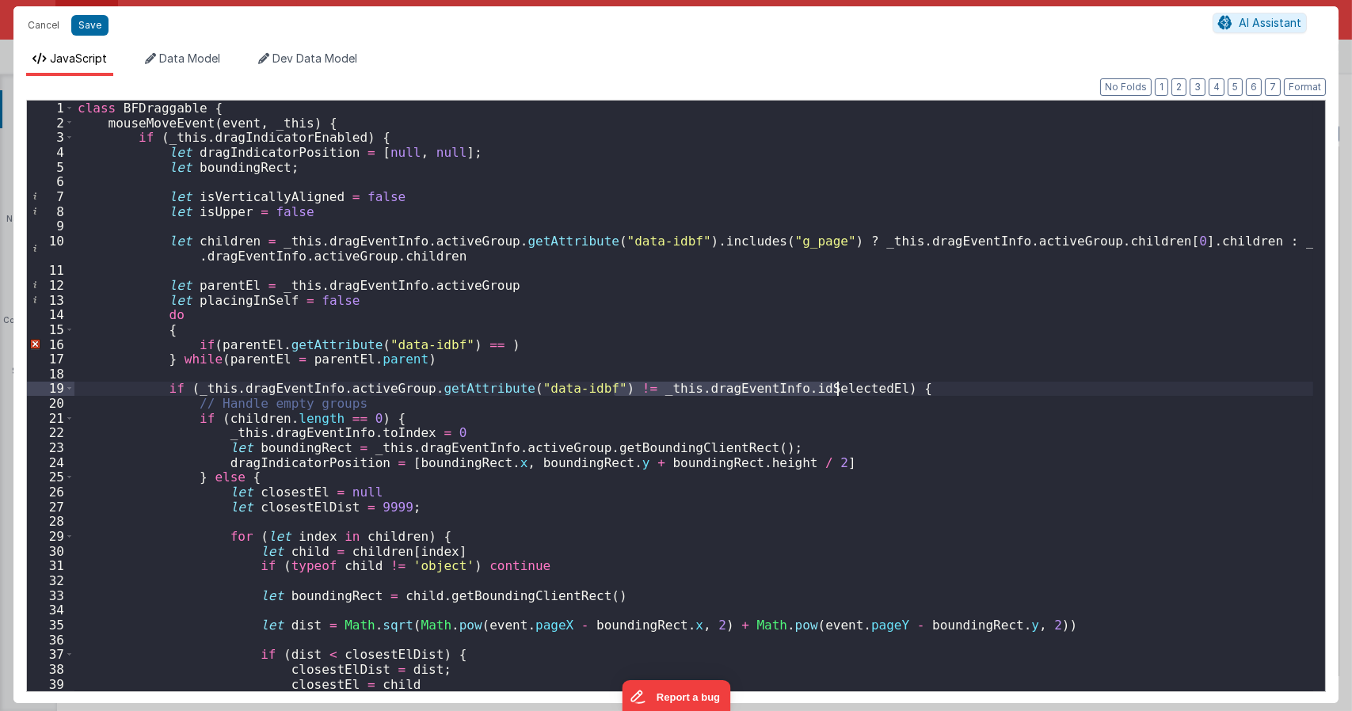
drag, startPoint x: 614, startPoint y: 393, endPoint x: 835, endPoint y: 388, distance: 221.0
click at [835, 388] on div "class BFDraggable { mouseMoveEvent ( event , _this ) { if ( _this . dragIndicat…" at bounding box center [693, 411] width 1238 height 620
click at [473, 344] on div "class BFDraggable { mouseMoveEvent ( event , _this ) { if ( _this . dragIndicat…" at bounding box center [693, 411] width 1238 height 620
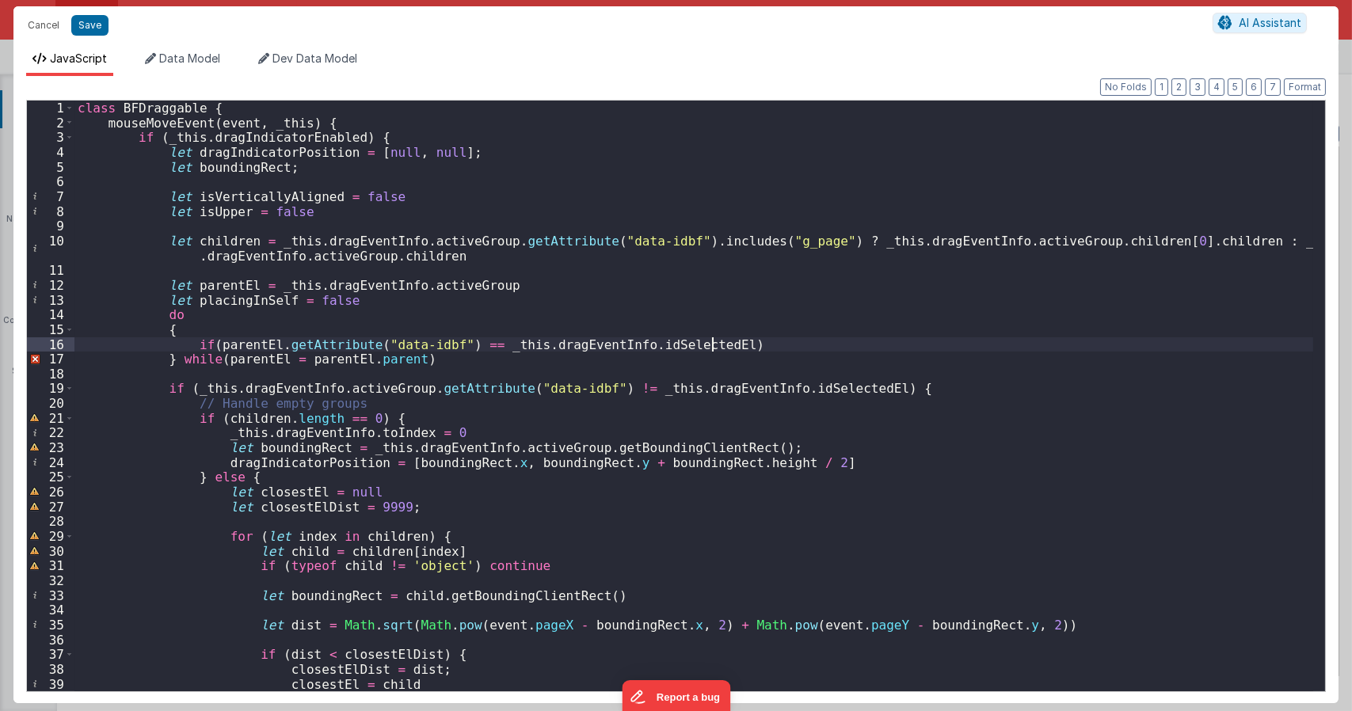
click at [719, 339] on div "class BFDraggable { mouseMoveEvent ( event , _this ) { if ( _this . dragIndicat…" at bounding box center [693, 411] width 1238 height 620
click at [219, 301] on div "class BFDraggable { mouseMoveEvent ( event , _this ) { if ( _this . dragIndicat…" at bounding box center [693, 411] width 1238 height 620
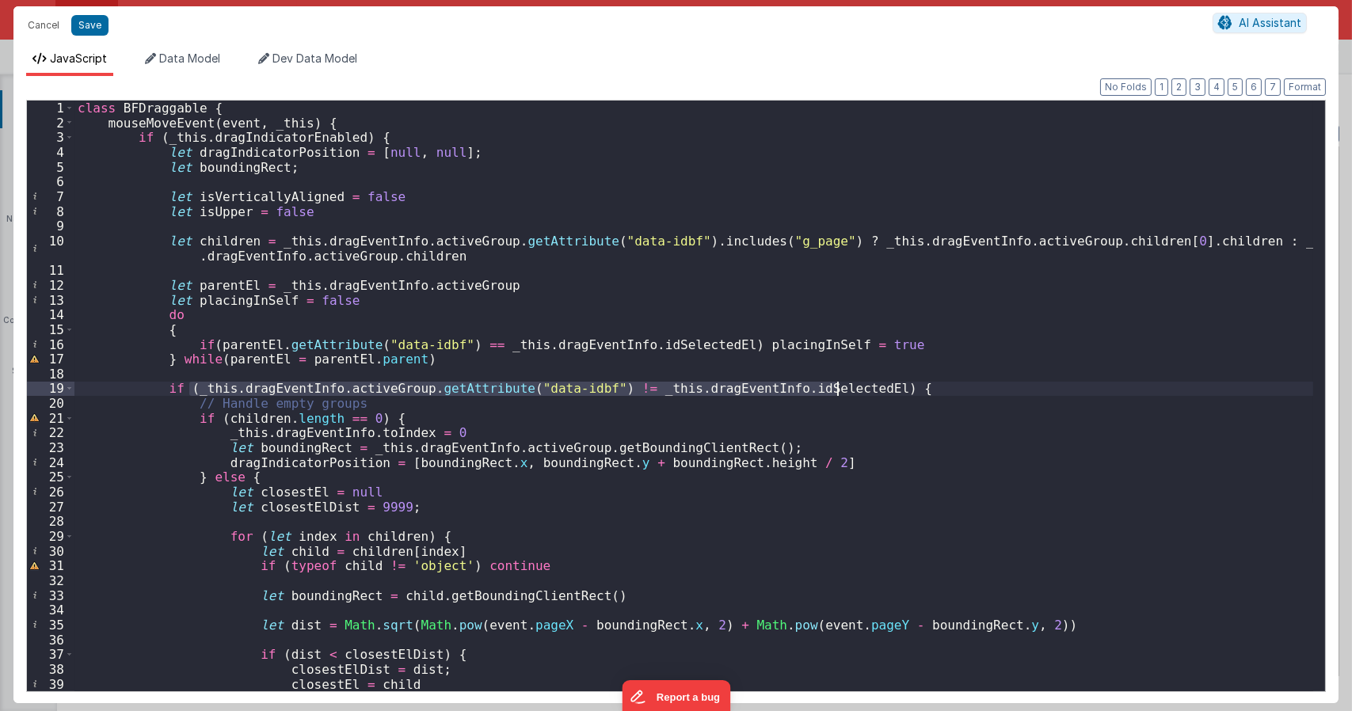
drag, startPoint x: 190, startPoint y: 389, endPoint x: 837, endPoint y: 388, distance: 646.9
click at [837, 388] on div "class BFDraggable { mouseMoveEvent ( event , _this ) { if ( _this . dragIndicat…" at bounding box center [693, 411] width 1238 height 620
paste textarea
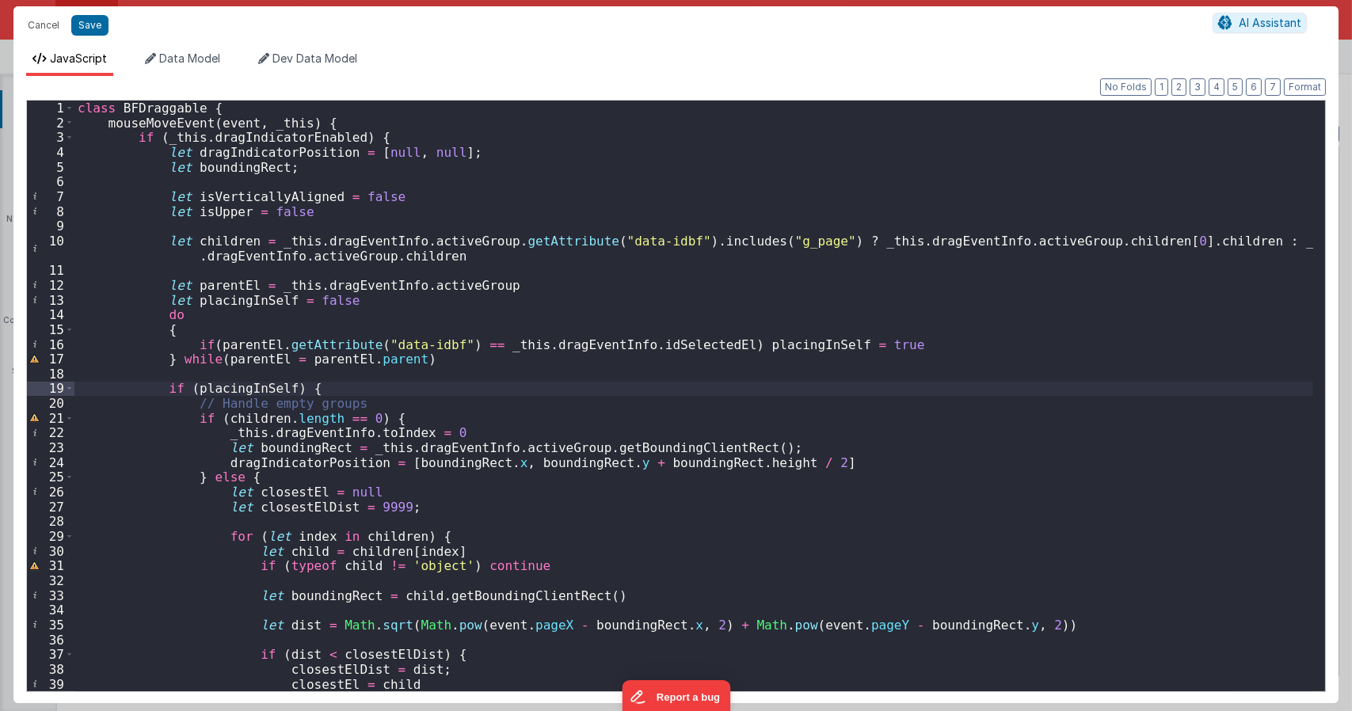
click at [190, 388] on div "class BFDraggable { mouseMoveEvent ( event , _this ) { if ( _this . dragIndicat…" at bounding box center [693, 411] width 1238 height 620
click at [438, 364] on div "class BFDraggable { mouseMoveEvent ( event , _this ) { if ( _this . dragIndicat…" at bounding box center [693, 411] width 1238 height 620
click at [239, 275] on div "class BFDraggable { mouseMoveEvent ( event , _this ) { if ( _this . dragIndicat…" at bounding box center [693, 411] width 1238 height 620
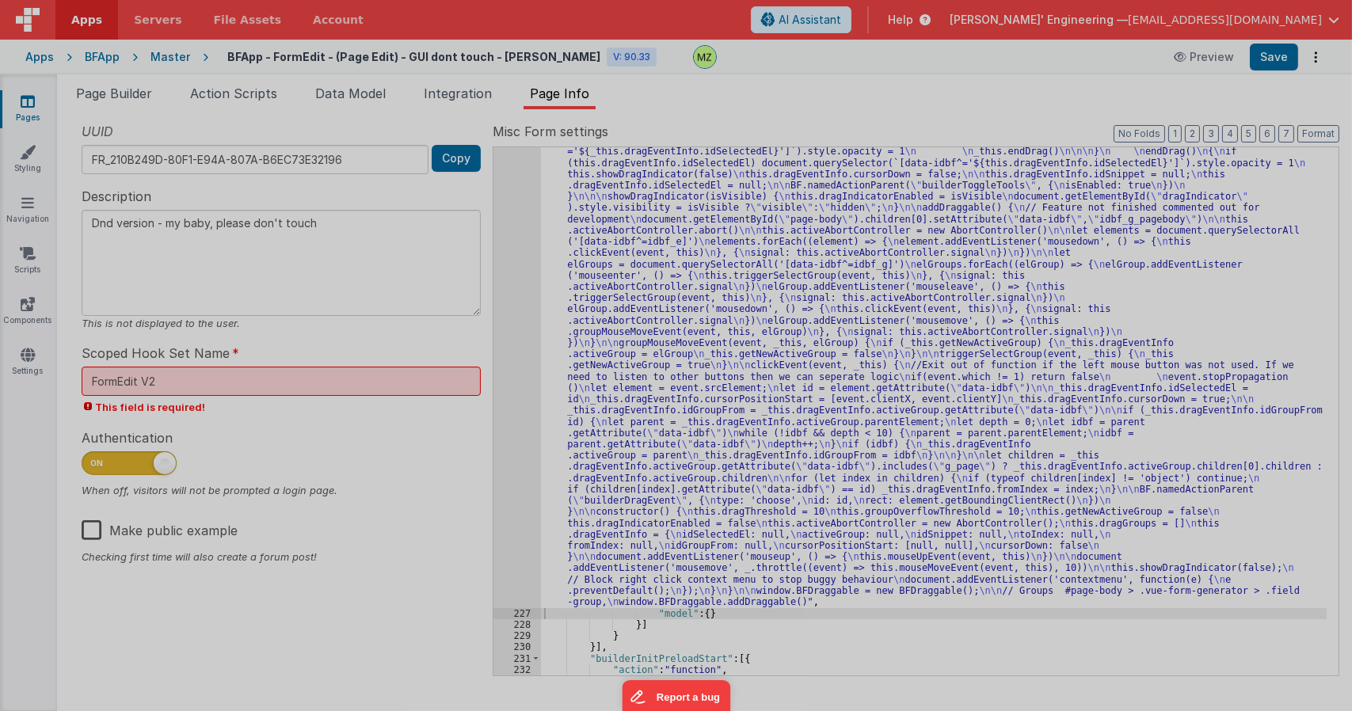
type textarea "Dnd version - my baby, please don't touch"
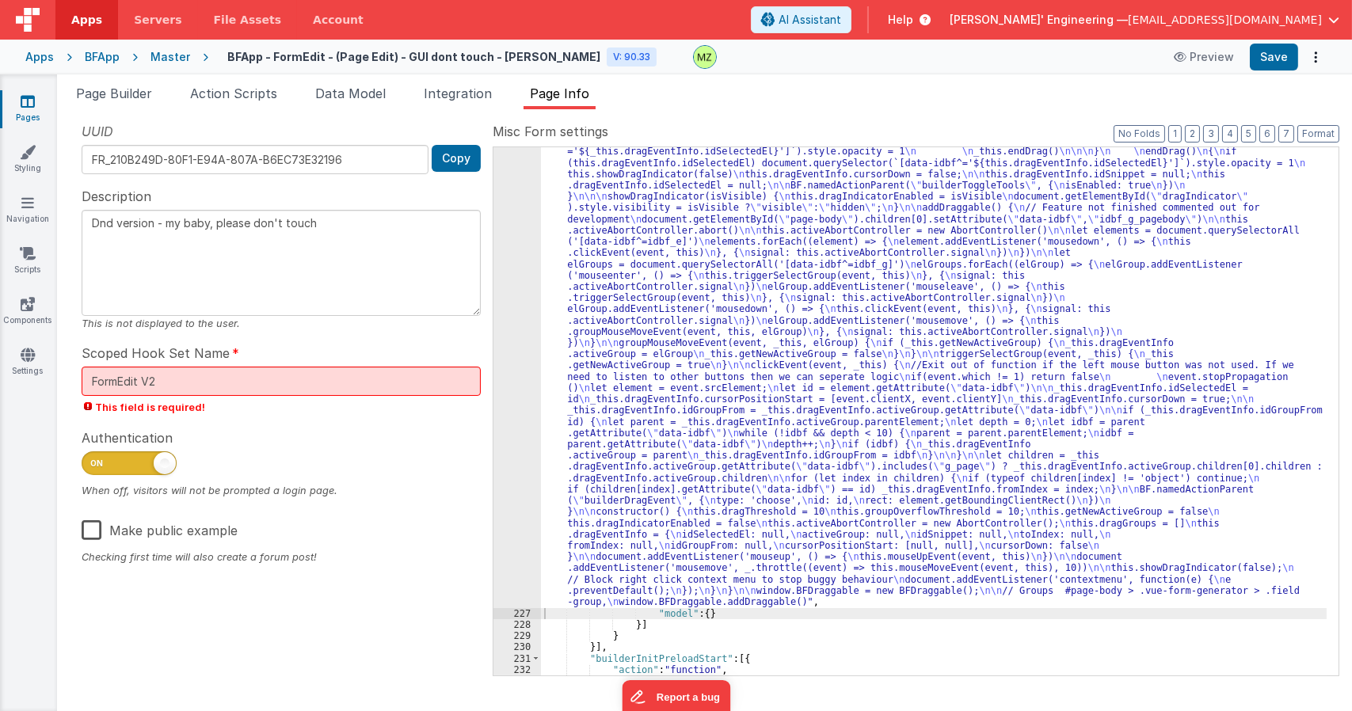
click at [646, 285] on div ""function" : "class BFDraggable { \n mouseMoveEvent(event, _this) { \n if (_thi…" at bounding box center [933, 303] width 785 height 1823
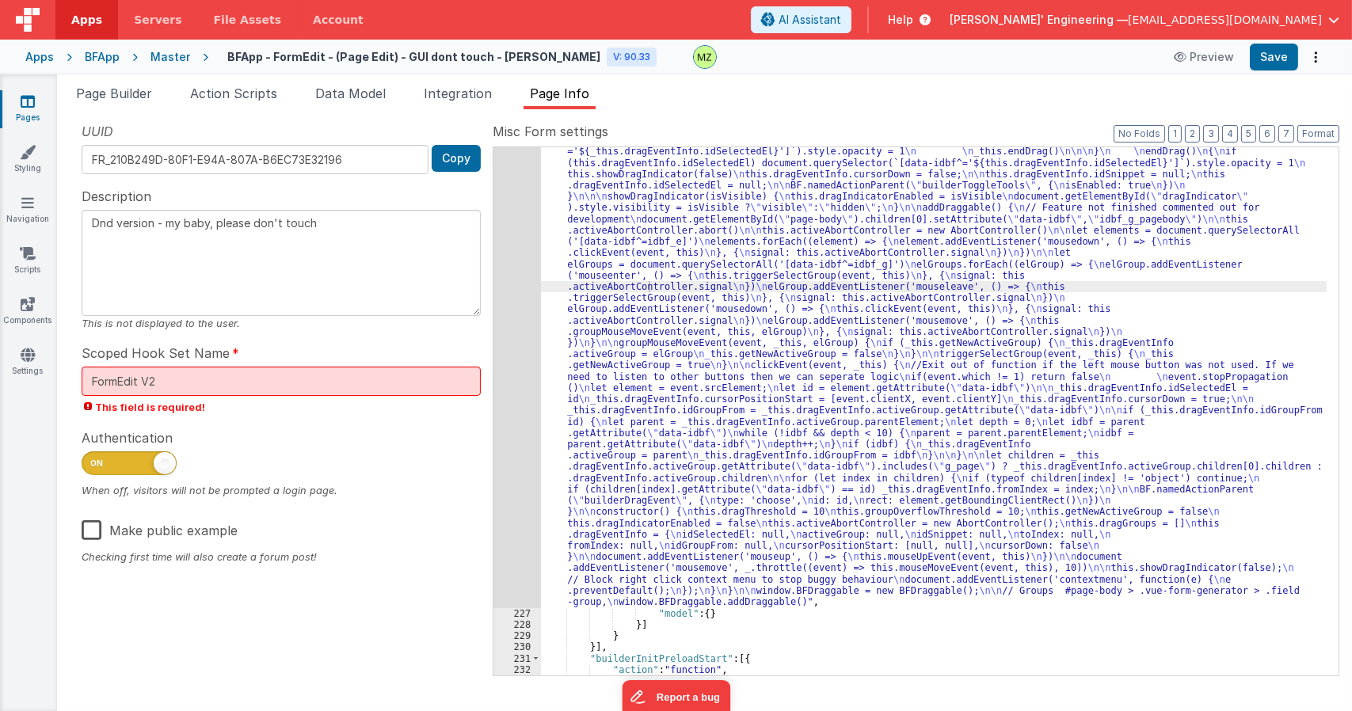
click at [819, 284] on div ""function" : "class BFDraggable { \n mouseMoveEvent(event, _this) { \n if (_thi…" at bounding box center [933, 303] width 785 height 1823
click at [533, 239] on div "226" at bounding box center [517, 0] width 48 height 1216
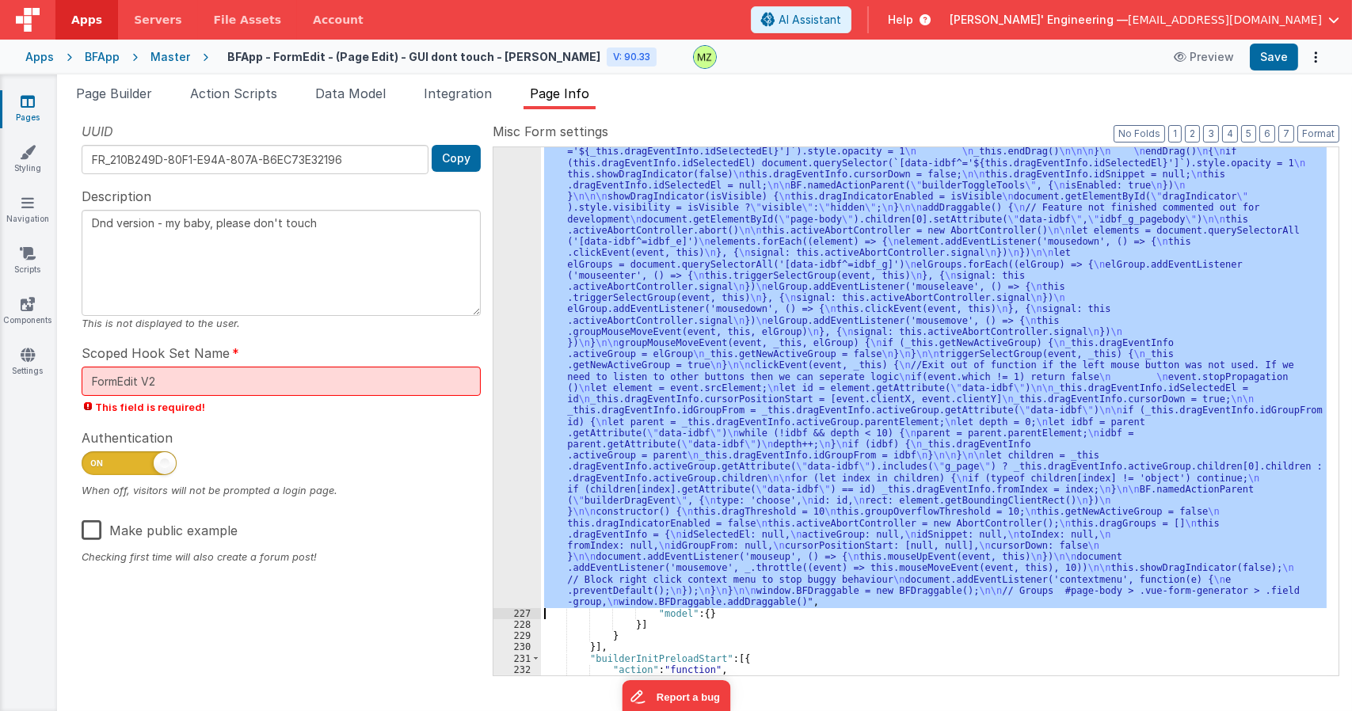
click at [527, 231] on div "226" at bounding box center [517, 0] width 48 height 1216
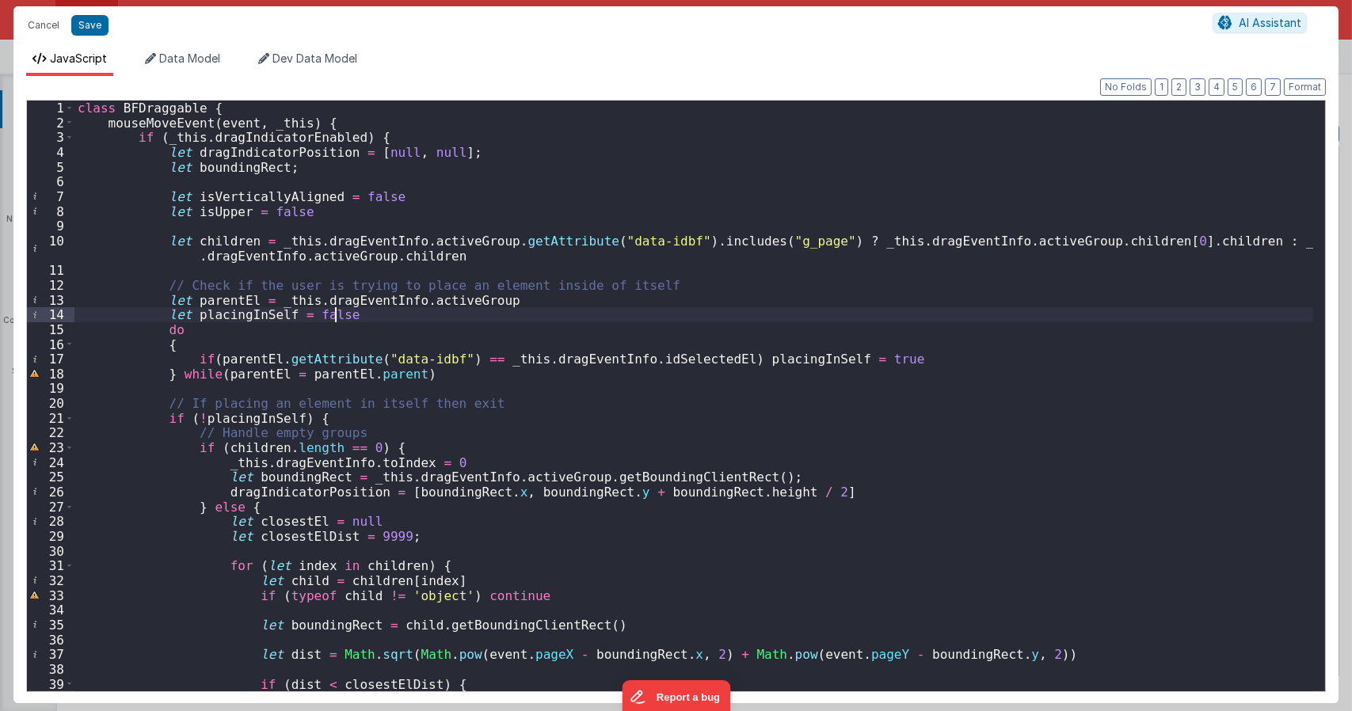
click at [344, 316] on div "class BFDraggable { mouseMoveEvent ( event , _this ) { if ( _this . dragIndicat…" at bounding box center [693, 411] width 1238 height 620
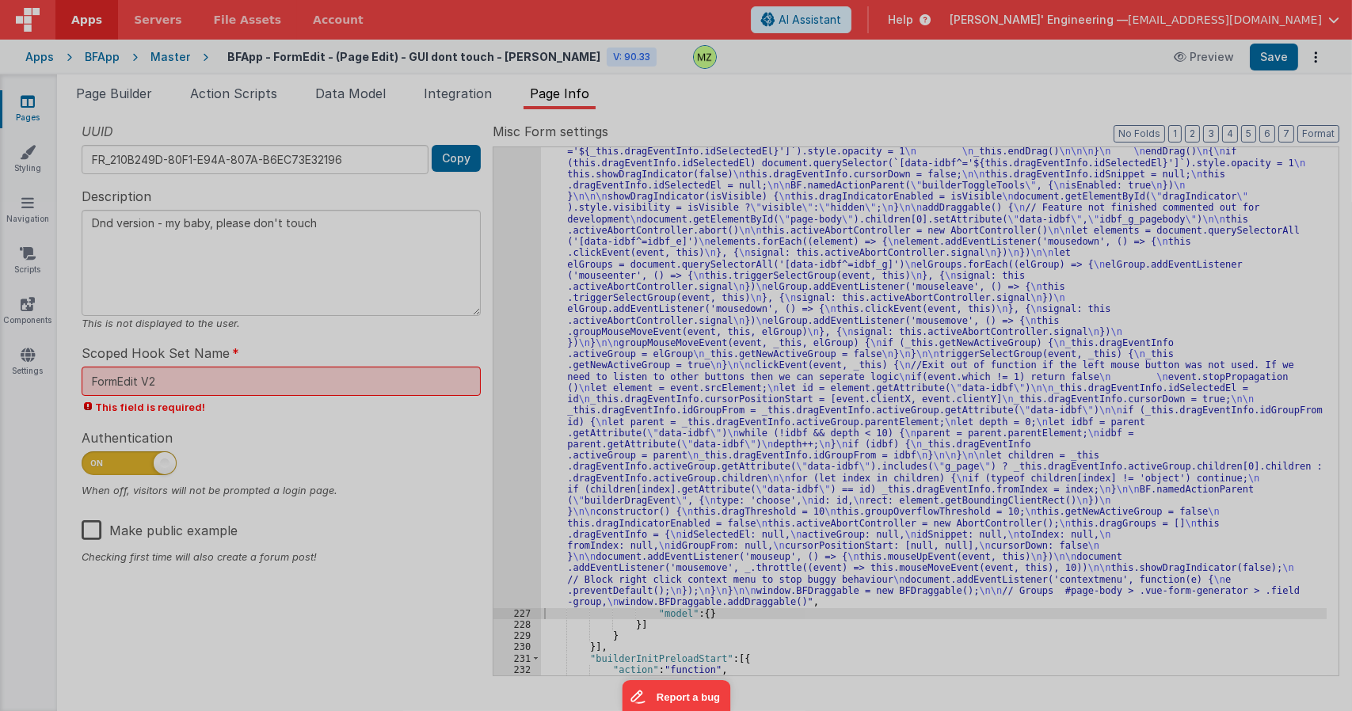
type textarea "Dnd version - my baby, please don't touch"
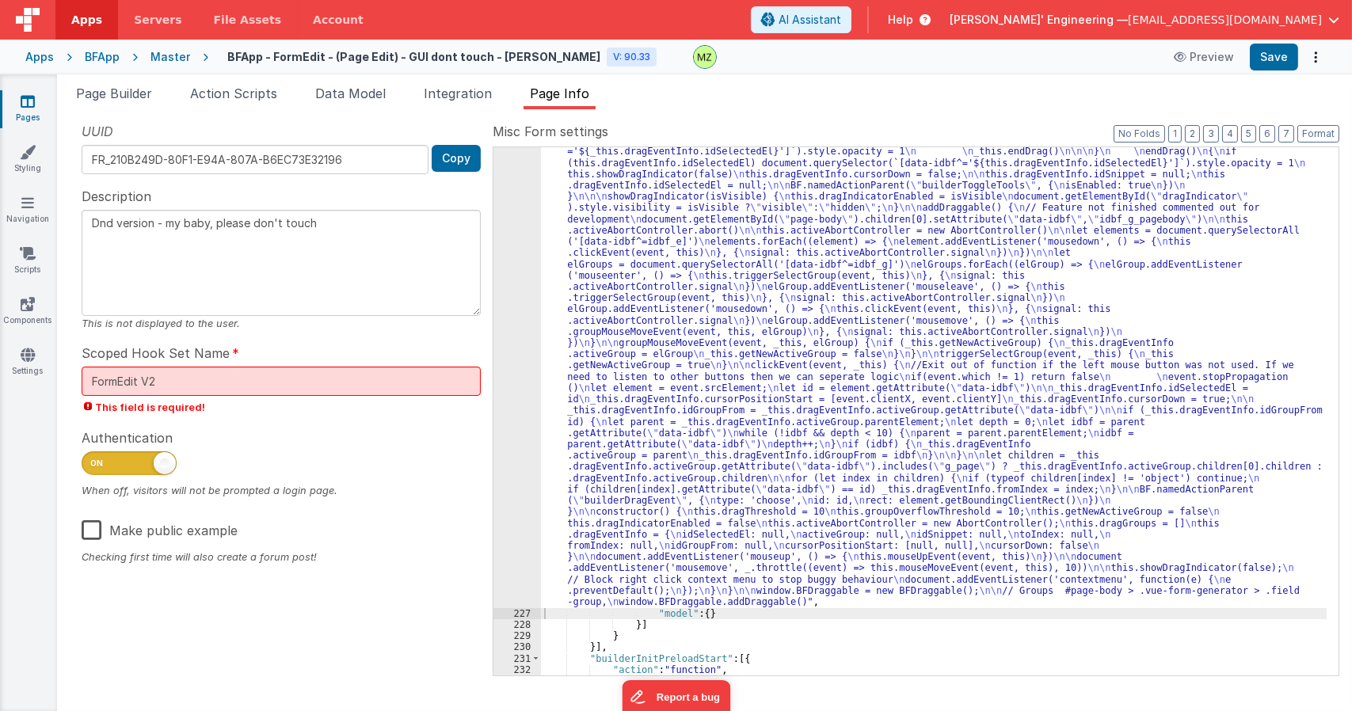
drag, startPoint x: 643, startPoint y: 260, endPoint x: 620, endPoint y: 254, distance: 23.6
click at [644, 260] on div ""function" : "class BFDraggable { \n mouseMoveEvent(event, _this) { \n if (_thi…" at bounding box center [933, 303] width 785 height 1823
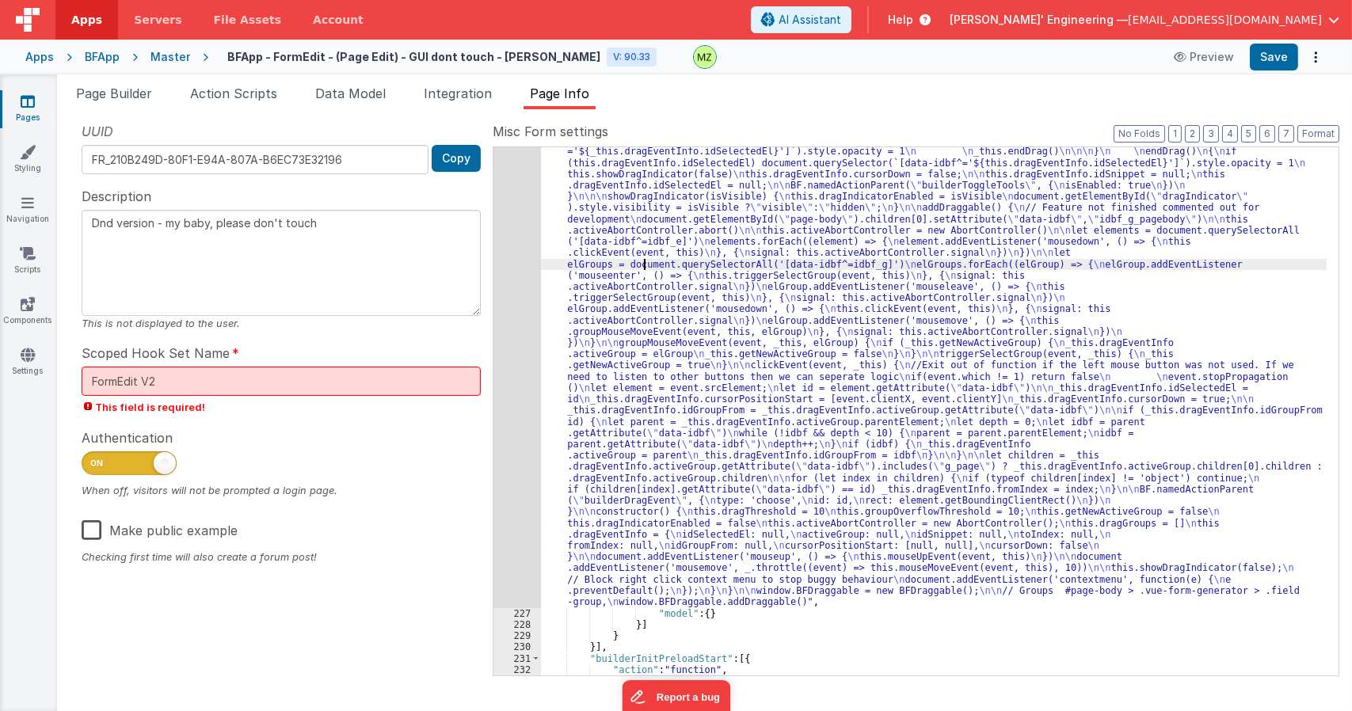
click at [534, 242] on div "226" at bounding box center [517, 0] width 48 height 1216
click at [519, 244] on div "226" at bounding box center [517, 0] width 48 height 1216
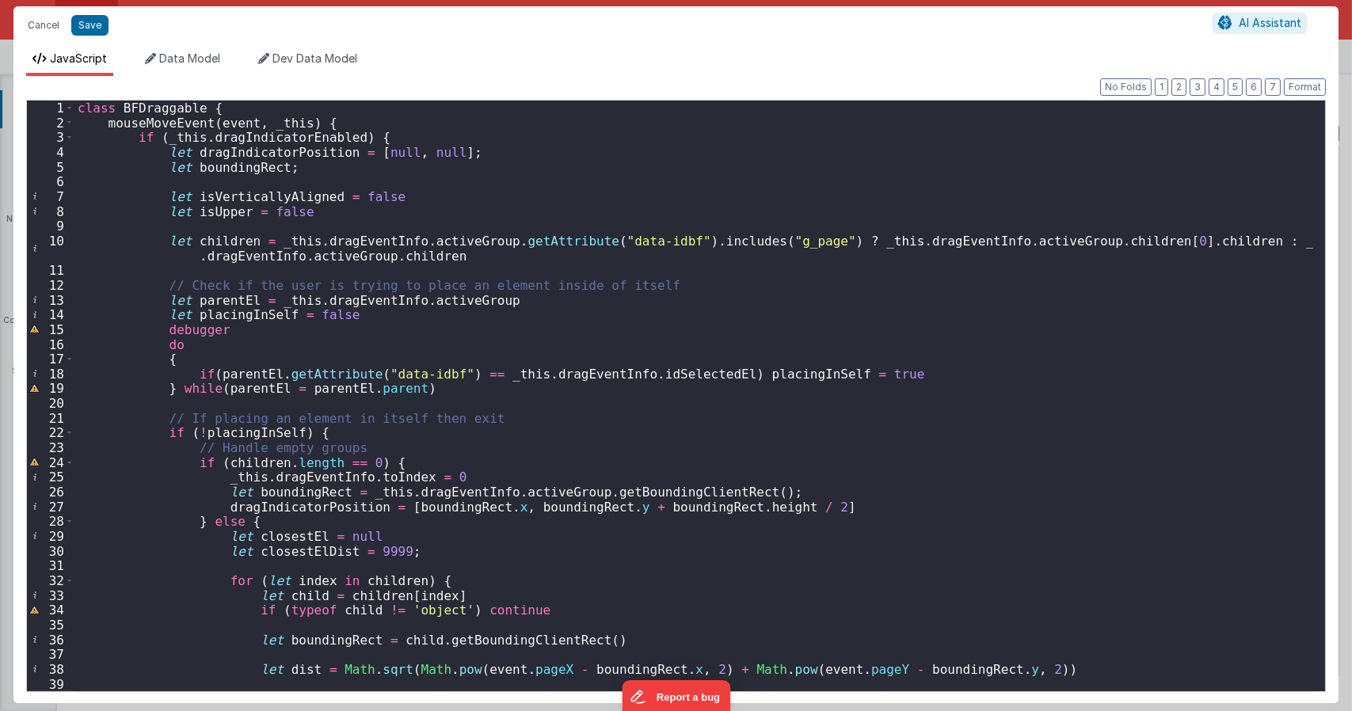
click at [443, 358] on div "class BFDraggable { mouseMoveEvent ( event , _this ) { if ( _this . dragIndicat…" at bounding box center [693, 411] width 1238 height 620
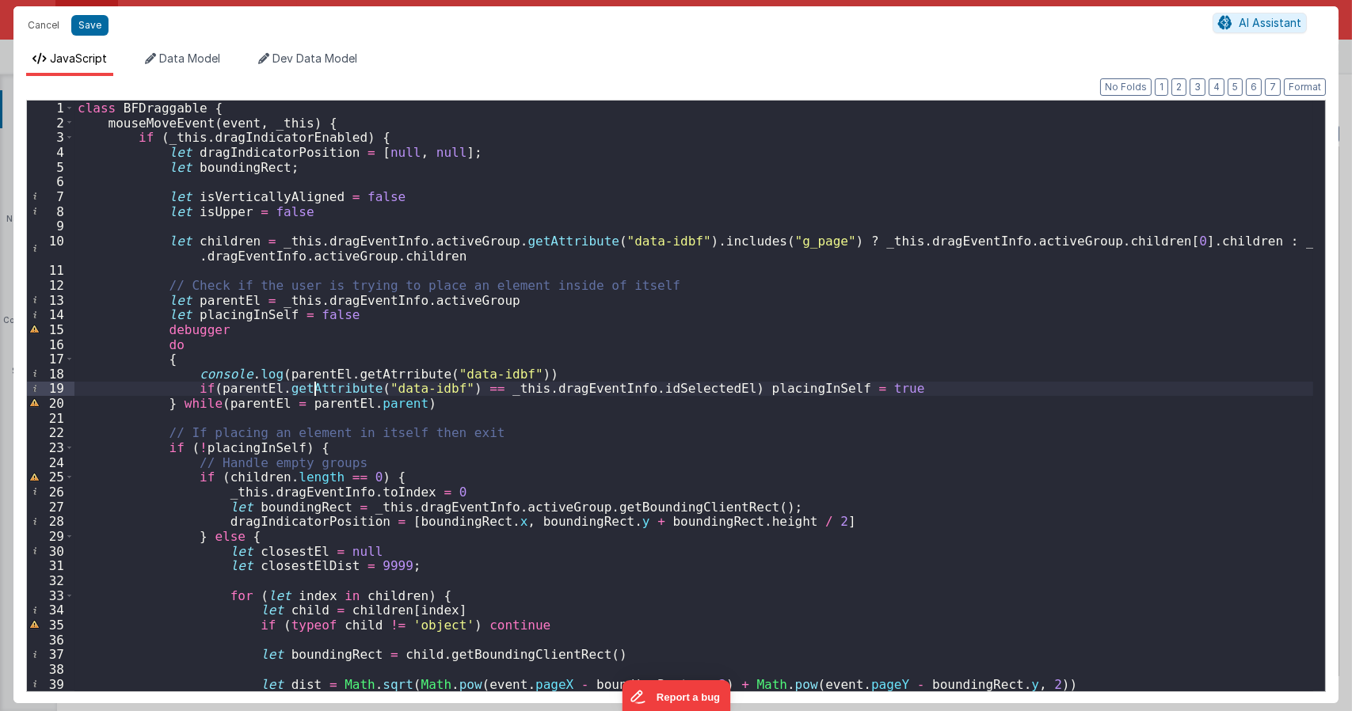
click at [311, 386] on div "class BFDraggable { mouseMoveEvent ( event , _this ) { if ( _this . dragIndicat…" at bounding box center [693, 411] width 1238 height 620
click at [388, 370] on div "class BFDraggable { mouseMoveEvent ( event , _this ) { if ( _this . dragIndicat…" at bounding box center [693, 411] width 1238 height 620
click at [450, 413] on div "class BFDraggable { mouseMoveEvent ( event , _this ) { if ( _this . dragIndicat…" at bounding box center [693, 411] width 1238 height 620
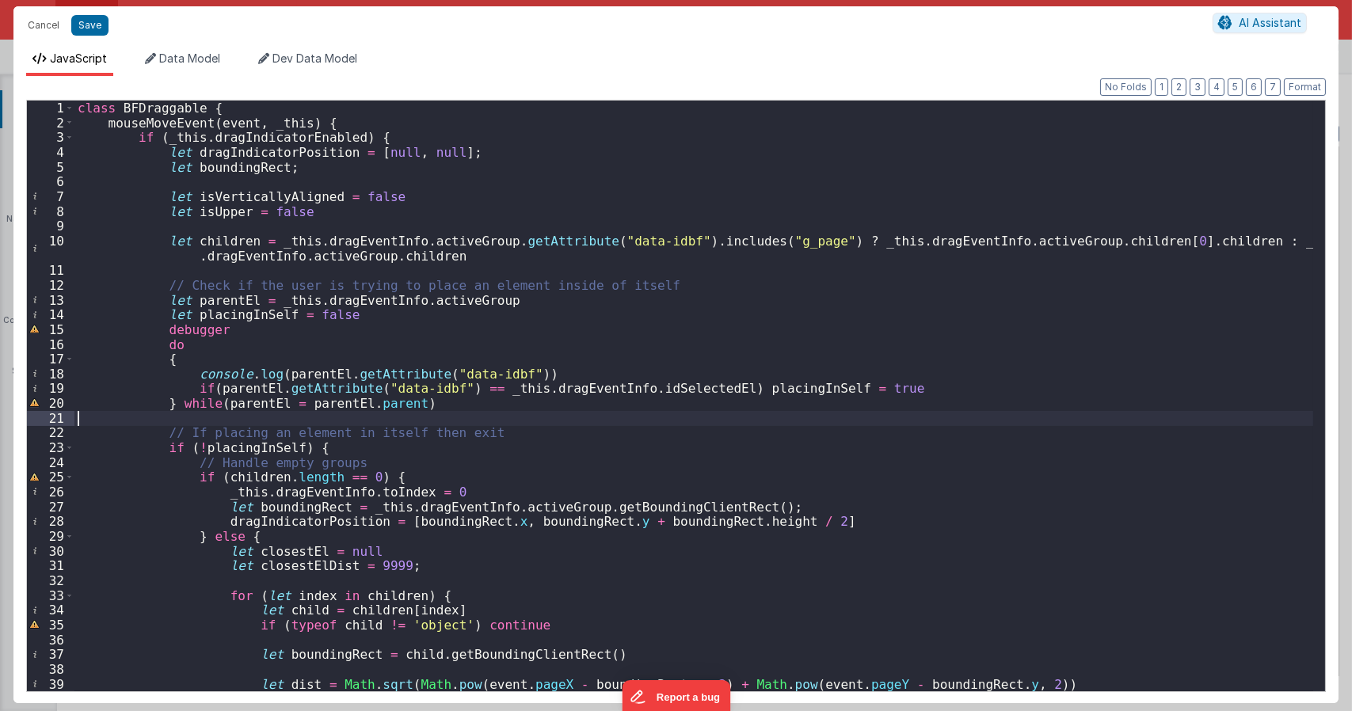
type textarea "Dnd version - my baby, please don't touch"
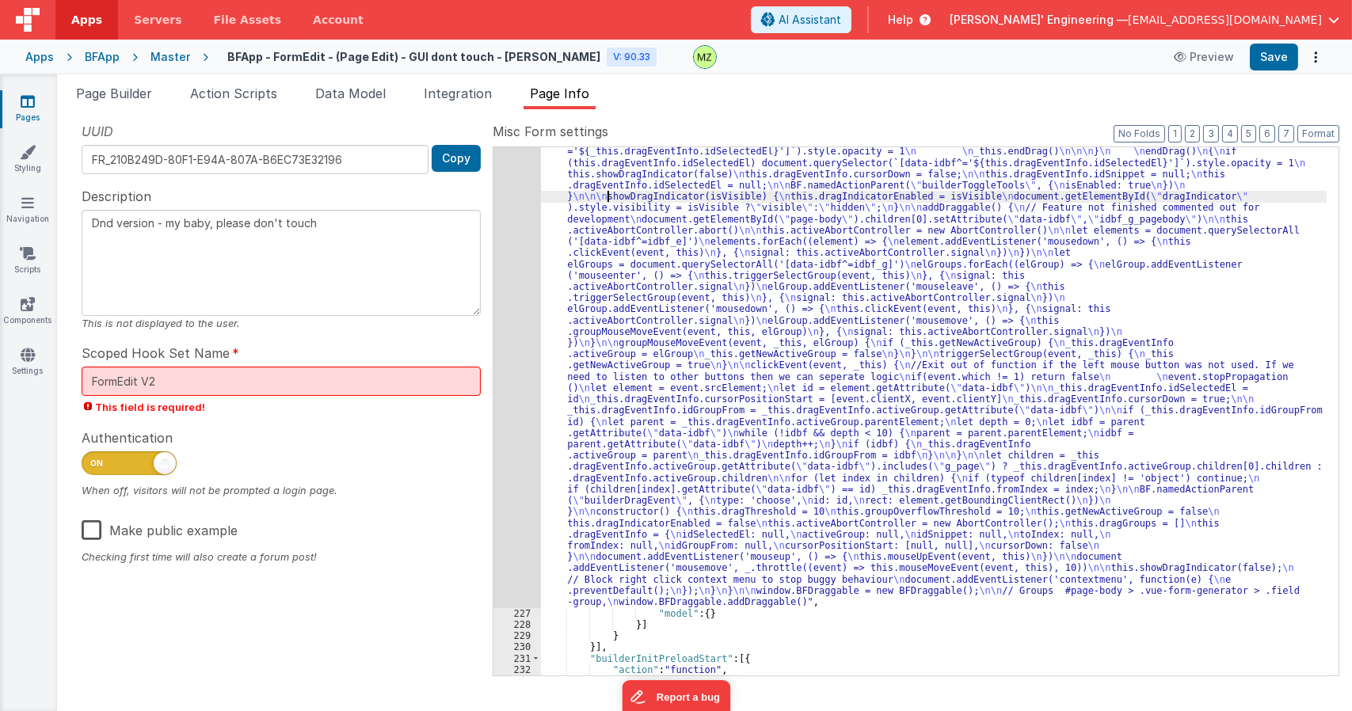
click at [605, 193] on div ""function" : "class BFDraggable { \n mouseMoveEvent(event, _this) { \n if (_thi…" at bounding box center [933, 303] width 785 height 1823
click at [514, 192] on div "226" at bounding box center [517, 0] width 48 height 1216
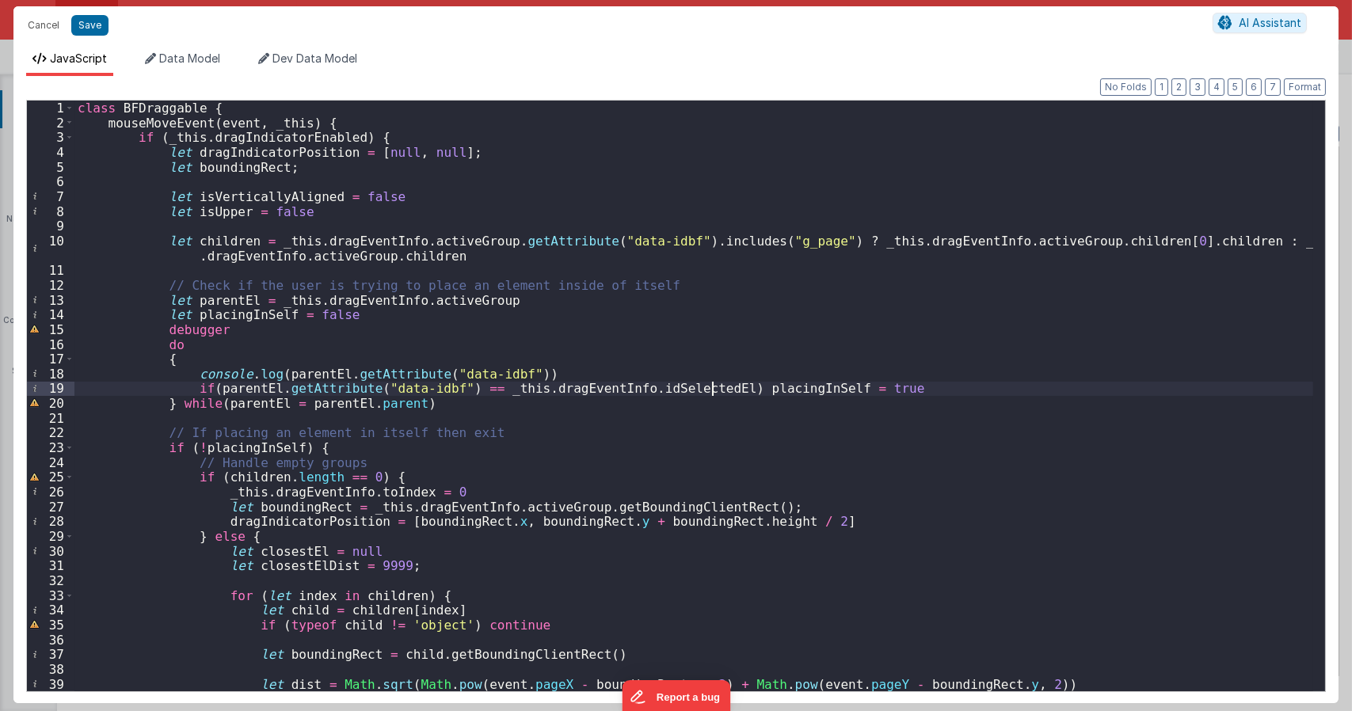
click at [713, 391] on div "class BFDraggable { mouseMoveEvent ( event , _this ) { if ( _this . dragIndicat…" at bounding box center [693, 411] width 1238 height 620
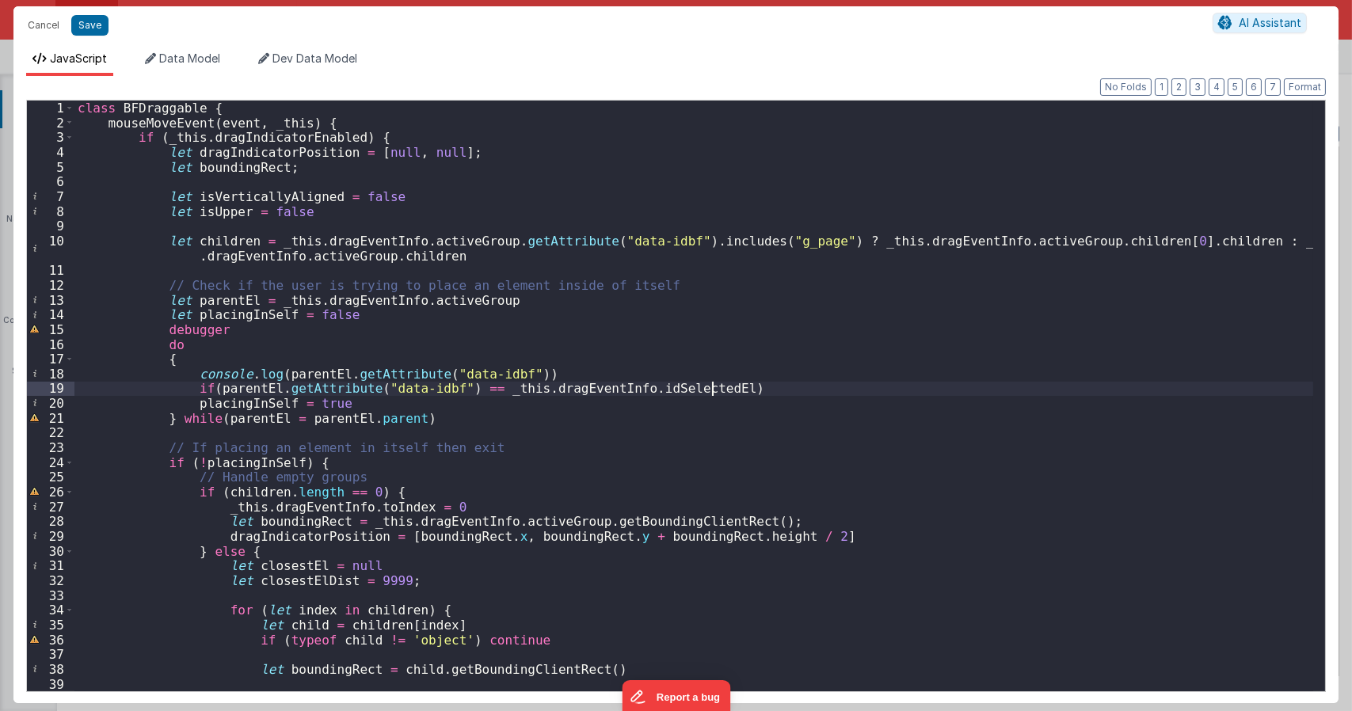
click at [740, 389] on div "class BFDraggable { mouseMoveEvent ( event , _this ) { if ( _this . dragIndicat…" at bounding box center [693, 411] width 1238 height 620
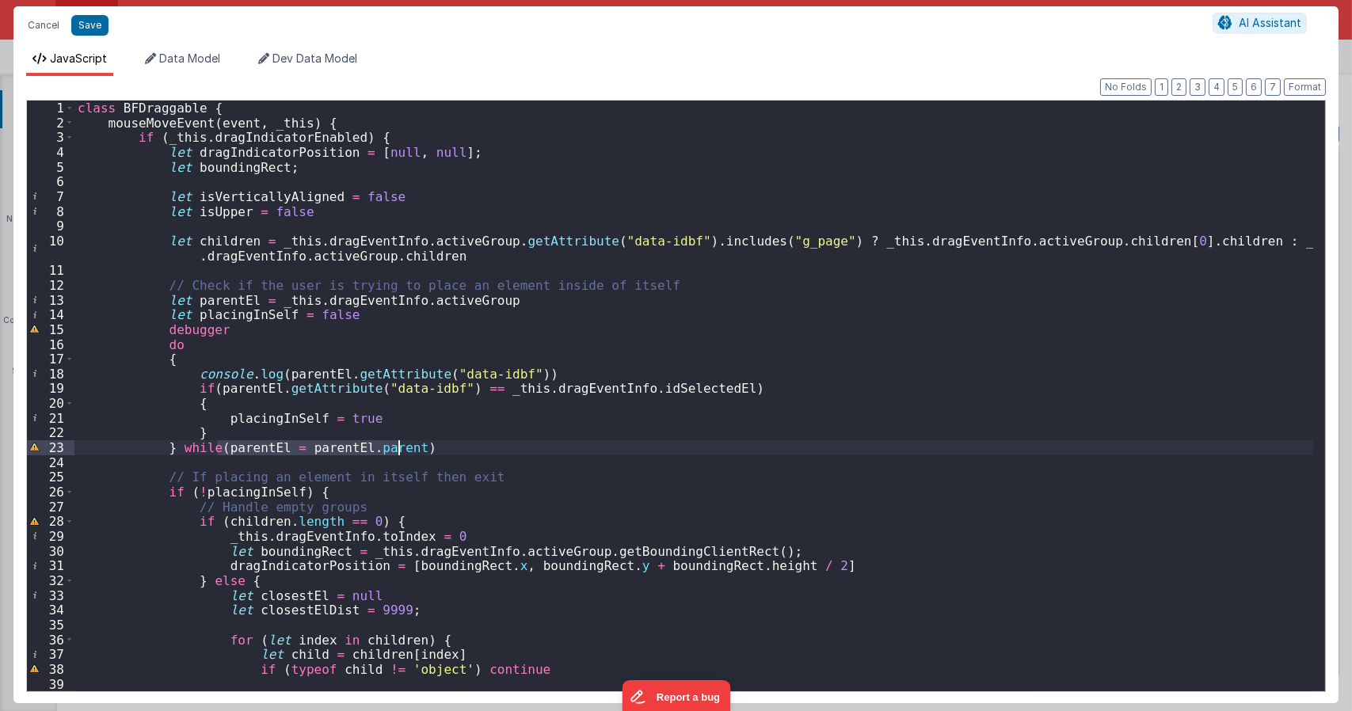
drag, startPoint x: 215, startPoint y: 449, endPoint x: 397, endPoint y: 449, distance: 182.1
click at [397, 449] on div "class BFDraggable { mouseMoveEvent ( event , _this ) { if ( _this . dragIndicat…" at bounding box center [693, 411] width 1238 height 620
click at [458, 441] on div "class BFDraggable { mouseMoveEvent ( event , _this ) { if ( _this . dragIndicat…" at bounding box center [693, 411] width 1238 height 620
drag, startPoint x: 216, startPoint y: 447, endPoint x: 396, endPoint y: 447, distance: 179.7
click at [396, 447] on div "class BFDraggable { mouseMoveEvent ( event , _this ) { if ( _this . dragIndicat…" at bounding box center [693, 411] width 1238 height 620
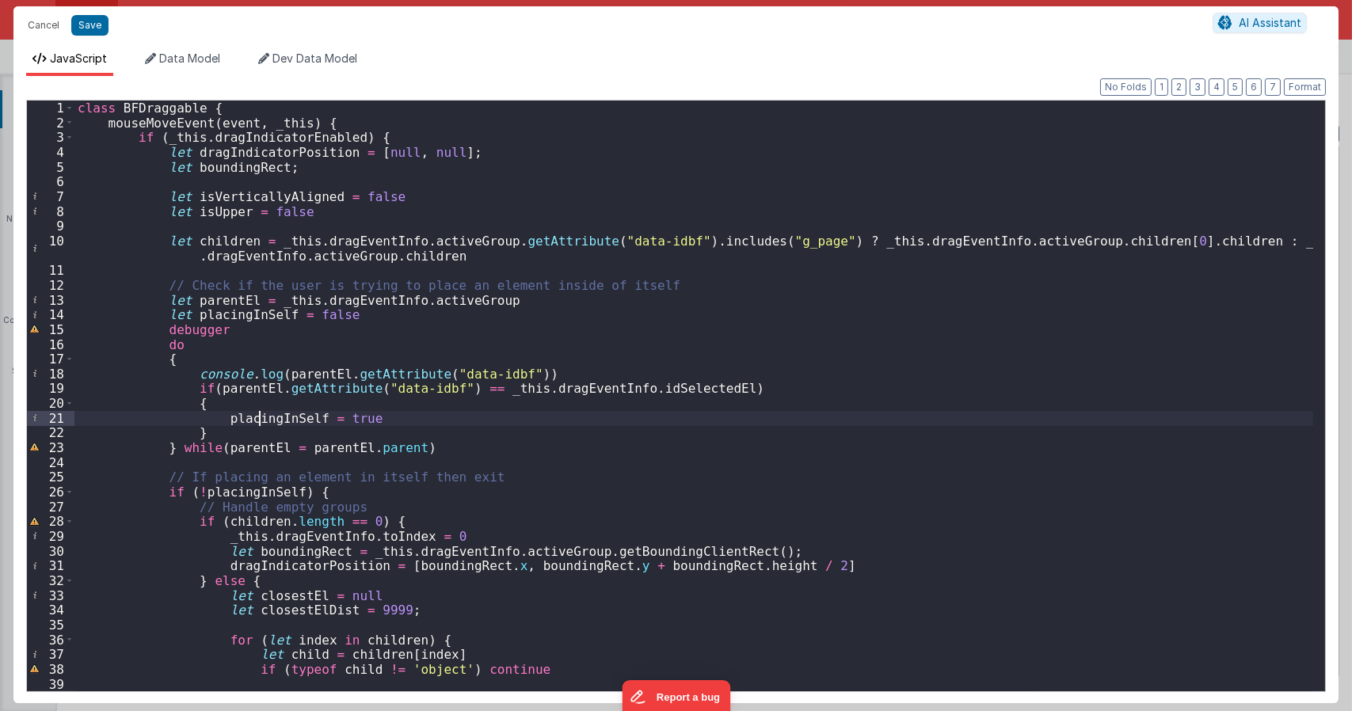
click at [258, 423] on div "class BFDraggable { mouseMoveEvent ( event , _this ) { if ( _this . dragIndicat…" at bounding box center [693, 411] width 1238 height 620
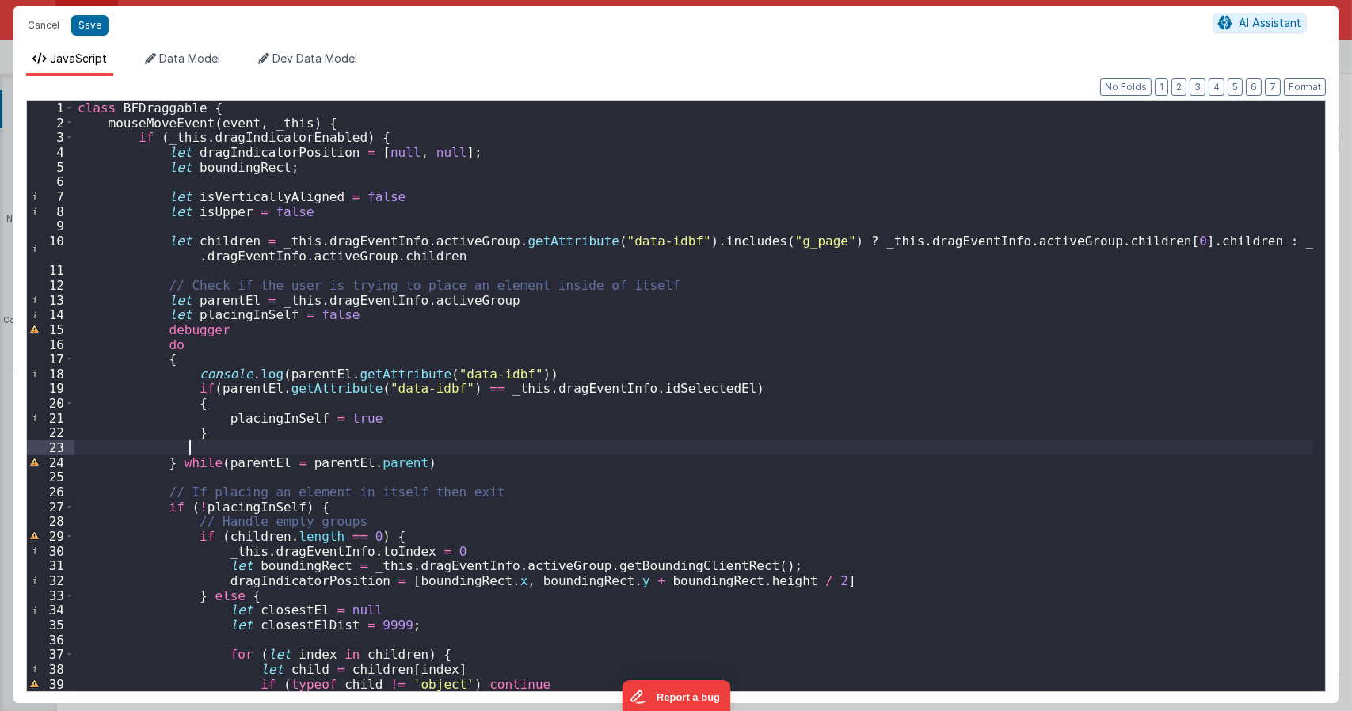
paste textarea
click at [399, 413] on div "class BFDraggable { mouseMoveEvent ( event , _this ) { if ( _this . dragIndicat…" at bounding box center [693, 411] width 1238 height 620
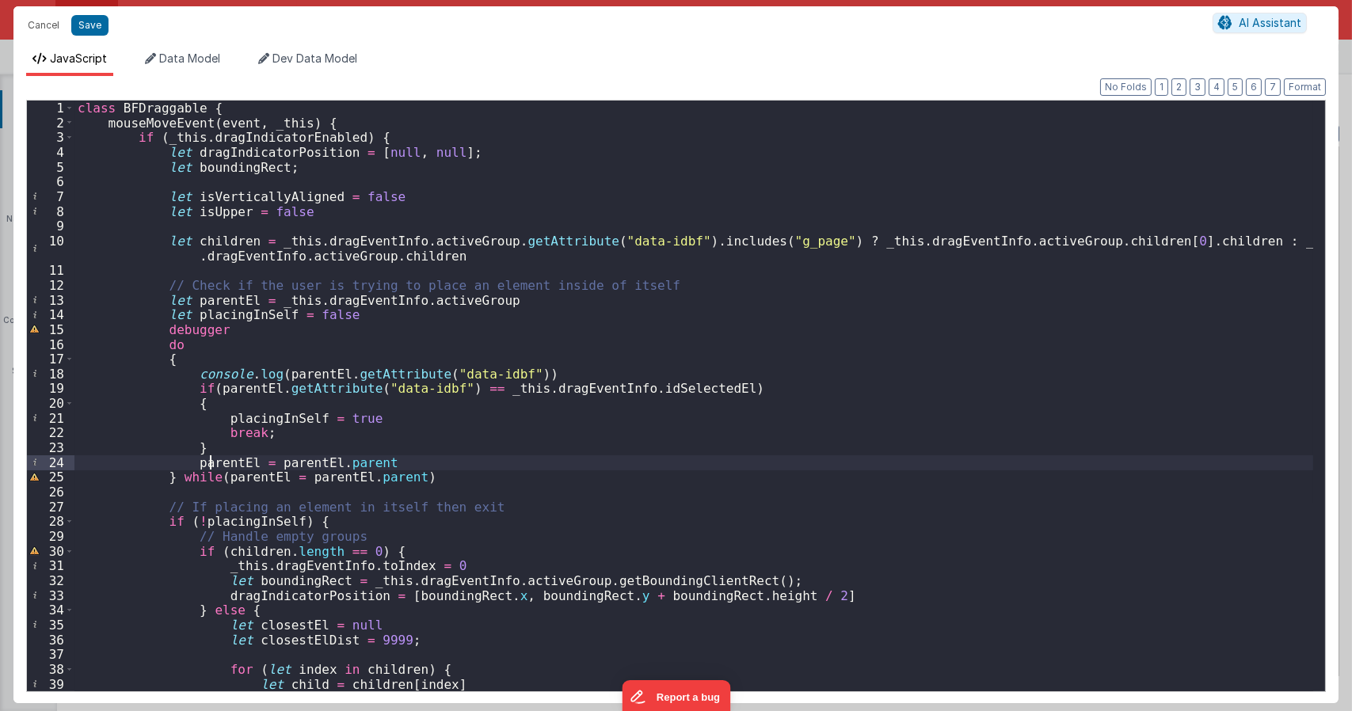
click at [210, 462] on div "class BFDraggable { mouseMoveEvent ( event , _this ) { if ( _this . dragIndicat…" at bounding box center [693, 411] width 1238 height 620
drag, startPoint x: 216, startPoint y: 477, endPoint x: 397, endPoint y: 477, distance: 181.3
click at [397, 477] on div "class BFDraggable { mouseMoveEvent ( event , _this ) { if ( _this . dragIndicat…" at bounding box center [693, 411] width 1238 height 620
paste textarea
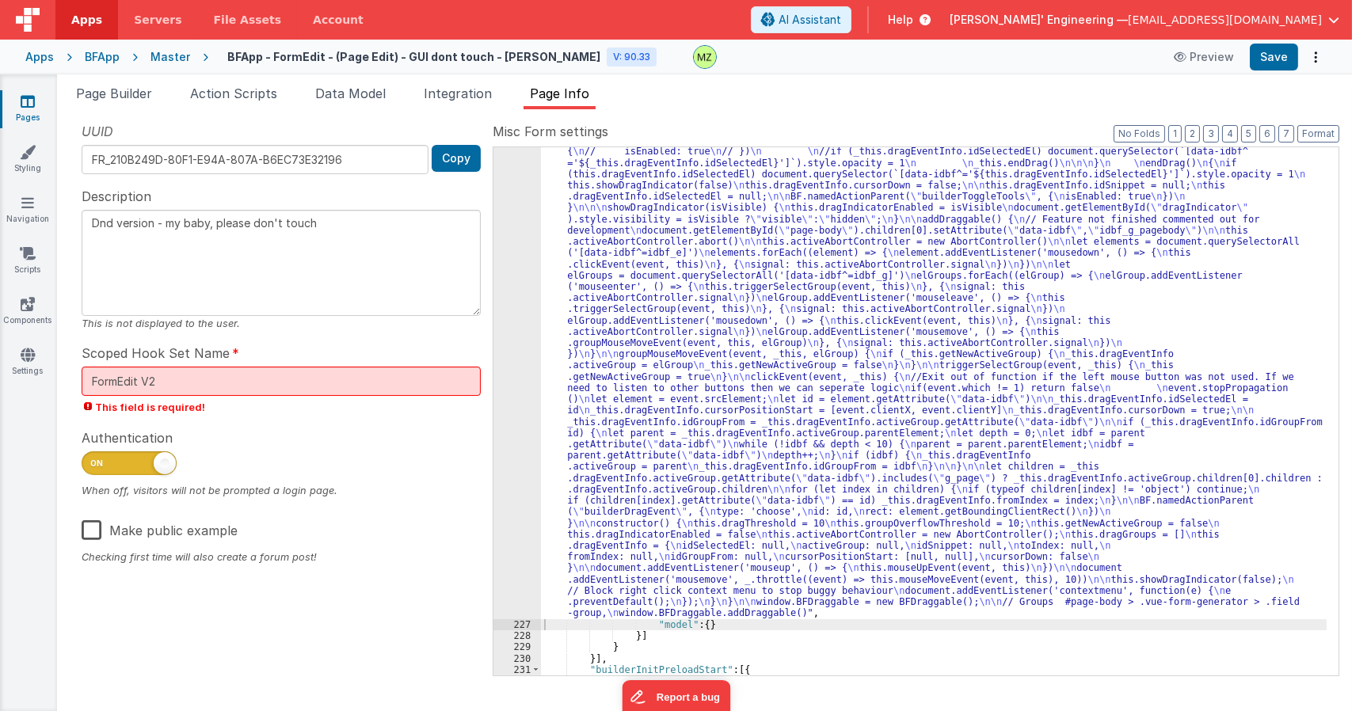
click at [703, 238] on div ""function" : "class BFDraggable { \n mouseMoveEvent(event, _this) { \n if (_thi…" at bounding box center [933, 275] width 785 height 1766
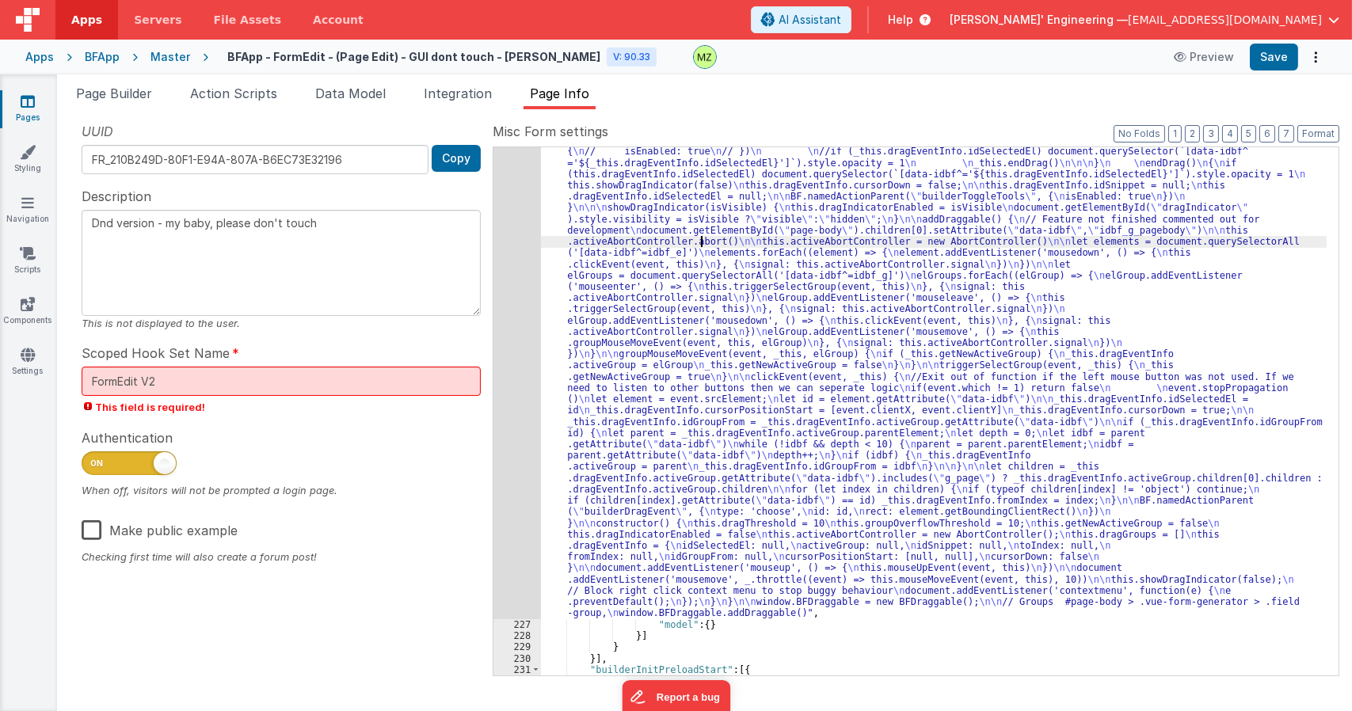
click at [500, 252] on div "226" at bounding box center [517, 5] width 48 height 1227
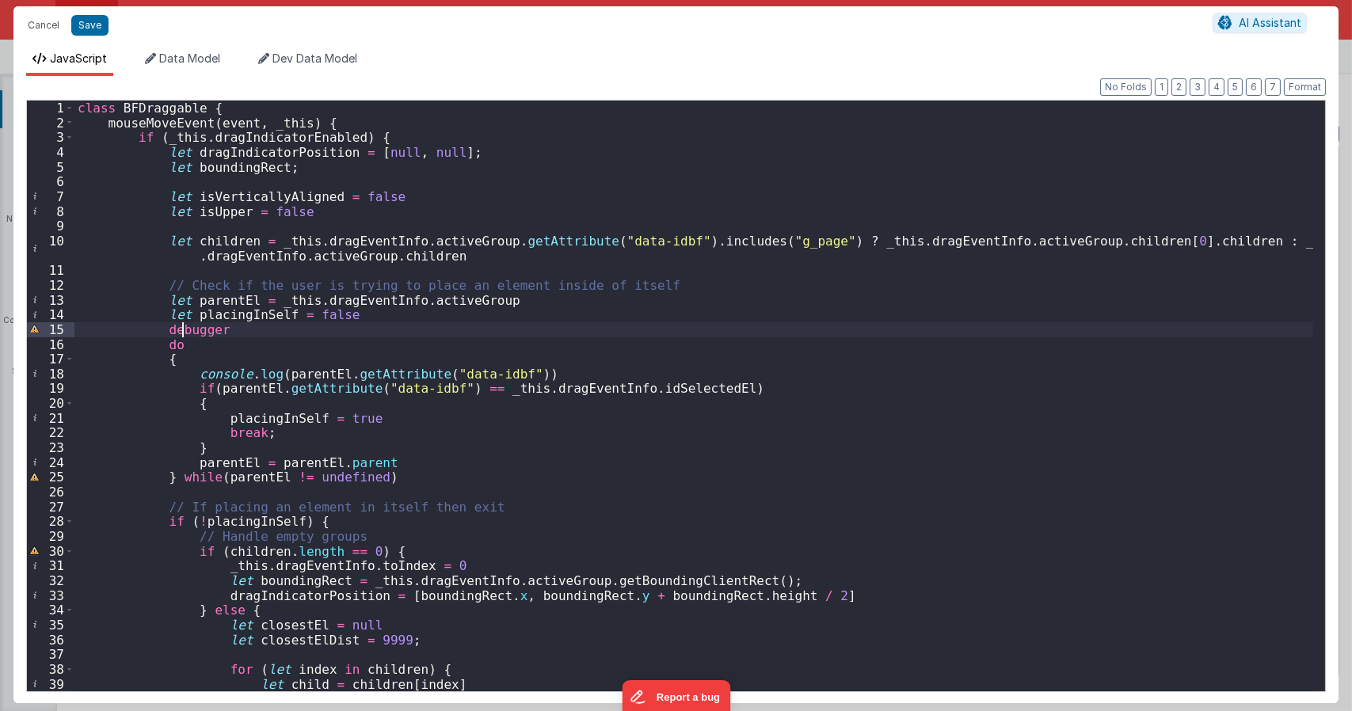
click at [181, 329] on div "class BFDraggable { mouseMoveEvent ( event , _this ) { if ( _this . dragIndicat…" at bounding box center [693, 411] width 1238 height 620
type textarea "Dnd version - my baby, please don't touch"
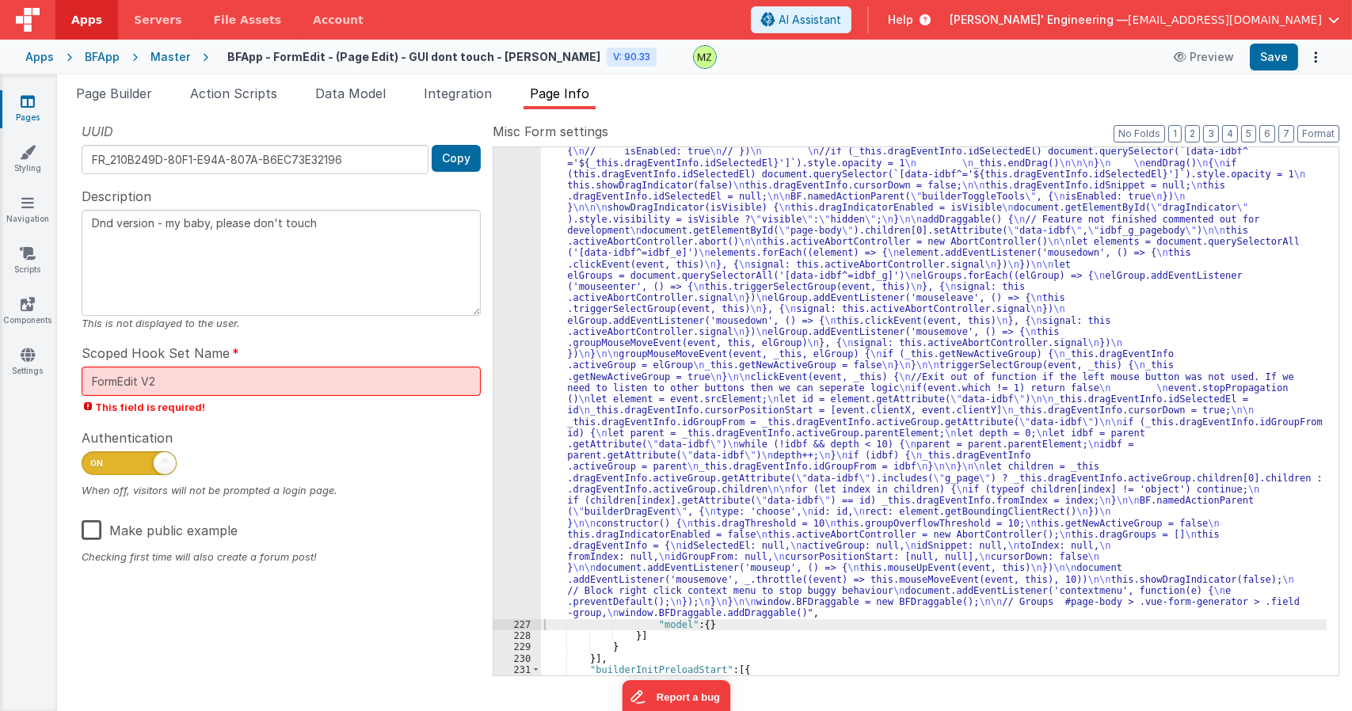
click at [703, 268] on div ""function" : "class BFDraggable { \n mouseMoveEvent(event, _this) { \n if (_thi…" at bounding box center [933, 275] width 785 height 1766
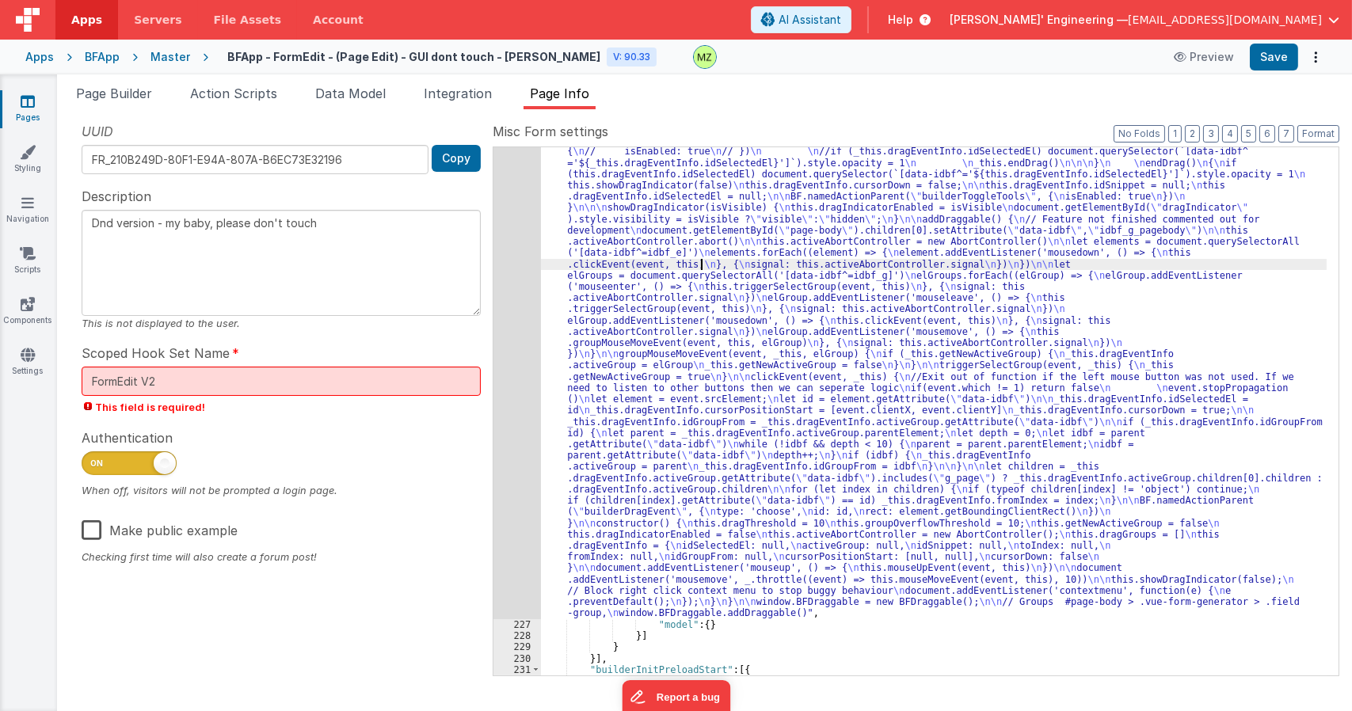
click at [568, 254] on div ""function" : "class BFDraggable { \n mouseMoveEvent(event, _this) { \n if (_thi…" at bounding box center [933, 275] width 785 height 1766
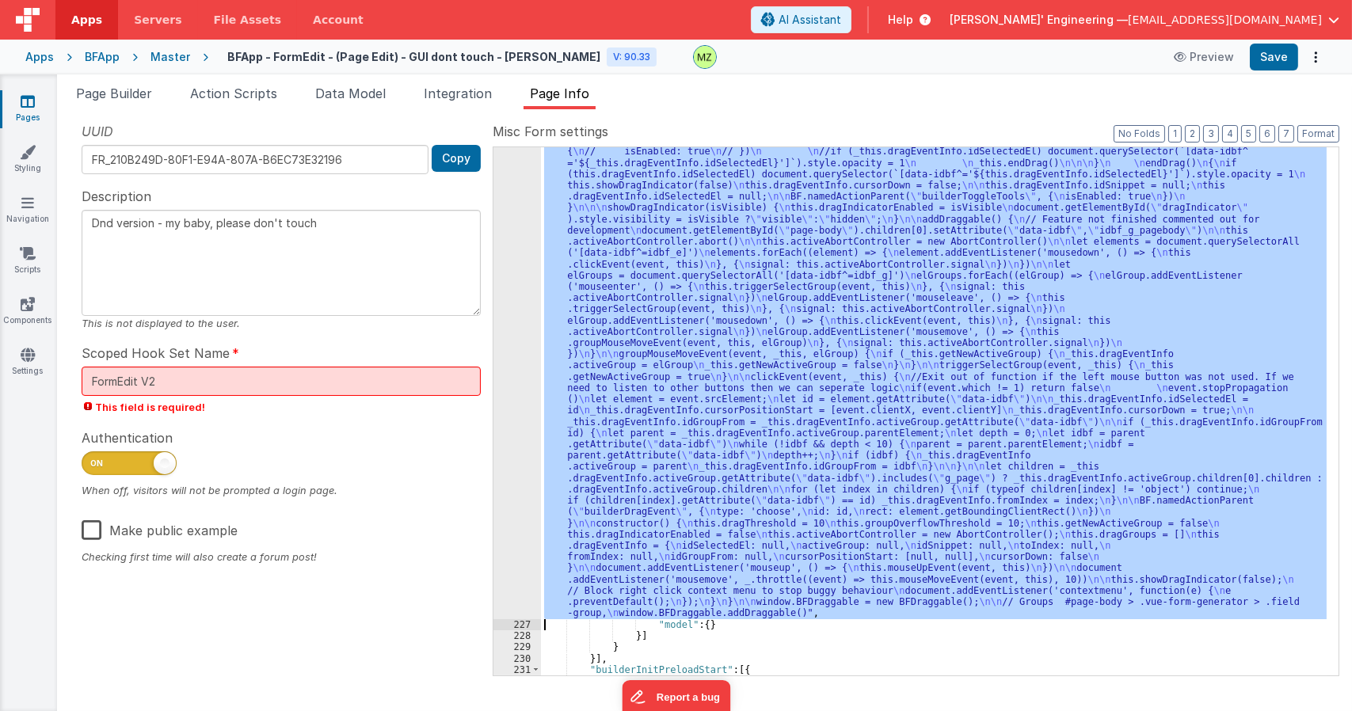
click at [495, 261] on div "226" at bounding box center [517, 5] width 48 height 1227
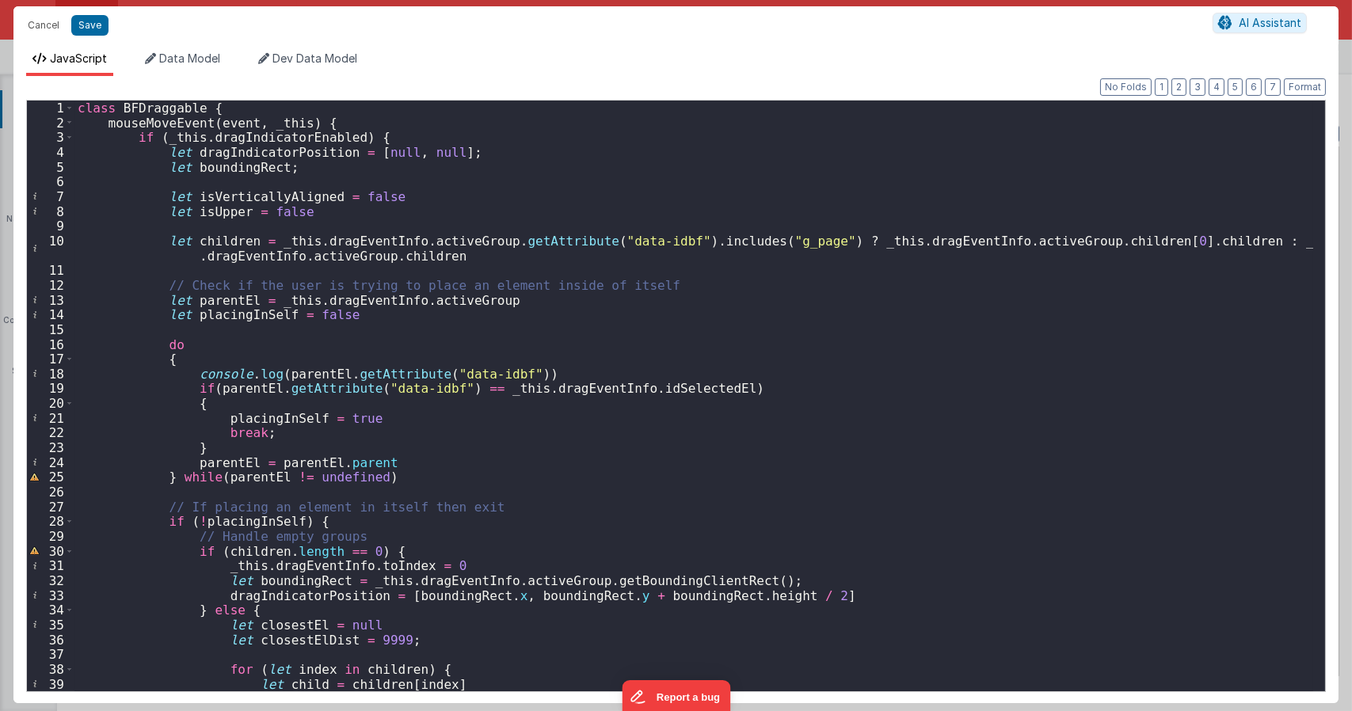
click at [305, 452] on div "class BFDraggable { mouseMoveEvent ( event , _this ) { if ( _this . dragIndicat…" at bounding box center [693, 411] width 1238 height 620
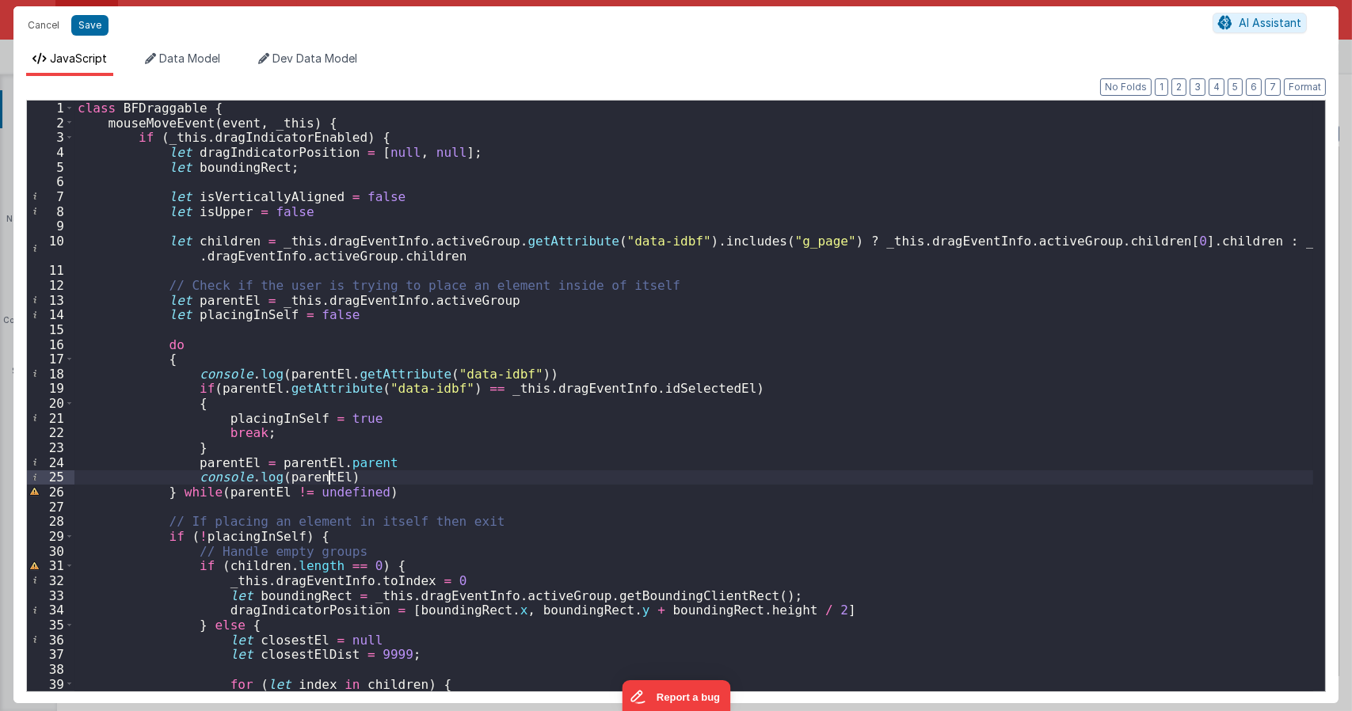
type textarea "Dnd version - my baby, please don't touch"
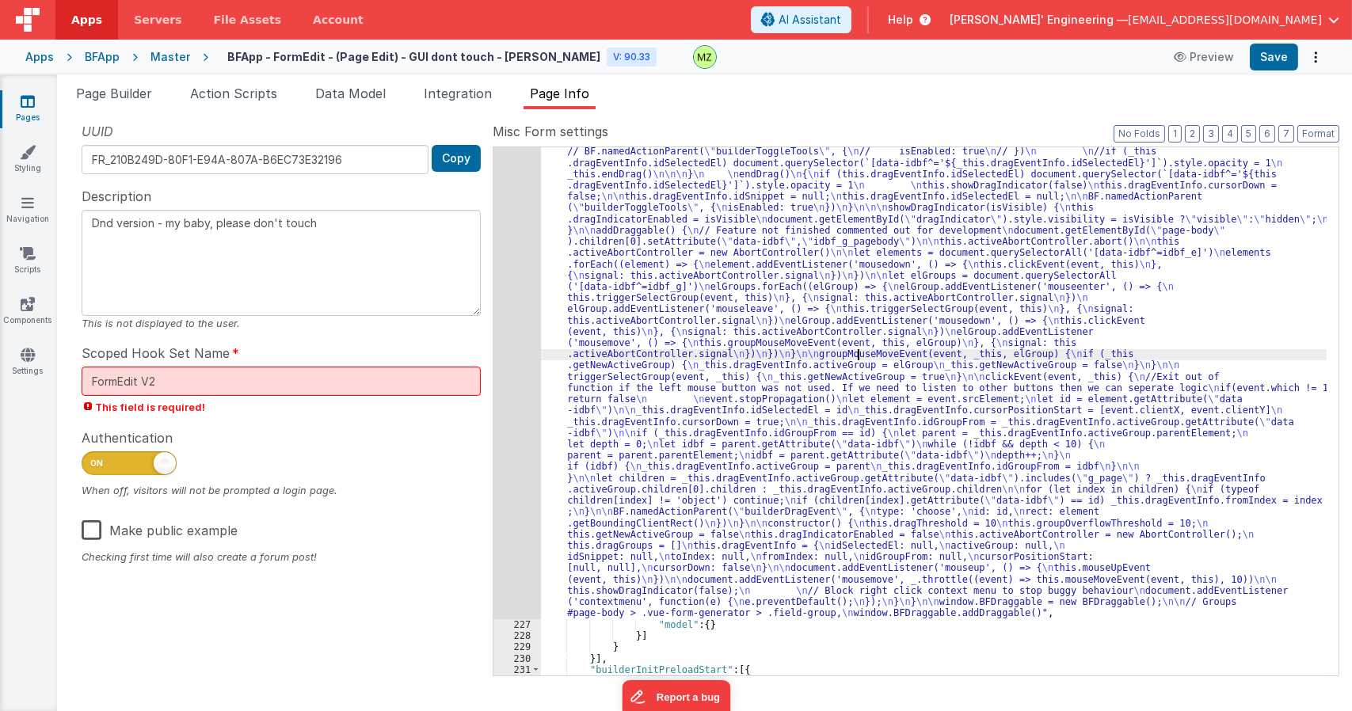
click at [857, 359] on div ""function" : "class BFDraggable { \n mouseMoveEvent(event, _this) { \n if (_thi…" at bounding box center [933, 275] width 785 height 1766
click at [520, 260] on div "226" at bounding box center [517, 5] width 48 height 1227
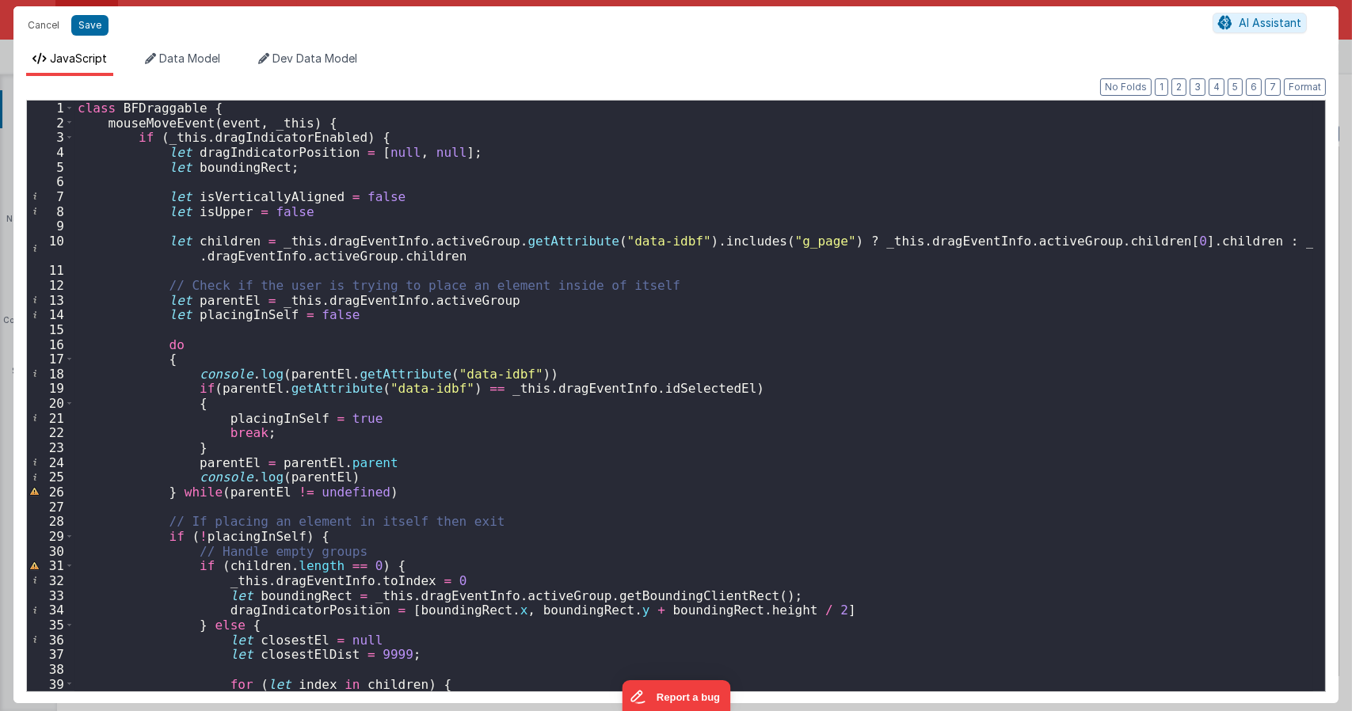
click at [376, 453] on div "class BFDraggable { mouseMoveEvent ( event , _this ) { if ( _this . dragIndicat…" at bounding box center [693, 411] width 1238 height 620
click at [376, 464] on div "class BFDraggable { mouseMoveEvent ( event , _this ) { if ( _this . dragIndicat…" at bounding box center [693, 411] width 1238 height 620
drag, startPoint x: 190, startPoint y: 464, endPoint x: 431, endPoint y: 459, distance: 240.7
click at [431, 459] on div "class BFDraggable { mouseMoveEvent ( event , _this ) { if ( _this . dragIndicat…" at bounding box center [693, 411] width 1238 height 620
drag, startPoint x: 363, startPoint y: 491, endPoint x: 215, endPoint y: 492, distance: 148.1
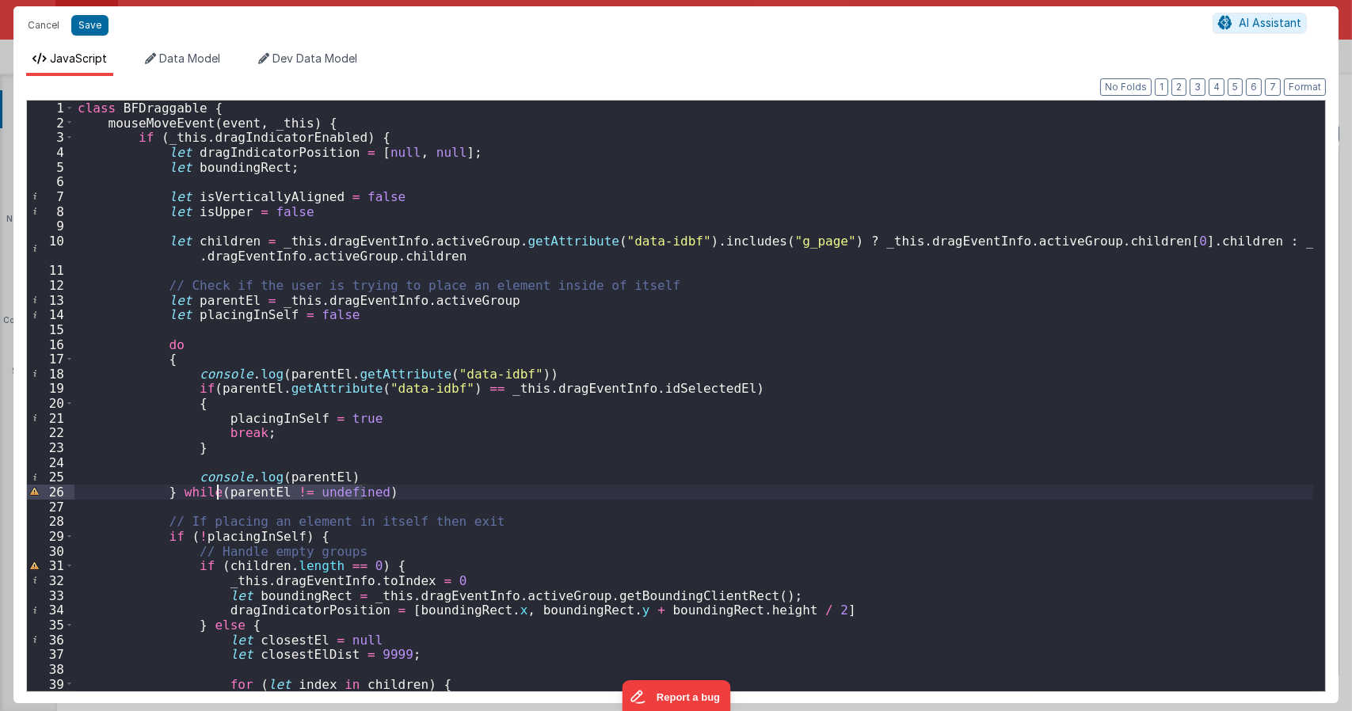
click at [215, 492] on div "class BFDraggable { mouseMoveEvent ( event , _this ) { if ( _this . dragIndicat…" at bounding box center [693, 411] width 1238 height 620
drag, startPoint x: 338, startPoint y: 473, endPoint x: 8, endPoint y: 484, distance: 330.3
click at [8, 484] on div "Cancel Save AI Assistant JavaScript Data Model Dev Data Model Format 7 6 5 4 3 …" at bounding box center [676, 355] width 1352 height 711
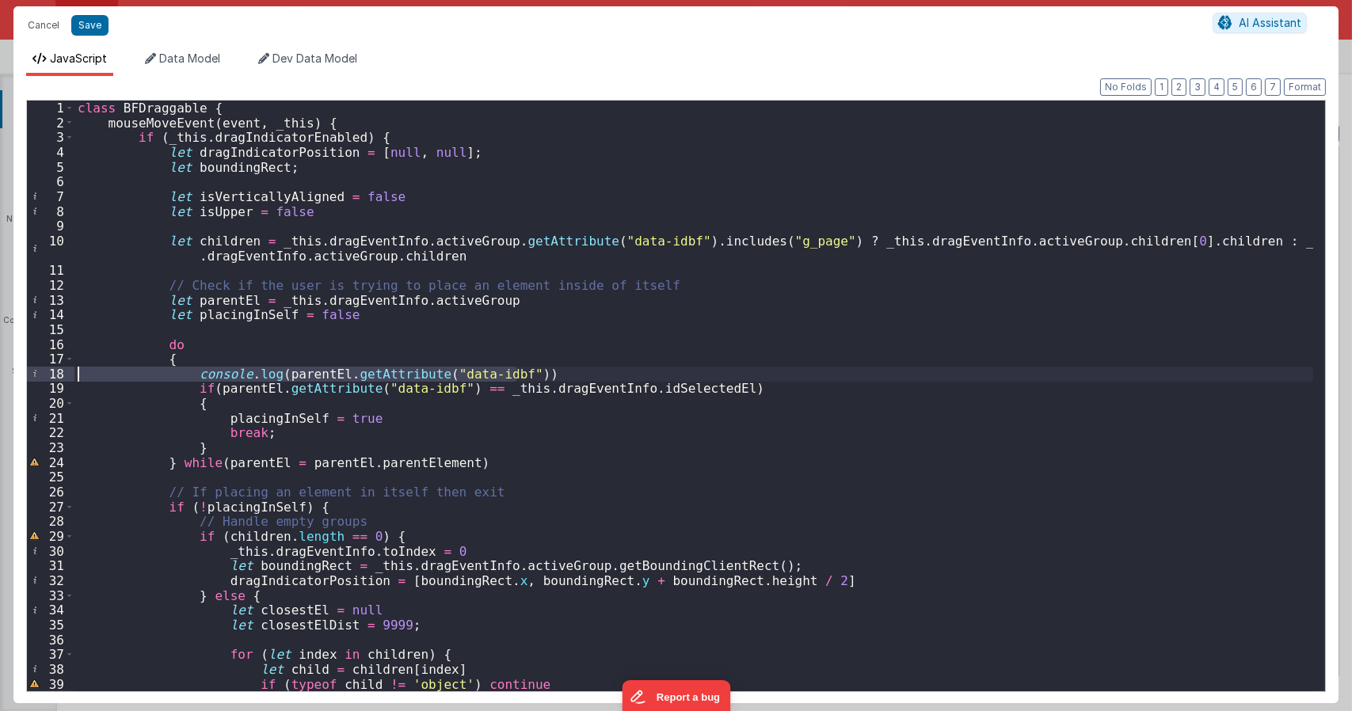
drag, startPoint x: 527, startPoint y: 369, endPoint x: 41, endPoint y: 379, distance: 485.5
click at [41, 379] on div "1 2 3 4 5 6 7 8 9 10 11 12 13 14 15 16 17 18 19 20 21 22 23 24 25 26 27 28 29 3…" at bounding box center [675, 396] width 1299 height 592
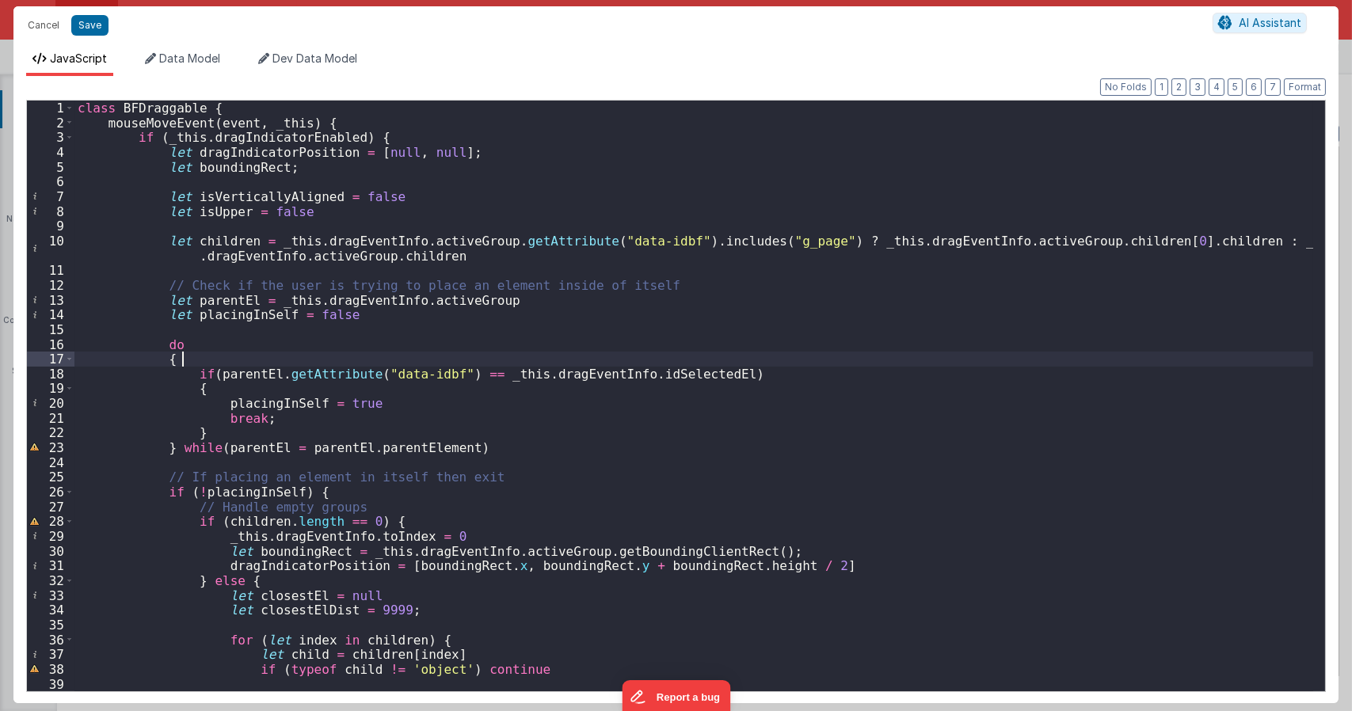
click at [443, 416] on div "class BFDraggable { mouseMoveEvent ( event , _this ) { if ( _this . dragIndicat…" at bounding box center [693, 411] width 1238 height 620
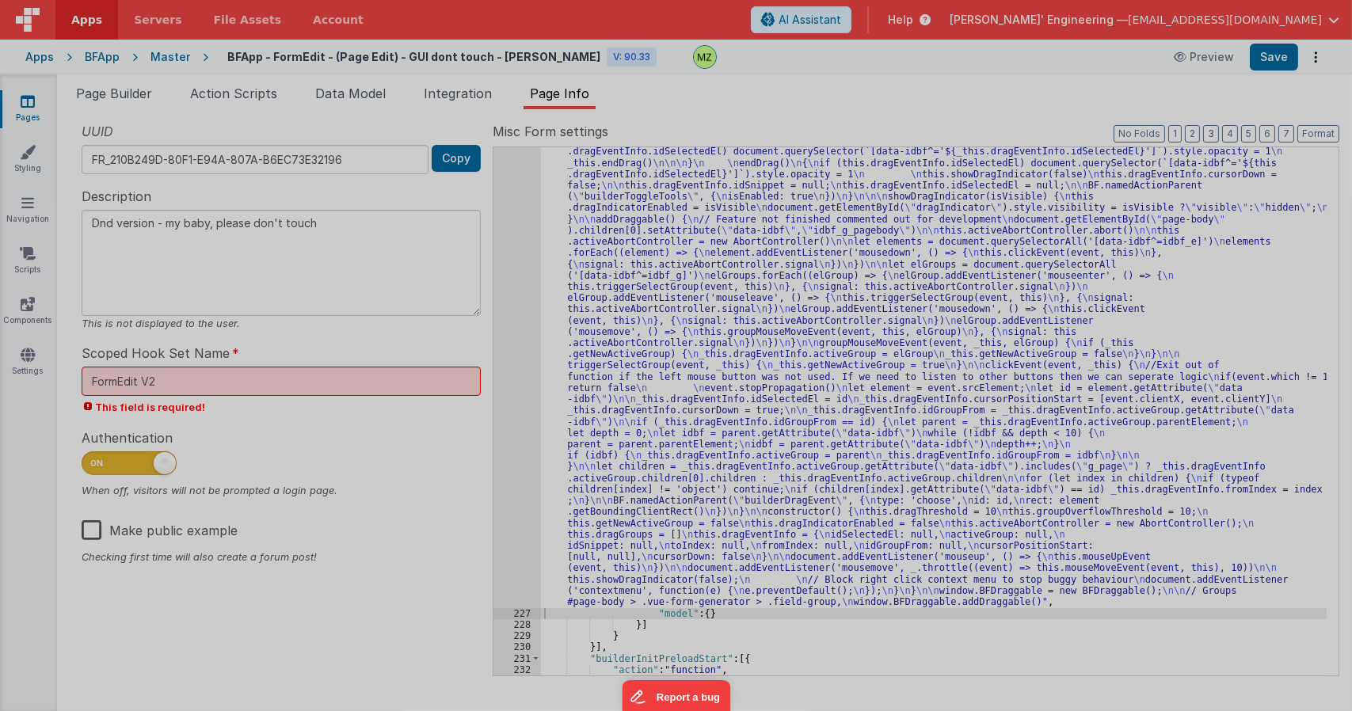
type textarea "Dnd version - my baby, please don't touch"
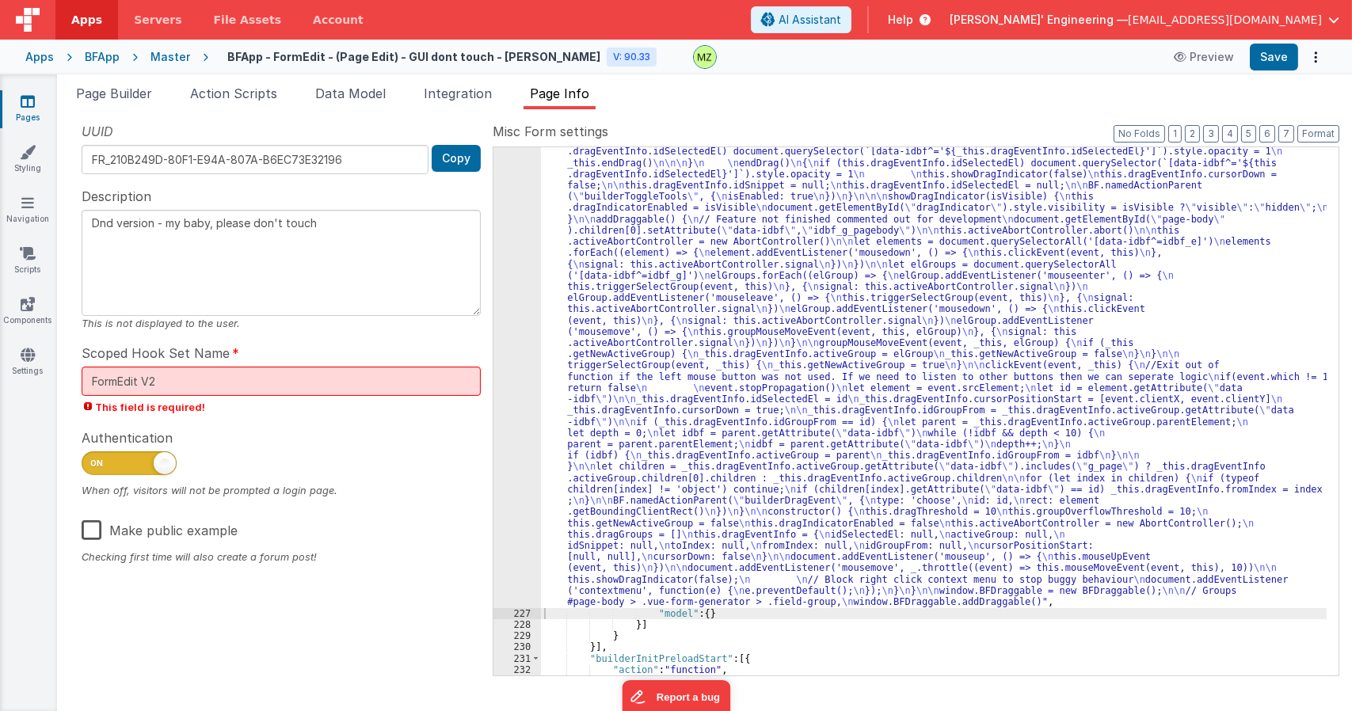
drag, startPoint x: 594, startPoint y: 367, endPoint x: 588, endPoint y: 358, distance: 11.0
click at [595, 366] on div ""function" : "class BFDraggable { \n mouseMoveEvent(event, _this) { \n if (_thi…" at bounding box center [933, 303] width 785 height 1823
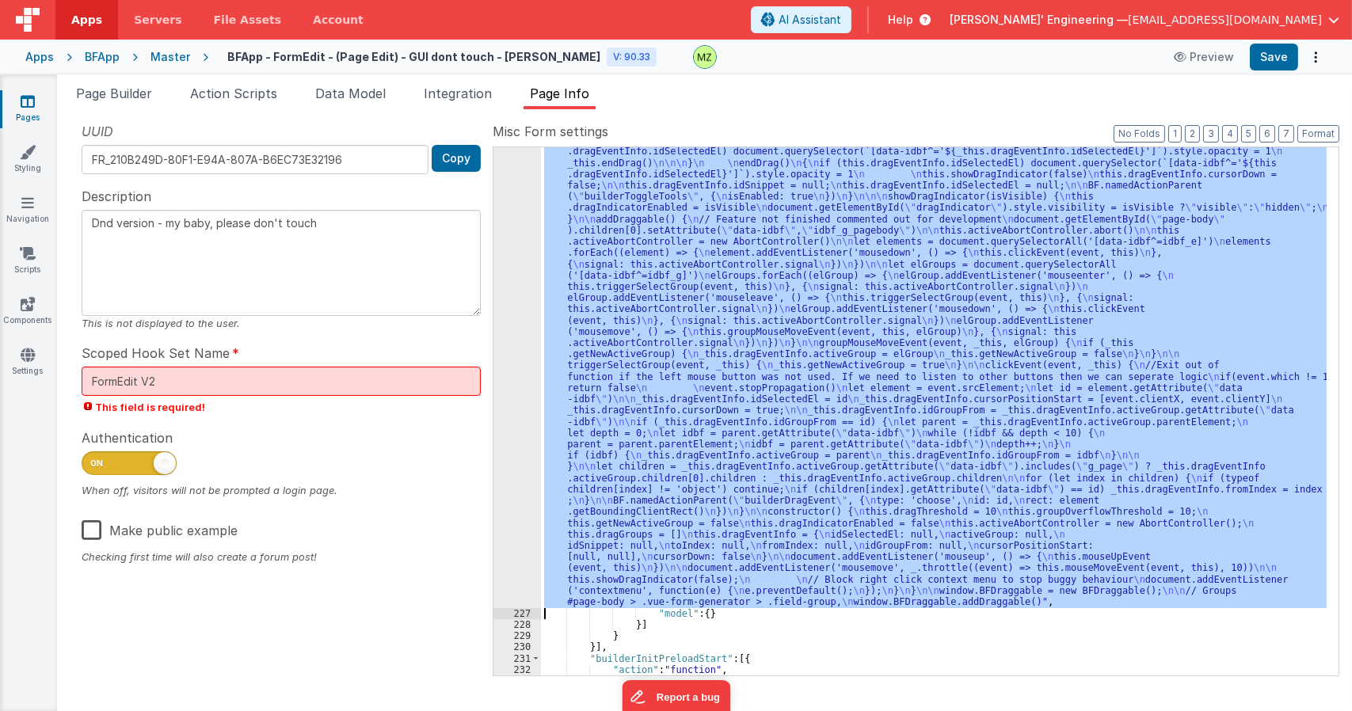
click at [514, 283] on div "226" at bounding box center [517, 0] width 48 height 1216
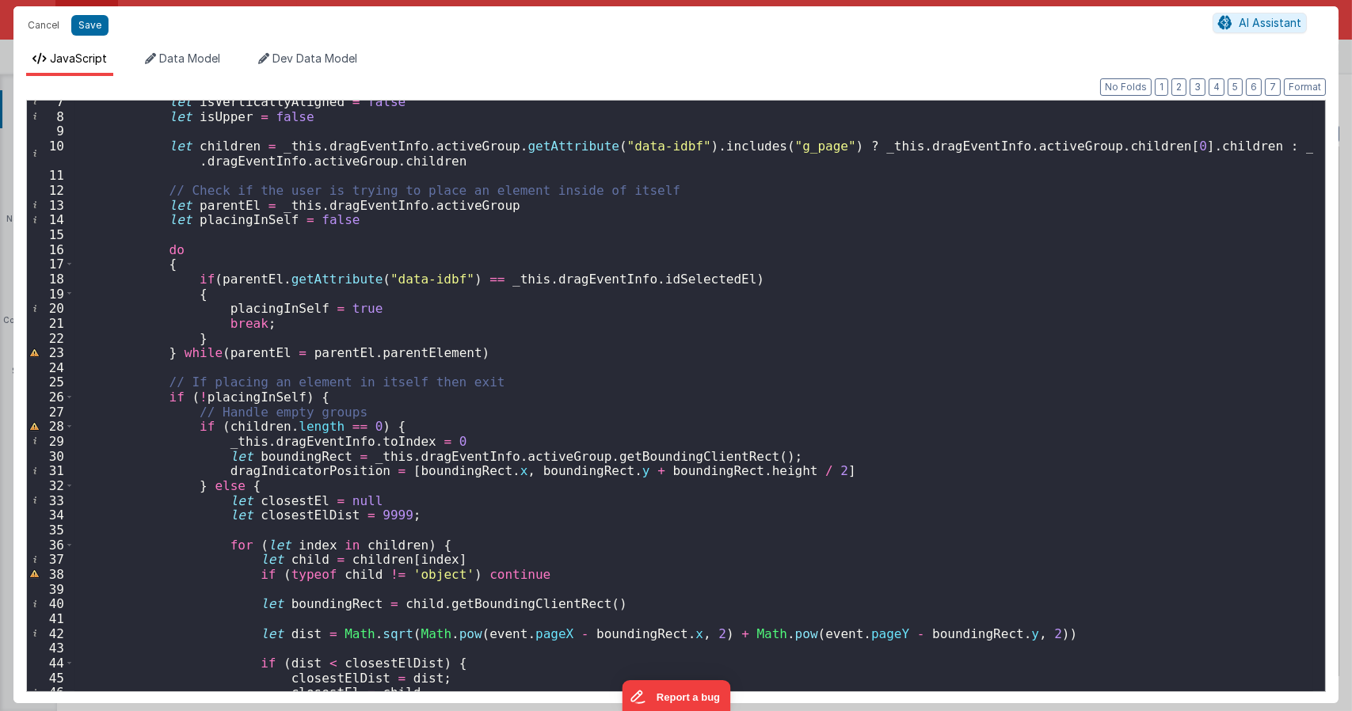
scroll to position [48, 0]
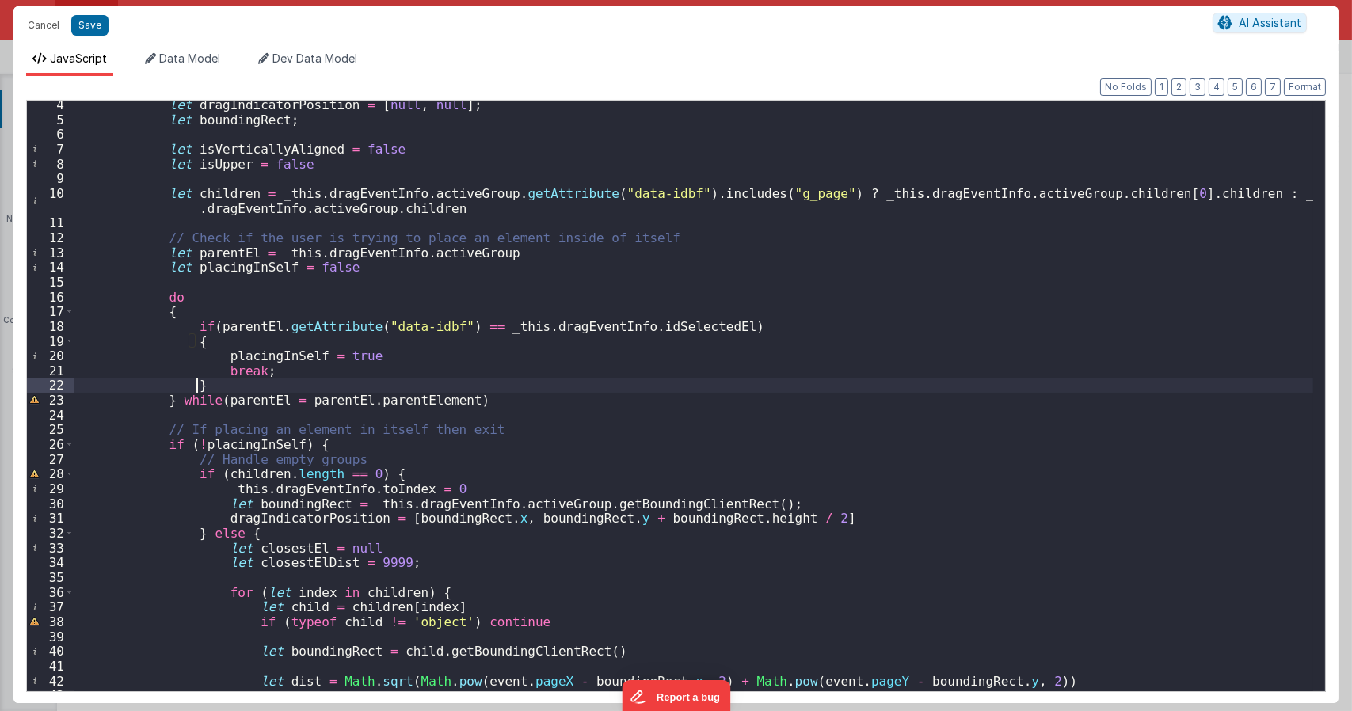
click at [215, 388] on div "let dragIndicatorPosition = [ null , null ] ; let boundingRect ; let isVertical…" at bounding box center [693, 407] width 1238 height 620
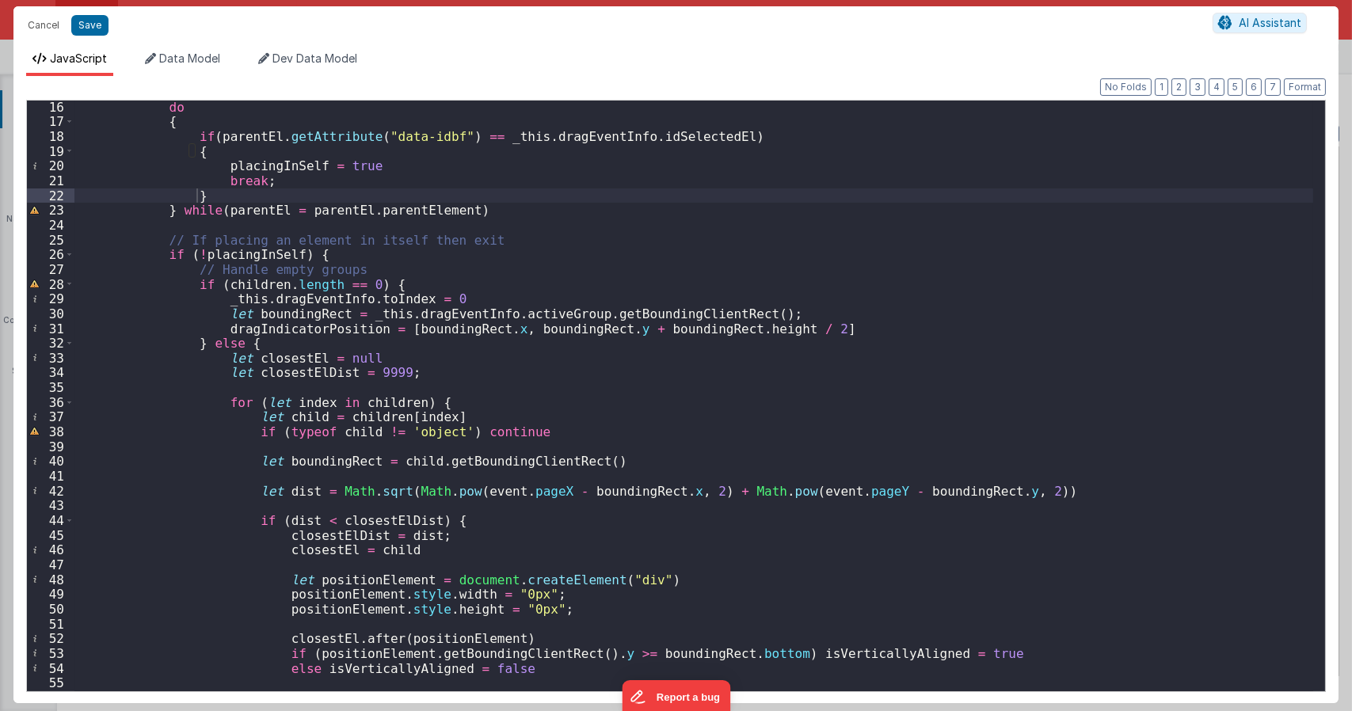
scroll to position [285, 0]
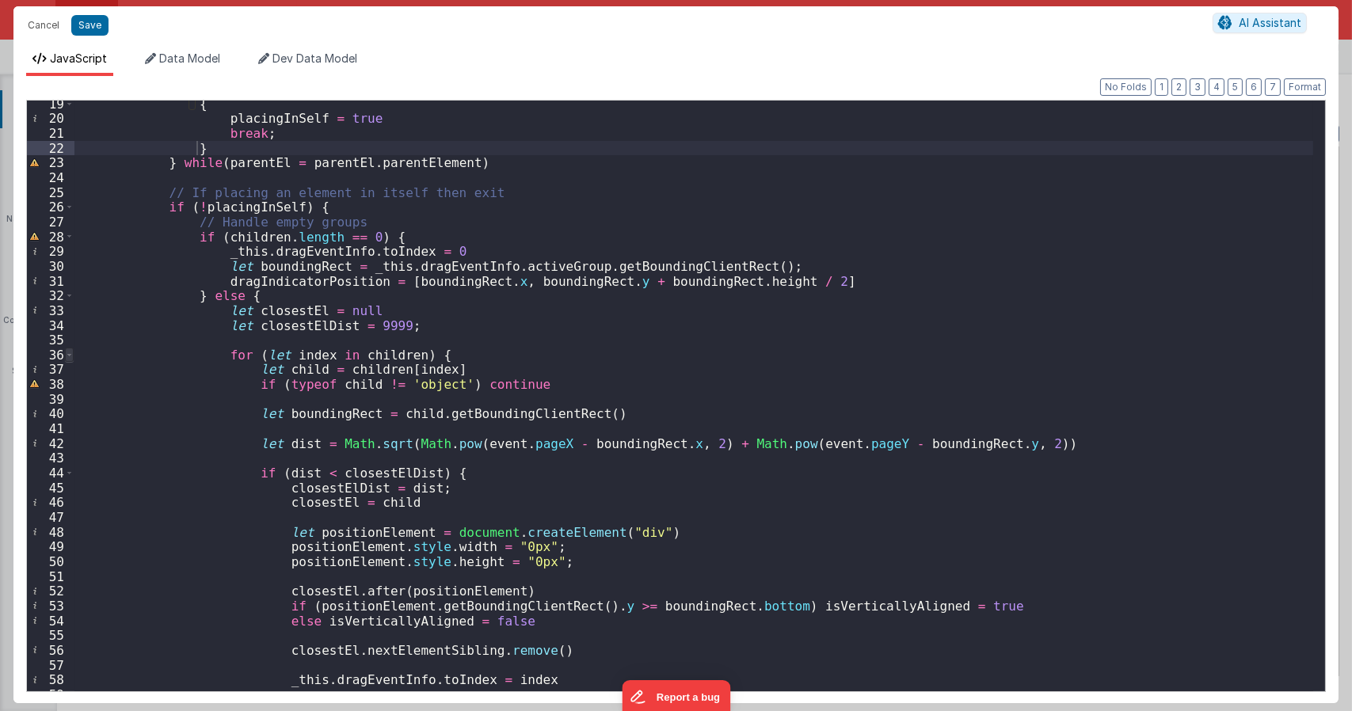
click at [68, 357] on span at bounding box center [69, 355] width 9 height 15
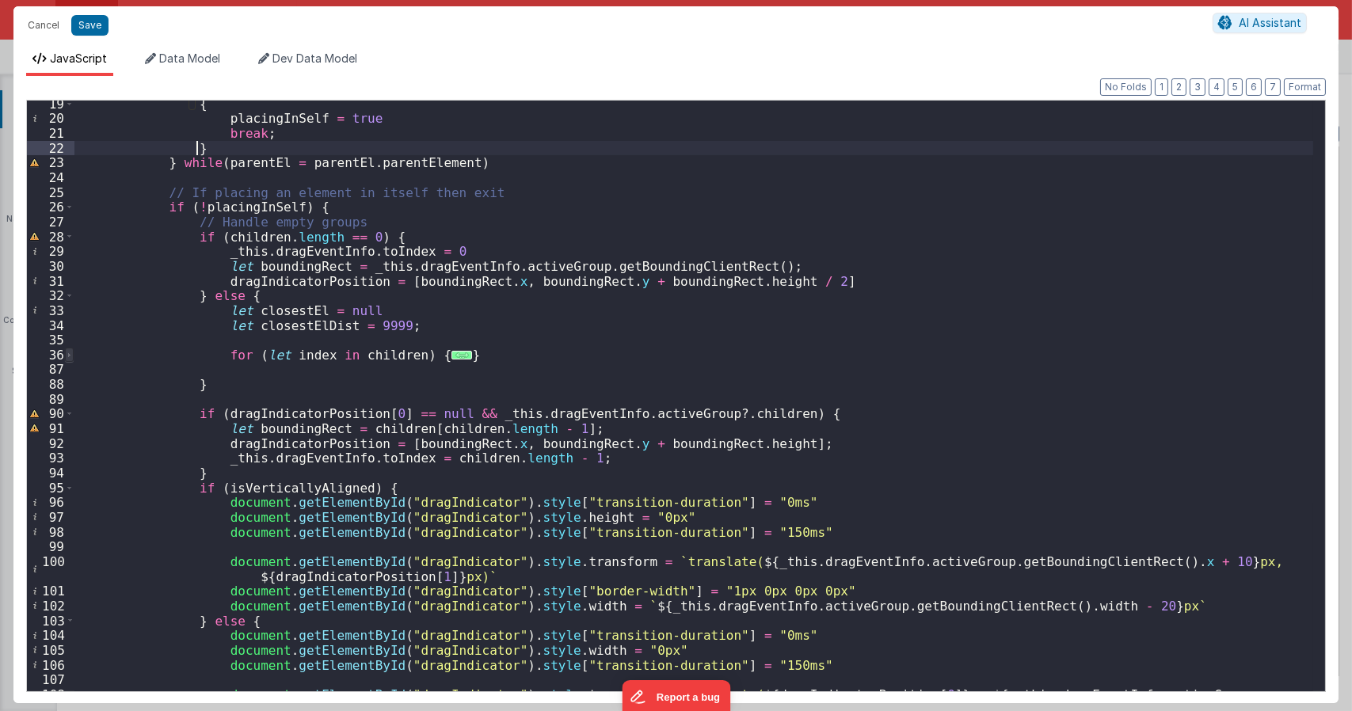
click at [68, 357] on span at bounding box center [69, 355] width 9 height 15
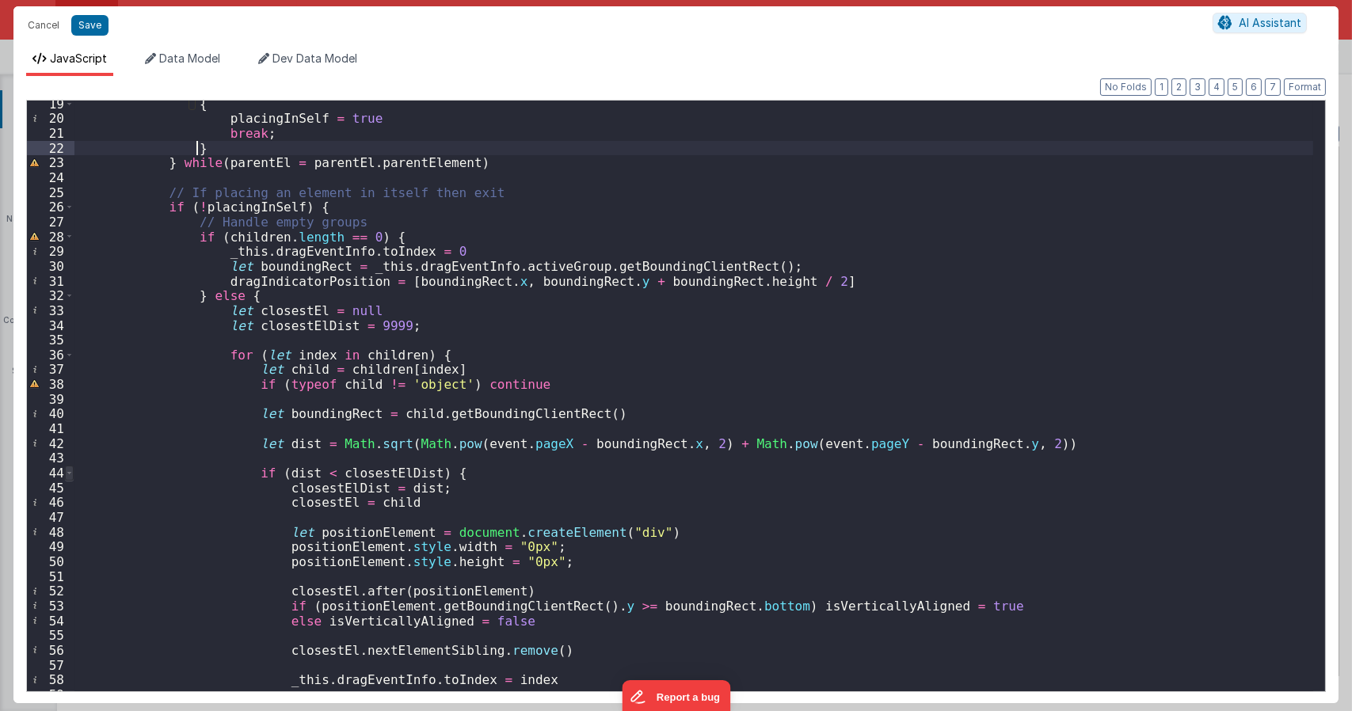
click at [65, 476] on span at bounding box center [69, 473] width 9 height 15
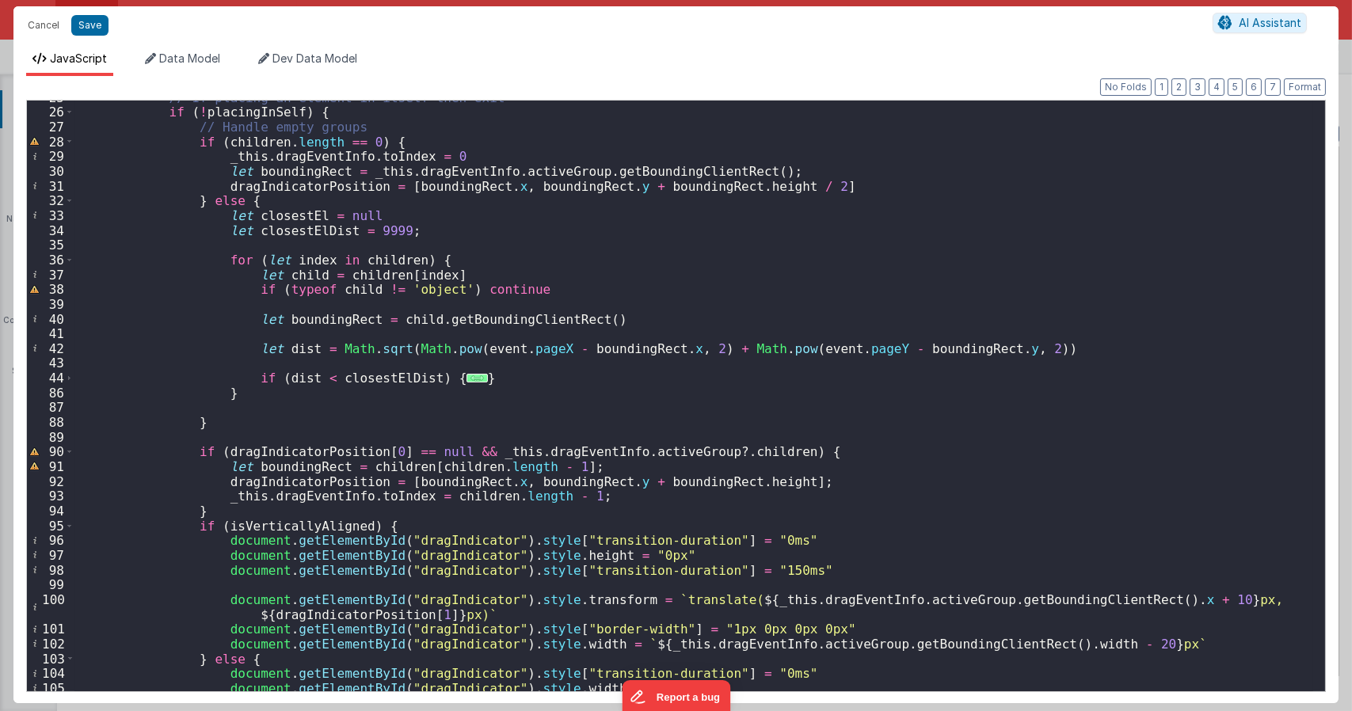
scroll to position [333, 0]
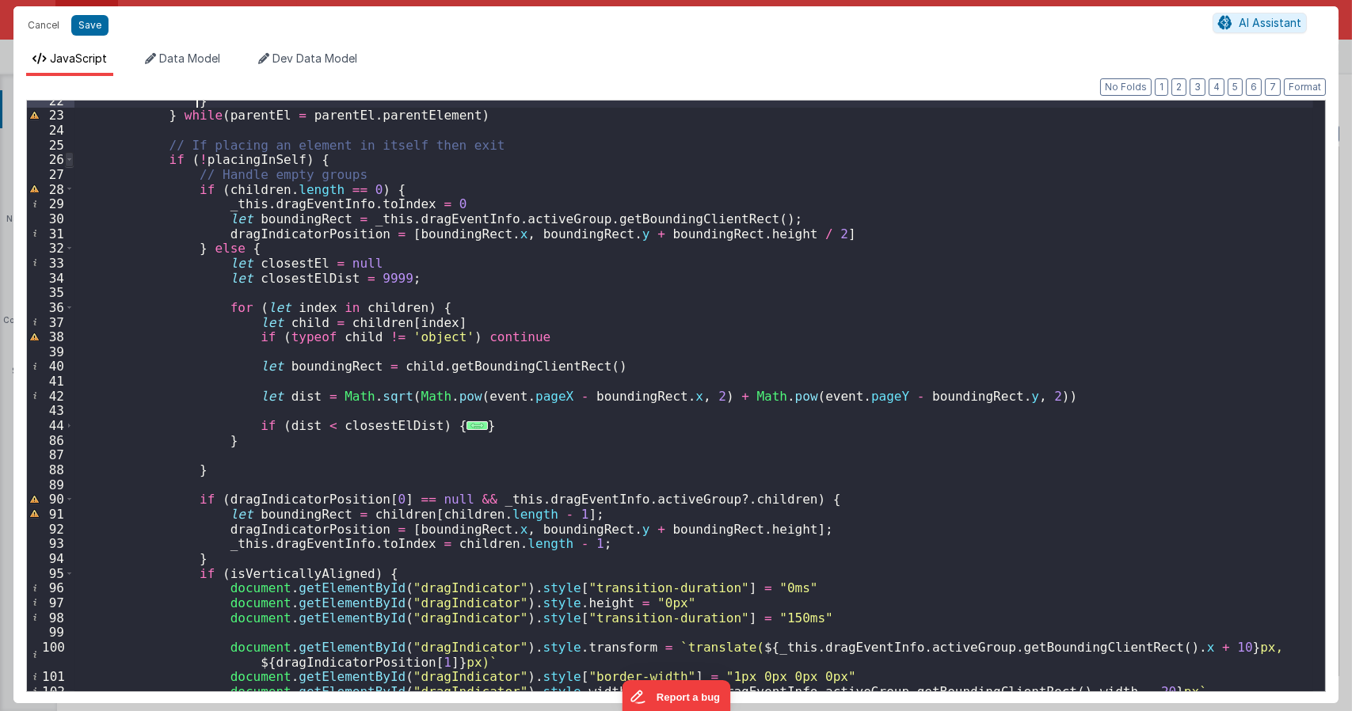
click at [67, 161] on span at bounding box center [69, 159] width 9 height 15
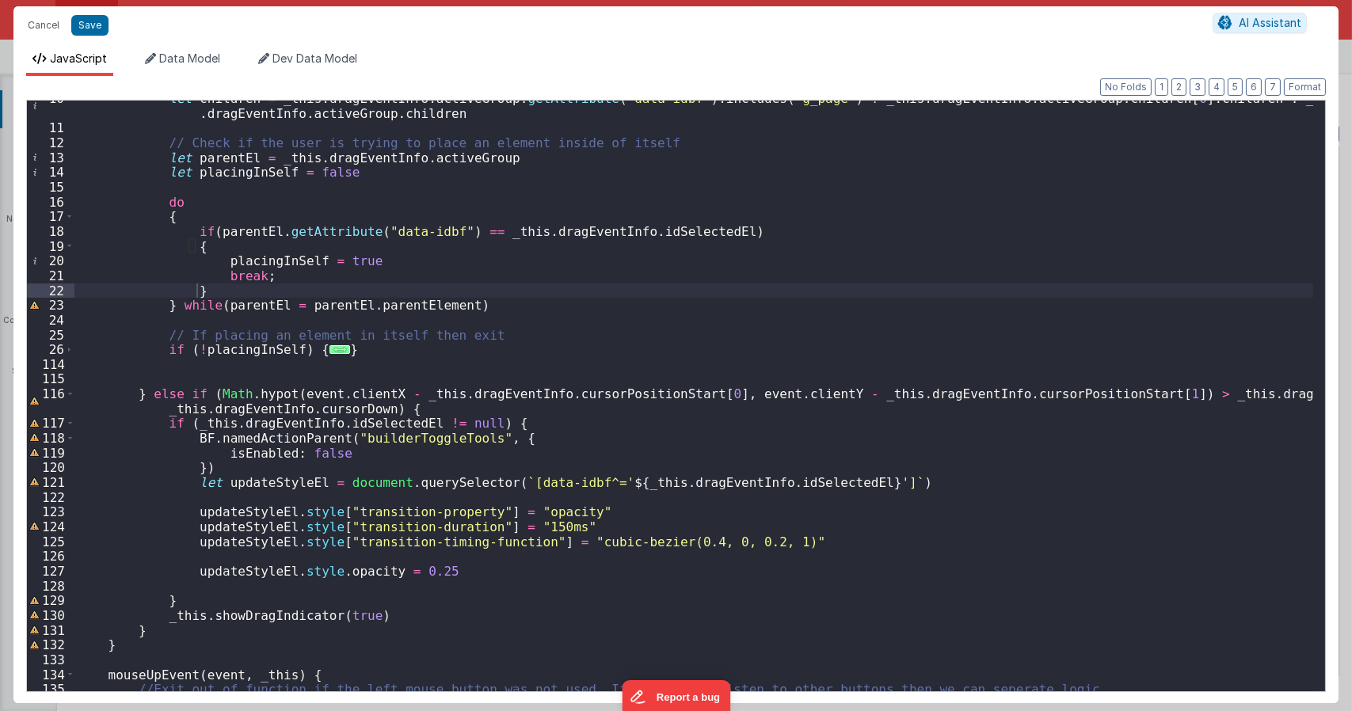
scroll to position [0, 0]
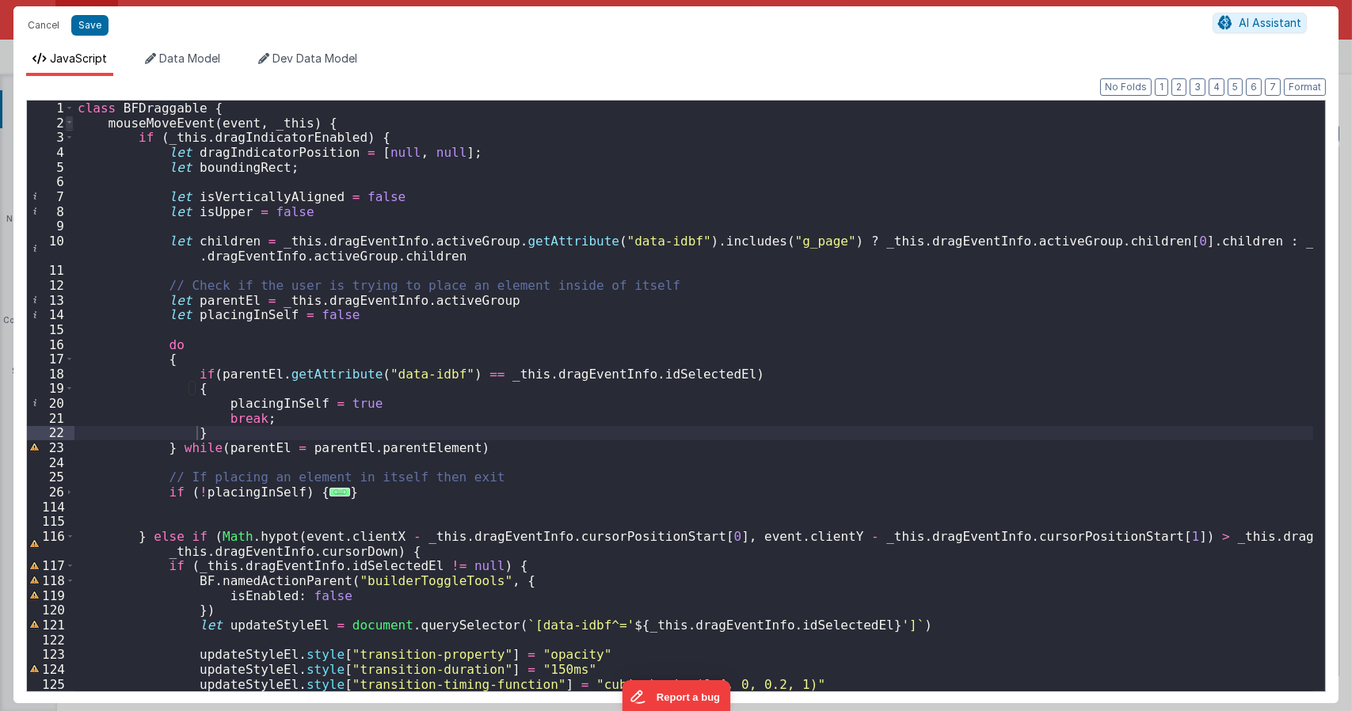
click at [68, 126] on span at bounding box center [69, 123] width 9 height 15
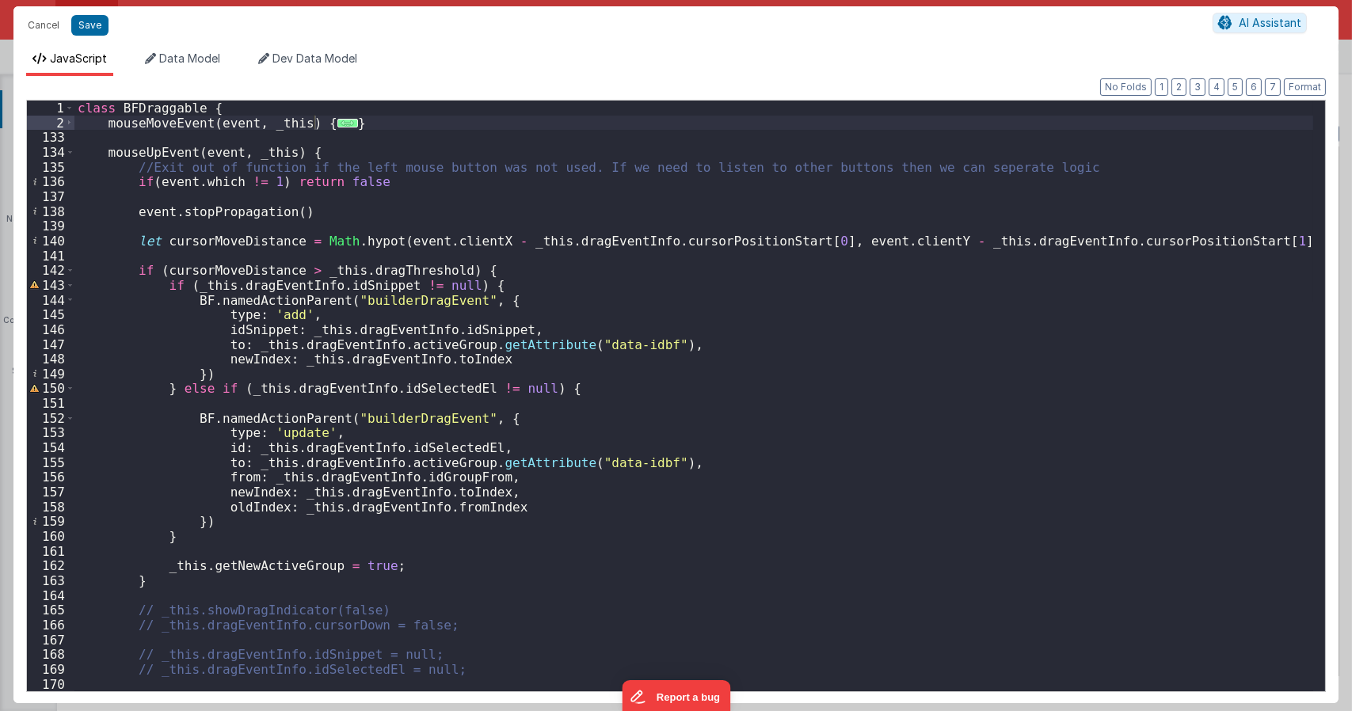
click at [358, 291] on div "class BFDraggable { mouseMoveEvent ( event , _this ) { ... } mouseUpEvent ( eve…" at bounding box center [693, 411] width 1238 height 620
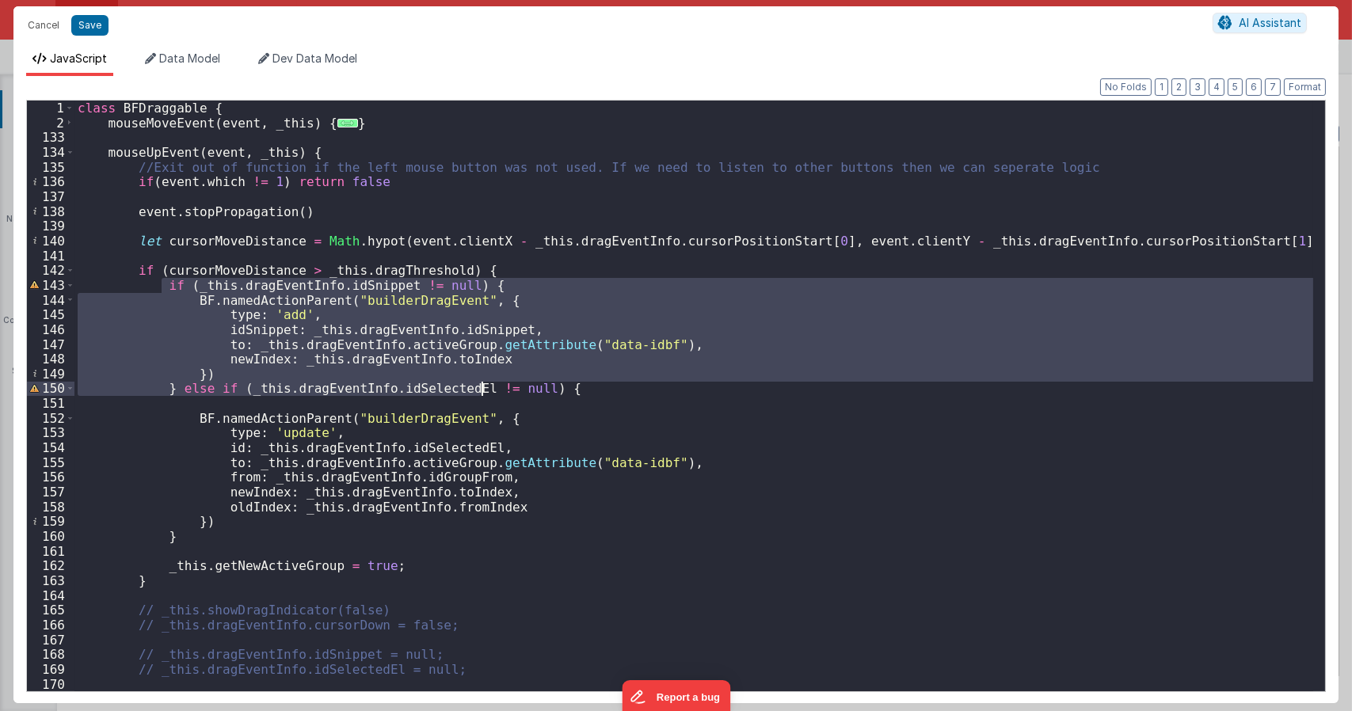
drag, startPoint x: 159, startPoint y: 287, endPoint x: 485, endPoint y: 391, distance: 341.8
click at [485, 391] on div "class BFDraggable { mouseMoveEvent ( event , _this ) { ... } mouseUpEvent ( eve…" at bounding box center [693, 411] width 1238 height 620
click at [482, 390] on div "class BFDraggable { mouseMoveEvent ( event , _this ) { ... } mouseUpEvent ( eve…" at bounding box center [693, 396] width 1238 height 591
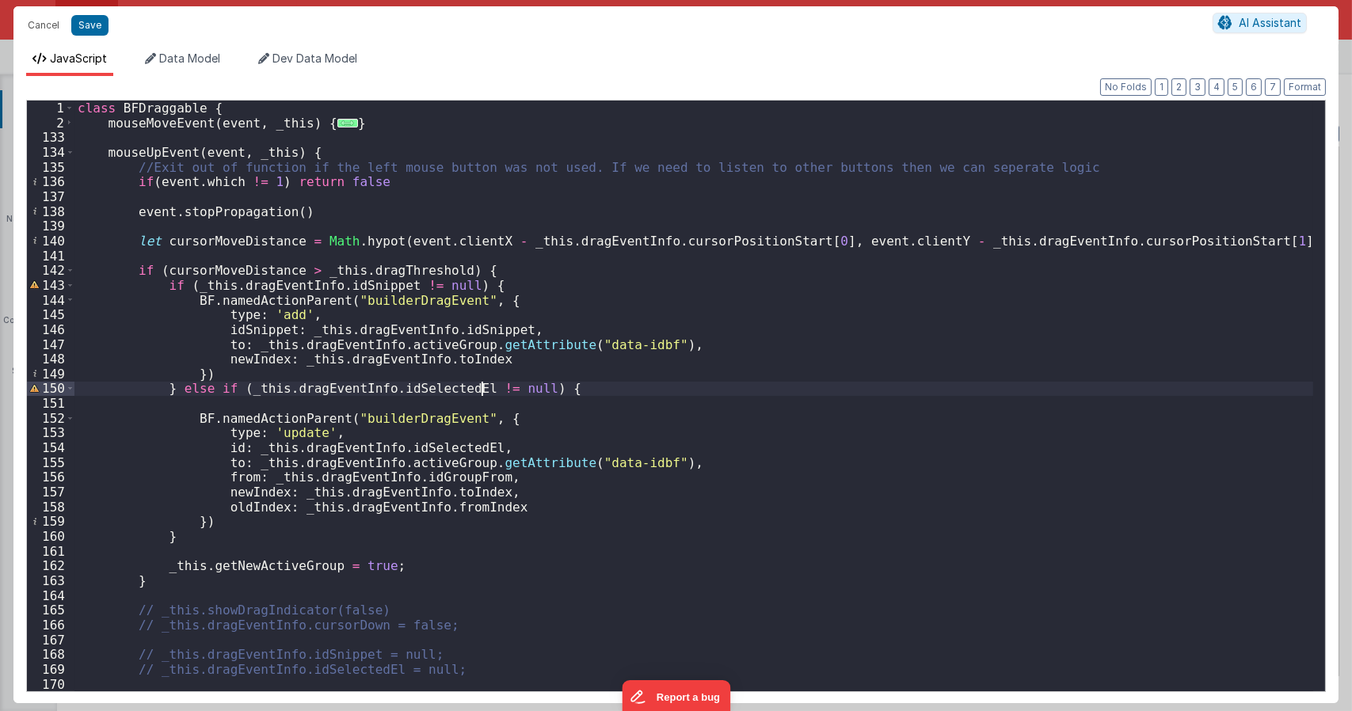
click at [390, 403] on div "class BFDraggable { mouseMoveEvent ( event , _this ) { ... } mouseUpEvent ( eve…" at bounding box center [693, 411] width 1238 height 620
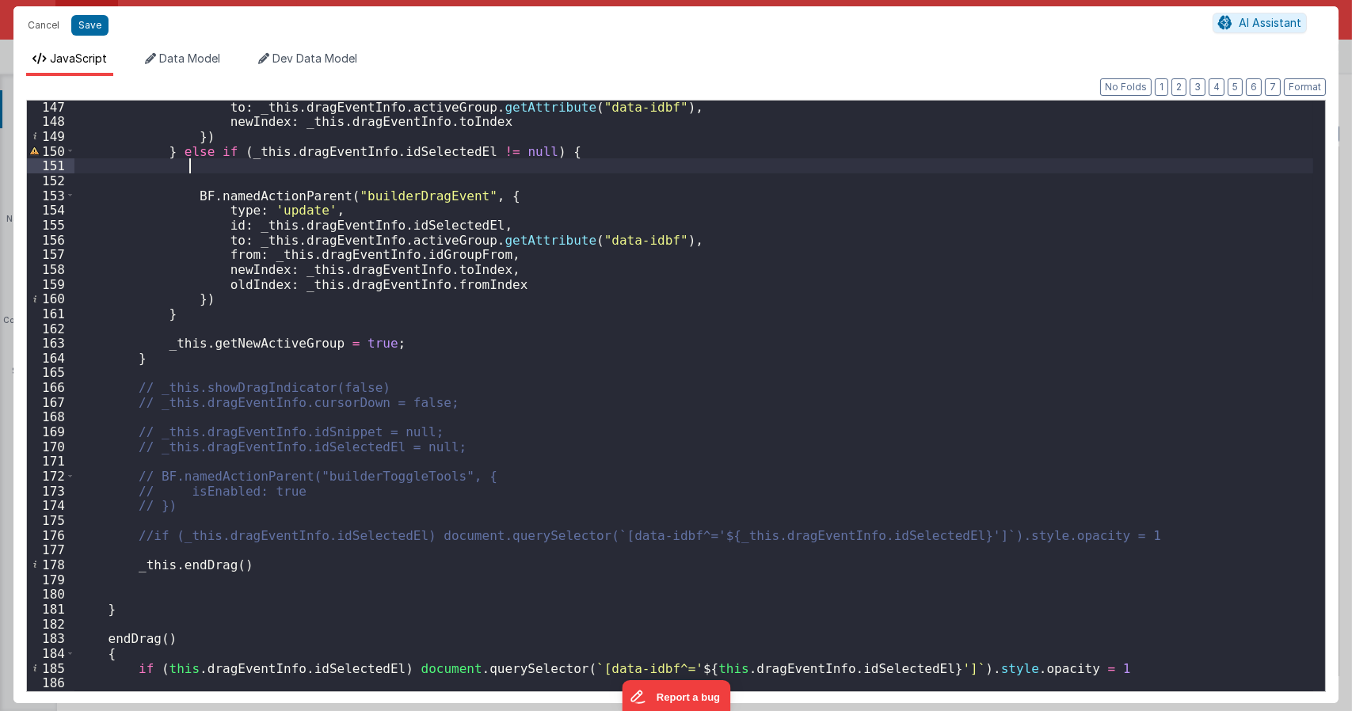
scroll to position [190, 0]
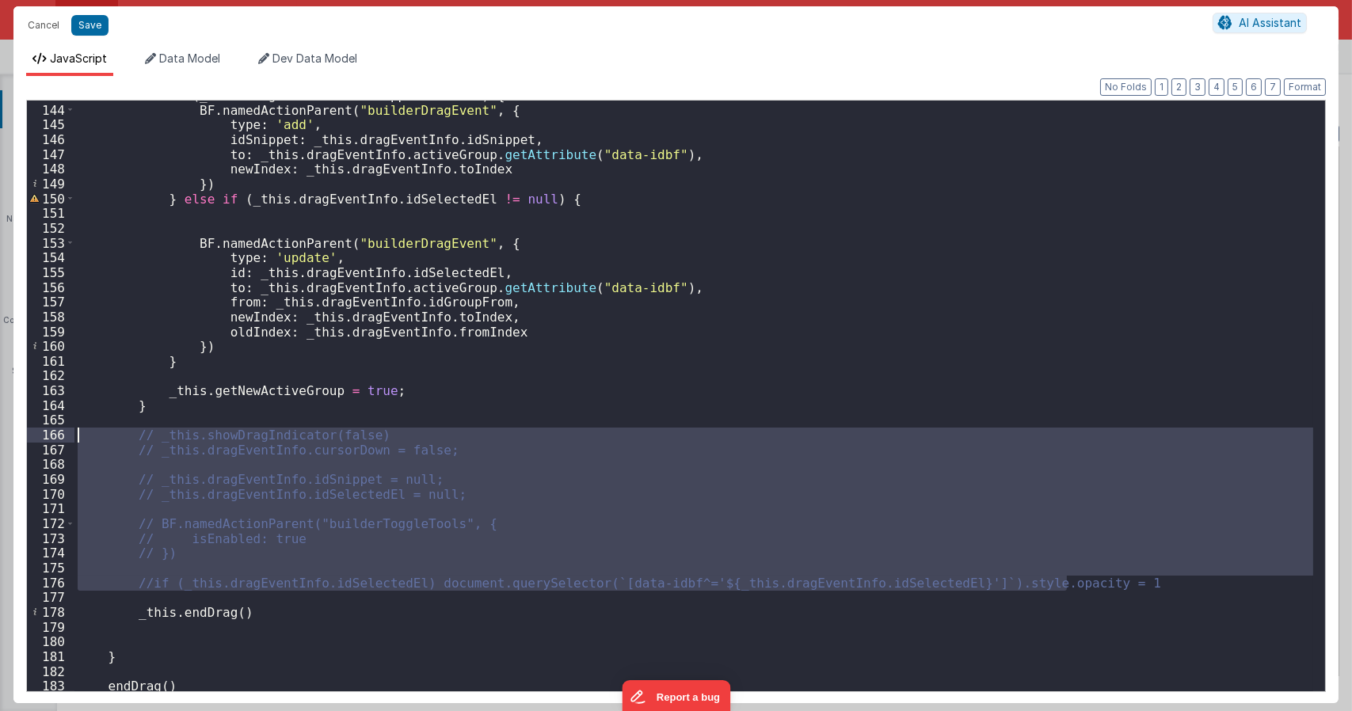
drag, startPoint x: 1092, startPoint y: 587, endPoint x: 29, endPoint y: 437, distance: 1073.0
click at [29, 437] on div "143 144 145 146 147 148 149 150 151 152 153 154 155 156 157 158 159 160 161 162…" at bounding box center [675, 396] width 1299 height 592
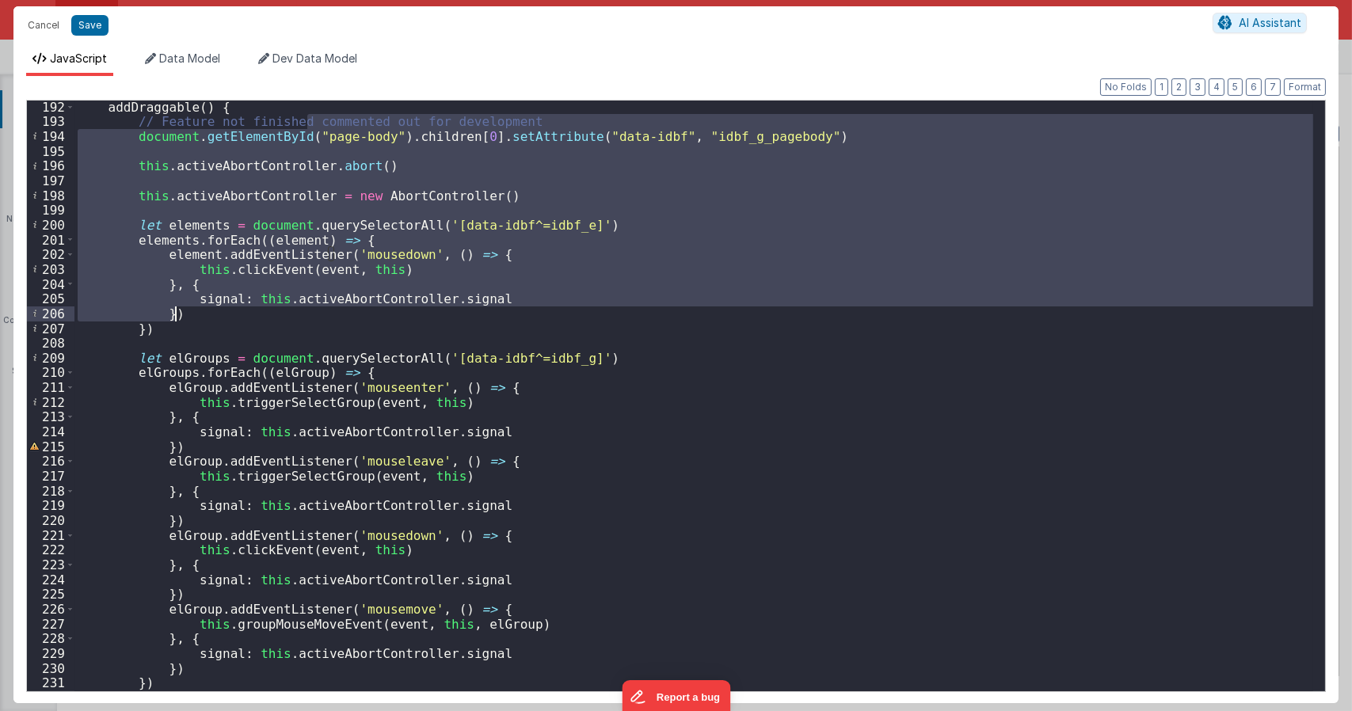
scroll to position [998, 0]
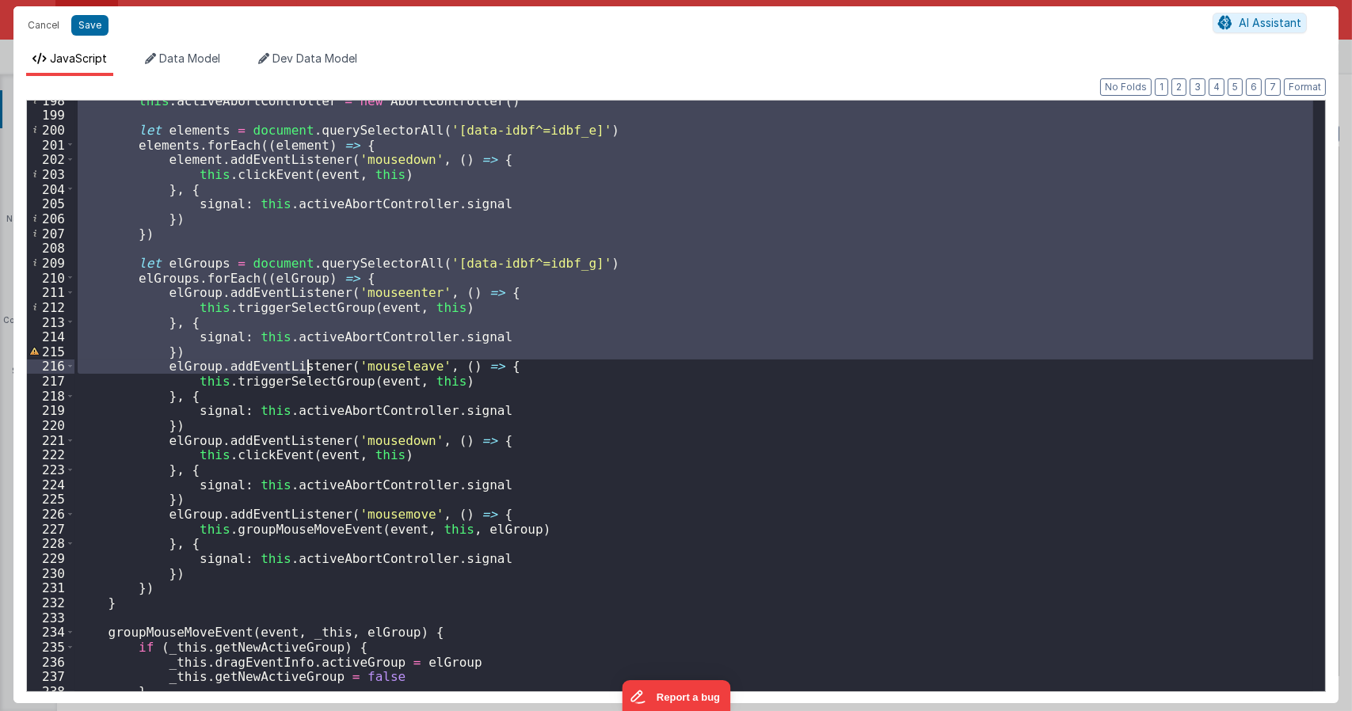
drag, startPoint x: 306, startPoint y: 310, endPoint x: 364, endPoint y: 399, distance: 106.3
click at [364, 399] on div "this . activeAbortController = new AbortController ( ) let elements = document …" at bounding box center [693, 403] width 1238 height 620
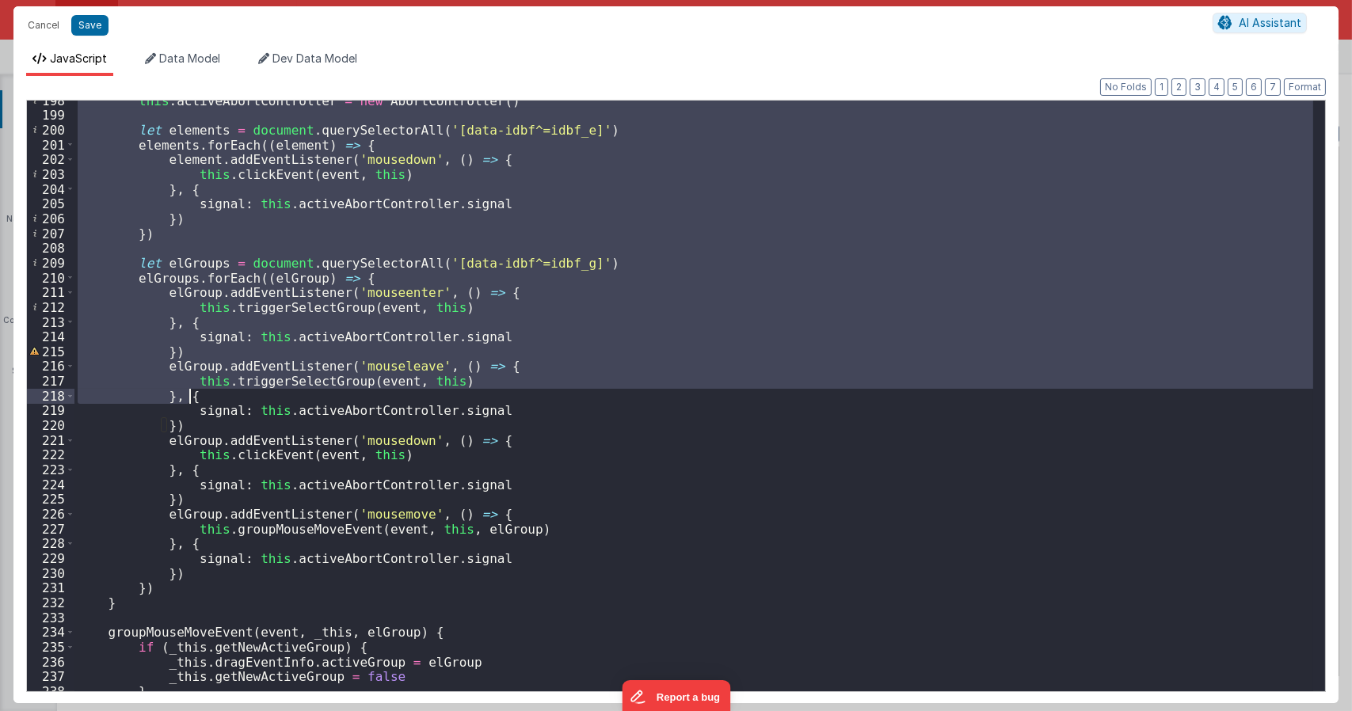
click at [344, 394] on div "this . activeAbortController = new AbortController ( ) let elements = document …" at bounding box center [693, 396] width 1238 height 591
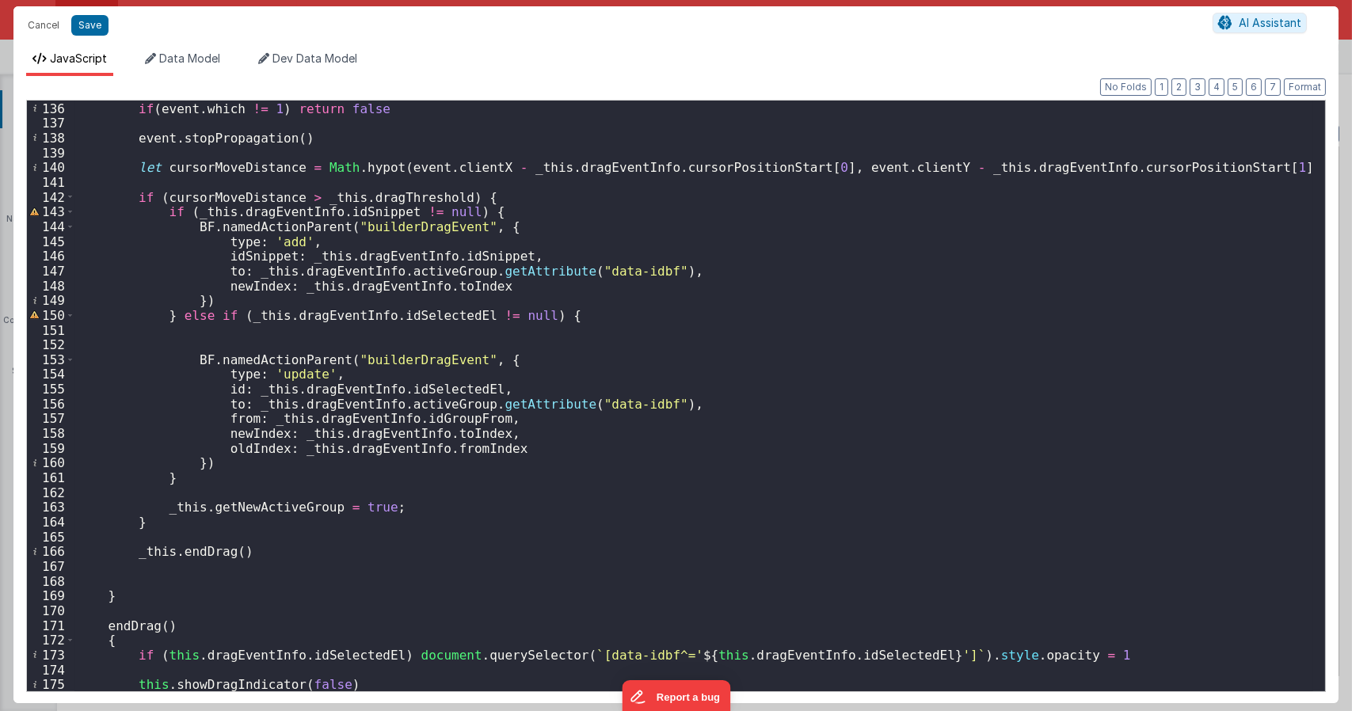
scroll to position [0, 0]
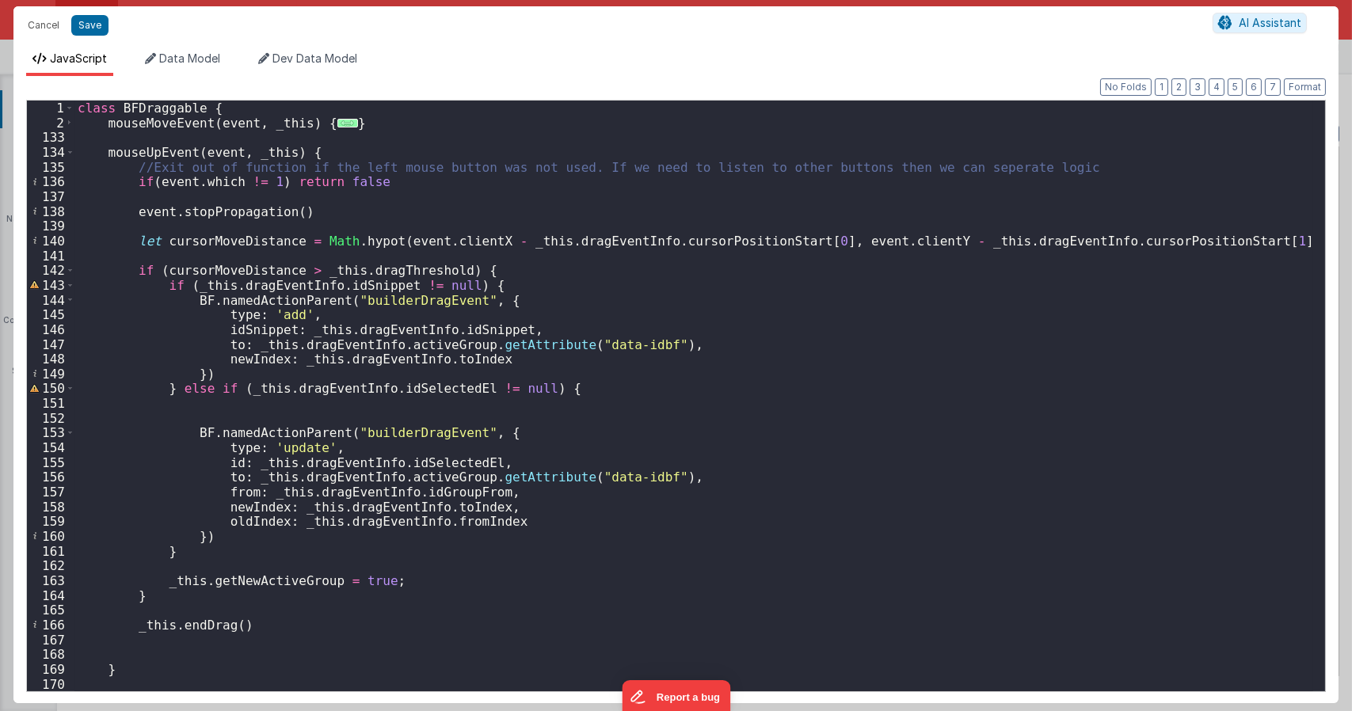
click at [337, 121] on span "..." at bounding box center [347, 123] width 21 height 9
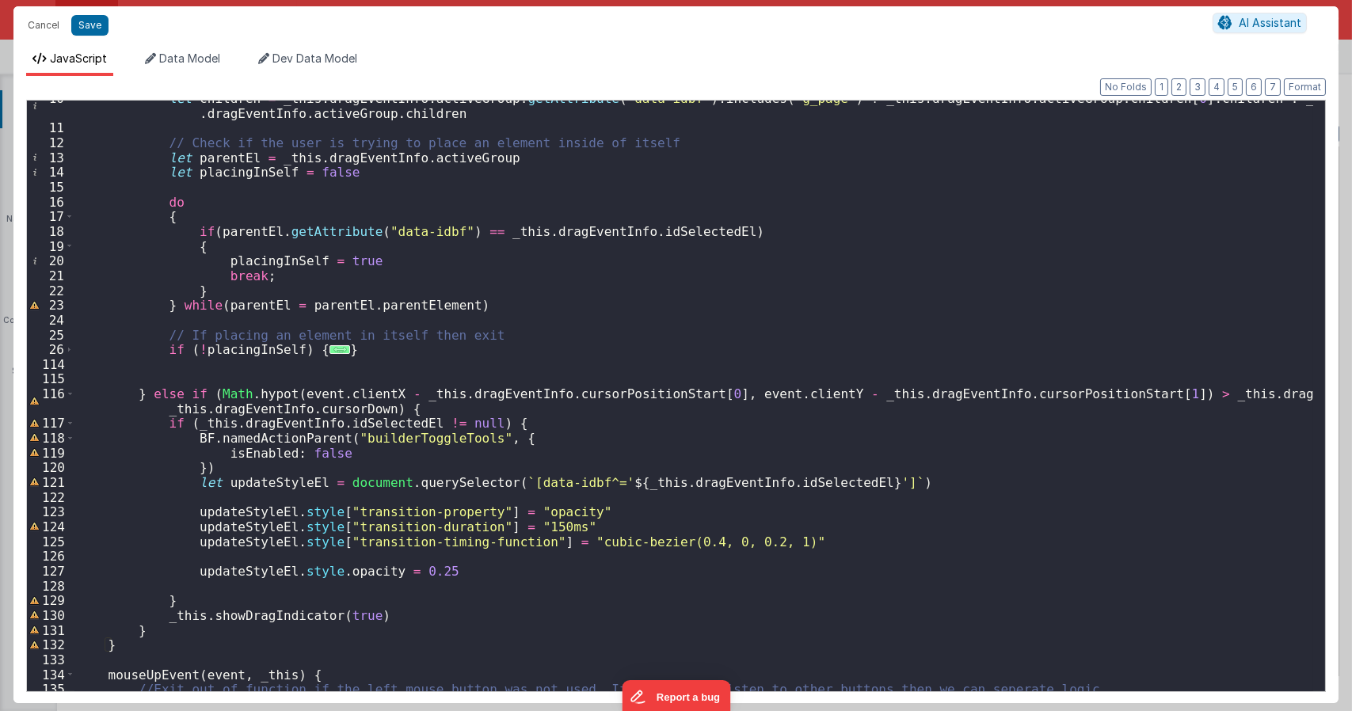
scroll to position [143, 0]
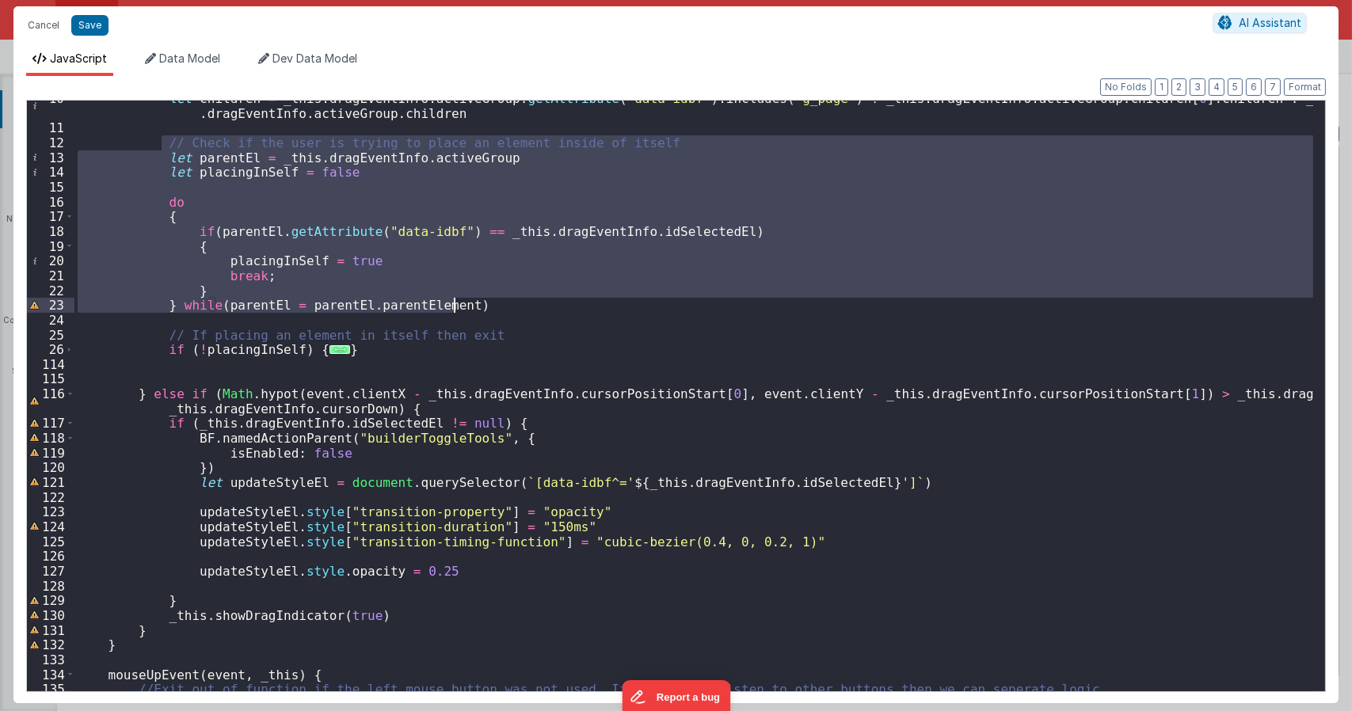
drag, startPoint x: 162, startPoint y: 146, endPoint x: 473, endPoint y: 306, distance: 350.2
click at [473, 306] on div "let children = _this . dragEventInfo . activeGroup . getAttribute ( "data-idbf"…" at bounding box center [693, 408] width 1238 height 635
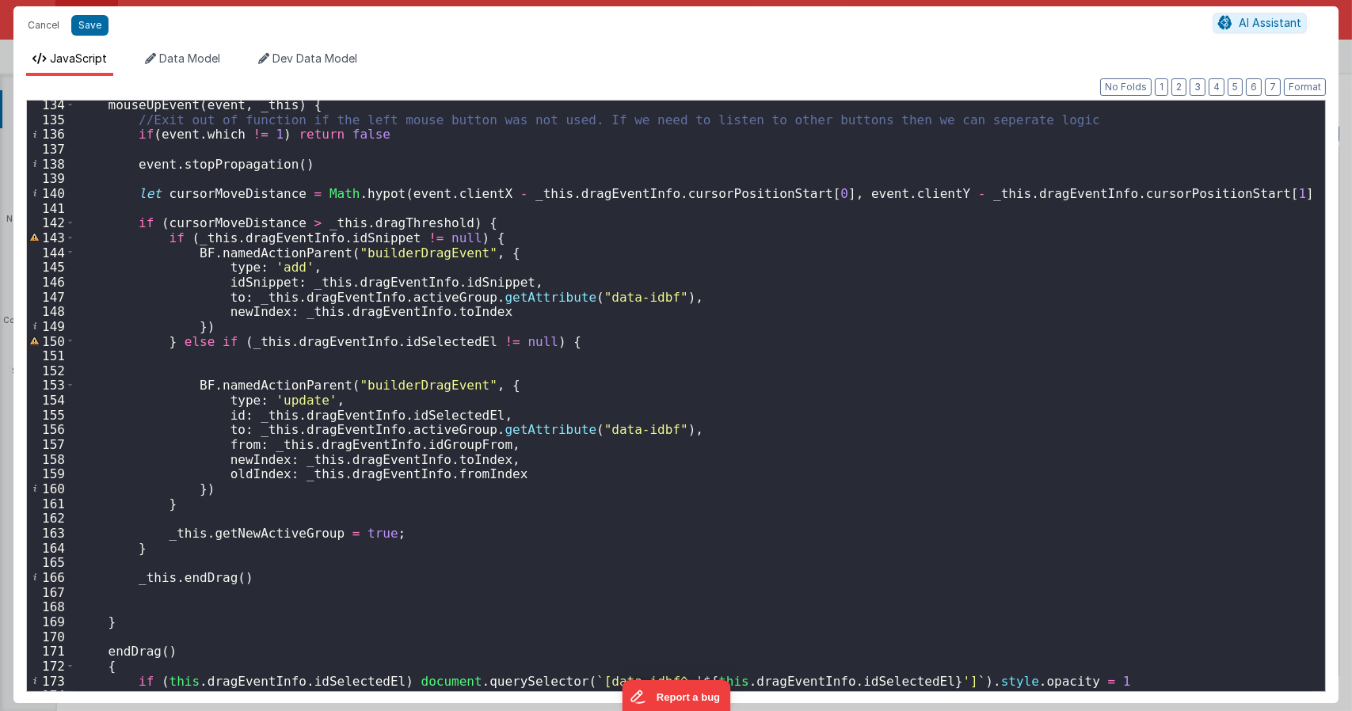
scroll to position [523, 0]
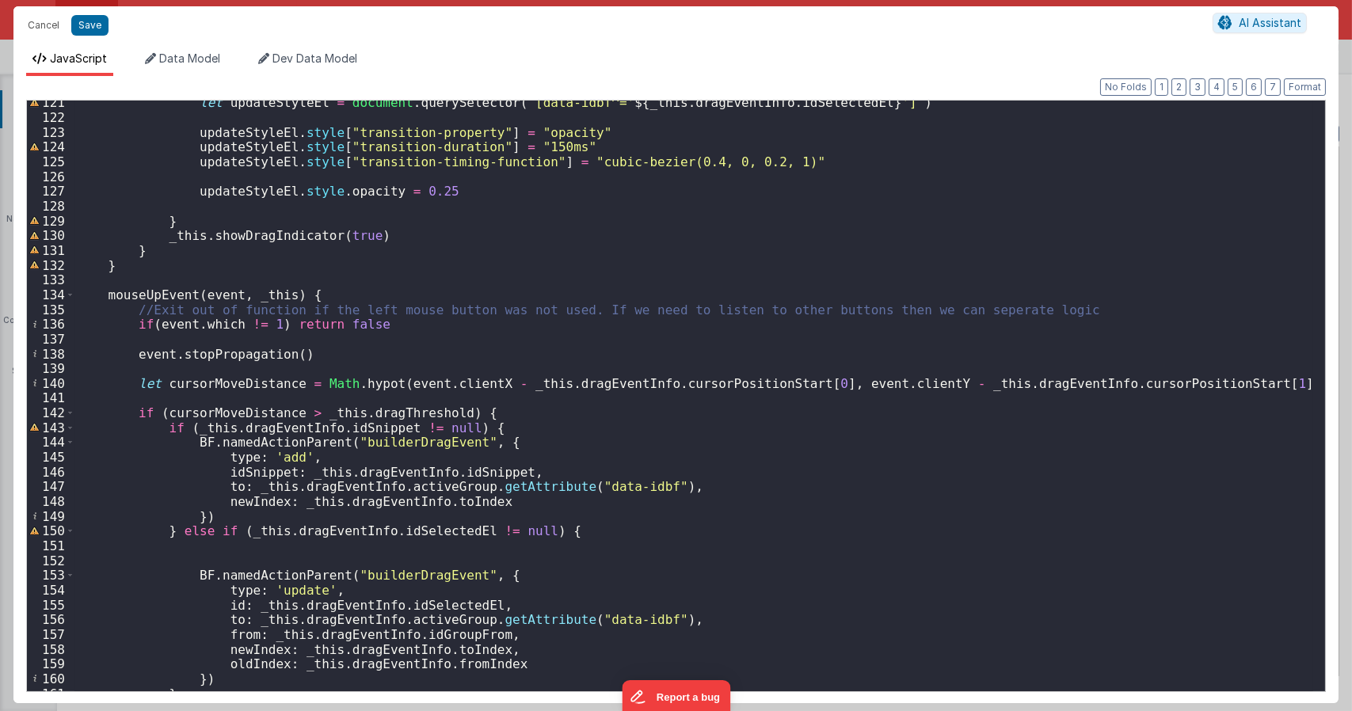
click at [172, 268] on div "let updateStyleEl = document . querySelector ( ` [data-idbf^=' ${ _this . dragE…" at bounding box center [693, 405] width 1238 height 620
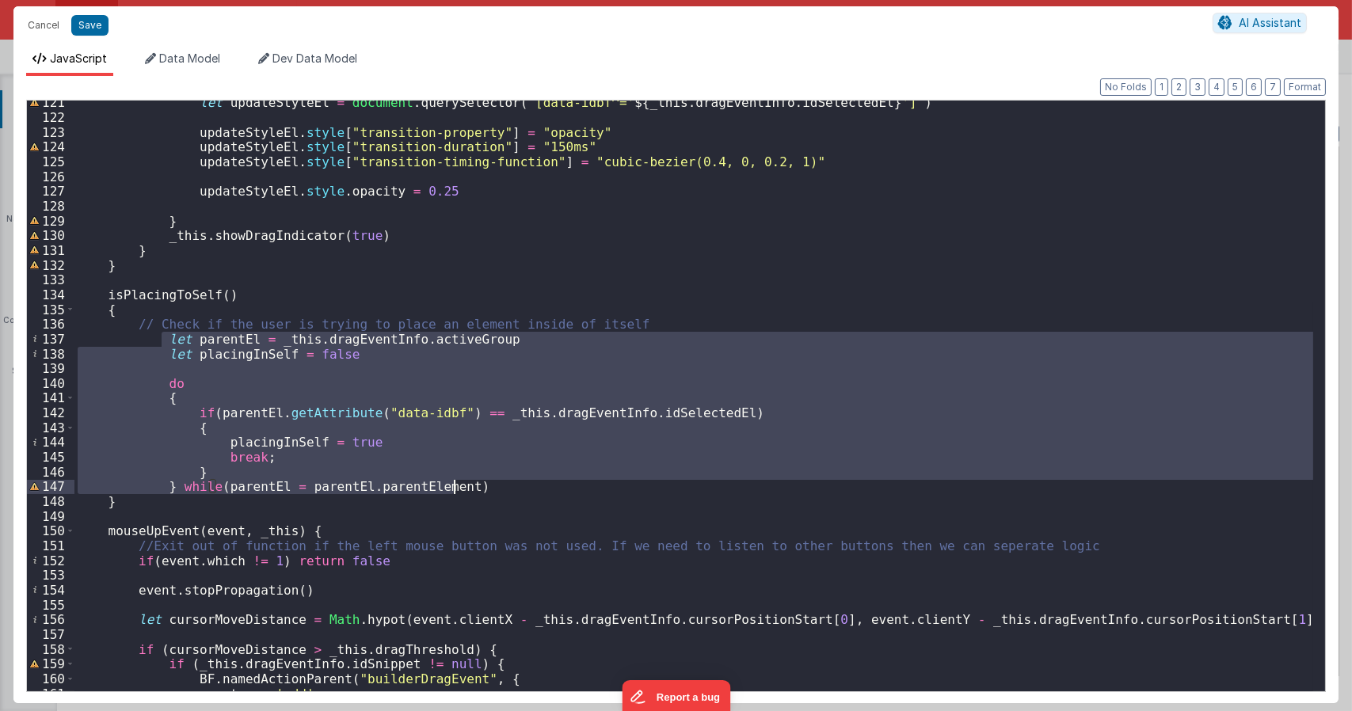
drag, startPoint x: 159, startPoint y: 340, endPoint x: 456, endPoint y: 488, distance: 331.8
click at [456, 488] on div "let updateStyleEl = document . querySelector ( ` [data-idbf^=' ${ _this . dragE…" at bounding box center [693, 405] width 1238 height 620
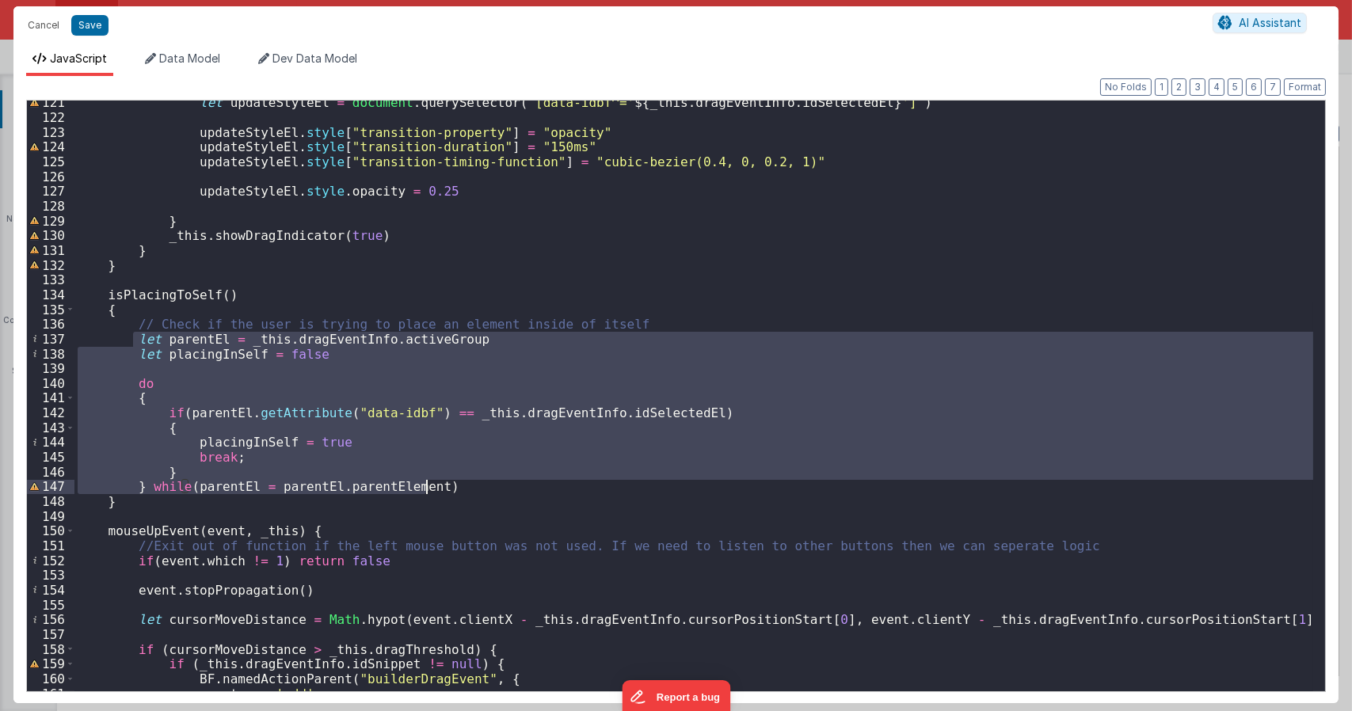
click at [269, 441] on div "let updateStyleEl = document . querySelector ( ` [data-idbf^=' ${ _this . dragE…" at bounding box center [693, 396] width 1238 height 591
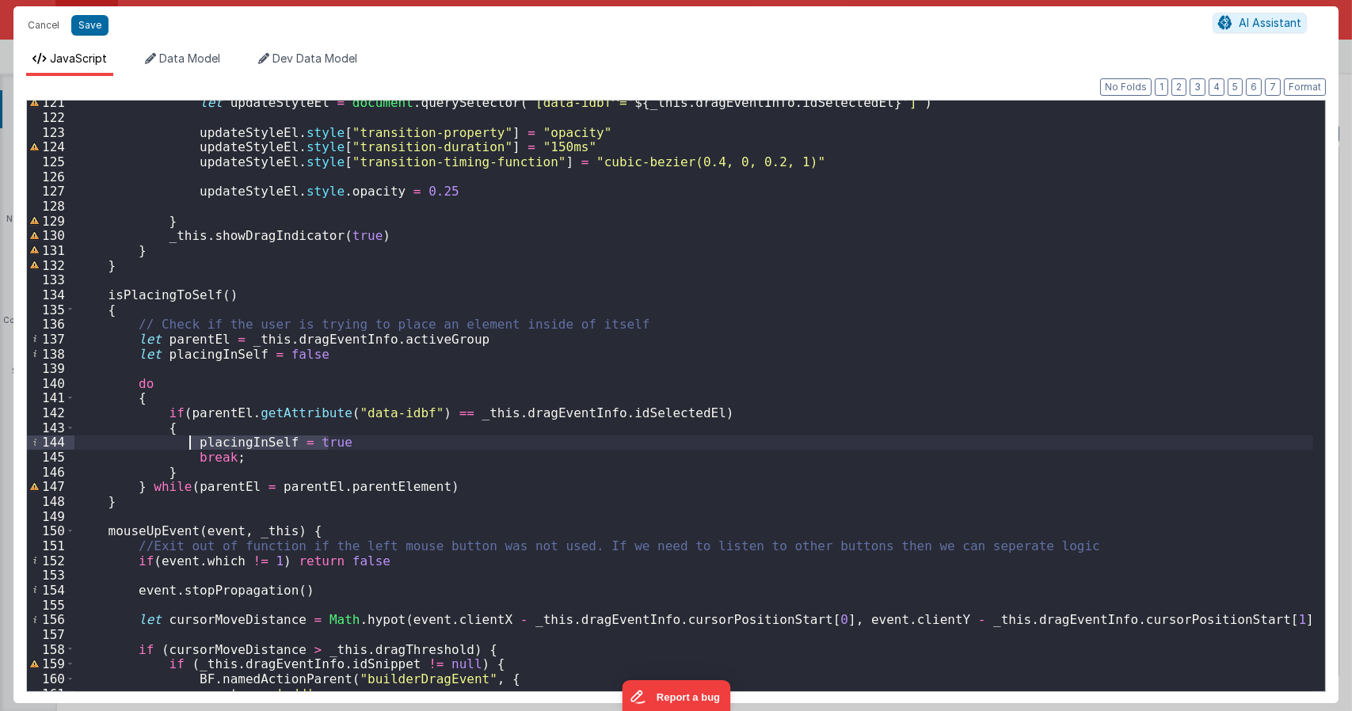
drag, startPoint x: 337, startPoint y: 442, endPoint x: 187, endPoint y: 446, distance: 149.7
click at [187, 446] on div "let updateStyleEl = document . querySelector ( ` [data-idbf^=' ${ _this . dragE…" at bounding box center [693, 405] width 1238 height 620
drag, startPoint x: 317, startPoint y: 352, endPoint x: 48, endPoint y: 352, distance: 269.2
click at [48, 352] on div "121 122 123 124 125 126 127 128 129 130 131 132 133 134 135 136 137 138 139 140…" at bounding box center [675, 396] width 1299 height 592
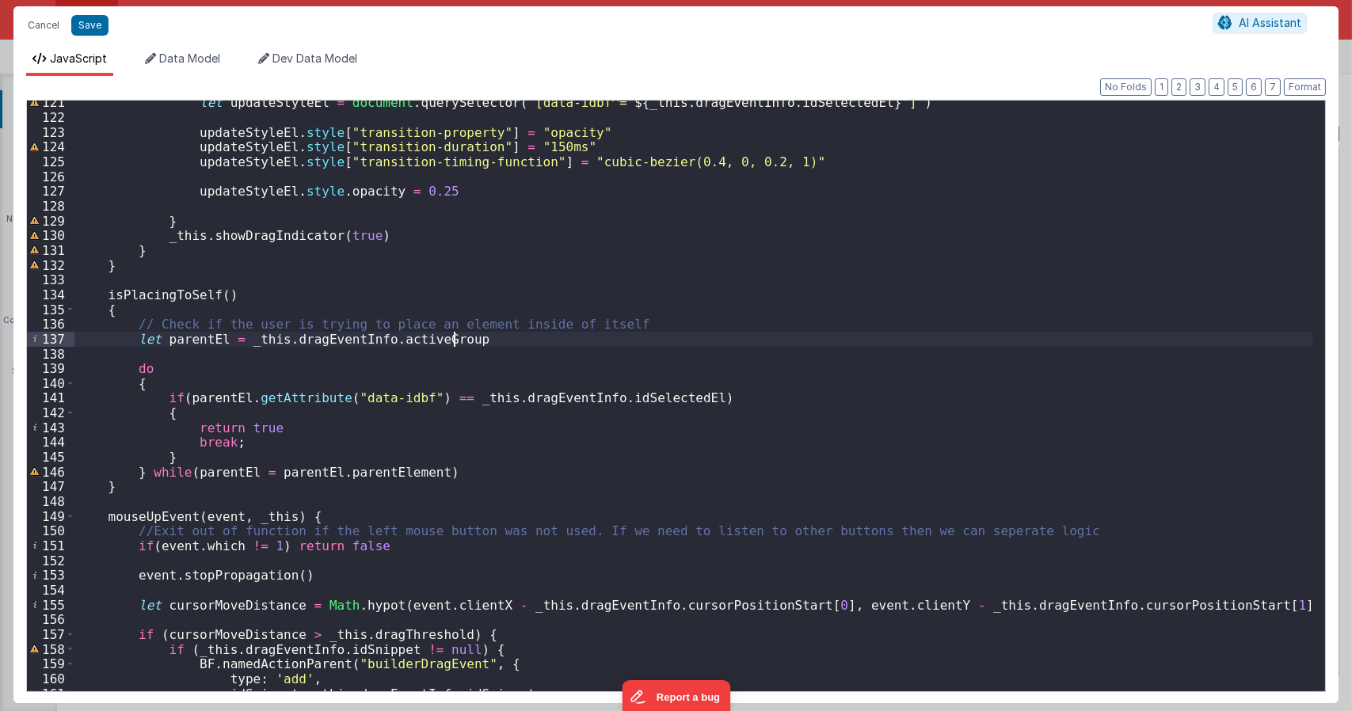
click at [438, 473] on div "let updateStyleEl = document . querySelector ( ` [data-idbf^=' ${ _this . dragE…" at bounding box center [693, 405] width 1238 height 620
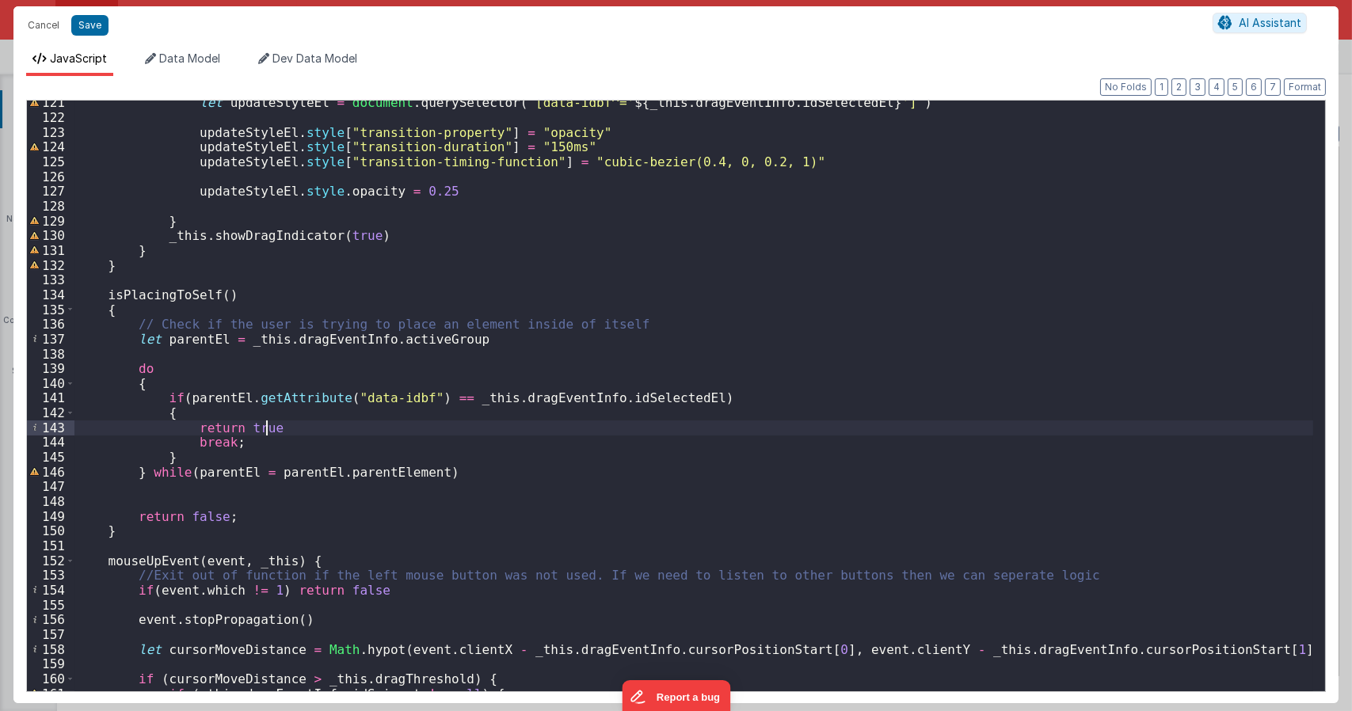
click at [271, 427] on div "let updateStyleEl = document . querySelector ( ` [data-idbf^=' ${ _this . dragE…" at bounding box center [693, 405] width 1238 height 620
drag, startPoint x: 245, startPoint y: 438, endPoint x: 25, endPoint y: 448, distance: 219.6
click at [26, 448] on div "121 122 123 124 125 126 127 128 129 130 131 132 133 134 135 136 137 138 139 140…" at bounding box center [675, 396] width 1299 height 592
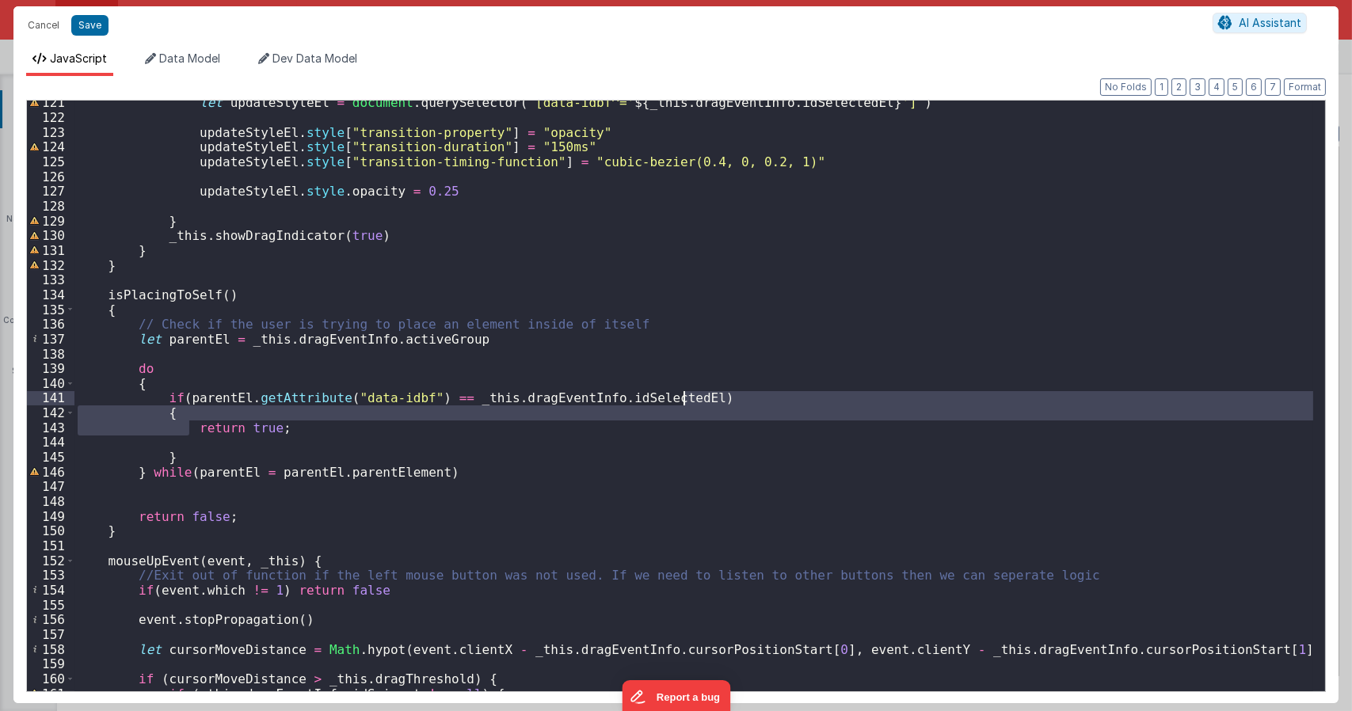
drag, startPoint x: 187, startPoint y: 428, endPoint x: 684, endPoint y: 397, distance: 498.2
click at [684, 397] on div "let updateStyleEl = document . querySelector ( ` [data-idbf^=' ${ _this . dragE…" at bounding box center [693, 405] width 1238 height 620
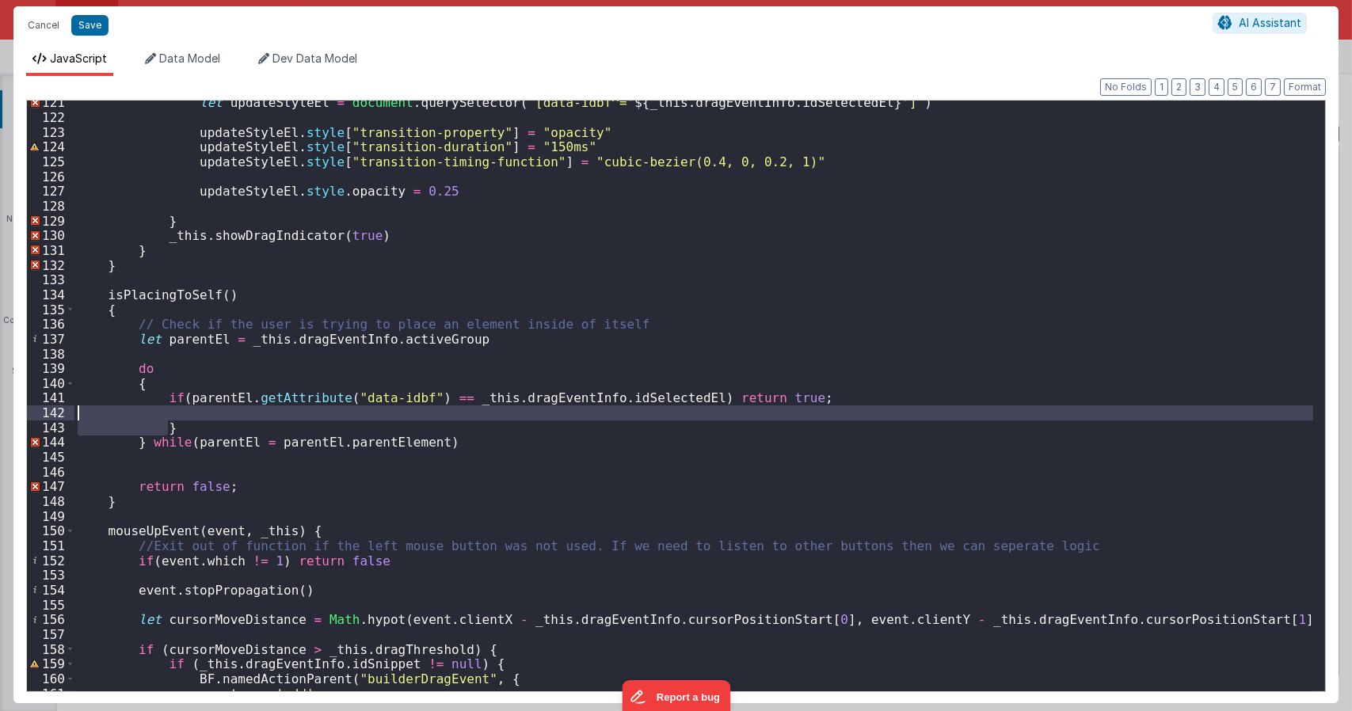
drag, startPoint x: 182, startPoint y: 426, endPoint x: 8, endPoint y: 410, distance: 174.9
click at [8, 410] on div "Cancel Save AI Assistant JavaScript Data Model Dev Data Model Format 7 6 5 4 3 …" at bounding box center [676, 355] width 1352 height 711
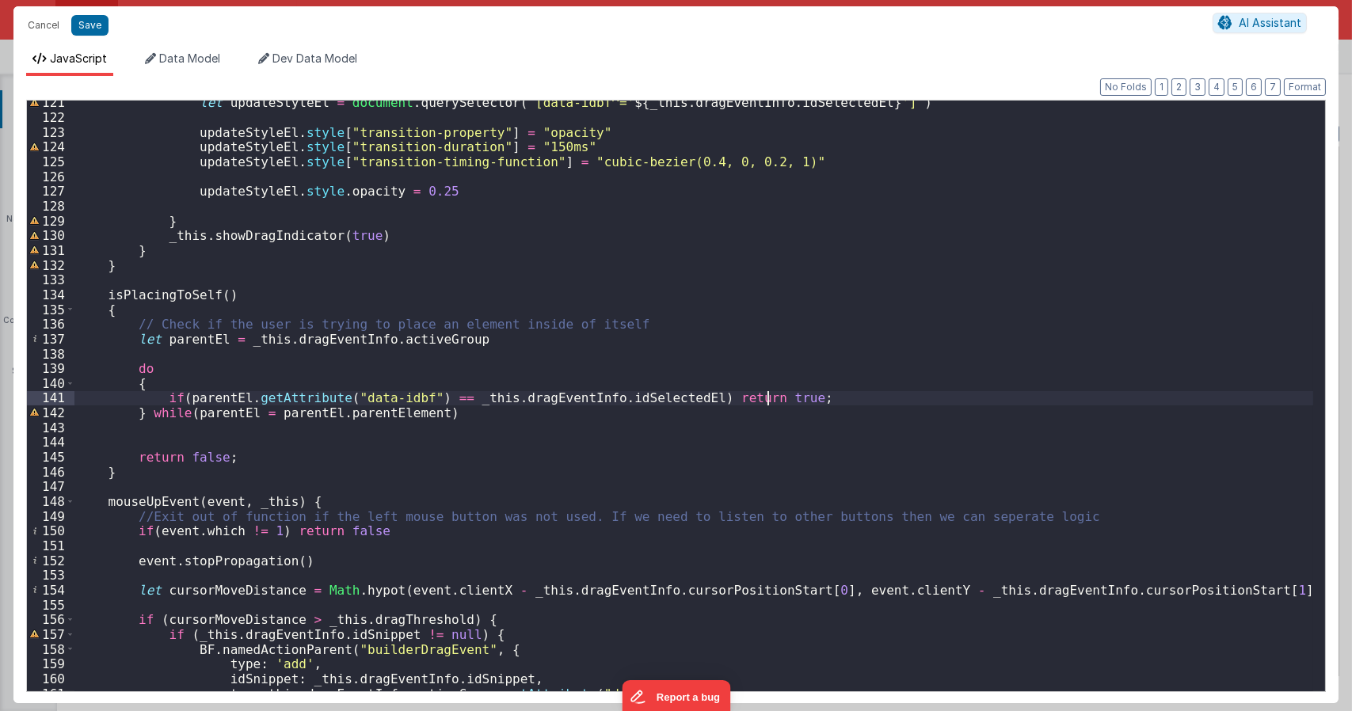
click at [133, 385] on div "let updateStyleEl = document . querySelector ( ` [data-idbf^=' ${ _this . dragE…" at bounding box center [693, 405] width 1238 height 620
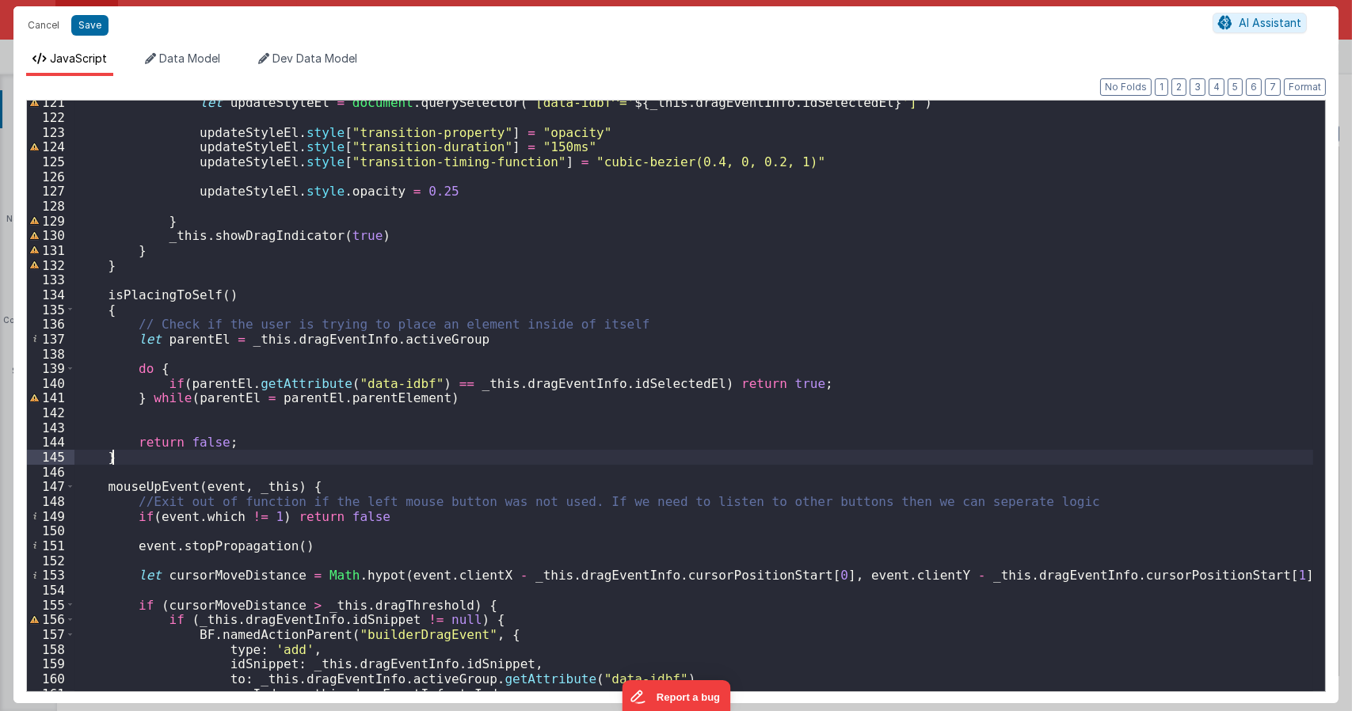
click at [247, 451] on div "let updateStyleEl = document . querySelector ( ` [data-idbf^=' ${ _this . dragE…" at bounding box center [693, 405] width 1238 height 620
click at [150, 422] on div "let updateStyleEl = document . querySelector ( ` [data-idbf^=' ${ _this . dragE…" at bounding box center [693, 405] width 1238 height 620
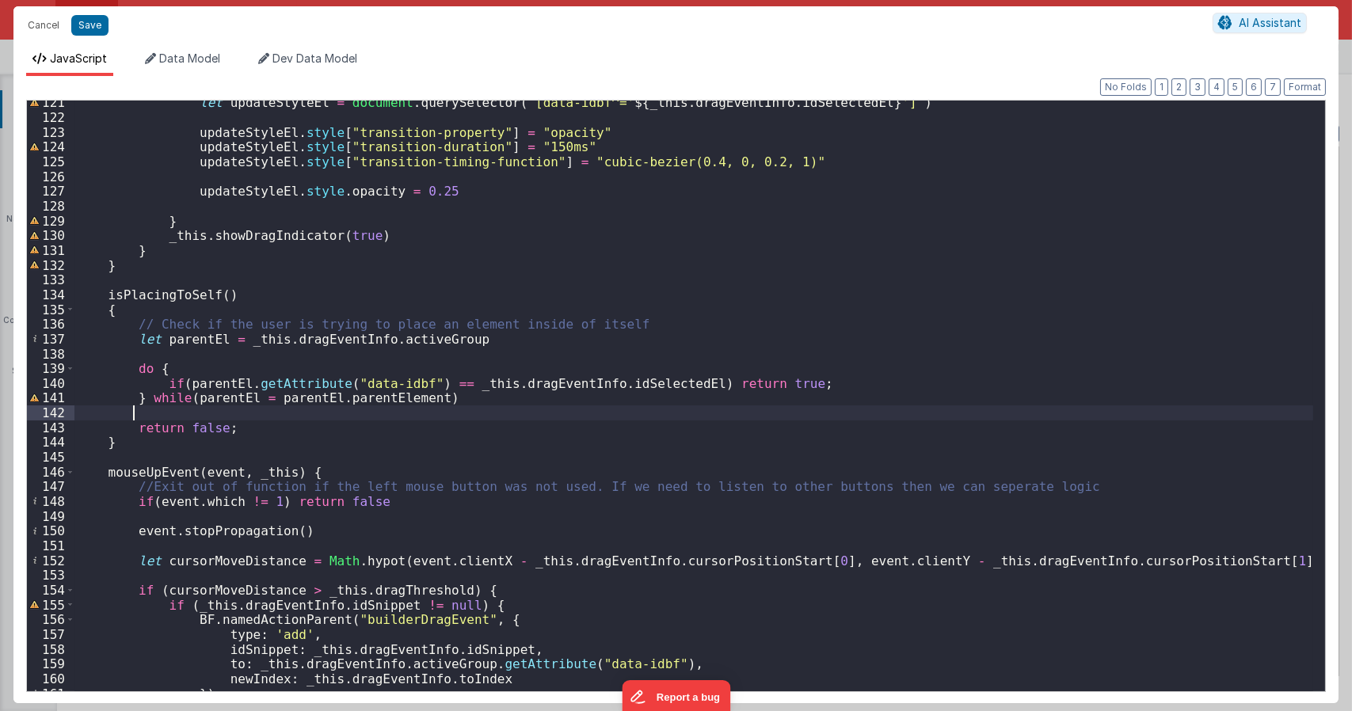
click at [257, 340] on div "let updateStyleEl = document . querySelector ( ` [data-idbf^=' ${ _this . dragE…" at bounding box center [693, 405] width 1238 height 620
click at [257, 341] on div "let updateStyleEl = document . querySelector ( ` [data-idbf^=' ${ _this . dragE…" at bounding box center [693, 405] width 1238 height 620
click at [466, 386] on div "let updateStyleEl = document . querySelector ( ` [data-idbf^=' ${ _this . dragE…" at bounding box center [693, 405] width 1238 height 620
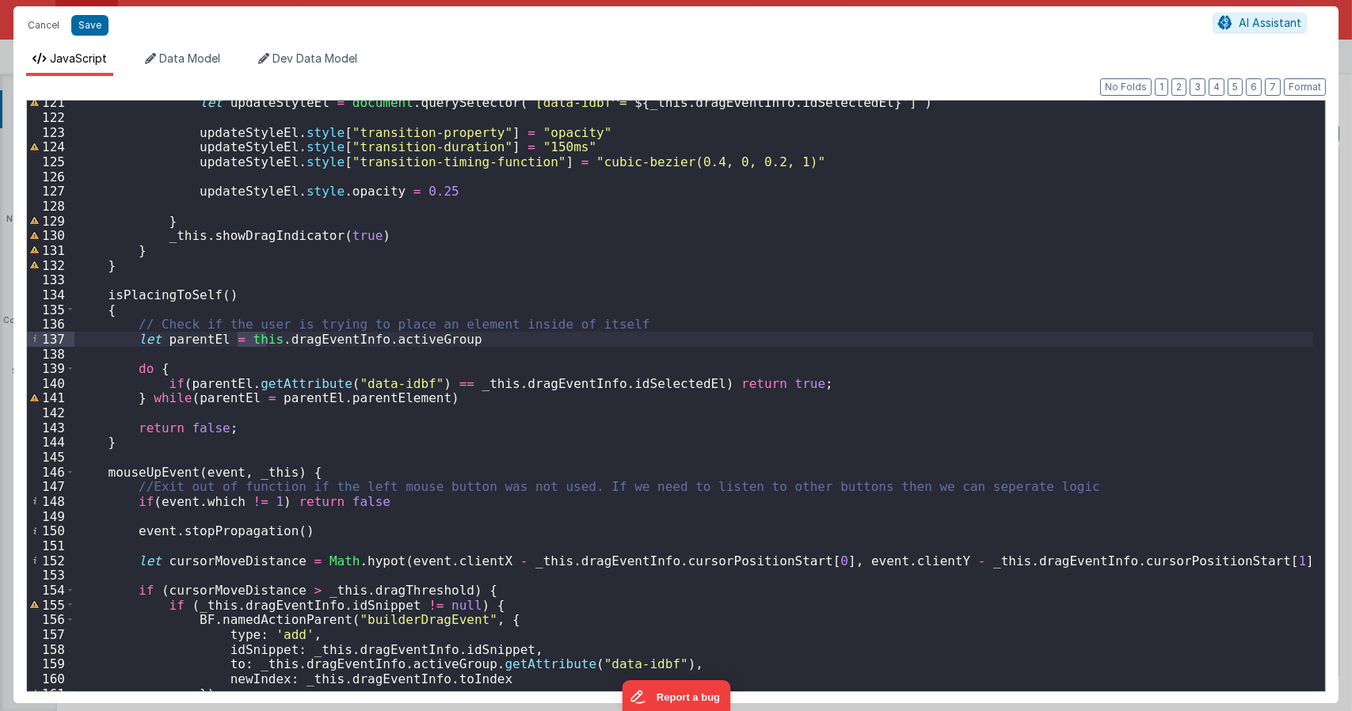
click at [466, 386] on div "let updateStyleEl = document . querySelector ( ` [data-idbf^=' ${ _this . dragE…" at bounding box center [693, 405] width 1238 height 620
click at [522, 412] on div "let updateStyleEl = document . querySelector ( ` [data-idbf^=' ${ _this . dragE…" at bounding box center [693, 405] width 1238 height 620
click at [158, 297] on div "let updateStyleEl = document . querySelector ( ` [data-idbf^=' ${ _this . dragE…" at bounding box center [693, 405] width 1238 height 620
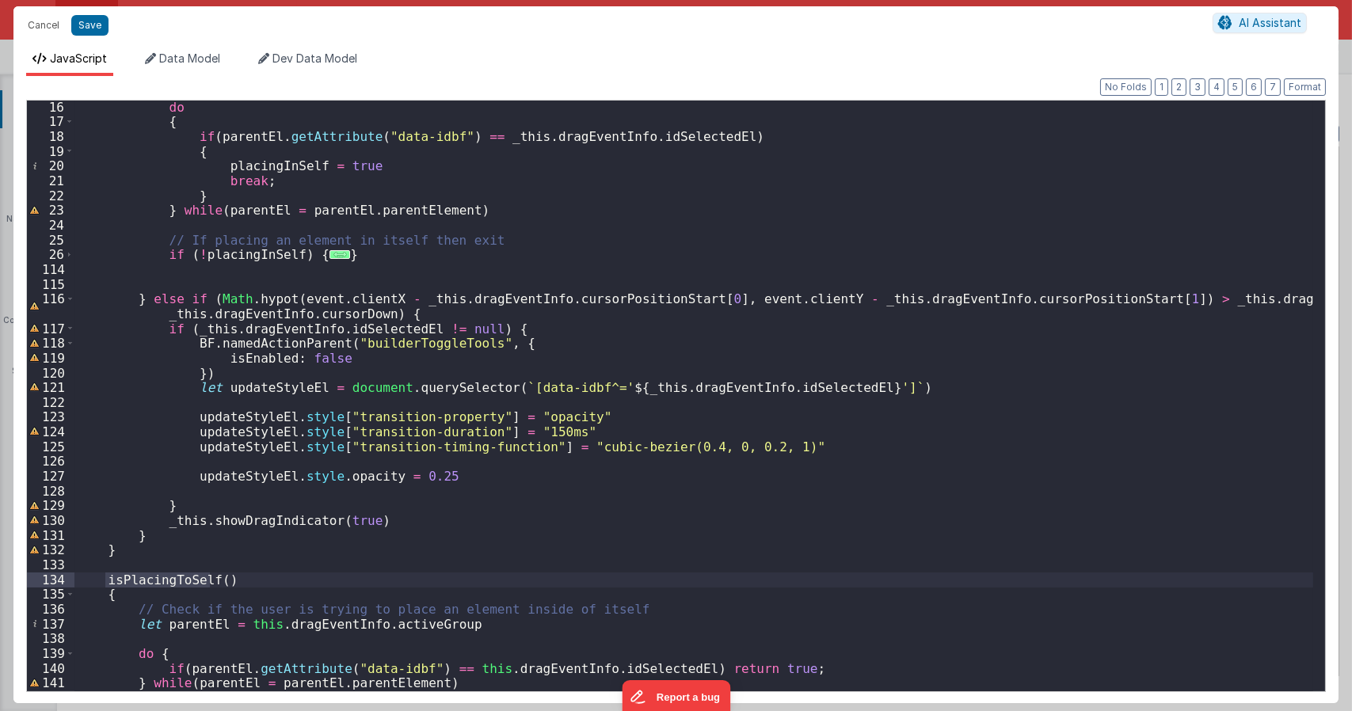
scroll to position [143, 0]
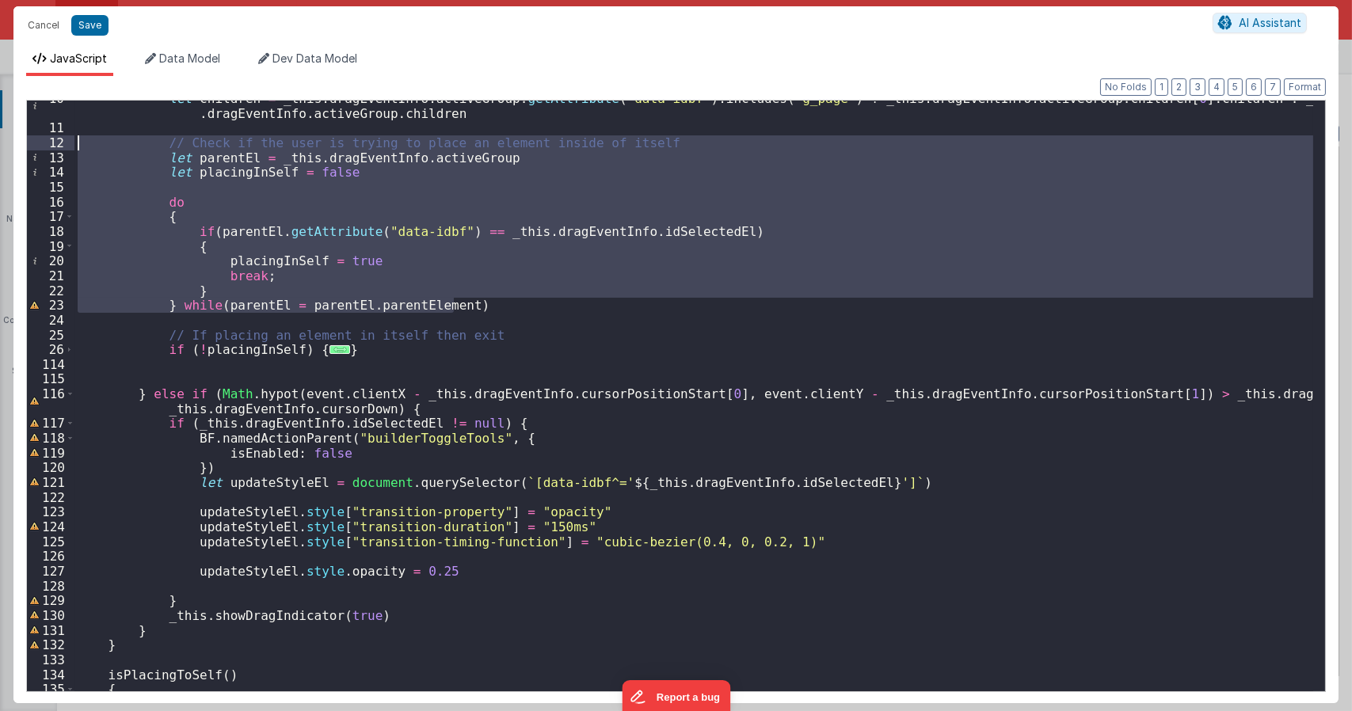
drag, startPoint x: 474, startPoint y: 306, endPoint x: 0, endPoint y: 142, distance: 502.1
click at [0, 142] on div "Cancel Save AI Assistant JavaScript Data Model Dev Data Model Format 7 6 5 4 3 …" at bounding box center [676, 355] width 1352 height 711
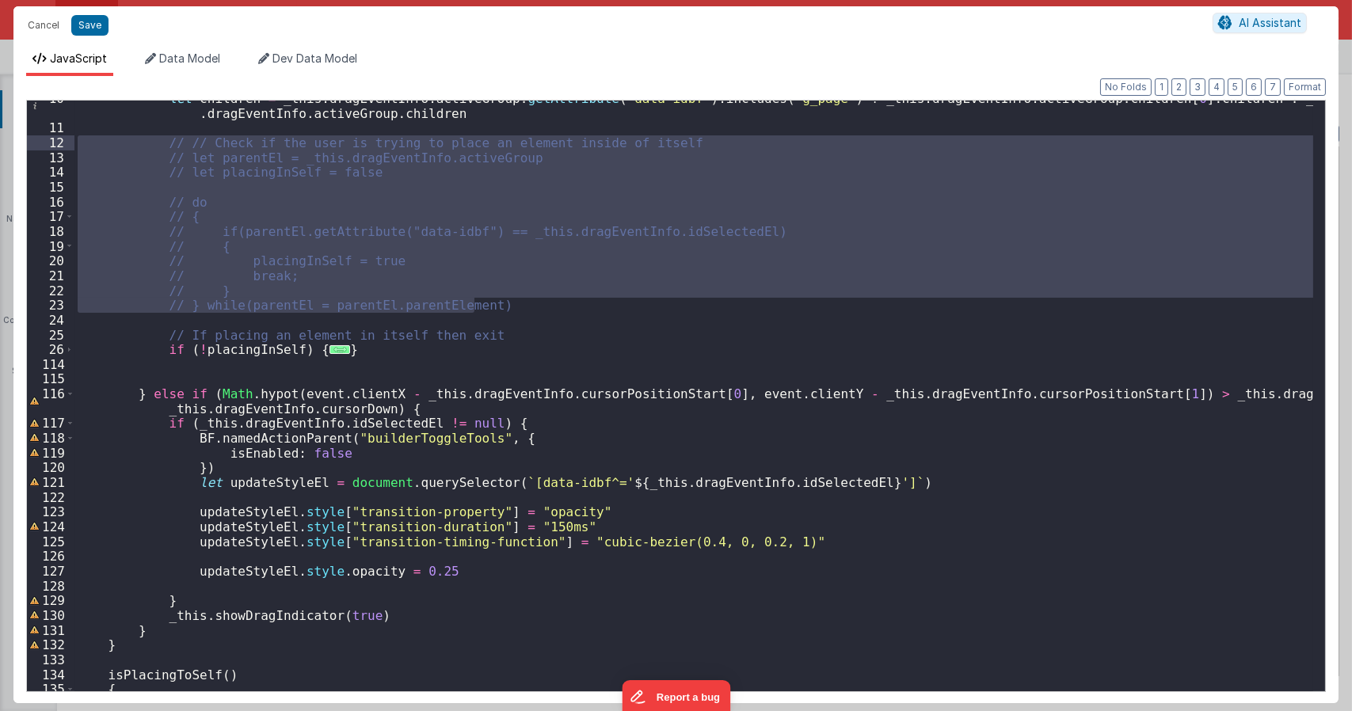
click at [367, 371] on div "let children = _this . dragEventInfo . activeGroup . getAttribute ( "data-idbf"…" at bounding box center [693, 408] width 1238 height 635
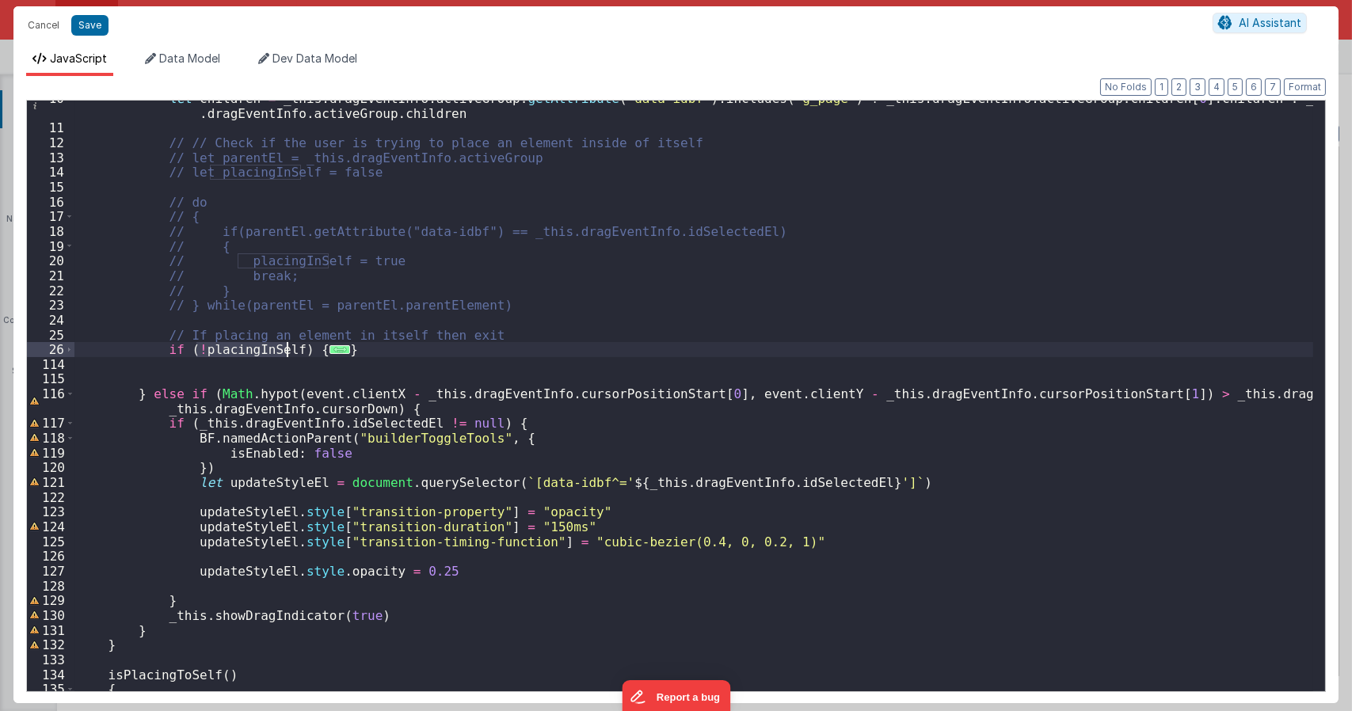
drag, startPoint x: 195, startPoint y: 348, endPoint x: 290, endPoint y: 351, distance: 95.0
click at [290, 351] on div "let children = _this . dragEventInfo . activeGroup . getAttribute ( "data-idbf"…" at bounding box center [693, 408] width 1238 height 635
paste textarea
click at [514, 351] on div "let children = _this . dragEventInfo . activeGroup . getAttribute ( "data-idbf"…" at bounding box center [693, 408] width 1238 height 635
click at [456, 352] on div "let children = _this . dragEventInfo . activeGroup . getAttribute ( "data-idbf"…" at bounding box center [693, 408] width 1238 height 635
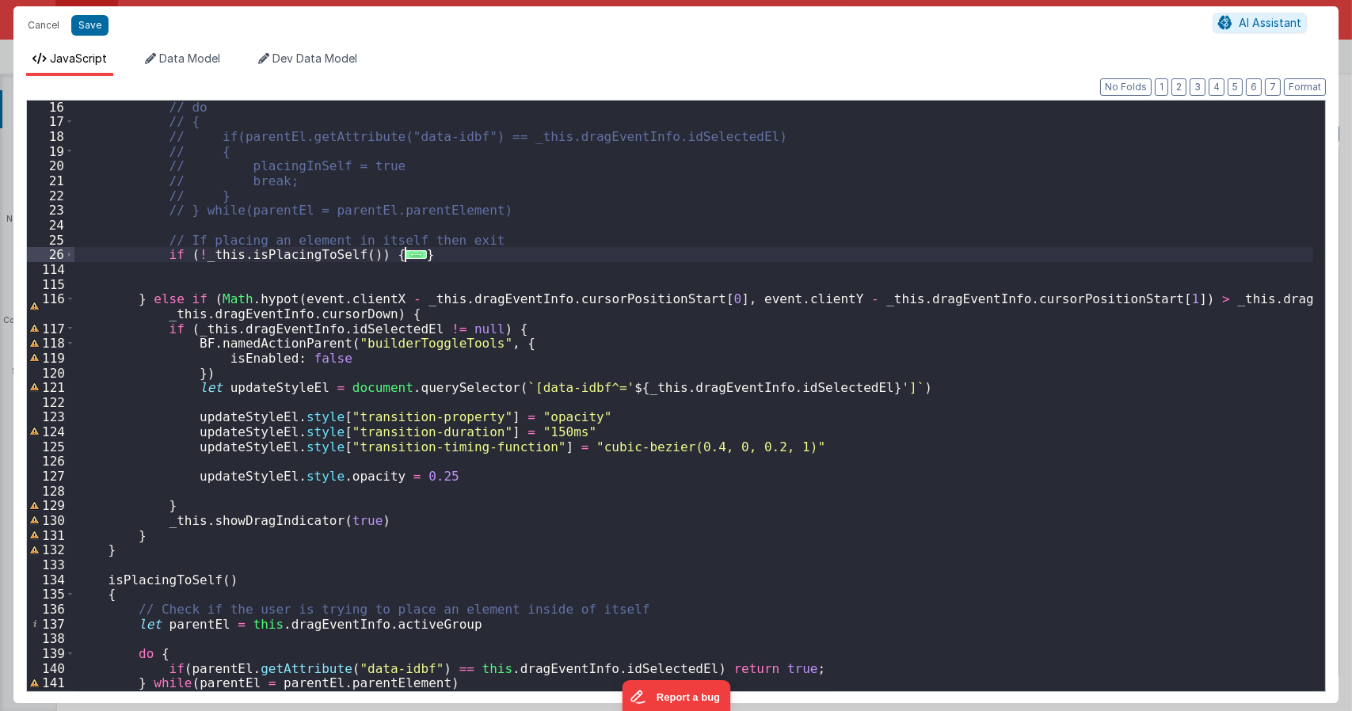
scroll to position [380, 0]
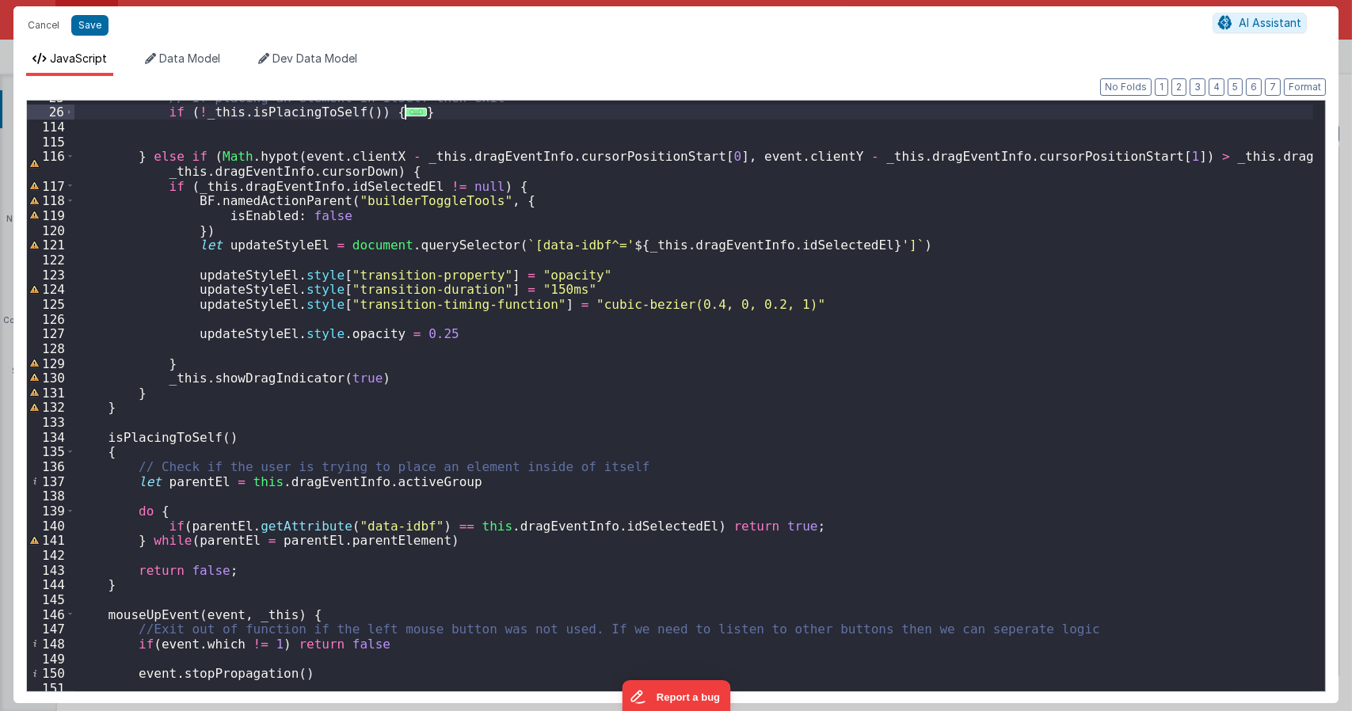
type textarea "Dnd version - my baby, please don't touch"
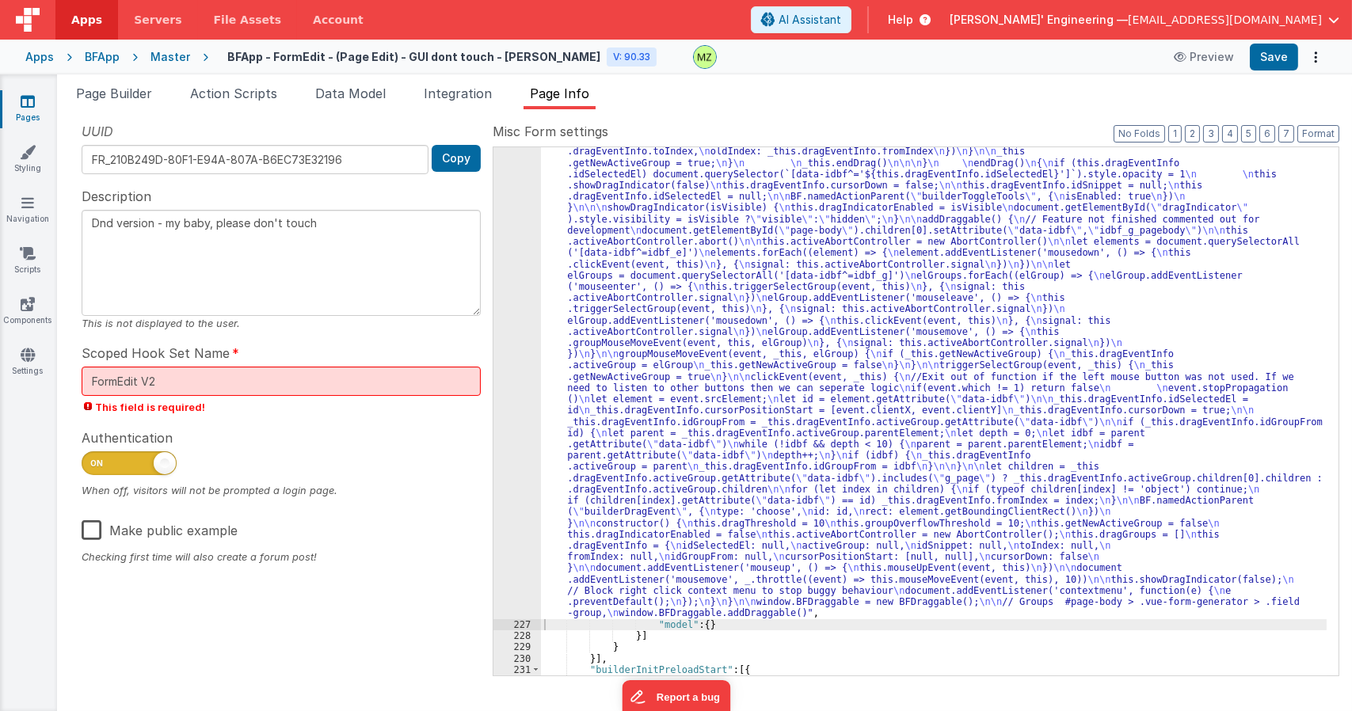
click at [766, 241] on div ""function" : "class BFDraggable { \n mouseMoveEvent(event, _this) { \n if (_thi…" at bounding box center [933, 275] width 785 height 1766
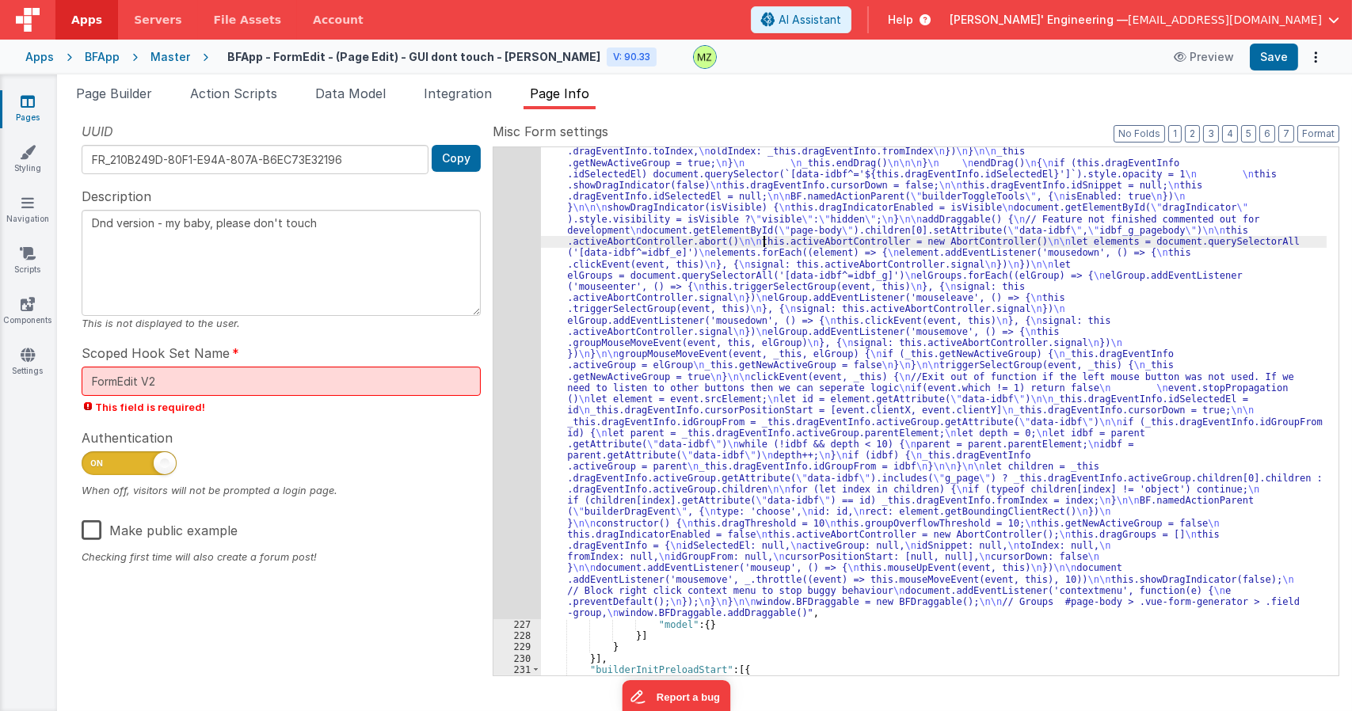
click at [530, 222] on div "226" at bounding box center [517, 5] width 48 height 1227
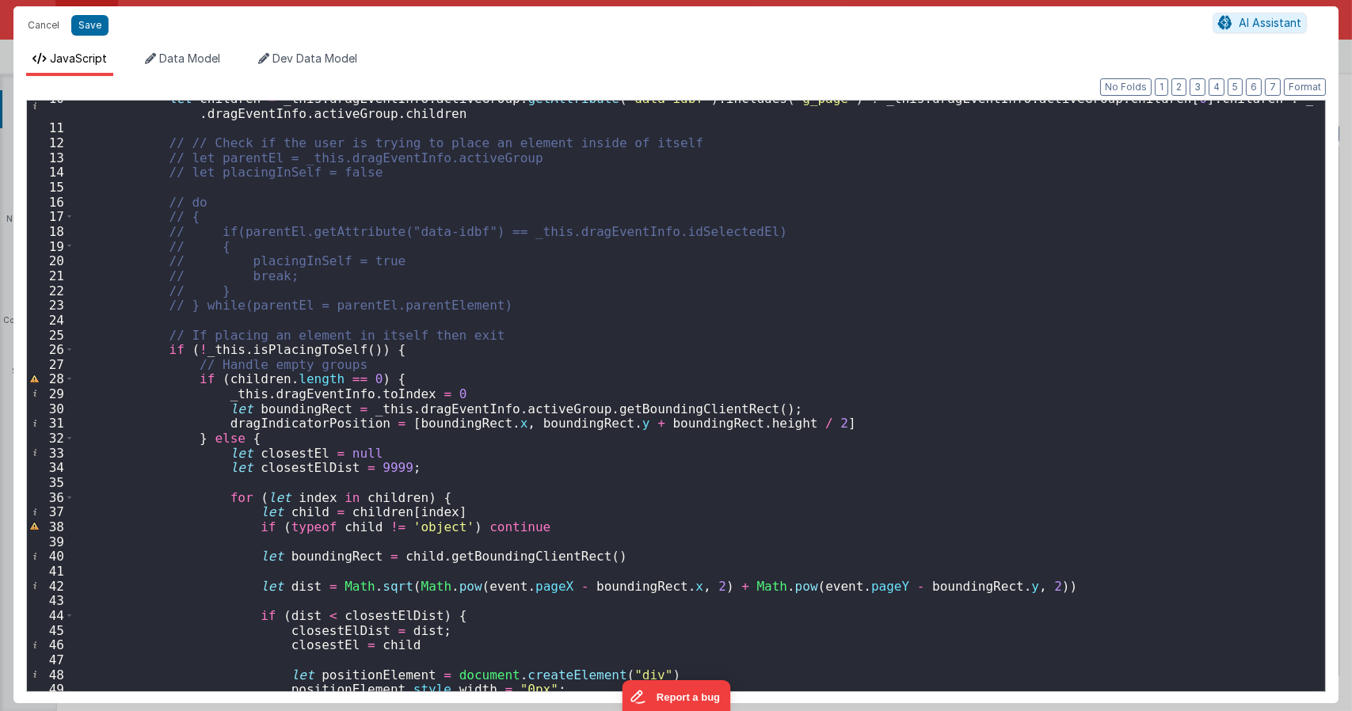
scroll to position [0, 0]
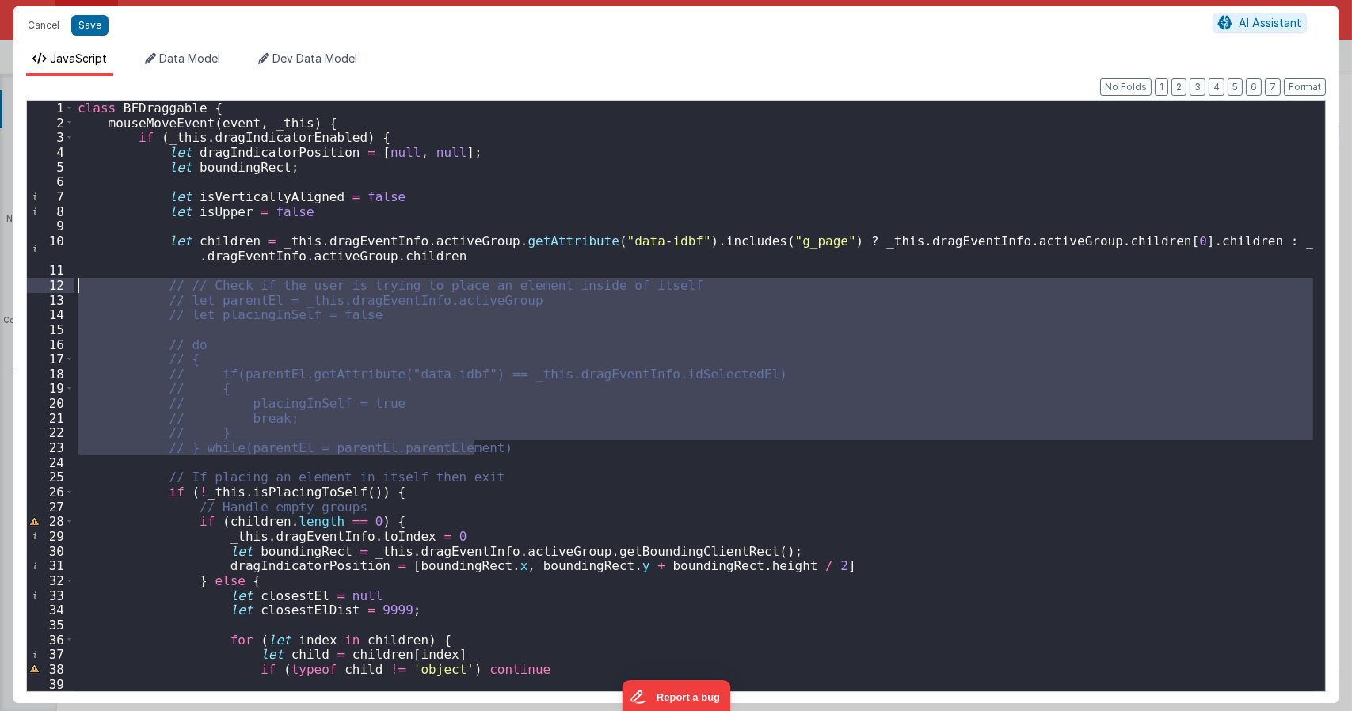
drag, startPoint x: 487, startPoint y: 452, endPoint x: 0, endPoint y: 281, distance: 516.1
click at [0, 281] on div "Cancel Save AI Assistant JavaScript Data Model Dev Data Model Format 7 6 5 4 3 …" at bounding box center [676, 355] width 1352 height 711
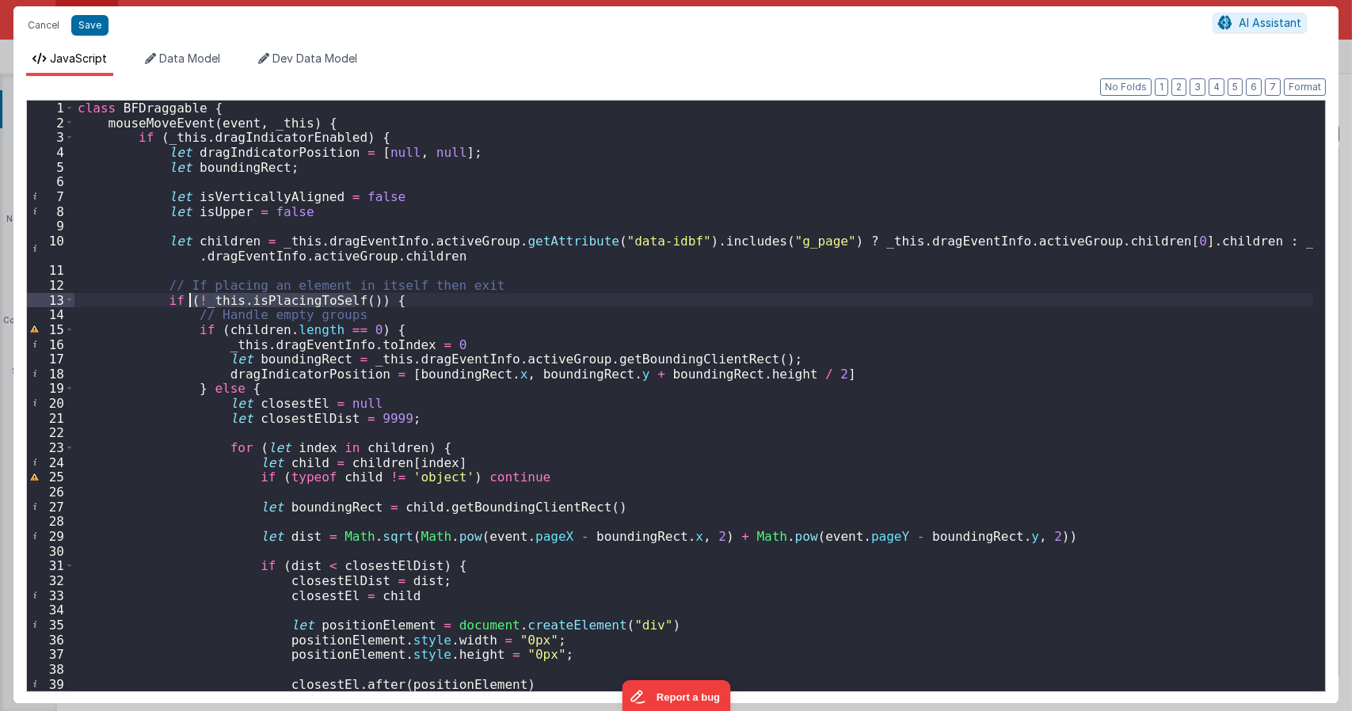
drag, startPoint x: 357, startPoint y: 302, endPoint x: 188, endPoint y: 300, distance: 169.5
click at [188, 300] on div "class BFDraggable { mouseMoveEvent ( event , _this ) { if ( _this . dragIndicat…" at bounding box center [693, 411] width 1238 height 620
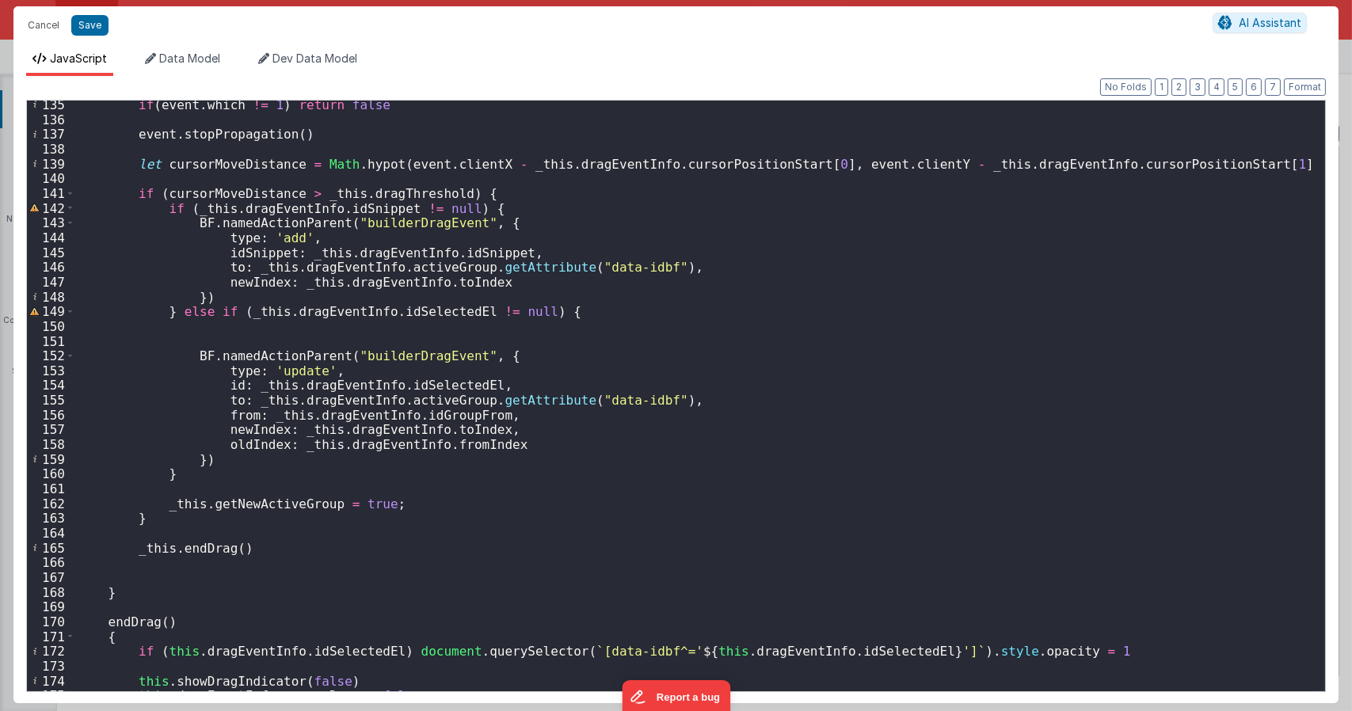
scroll to position [2043, 0]
click at [357, 339] on div "if ( event . which != 1 ) return false event . stopPropagation ( ) let cursorMo…" at bounding box center [693, 407] width 1238 height 620
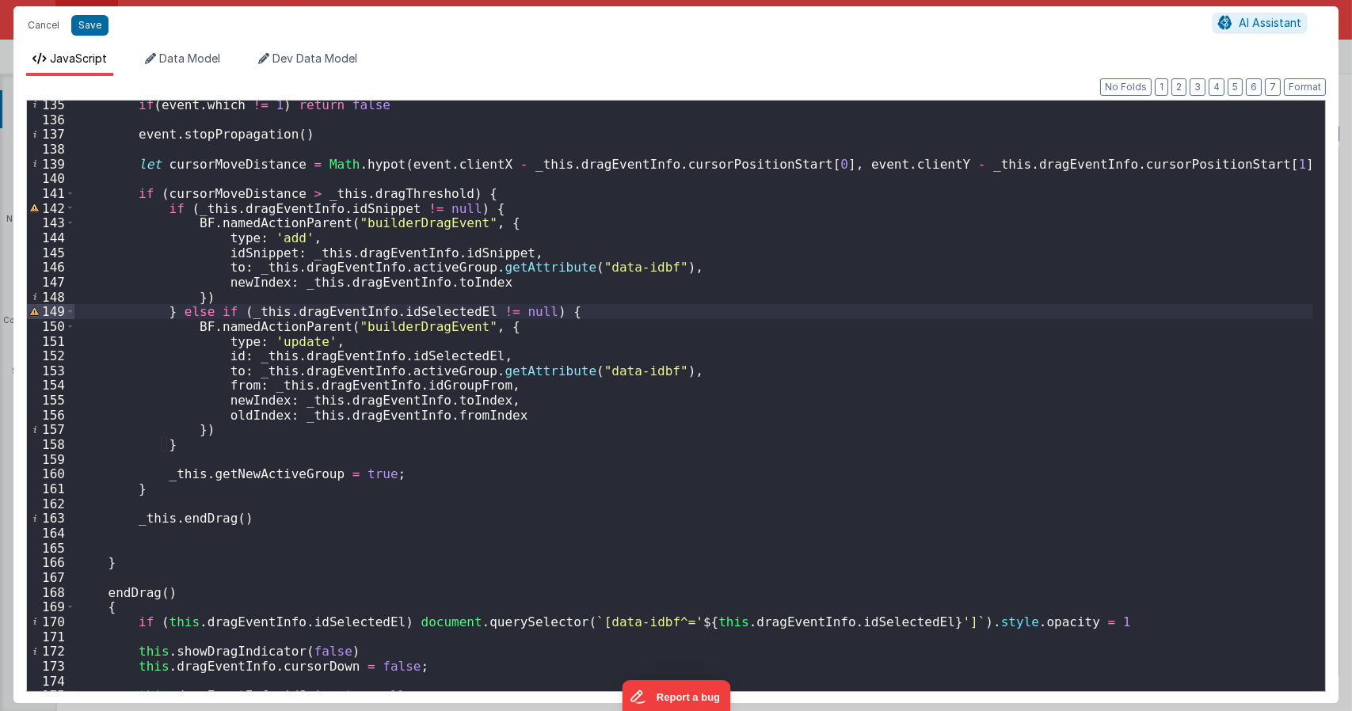
click at [518, 310] on div "if ( event . which != 1 ) return false event . stopPropagation ( ) let cursorMo…" at bounding box center [693, 407] width 1238 height 620
type textarea "Dnd version - my baby, please don't touch"
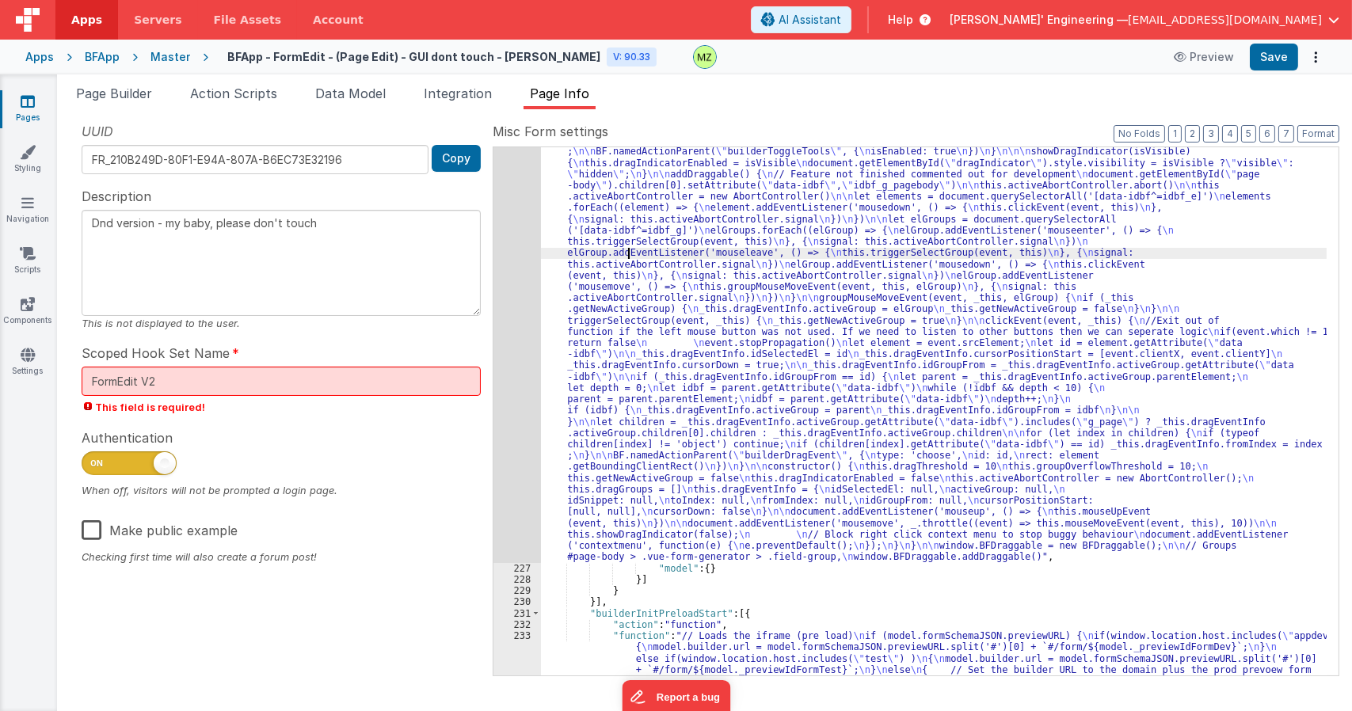
click at [626, 257] on div ""function" : "class BFDraggable { \n mouseMoveEvent(event, _this) { \n if (_thi…" at bounding box center [933, 281] width 785 height 1778
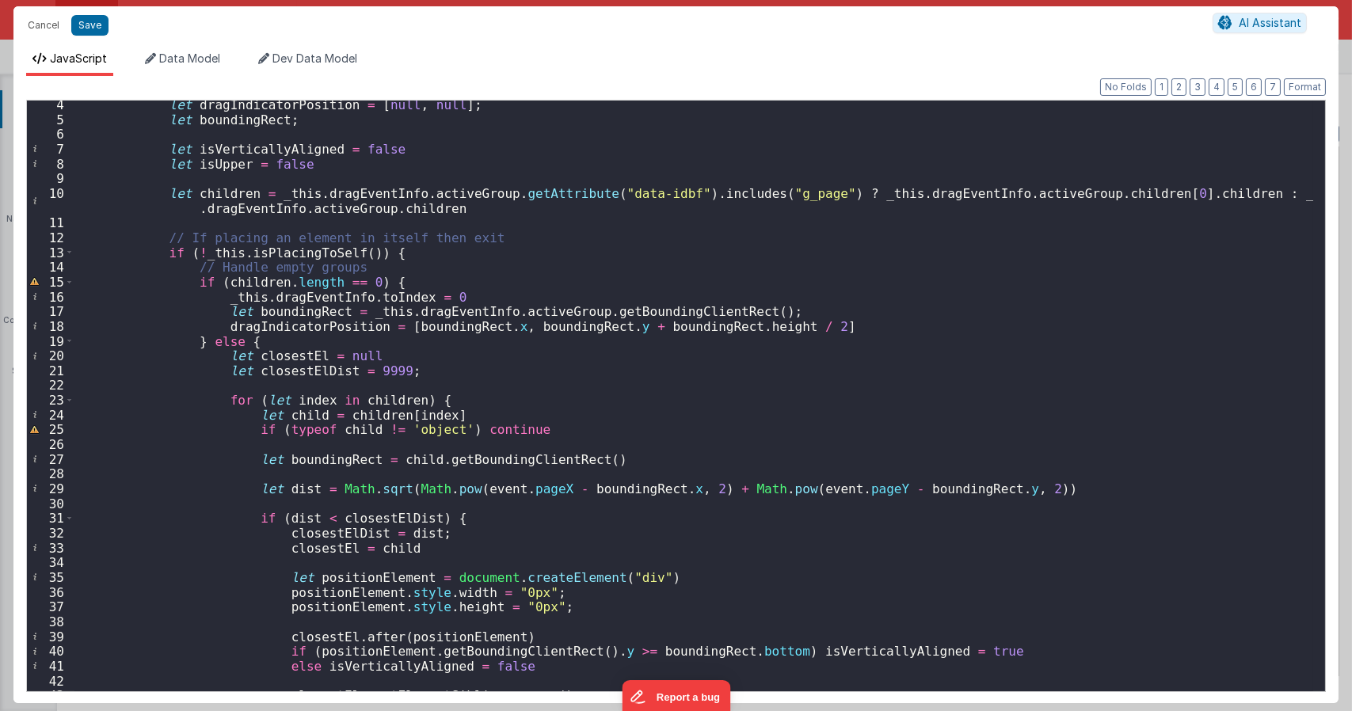
scroll to position [0, 0]
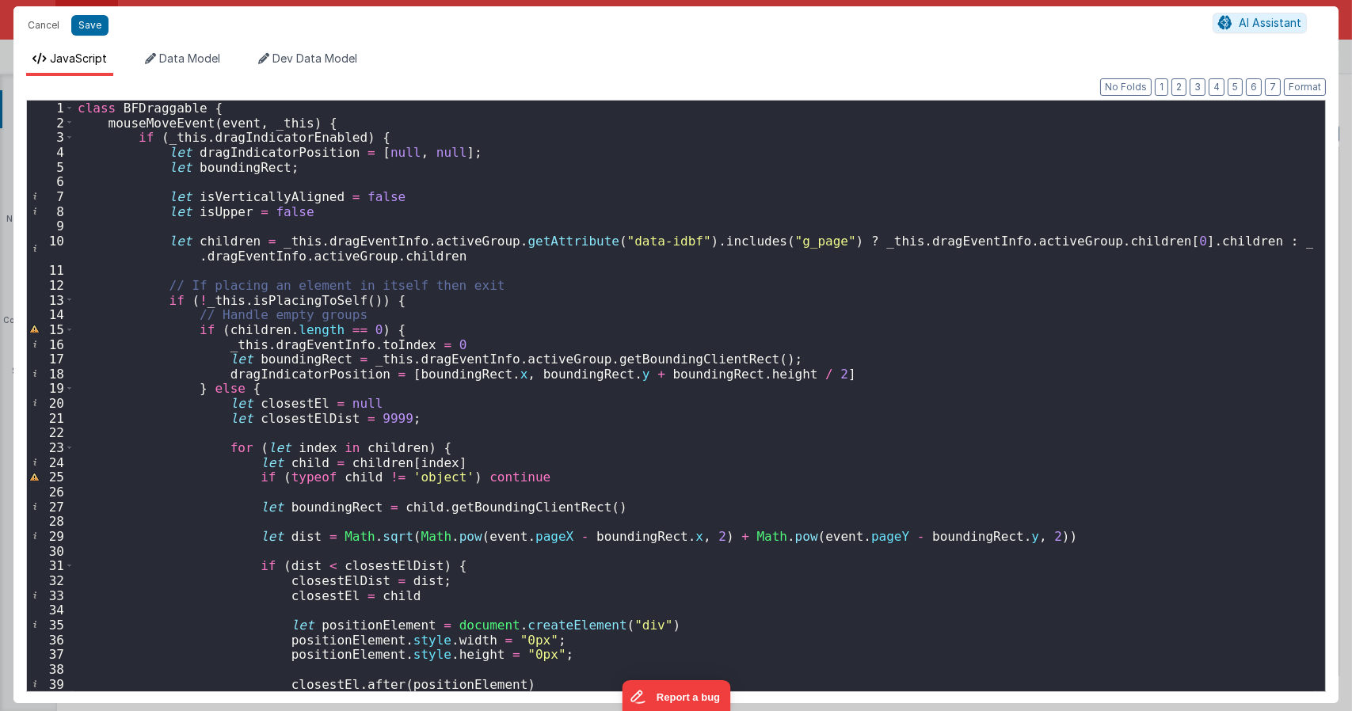
click at [260, 330] on div "class BFDraggable { mouseMoveEvent ( event , _this ) { if ( _this . dragIndicat…" at bounding box center [693, 411] width 1238 height 620
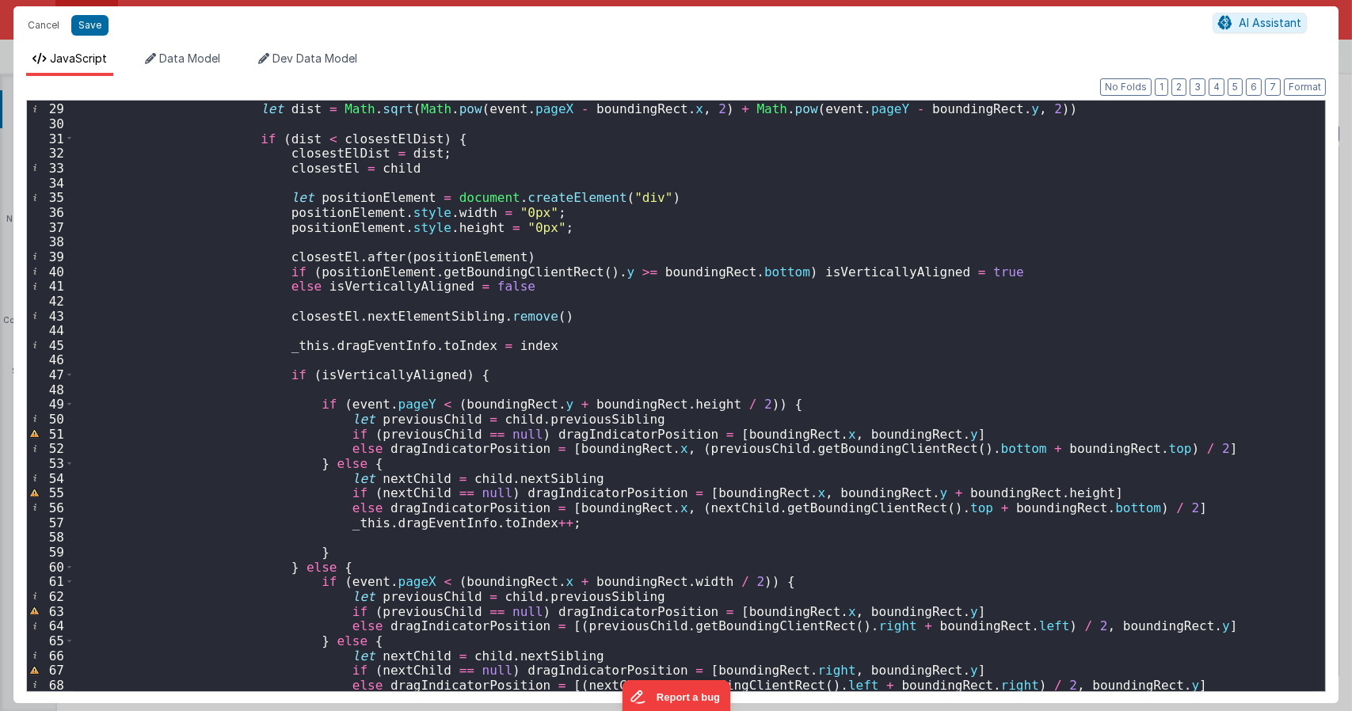
scroll to position [380, 0]
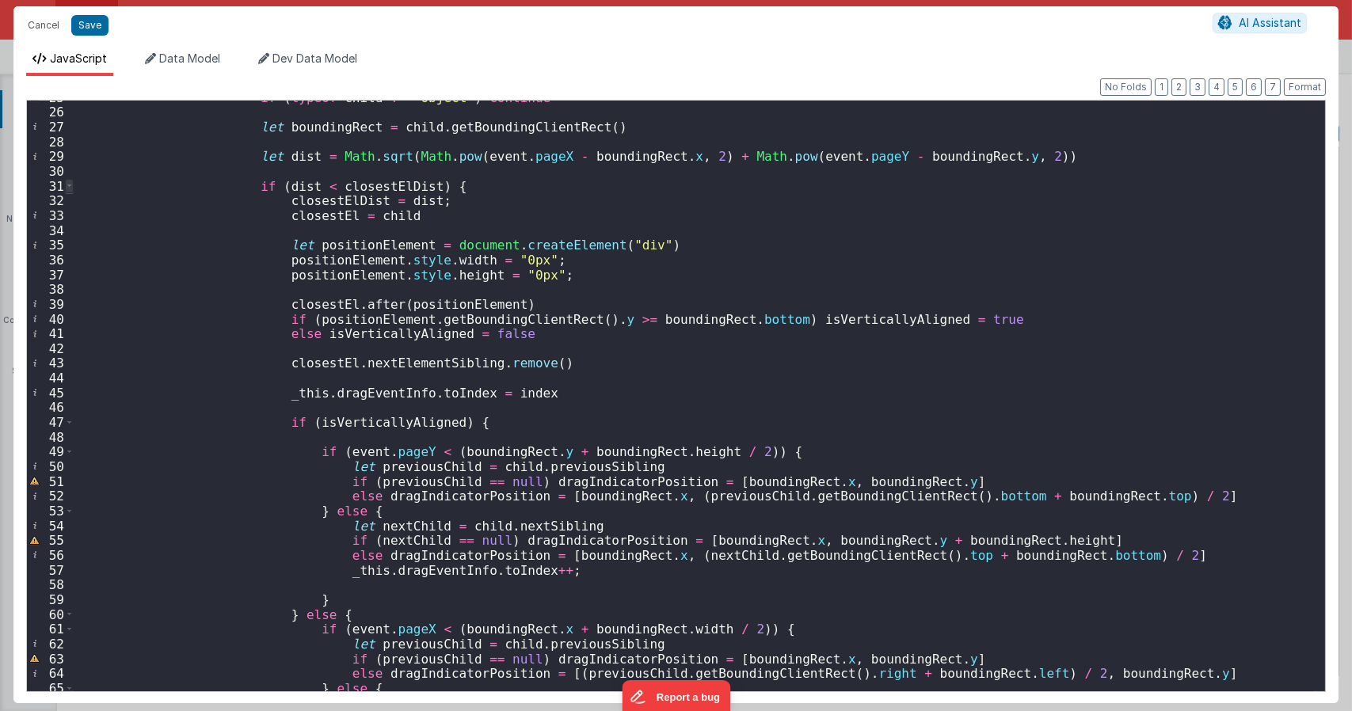
click at [71, 187] on span at bounding box center [69, 186] width 9 height 15
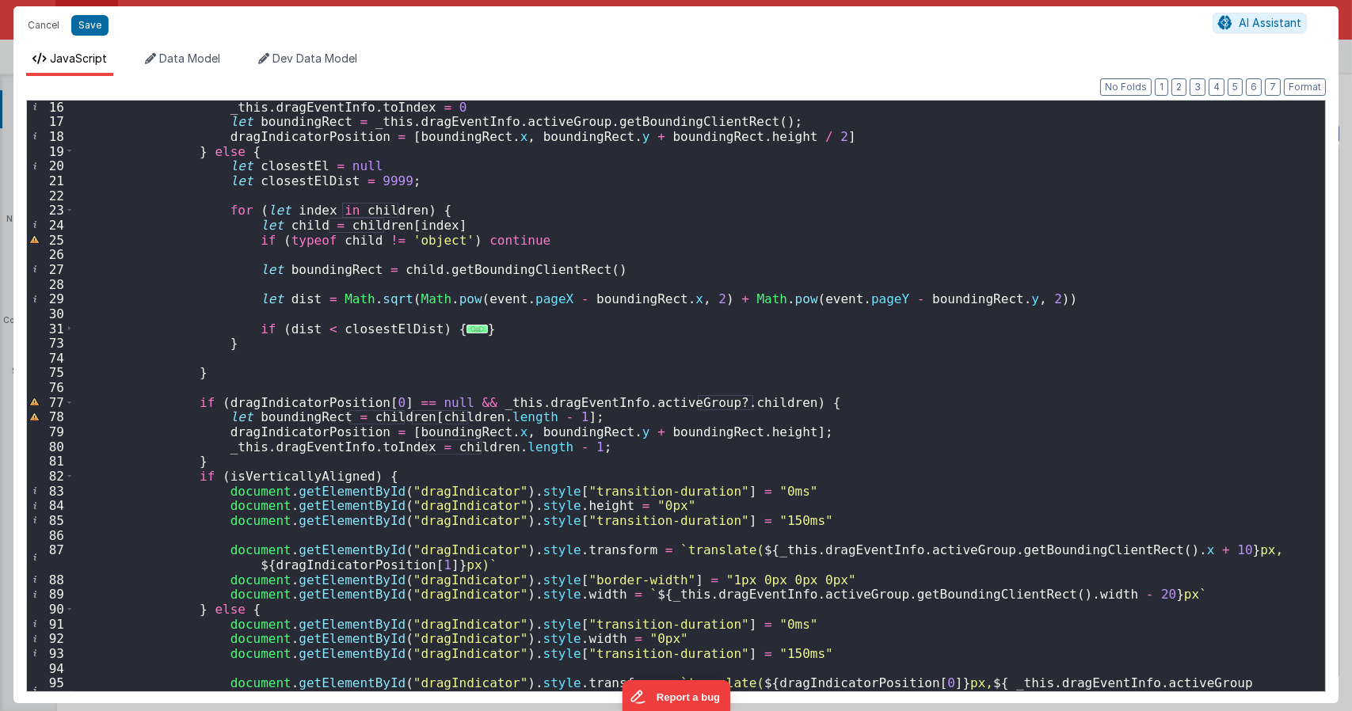
scroll to position [190, 0]
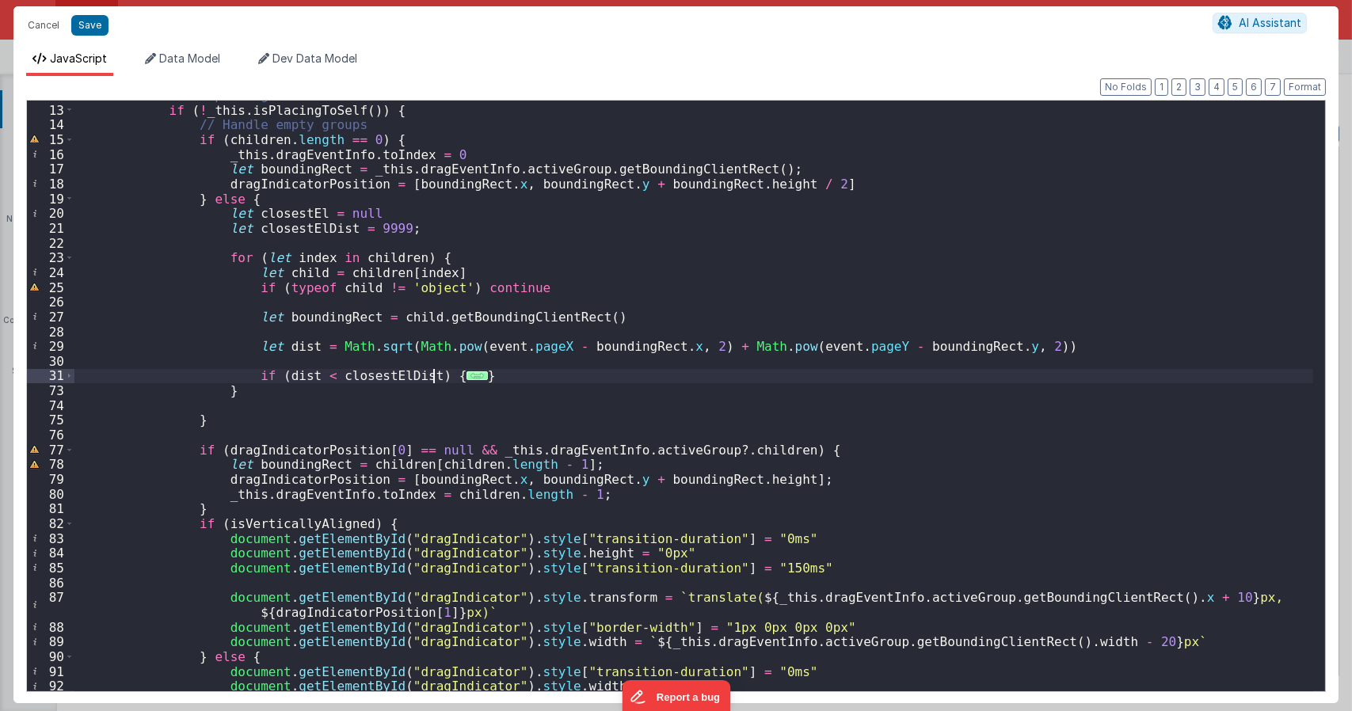
click at [466, 379] on span "..." at bounding box center [476, 375] width 21 height 9
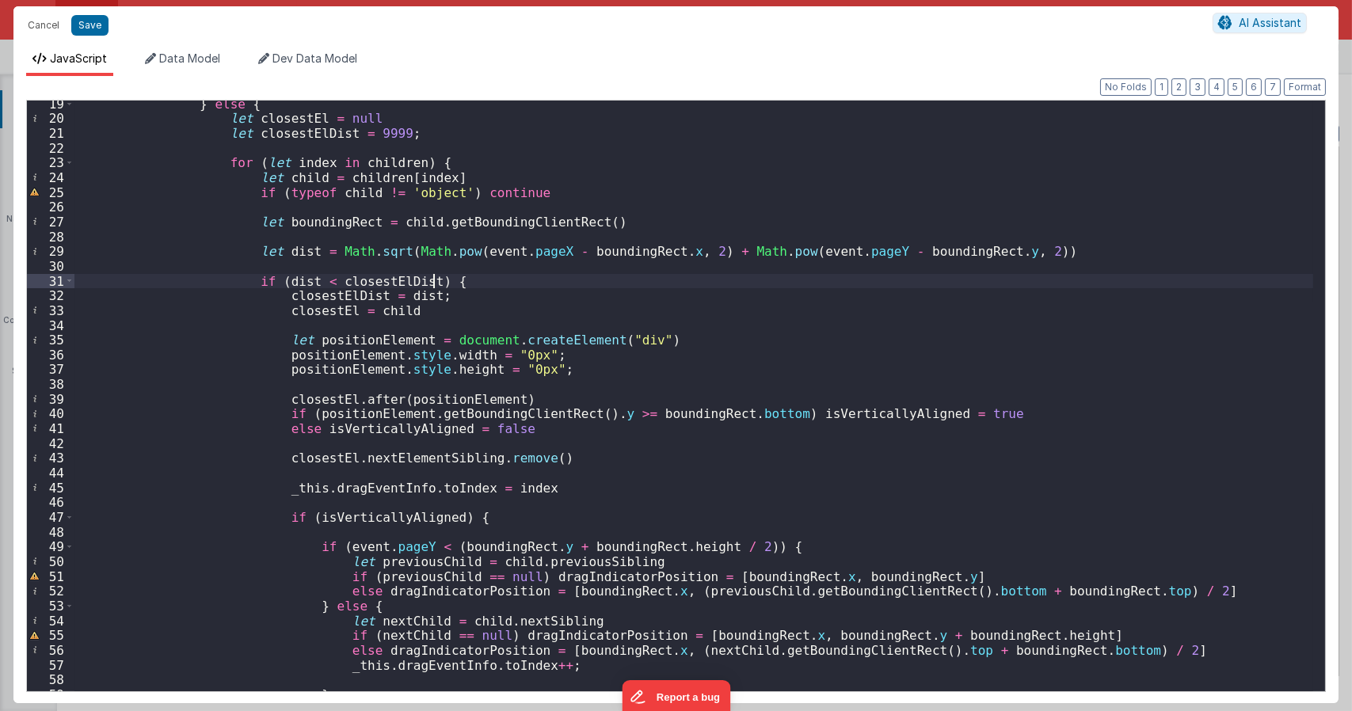
scroll to position [333, 0]
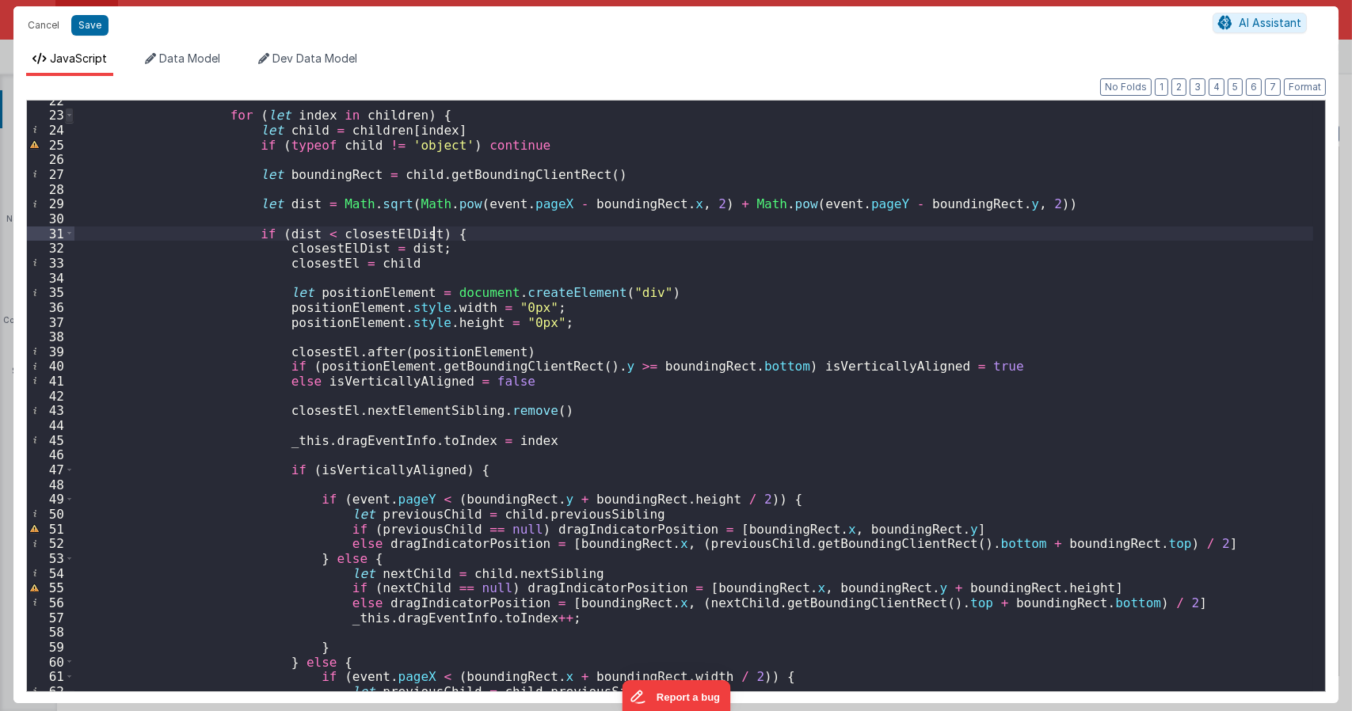
click at [65, 117] on span at bounding box center [69, 115] width 9 height 15
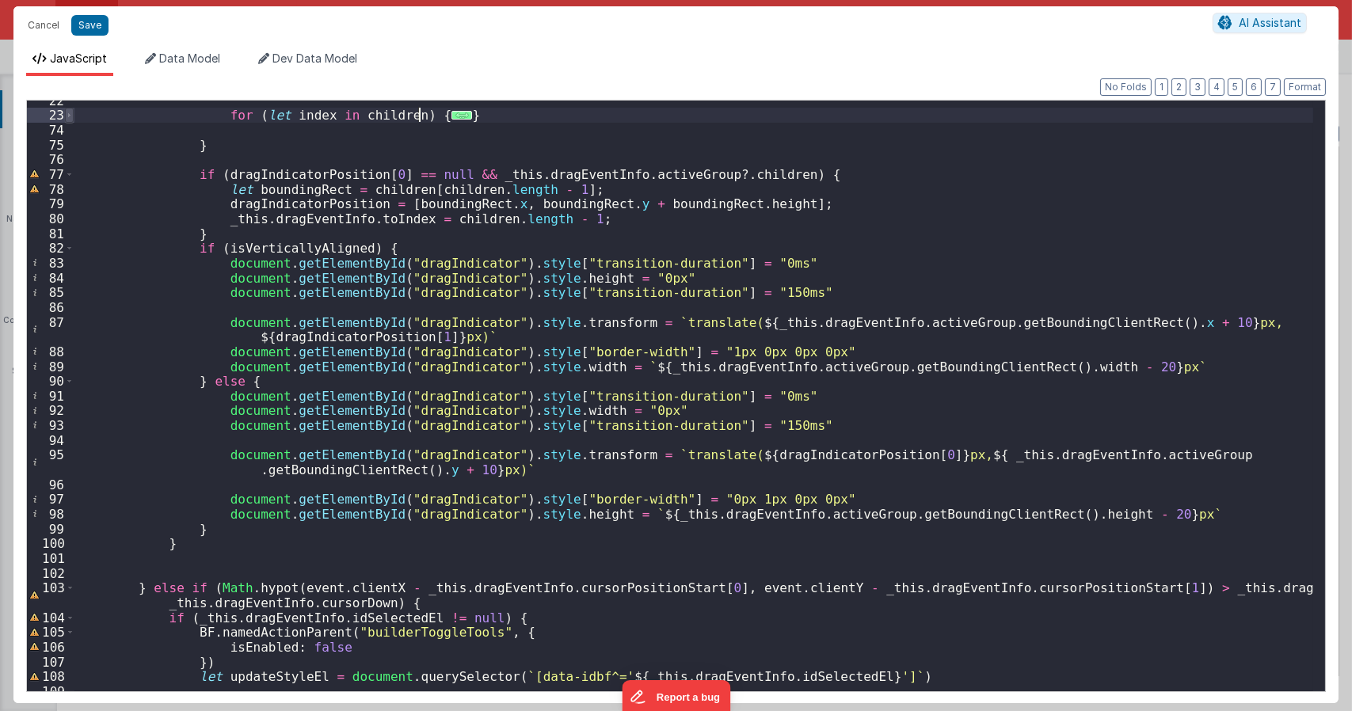
click at [65, 117] on span at bounding box center [69, 115] width 9 height 15
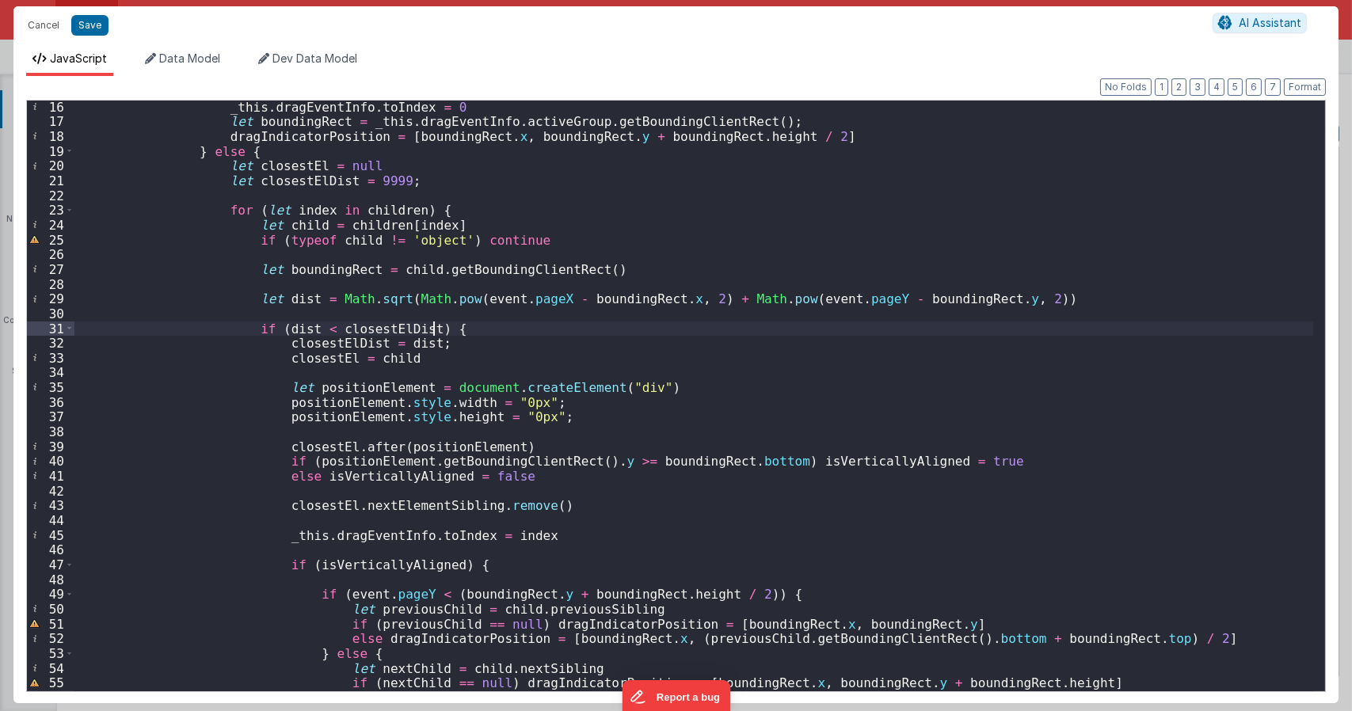
scroll to position [238, 0]
click at [371, 180] on div "_this . dragEventInfo . toIndex = 0 let boundingRect = _this . dragEventInfo . …" at bounding box center [693, 410] width 1238 height 620
click at [589, 211] on div "_this . dragEventInfo . toIndex = 0 let boundingRect = _this . dragEventInfo . …" at bounding box center [693, 410] width 1238 height 620
drag, startPoint x: 326, startPoint y: 589, endPoint x: 713, endPoint y: 591, distance: 386.4
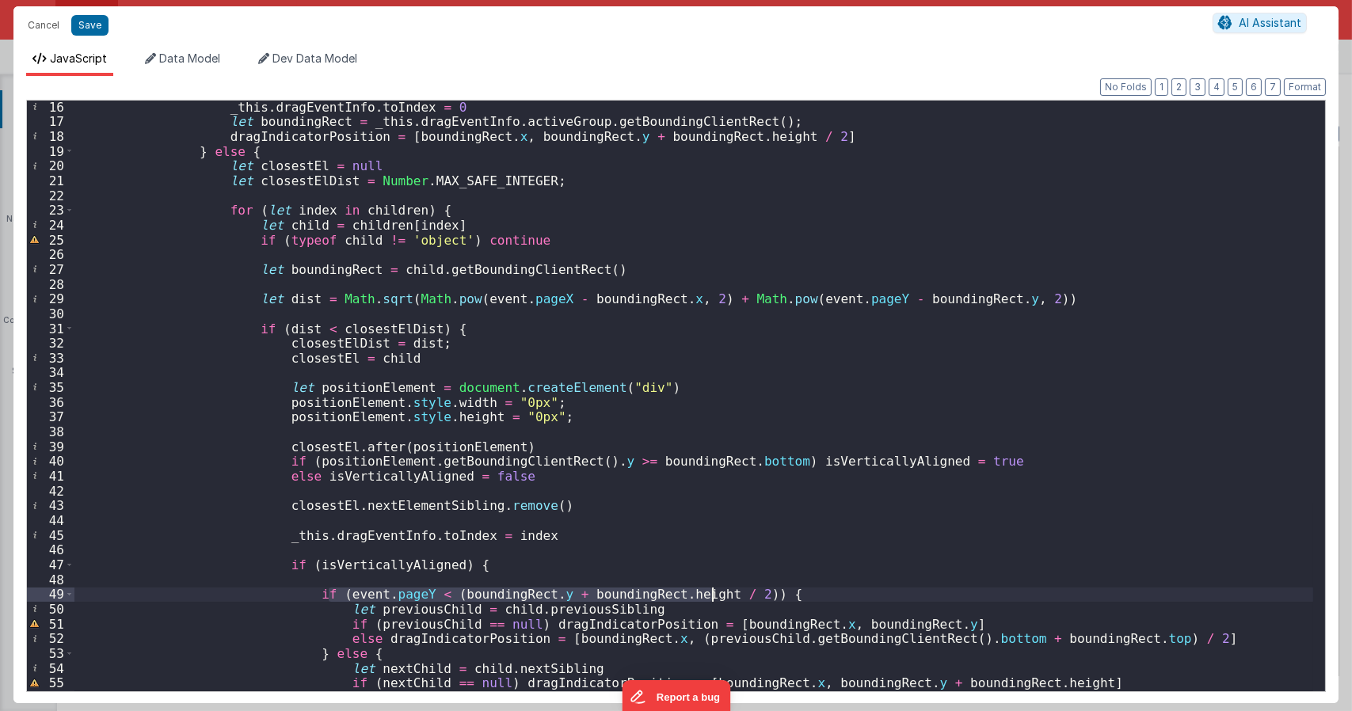
click at [713, 591] on div "_this . dragEventInfo . toIndex = 0 let boundingRect = _this . dragEventInfo . …" at bounding box center [693, 410] width 1238 height 620
click at [404, 571] on div "_this . dragEventInfo . toIndex = 0 let boundingRect = _this . dragEventInfo . …" at bounding box center [693, 410] width 1238 height 620
click at [404, 575] on div "_this . dragEventInfo . toIndex = 0 let boundingRect = _this . dragEventInfo . …" at bounding box center [693, 410] width 1238 height 620
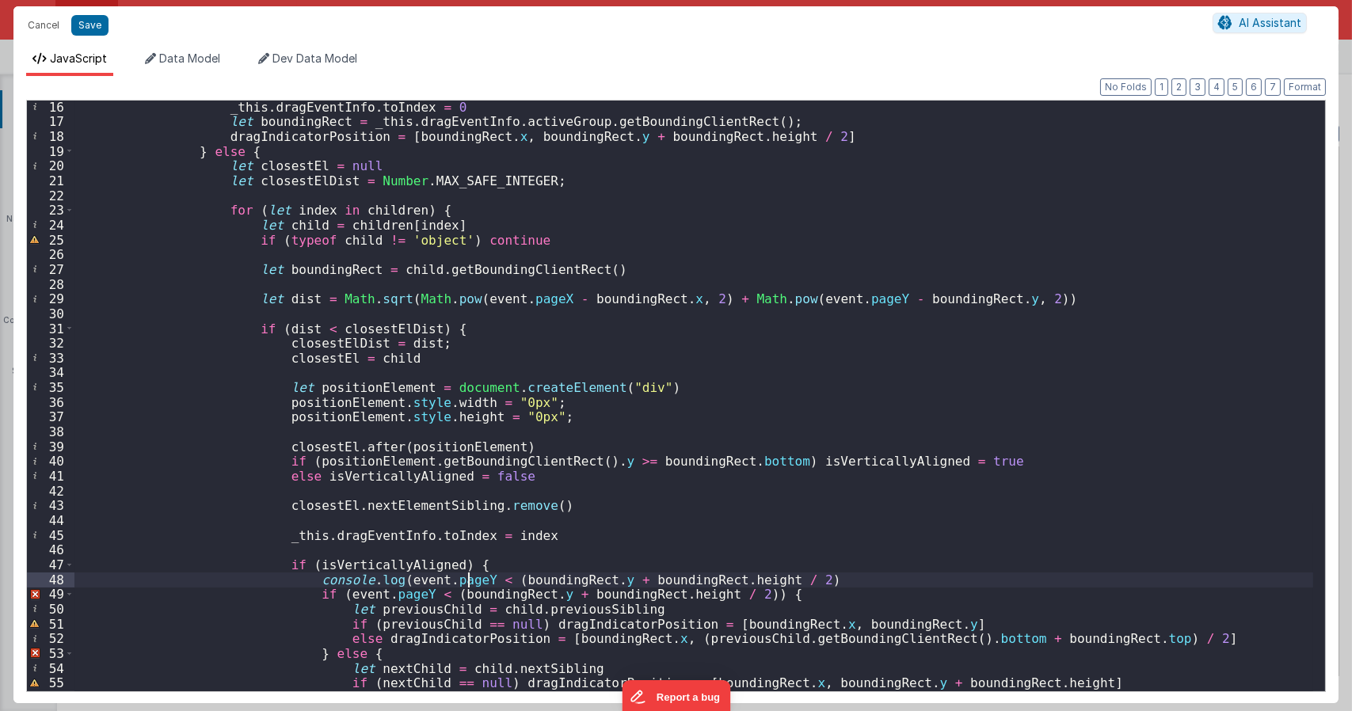
click at [466, 578] on div "_this . dragEventInfo . toIndex = 0 let boundingRect = _this . dragEventInfo . …" at bounding box center [693, 410] width 1238 height 620
click at [472, 578] on div "_this . dragEventInfo . toIndex = 0 let boundingRect = _this . dragEventInfo . …" at bounding box center [693, 410] width 1238 height 620
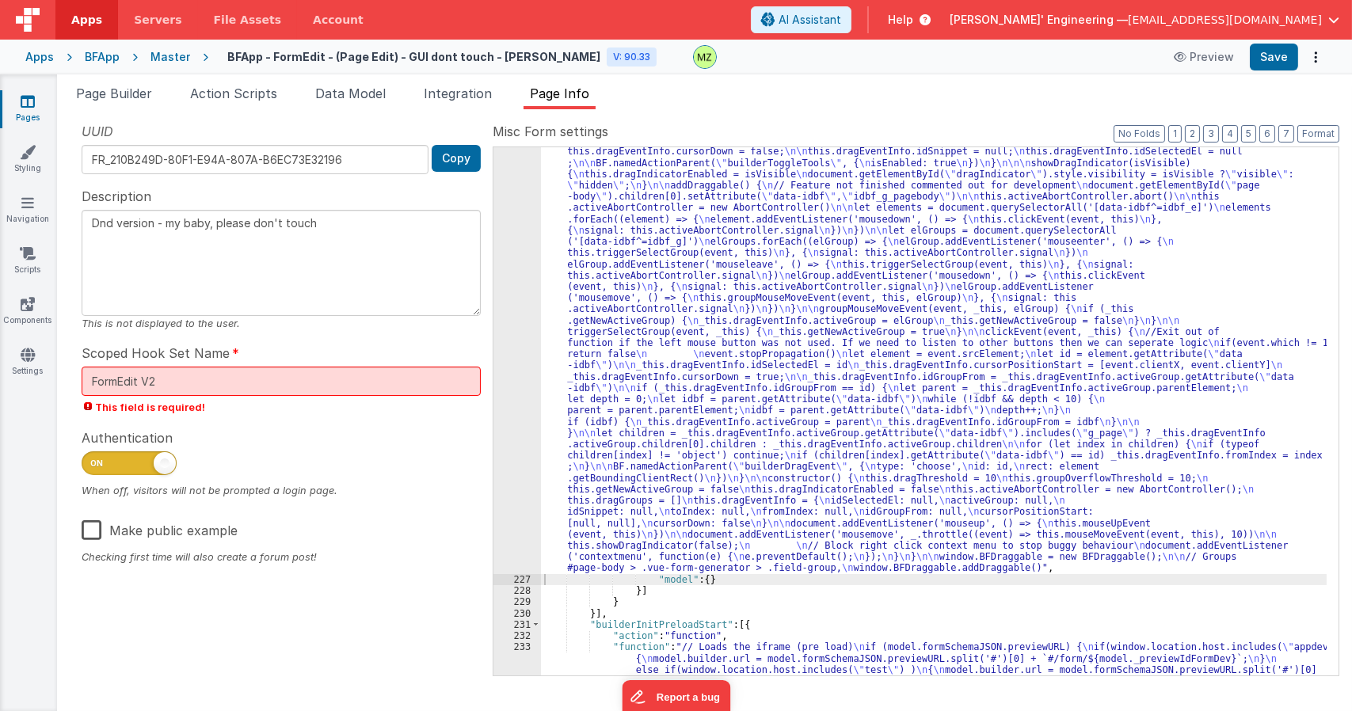
drag, startPoint x: 727, startPoint y: 303, endPoint x: 644, endPoint y: 287, distance: 84.8
click at [727, 303] on div ""function" : "class BFDraggable { \n mouseMoveEvent(event, _this) { \n if (_thi…" at bounding box center [933, 286] width 785 height 1789
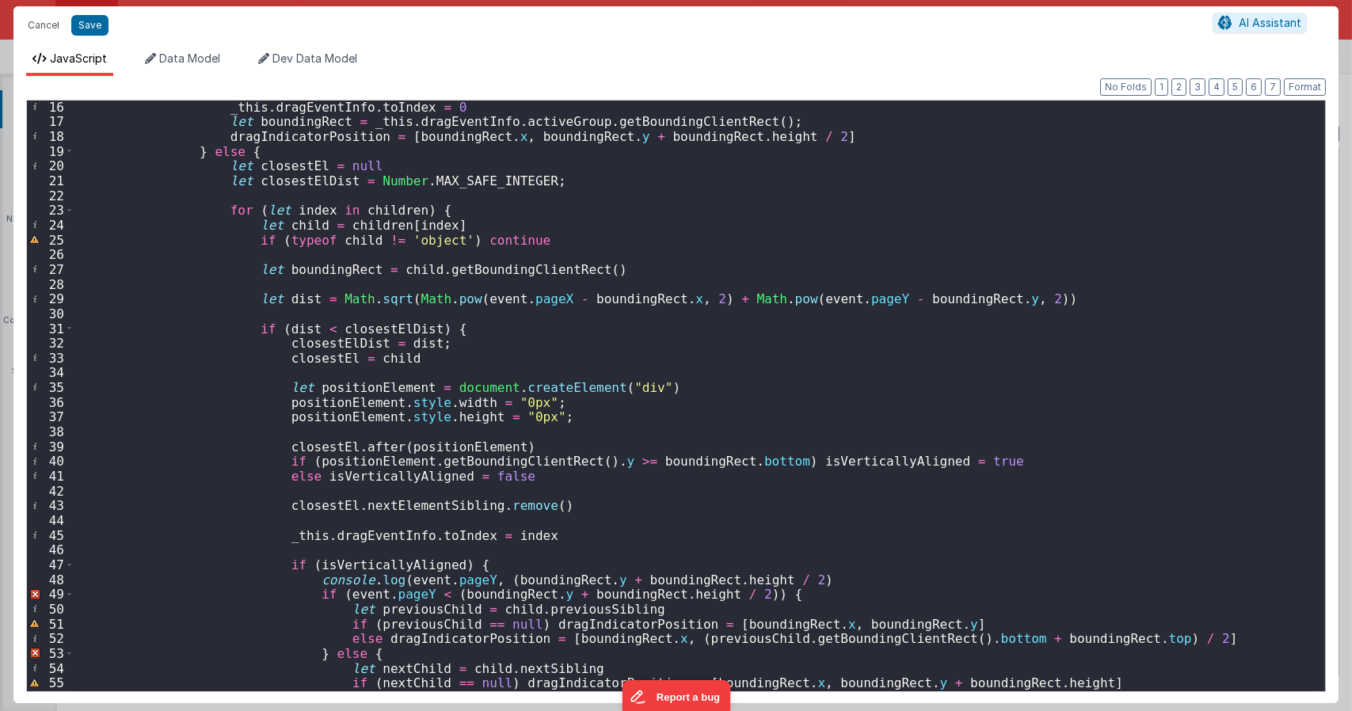
scroll to position [523, 0]
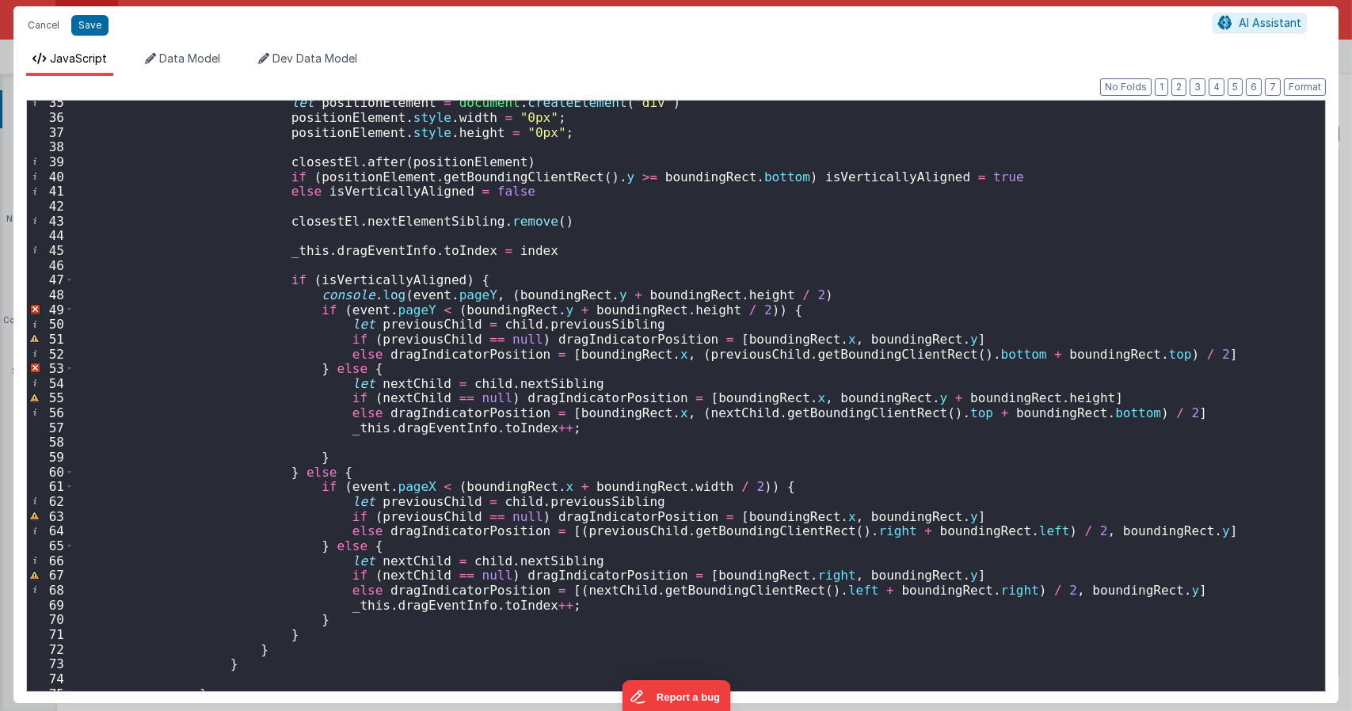
click at [483, 291] on div "let positionElement = document . createElement ( "div" ) positionElement . styl…" at bounding box center [693, 405] width 1238 height 620
click at [852, 323] on div "let positionElement = document . createElement ( "div" ) positionElement . styl…" at bounding box center [693, 405] width 1238 height 620
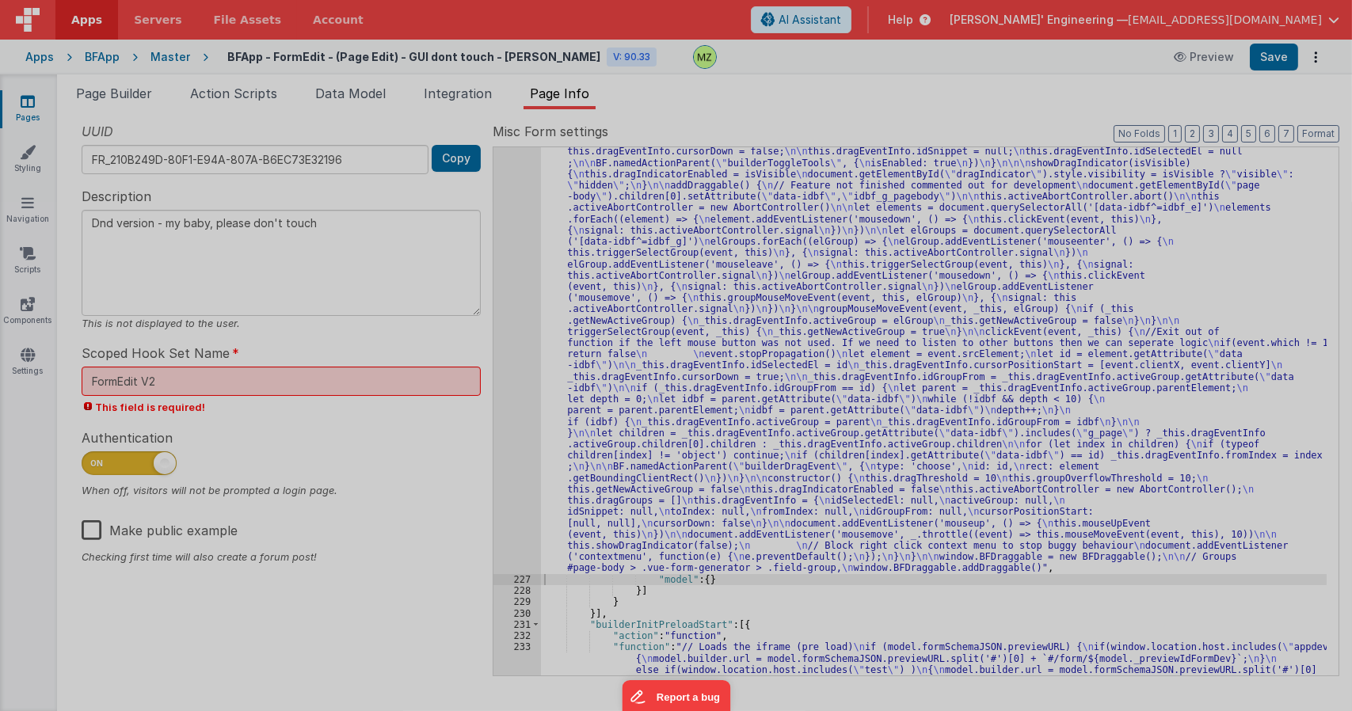
type textarea "Dnd version - my baby, please don't touch"
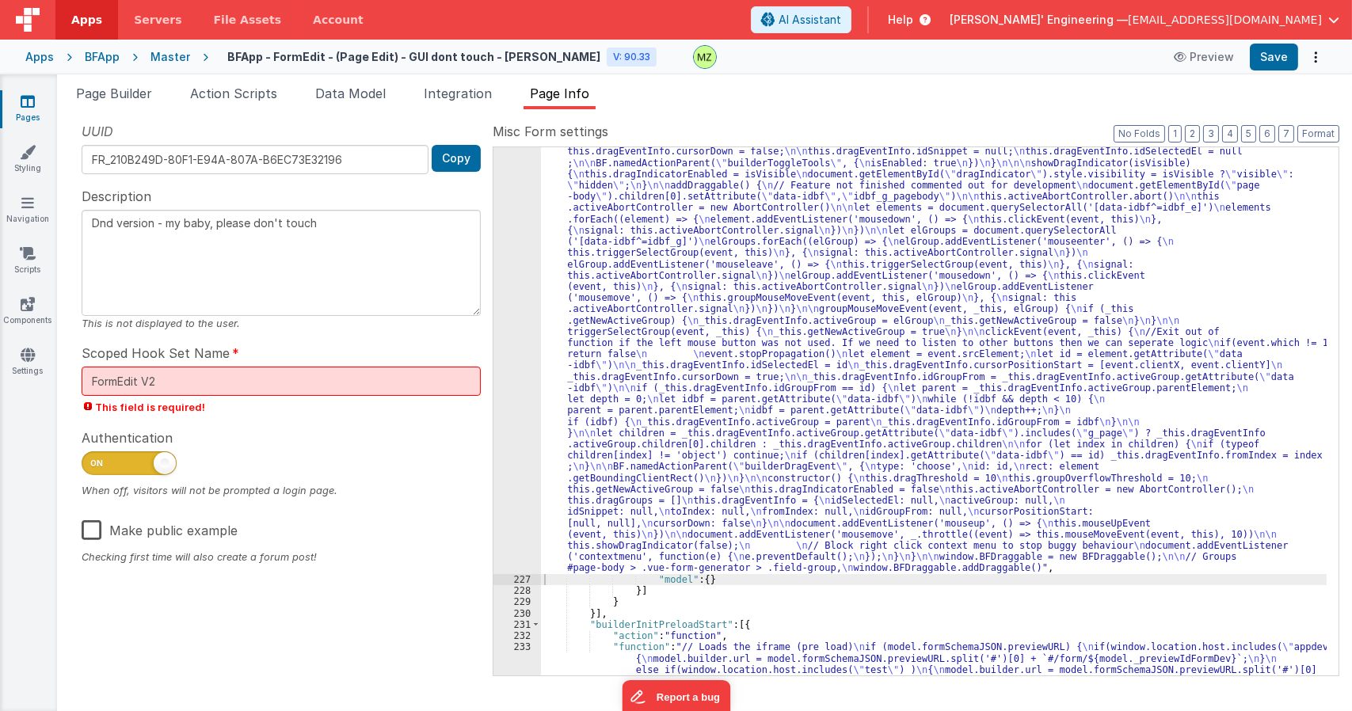
click at [542, 287] on div ""function" : "class BFDraggable { \n mouseMoveEvent(event, _this) { \n if (_thi…" at bounding box center [933, 286] width 785 height 1789
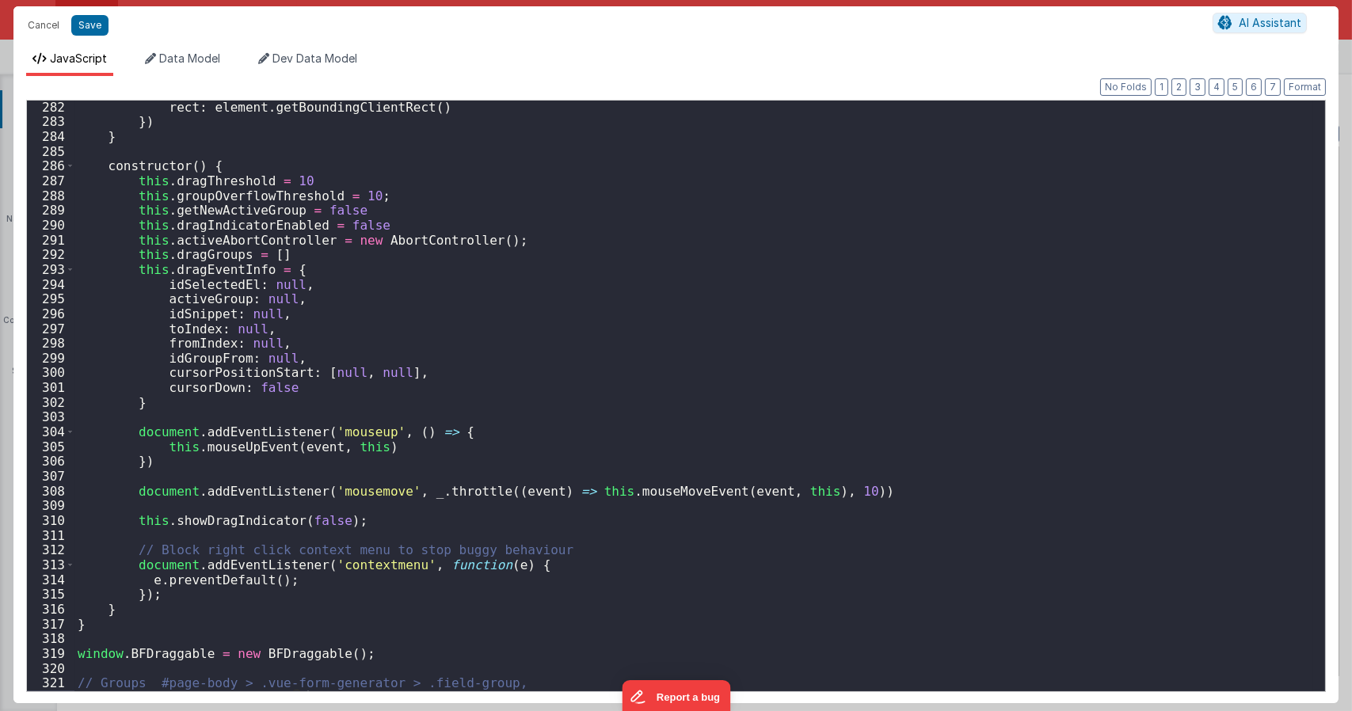
scroll to position [4228, 0]
